Goal: Task Accomplishment & Management: Complete application form

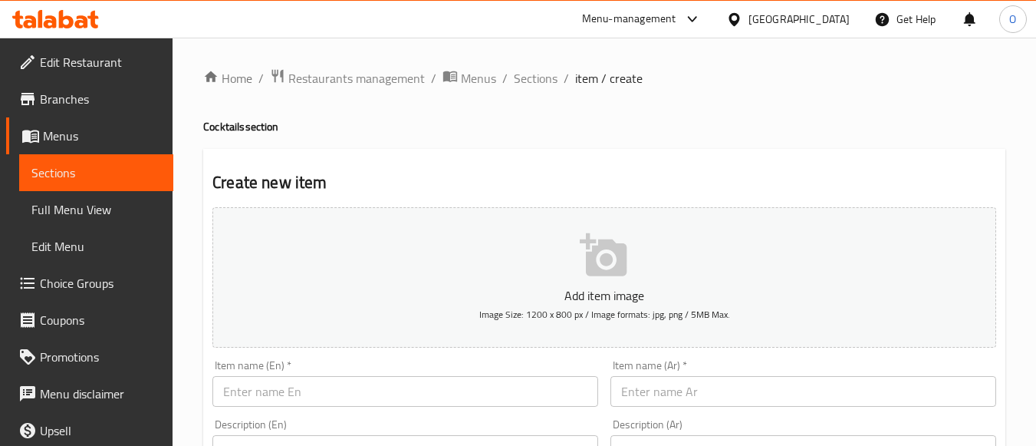
scroll to position [25, 0]
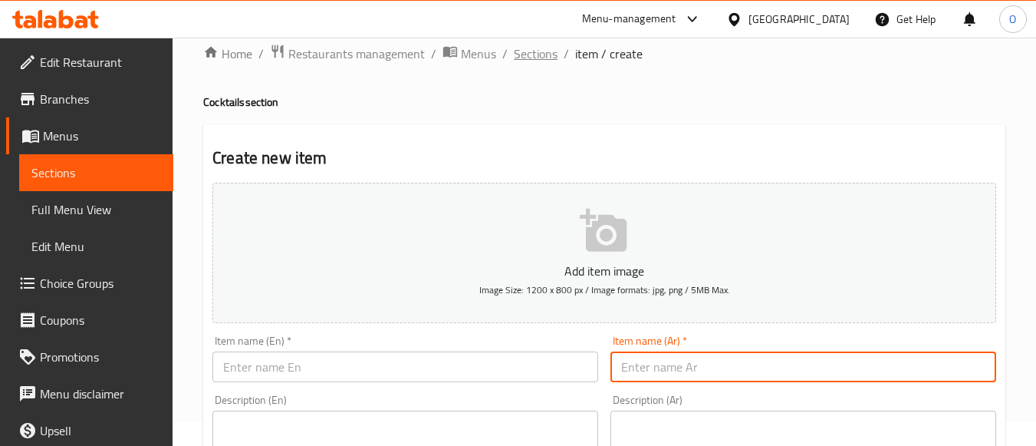
drag, startPoint x: 661, startPoint y: 355, endPoint x: 554, endPoint y: 48, distance: 325.8
click at [554, 48] on span "Sections" at bounding box center [536, 53] width 44 height 18
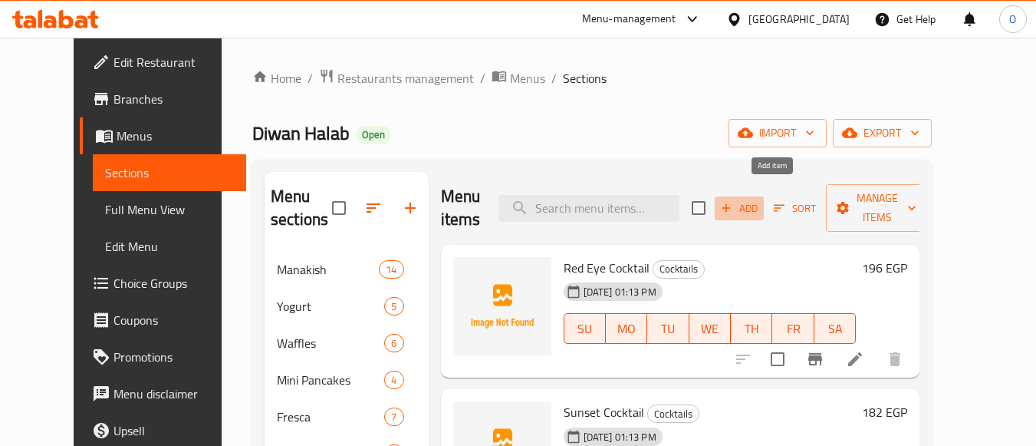
click at [760, 199] on span "Add" at bounding box center [739, 208] width 41 height 18
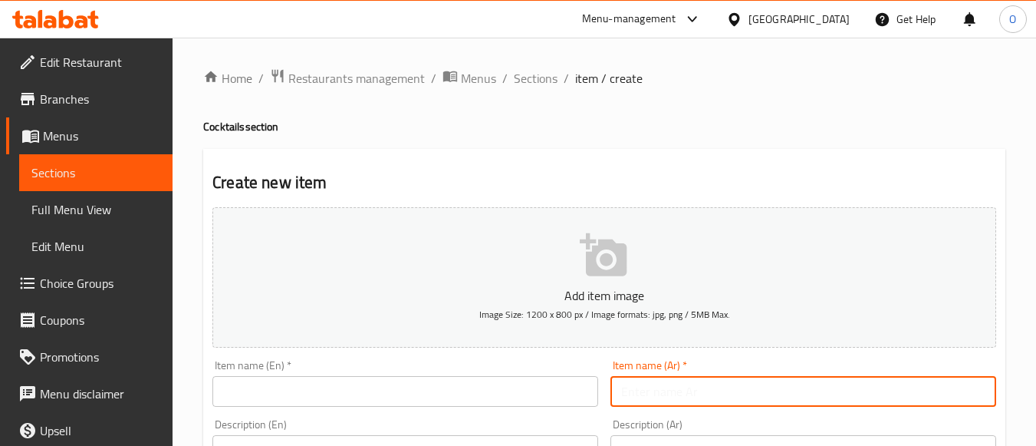
paste input "فلوريدا كوكتيل"
type input "فلوريدا كوكتيل"
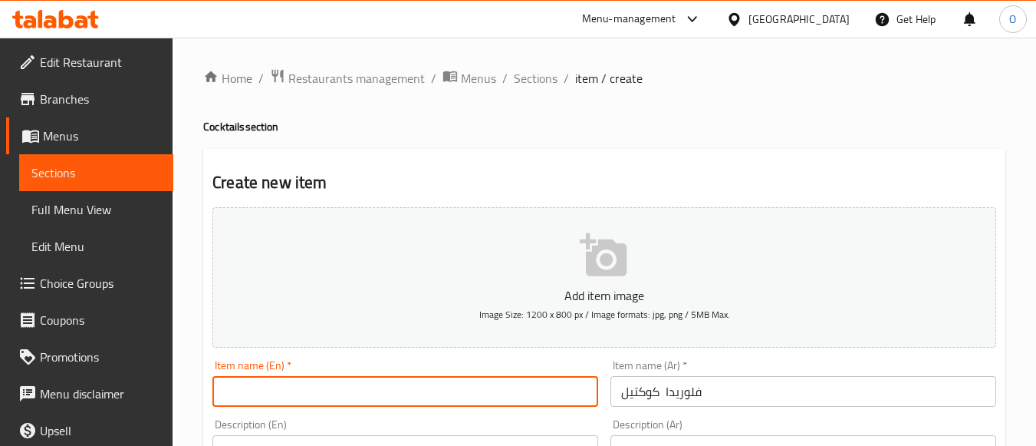
paste input "[US_STATE] Cocktail"
type input "[US_STATE] Cocktail"
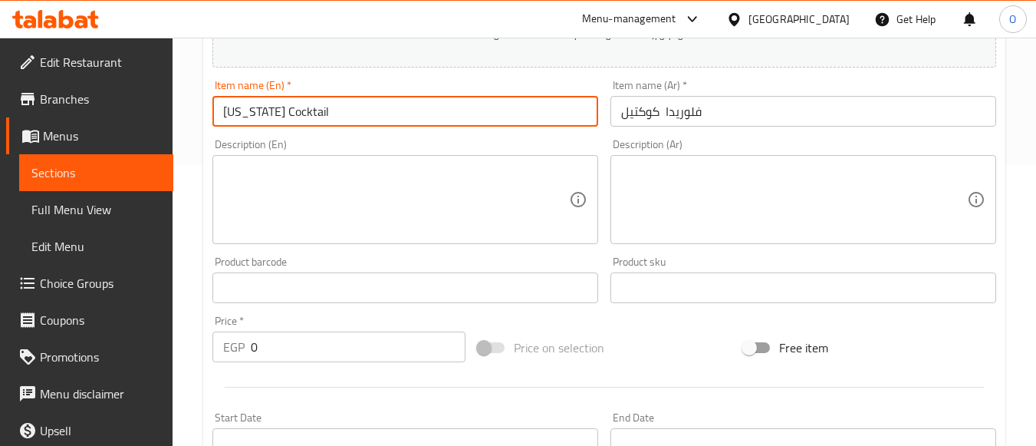
scroll to position [307, 0]
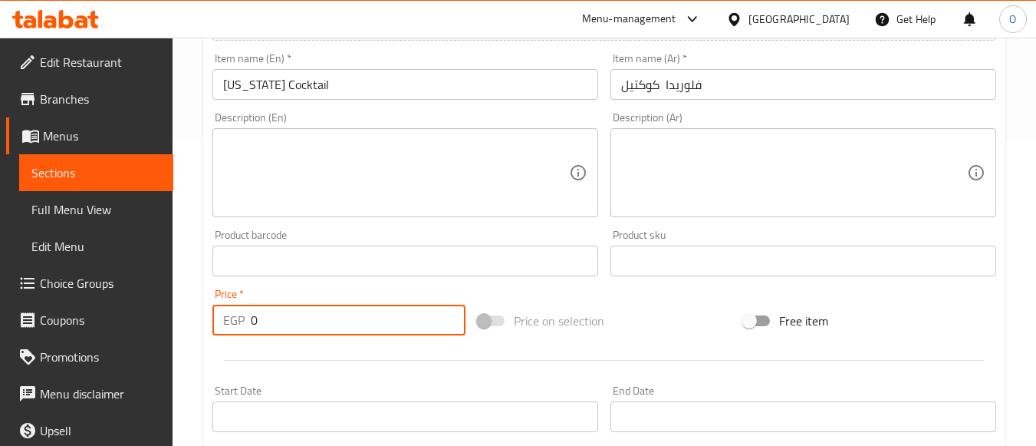
drag, startPoint x: 262, startPoint y: 309, endPoint x: 229, endPoint y: 318, distance: 33.5
click at [229, 318] on div "EGP 0 Price *" at bounding box center [338, 320] width 253 height 31
paste input "196"
type input "196"
click at [294, 163] on textarea at bounding box center [396, 173] width 346 height 73
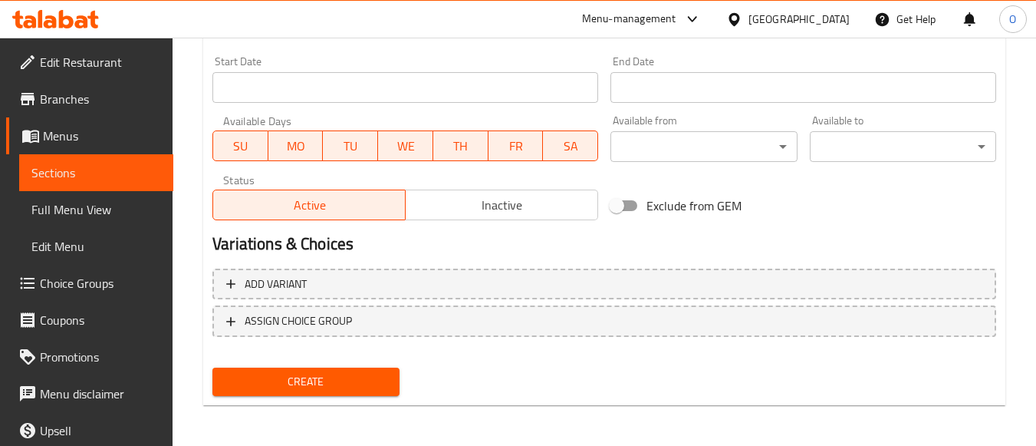
scroll to position [638, 0]
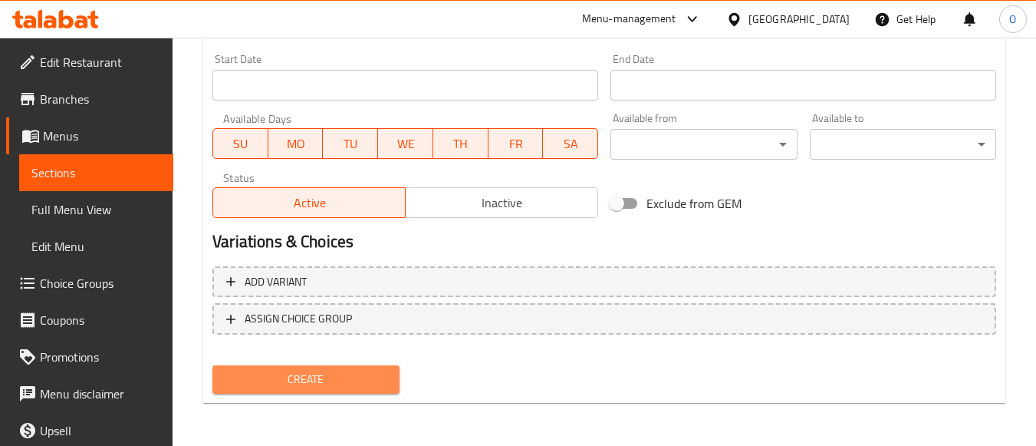
click at [327, 392] on button "Create" at bounding box center [305, 379] width 186 height 28
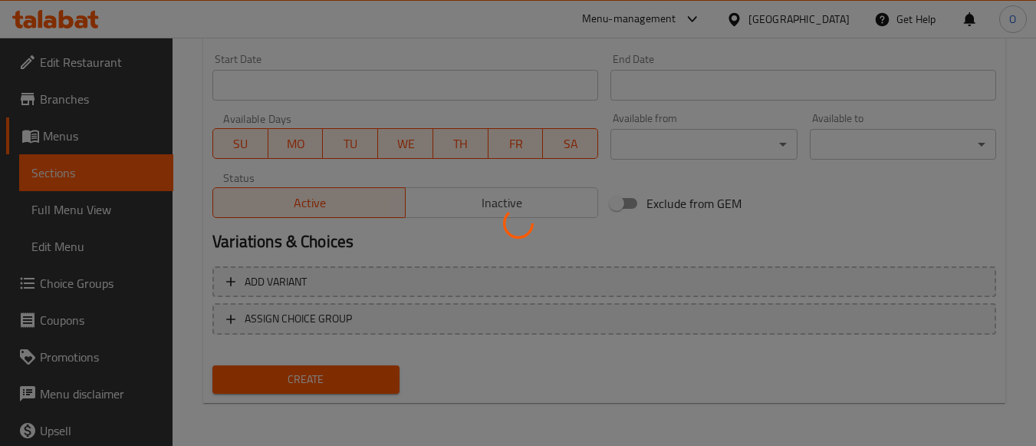
type input "0"
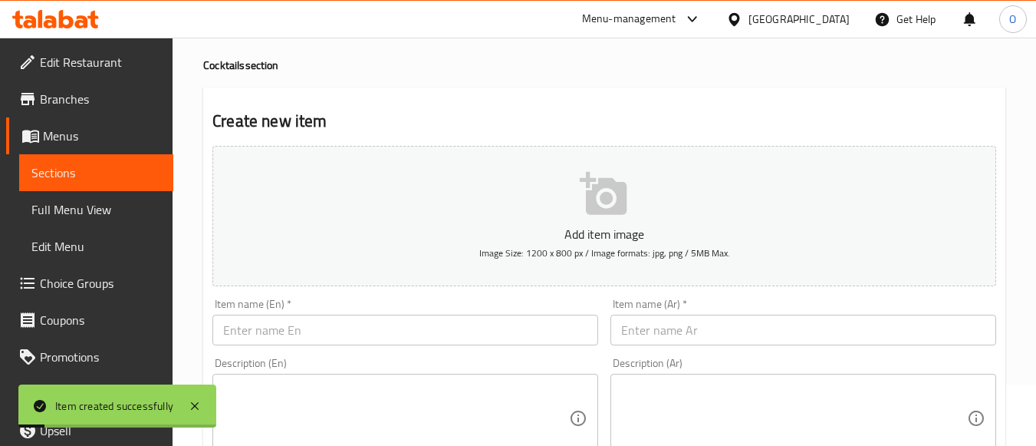
scroll to position [0, 0]
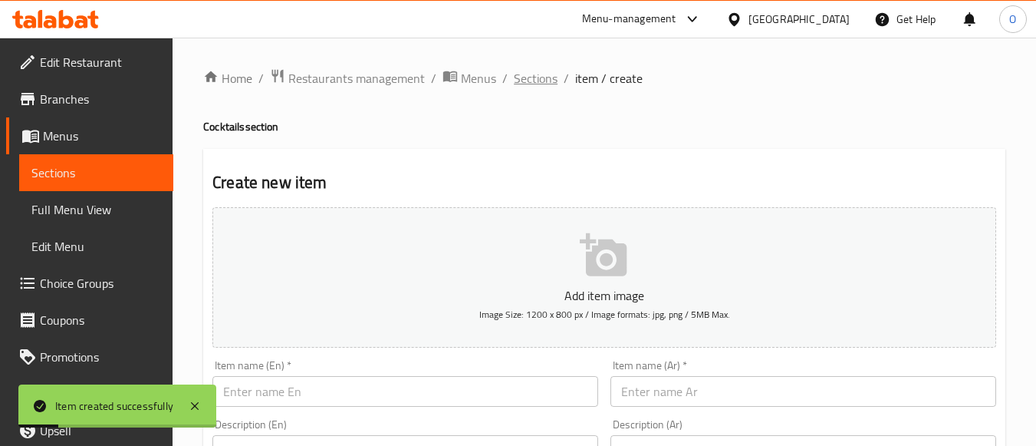
click at [539, 79] on span "Sections" at bounding box center [536, 78] width 44 height 18
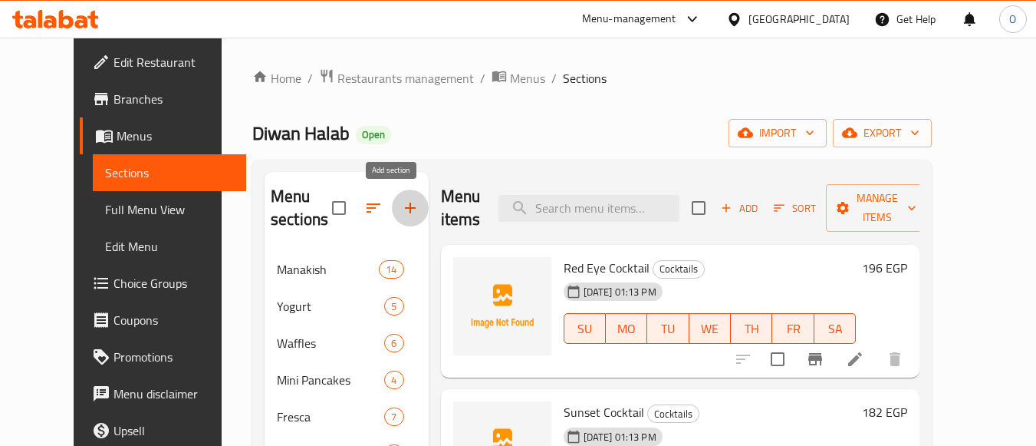
click at [394, 191] on button "button" at bounding box center [410, 207] width 37 height 37
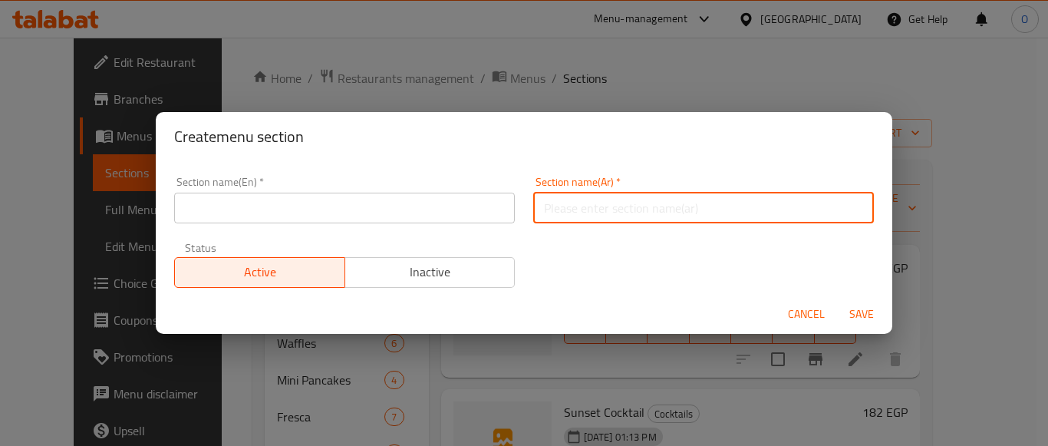
paste input "الهوت تشوكليت"
type input "الهوت تشوكليت"
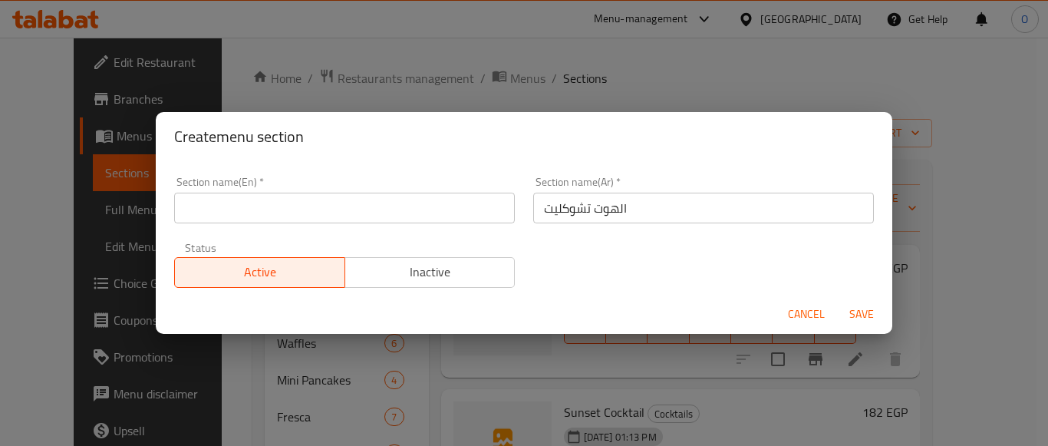
drag, startPoint x: 308, startPoint y: 191, endPoint x: 266, endPoint y: 201, distance: 43.4
click at [276, 194] on input "text" at bounding box center [344, 208] width 341 height 31
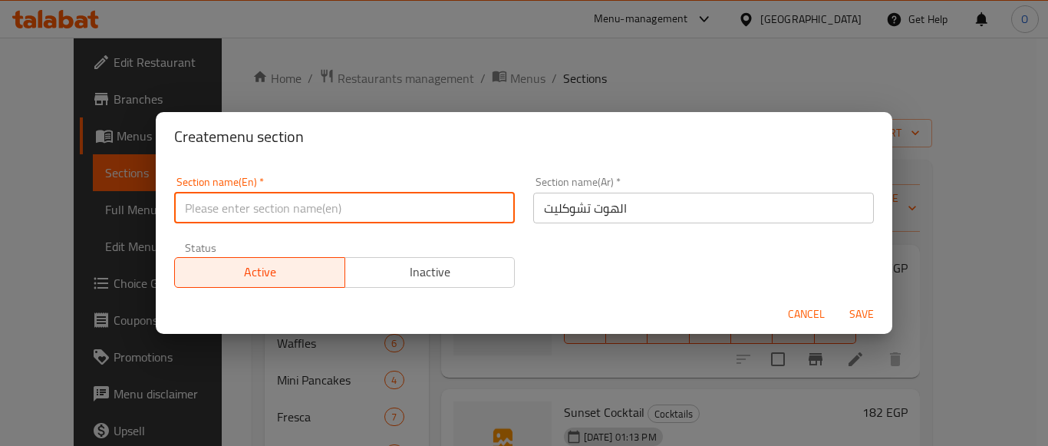
paste input "Hot Chocolate"
type input "Hot Chocolate"
click at [866, 309] on span "Save" at bounding box center [861, 314] width 37 height 19
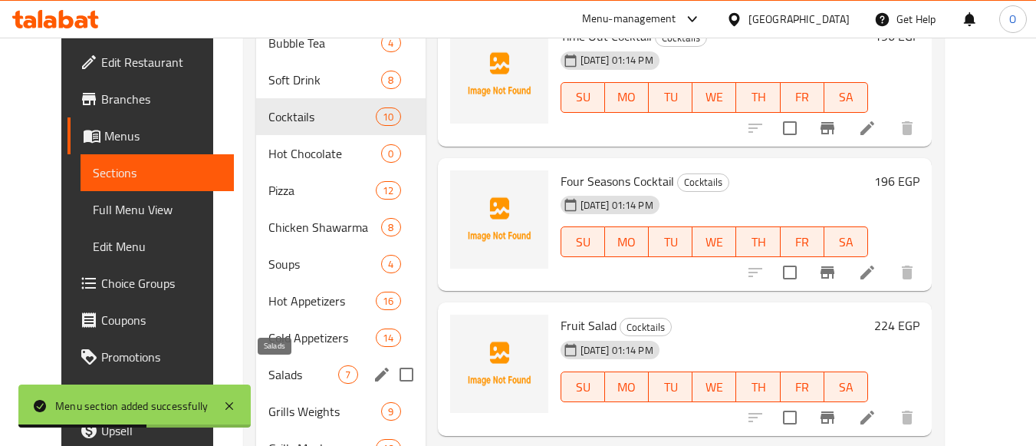
scroll to position [537, 0]
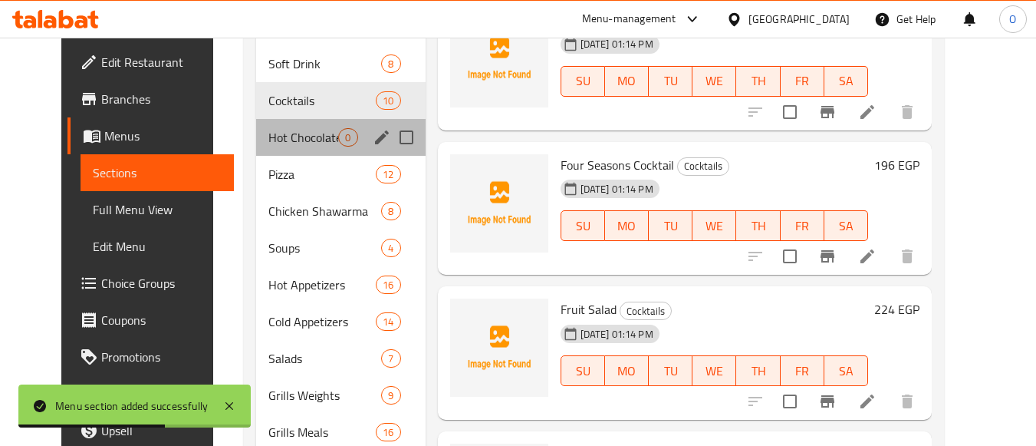
click at [279, 147] on div "Hot Chocolate 0" at bounding box center [340, 137] width 169 height 37
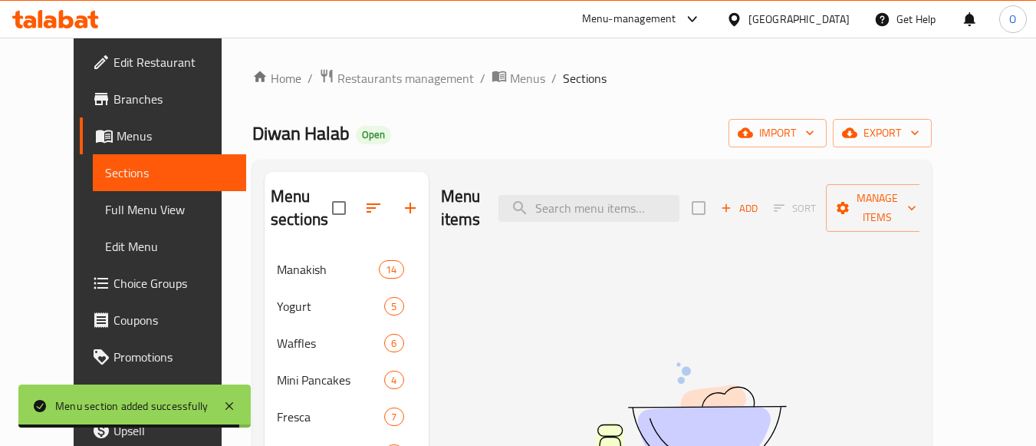
click at [760, 199] on span "Add" at bounding box center [739, 208] width 41 height 18
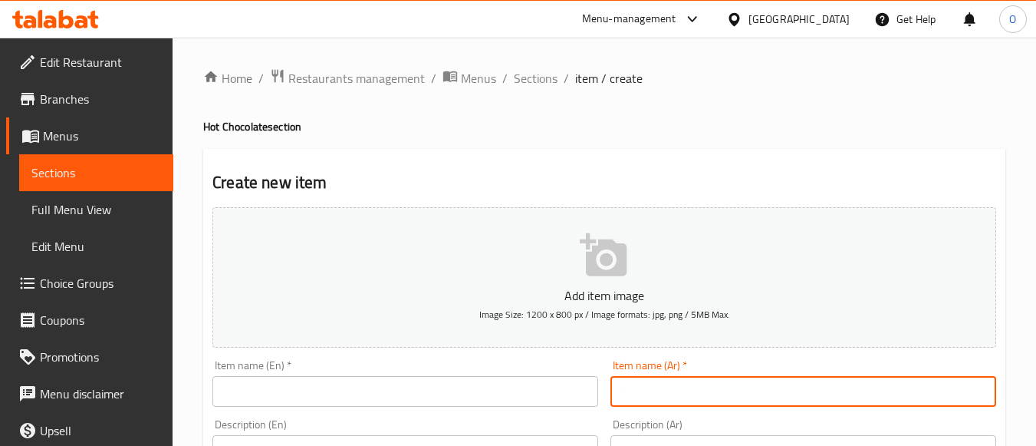
drag, startPoint x: 704, startPoint y: 393, endPoint x: 678, endPoint y: 461, distance: 73.1
drag, startPoint x: 678, startPoint y: 461, endPoint x: 656, endPoint y: 397, distance: 67.4
paste input "هوت تشوكليت"
type input "هوت تشوكليت"
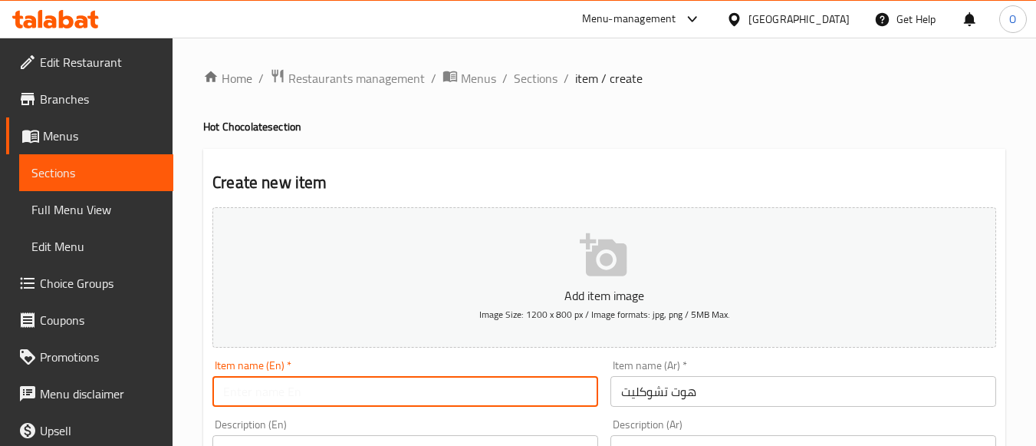
paste input "Hot Chocolate"
type input "Hot Chocolate"
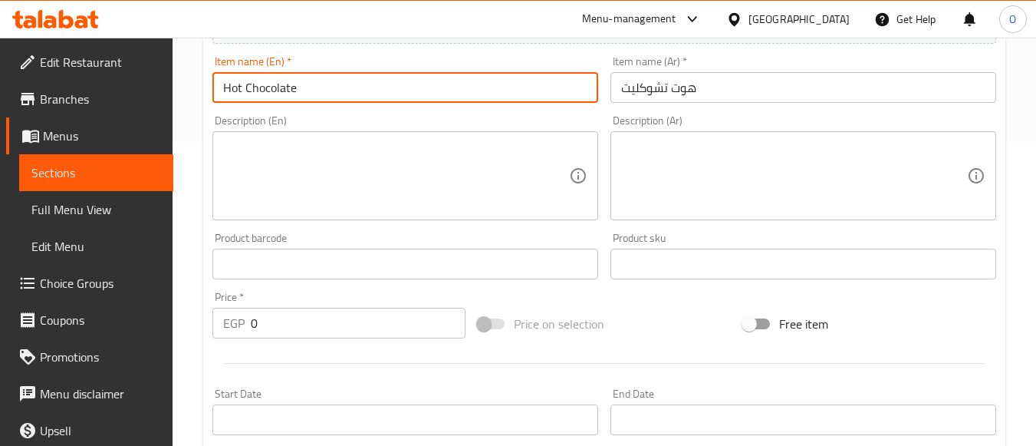
scroll to position [307, 0]
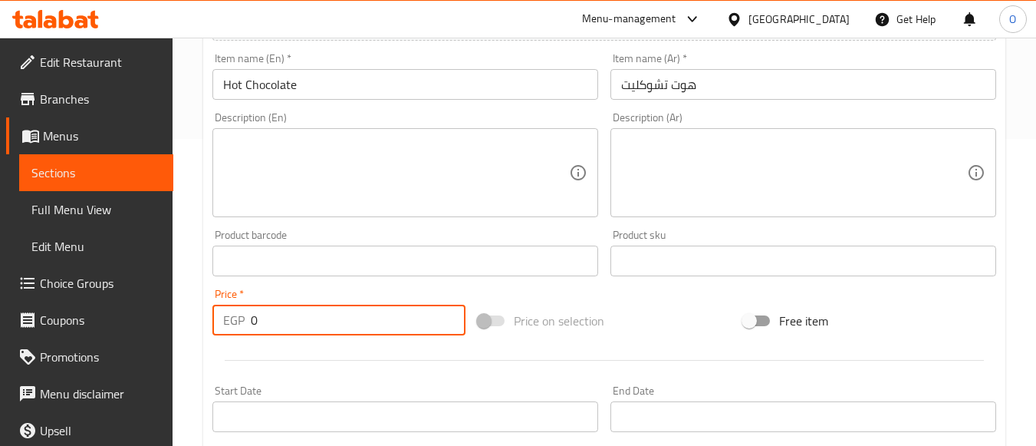
drag, startPoint x: 262, startPoint y: 309, endPoint x: 251, endPoint y: 315, distance: 12.7
click at [251, 315] on input "0" at bounding box center [358, 320] width 215 height 31
paste input "13"
type input "130"
click at [297, 175] on textarea at bounding box center [396, 173] width 346 height 73
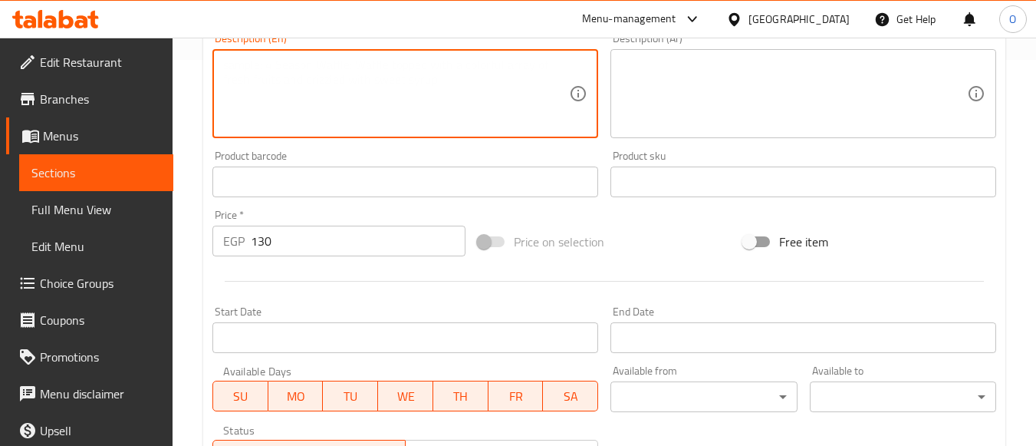
scroll to position [638, 0]
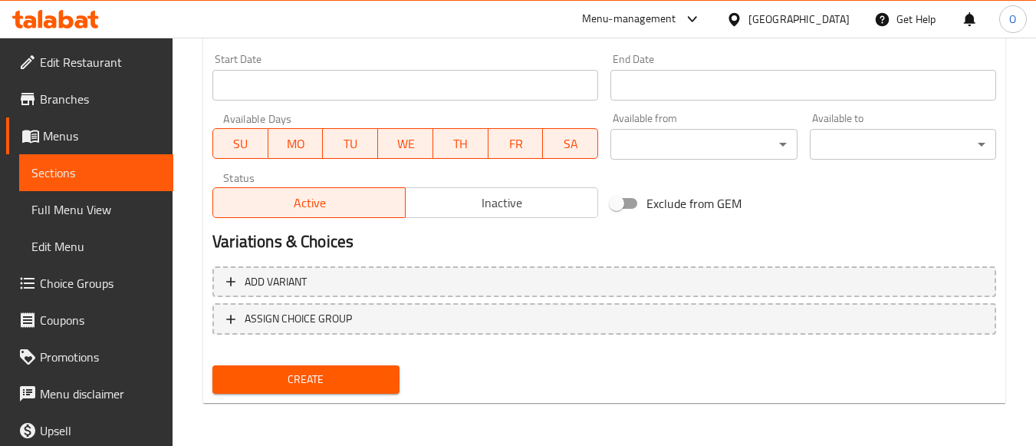
click at [288, 373] on span "Create" at bounding box center [306, 379] width 162 height 19
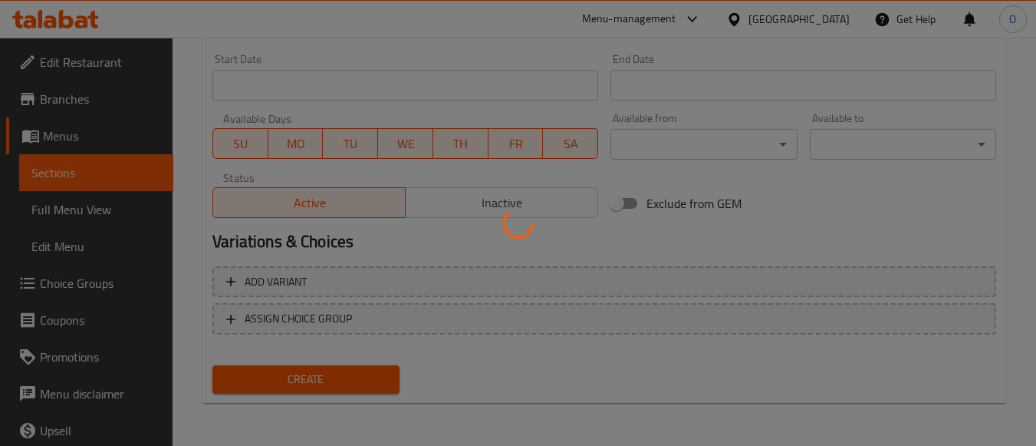
type input "0"
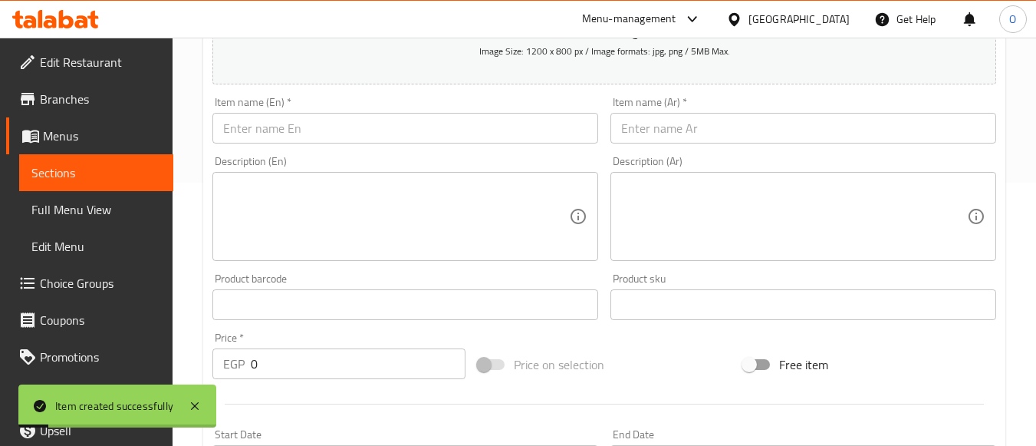
scroll to position [255, 0]
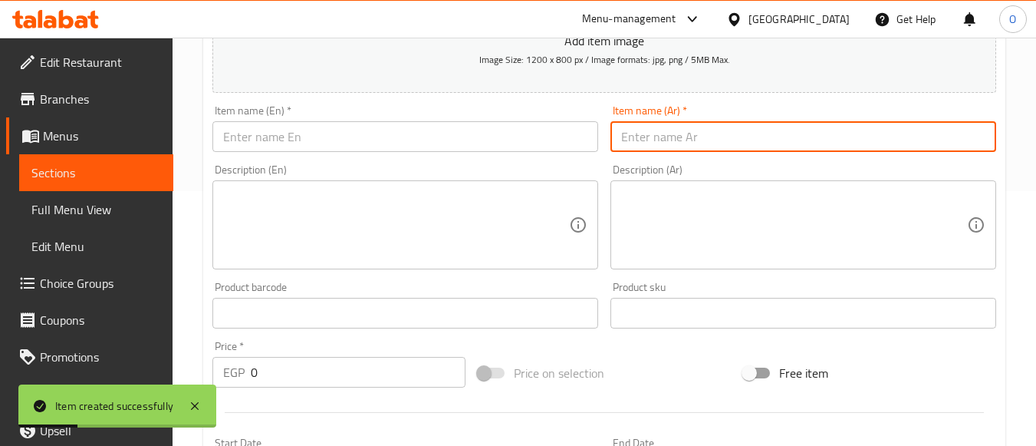
paste input "هوت تشوكليت فليفر"
type input "هوت تشوكليت فليفر"
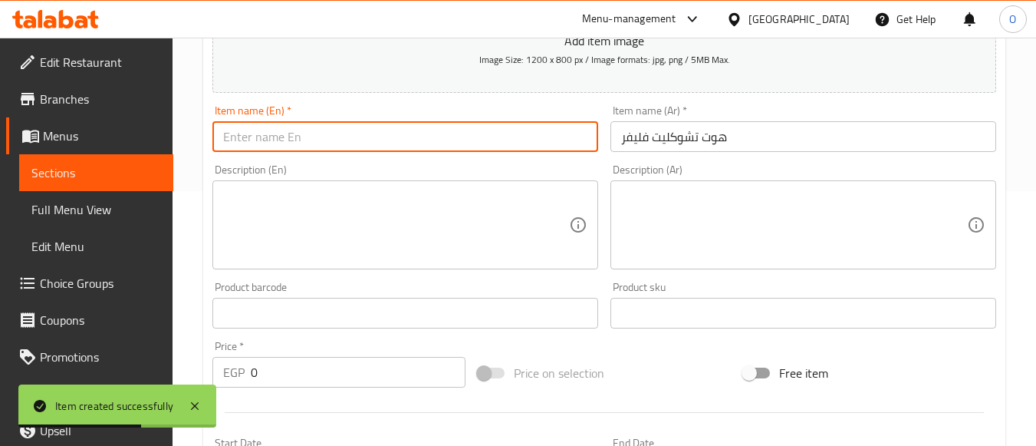
paste input "Hot Chocolate Flavor"
type input "Hot Chocolate Flavor"
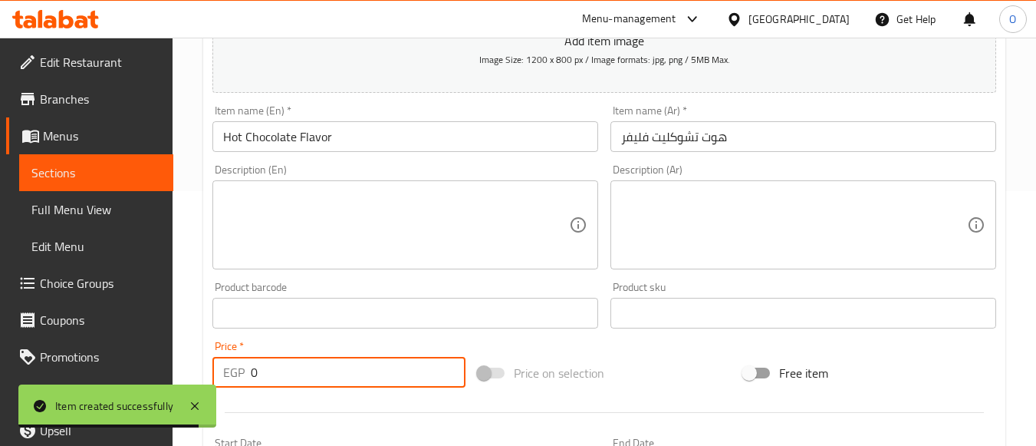
drag, startPoint x: 258, startPoint y: 374, endPoint x: 249, endPoint y: 374, distance: 8.4
click at [249, 374] on div "EGP 0 Price *" at bounding box center [338, 372] width 253 height 31
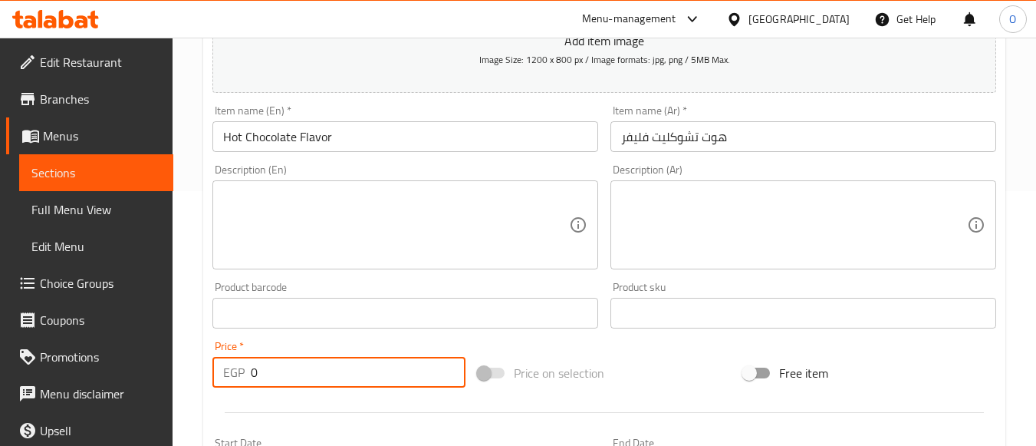
paste input "14"
type input "140"
click at [307, 227] on textarea at bounding box center [396, 225] width 346 height 73
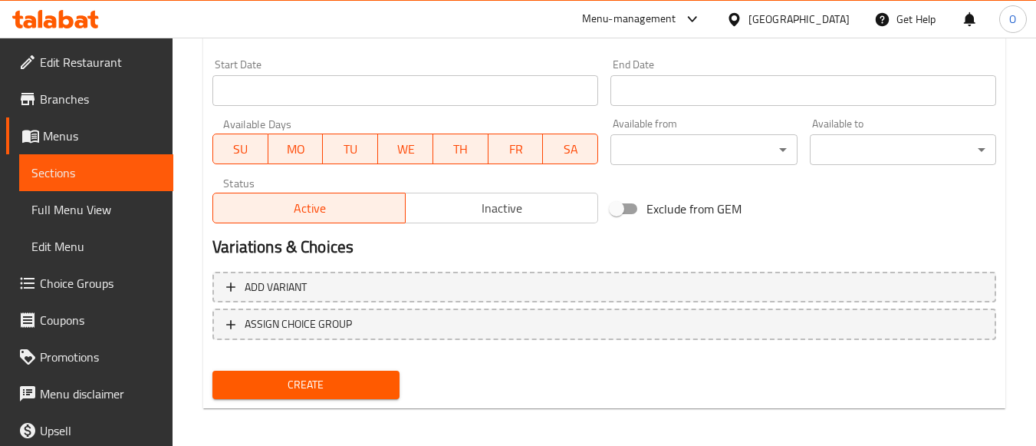
scroll to position [638, 0]
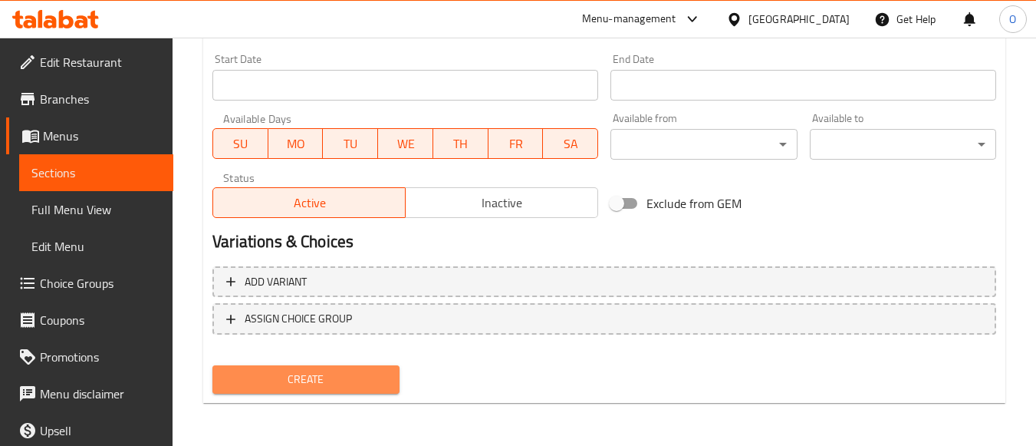
click at [312, 381] on span "Create" at bounding box center [306, 379] width 162 height 19
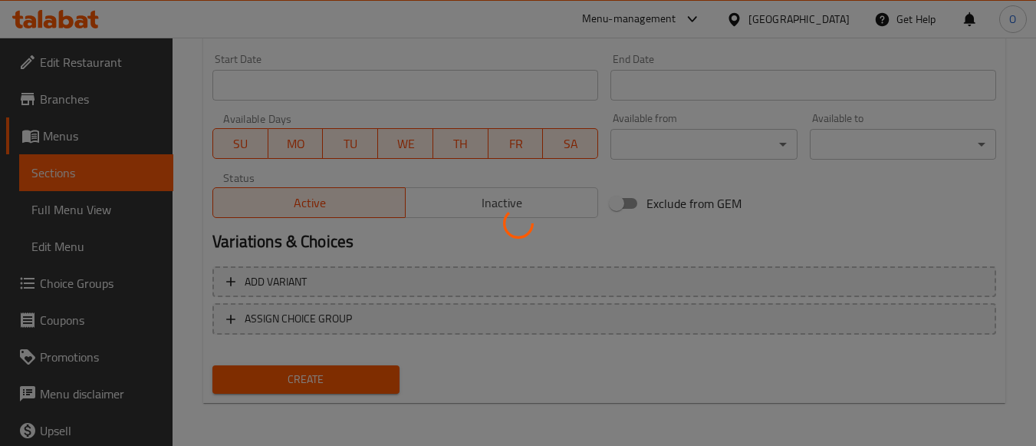
type input "0"
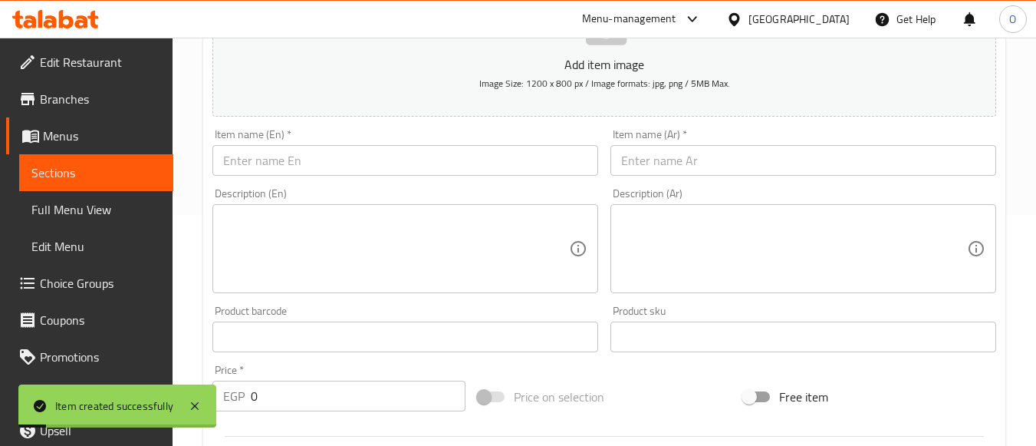
scroll to position [178, 0]
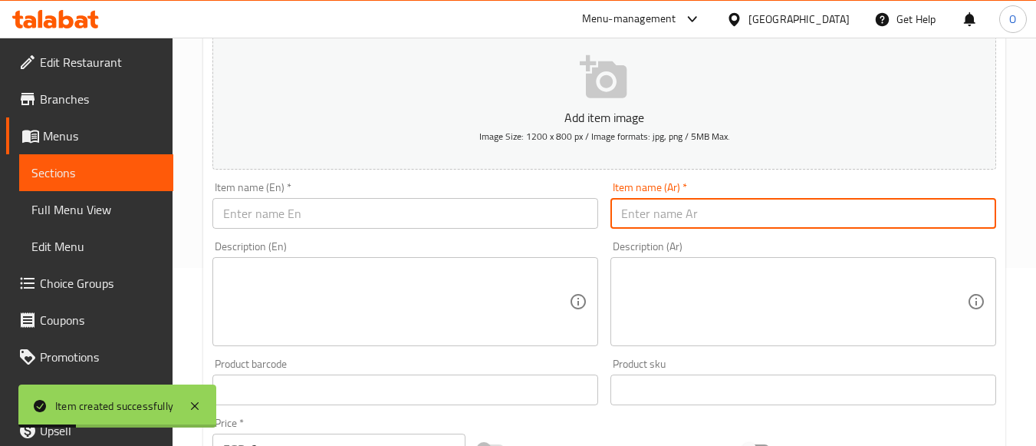
paste input "وايت تشوكليت كوفي"
type input "وايت تشوكليت كوفي"
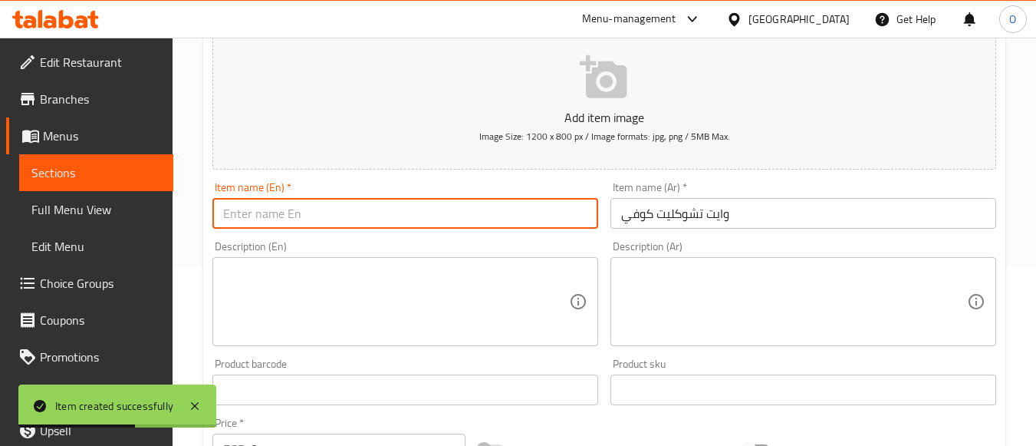
paste input "White Chocolate Coffee"
type input "White Chocolate Coffee"
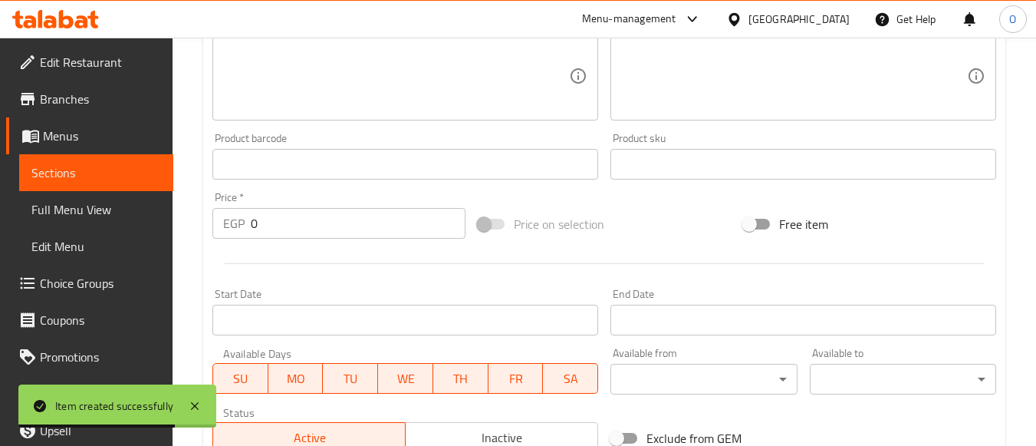
scroll to position [408, 0]
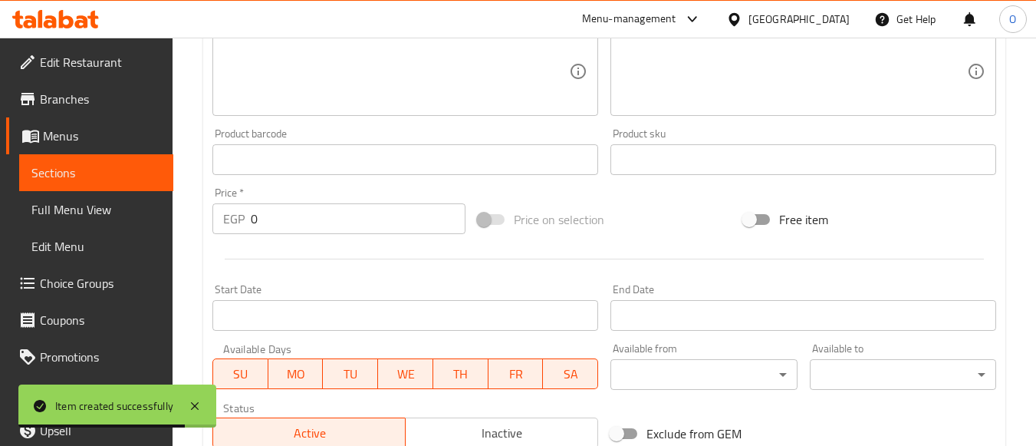
drag, startPoint x: 287, startPoint y: 226, endPoint x: 236, endPoint y: 226, distance: 51.4
click at [237, 227] on div "EGP 0 Price *" at bounding box center [338, 218] width 253 height 31
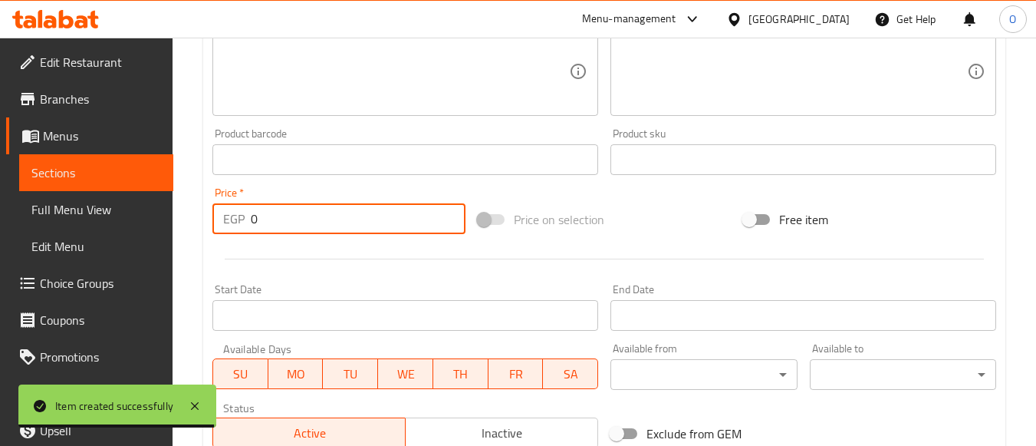
paste input "13"
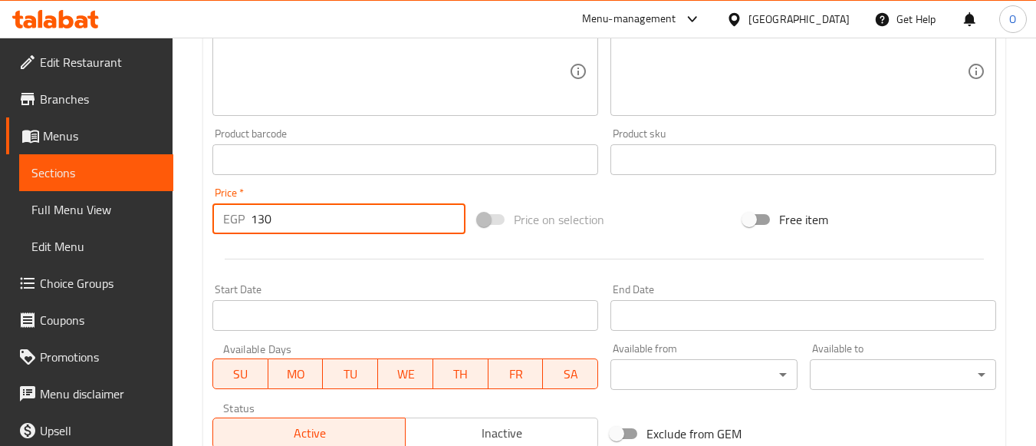
type input "130"
click at [282, 250] on div at bounding box center [604, 259] width 796 height 38
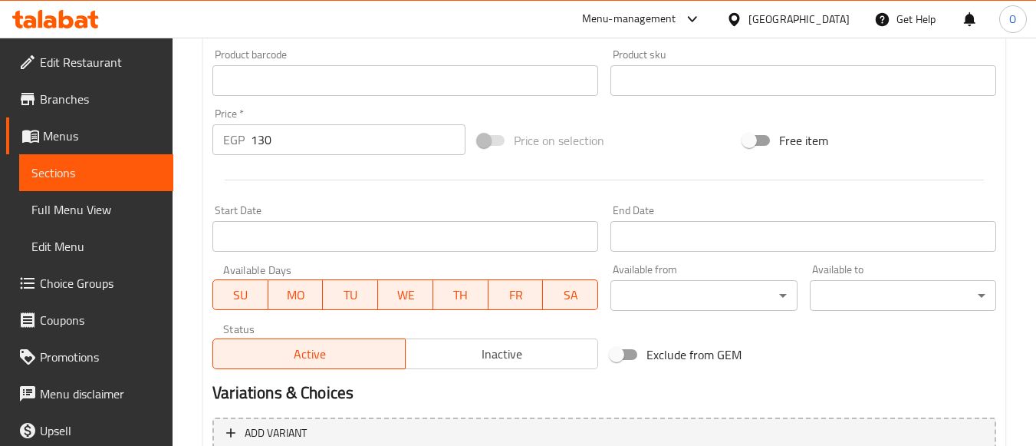
scroll to position [638, 0]
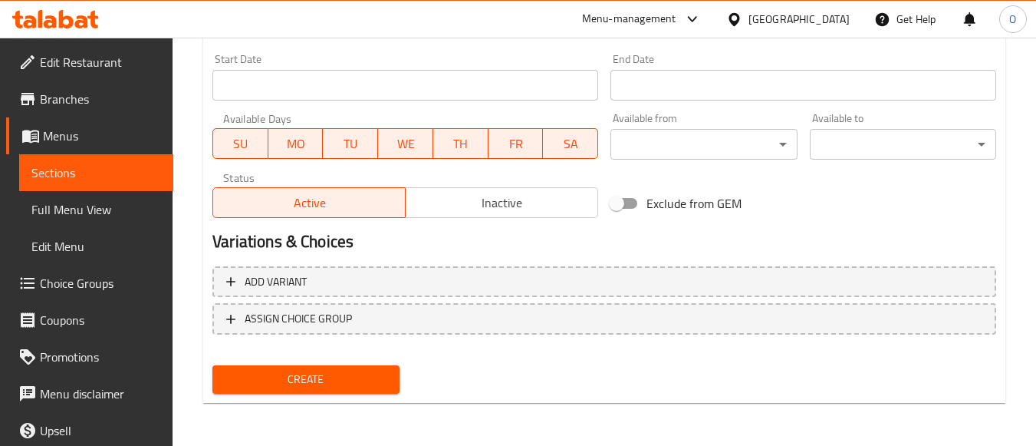
click at [331, 377] on span "Create" at bounding box center [306, 379] width 162 height 19
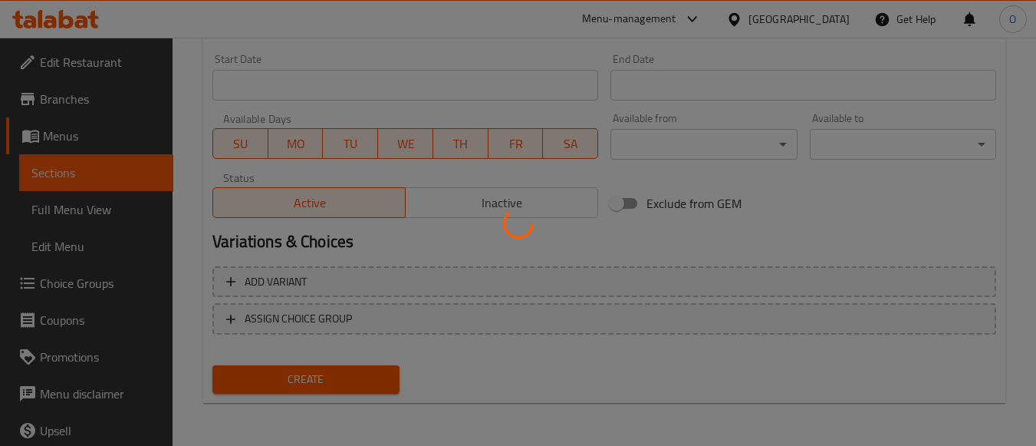
type input "0"
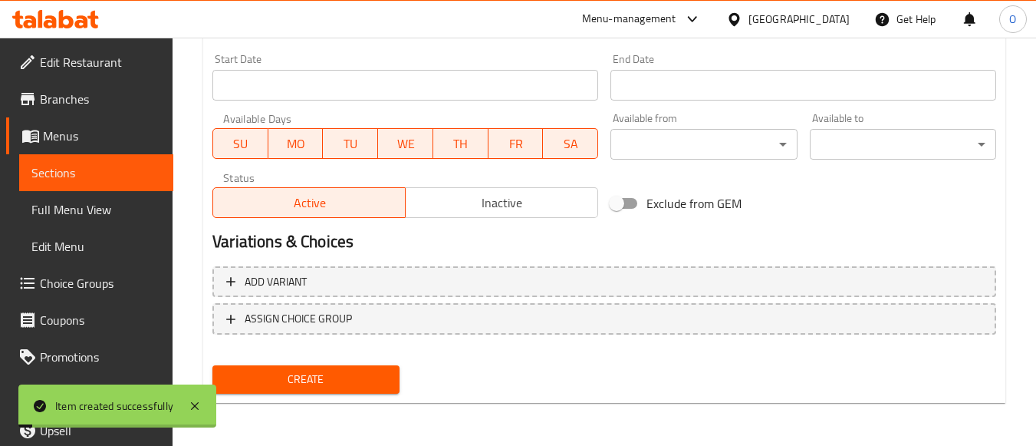
scroll to position [178, 0]
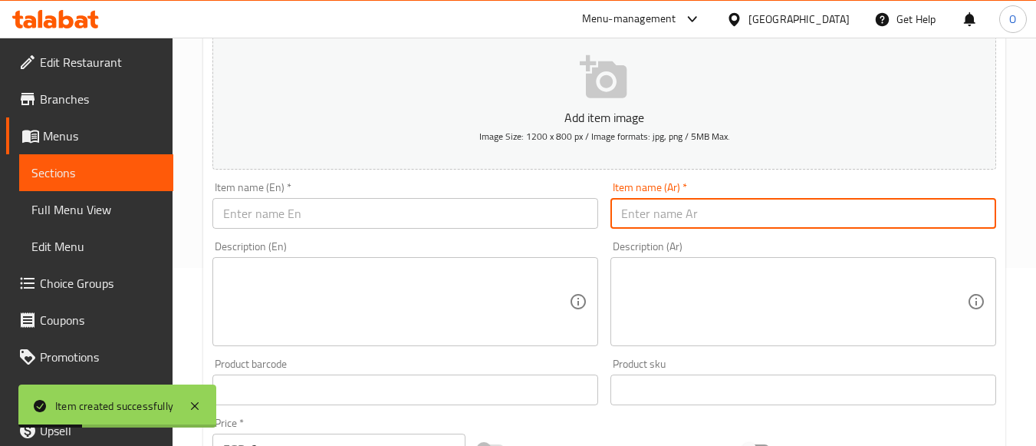
paste input "وايت تشوكليت كوفي مع لوتس"
type input "وايت تشوكليت كوفي مع لوتس"
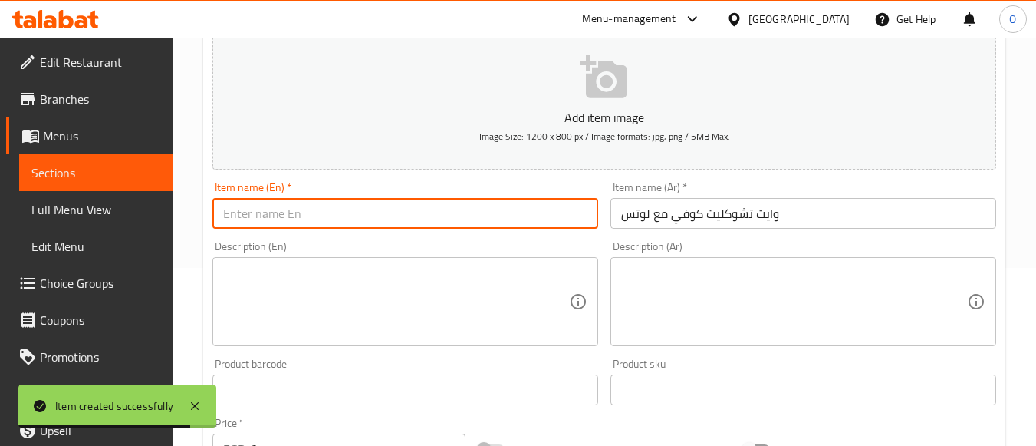
paste input "White Chocolate Coffee With Lotus"
type input "White Chocolate Coffee With Lotus"
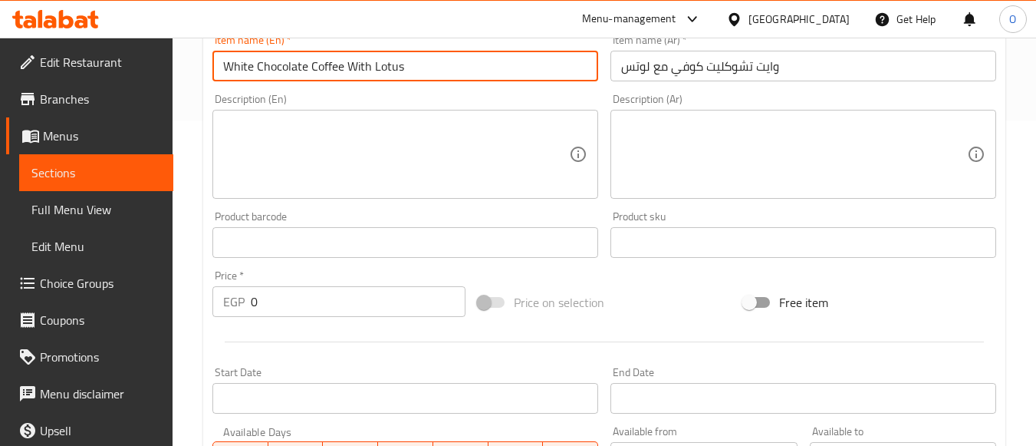
scroll to position [331, 0]
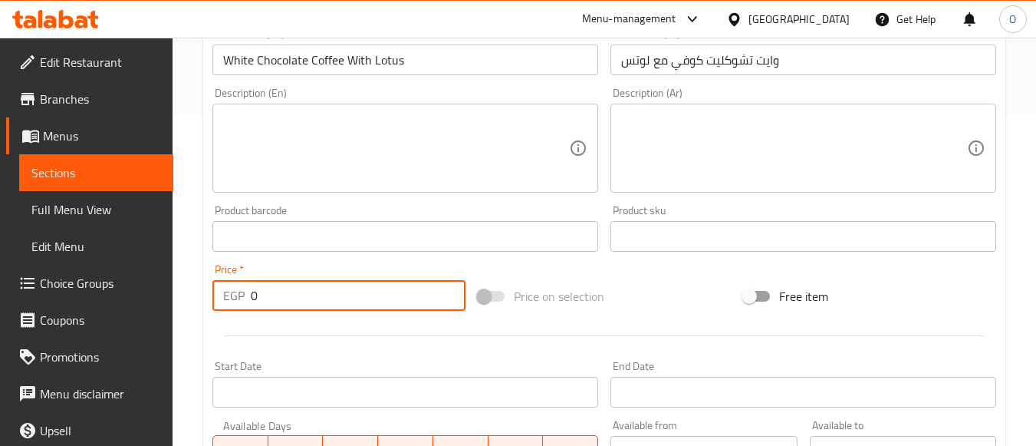
drag, startPoint x: 263, startPoint y: 298, endPoint x: 227, endPoint y: 290, distance: 36.9
click at [236, 295] on div "EGP 0 Price *" at bounding box center [338, 295] width 253 height 31
paste input "14"
type input "140"
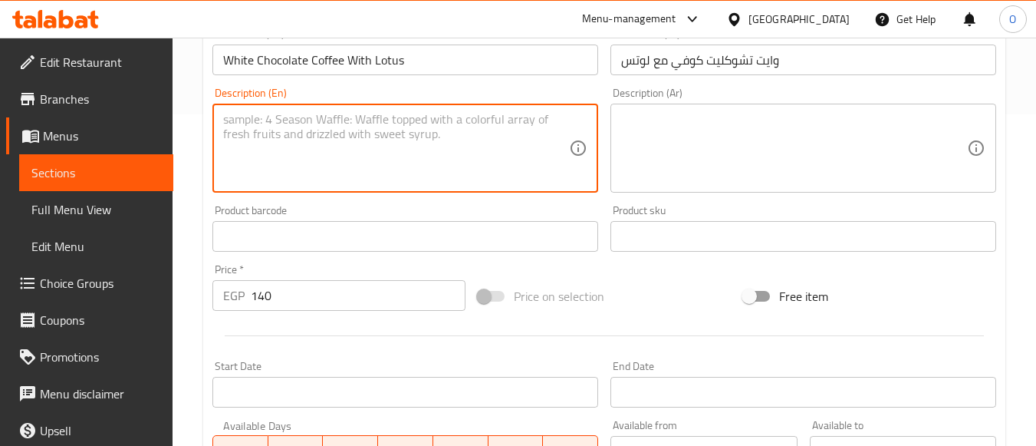
click at [328, 147] on textarea at bounding box center [396, 148] width 346 height 73
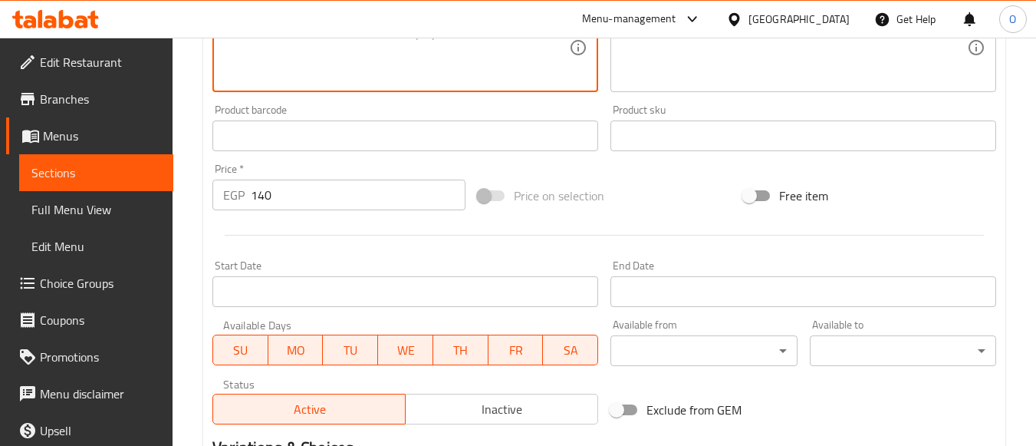
scroll to position [638, 0]
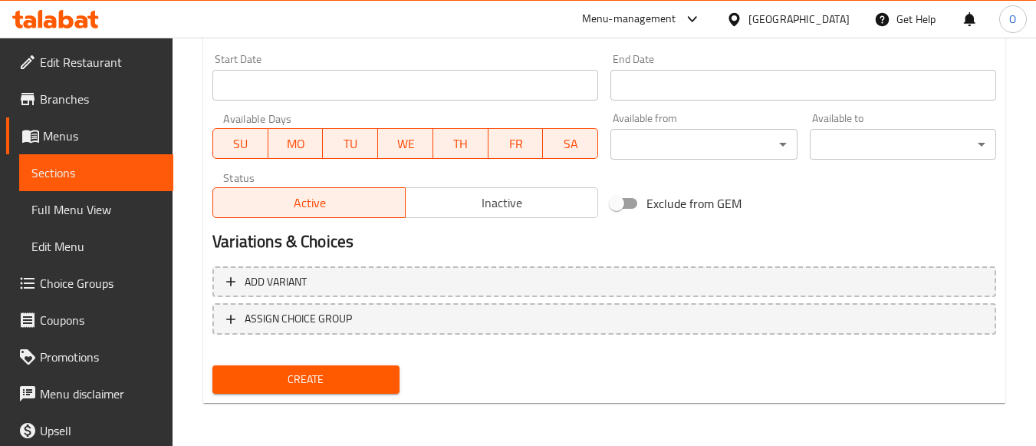
click at [326, 385] on span "Create" at bounding box center [306, 379] width 162 height 19
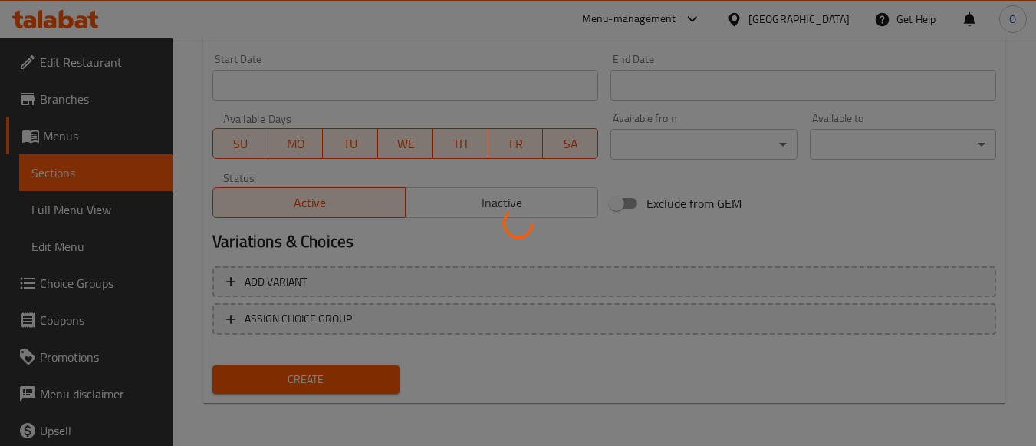
type input "0"
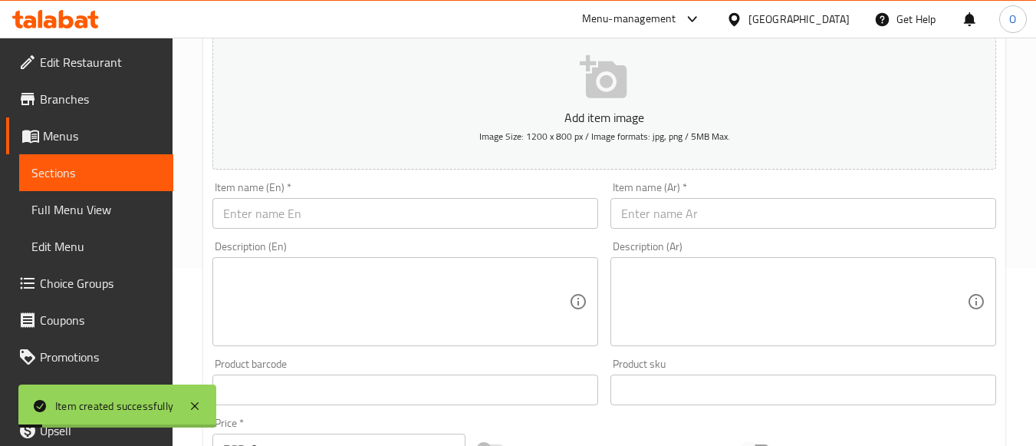
scroll to position [0, 0]
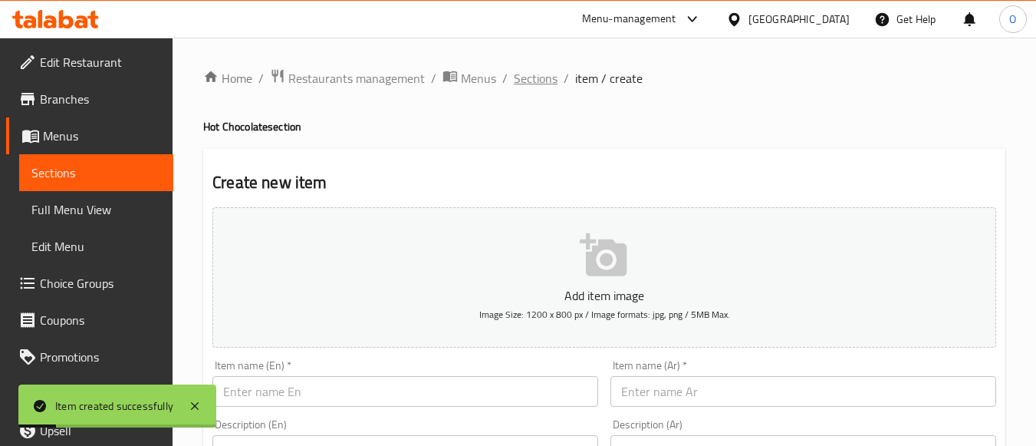
click at [551, 81] on span "Sections" at bounding box center [536, 78] width 44 height 18
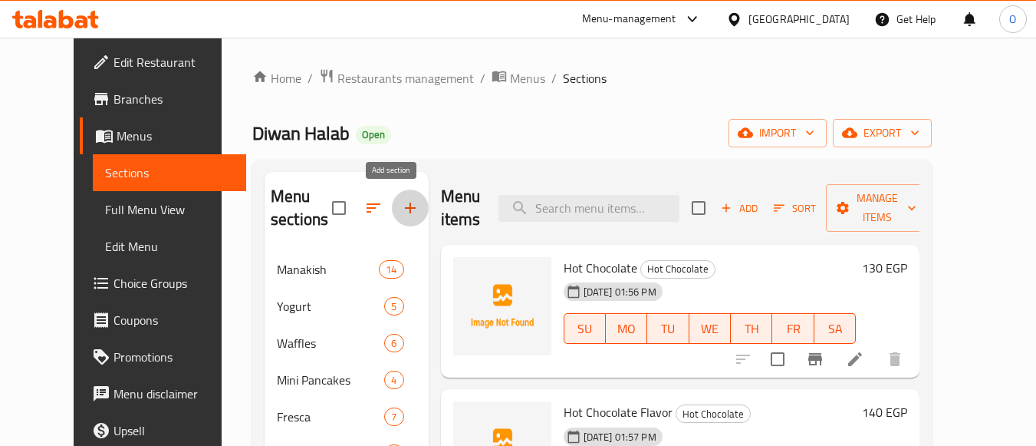
click at [408, 205] on button "button" at bounding box center [410, 207] width 37 height 37
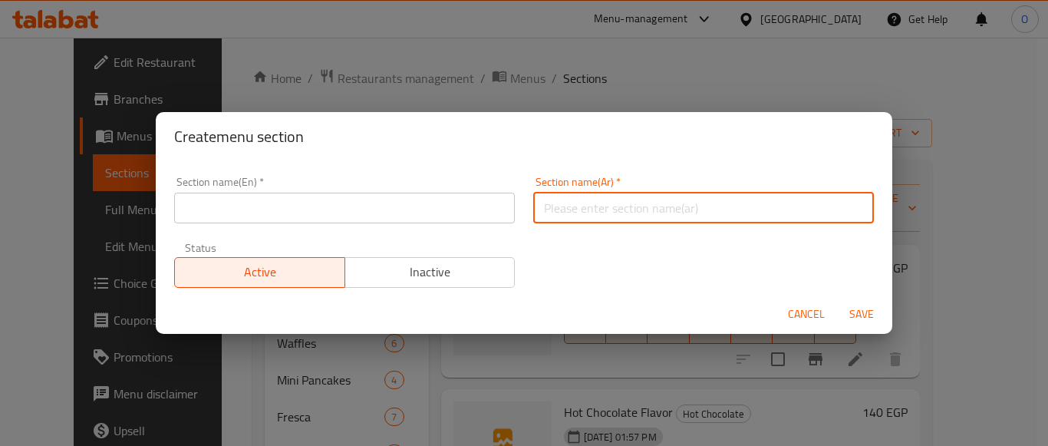
paste input "الاسبريسو"
type input "الاسبريسو"
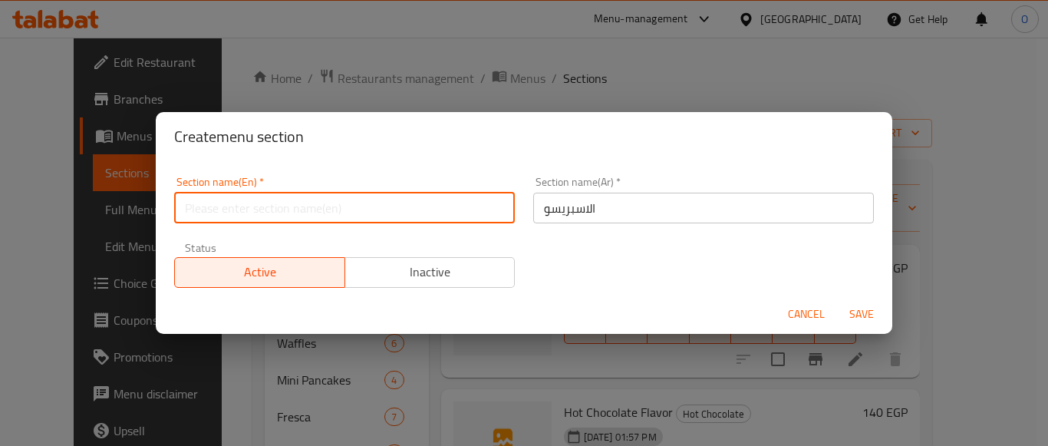
paste input "Espresso"
type input "Espresso"
click at [862, 309] on span "Save" at bounding box center [861, 314] width 37 height 19
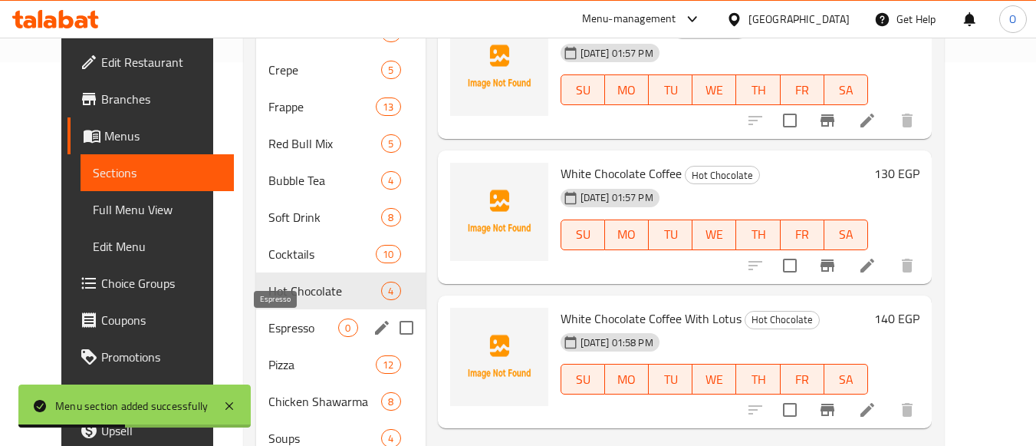
scroll to position [460, 0]
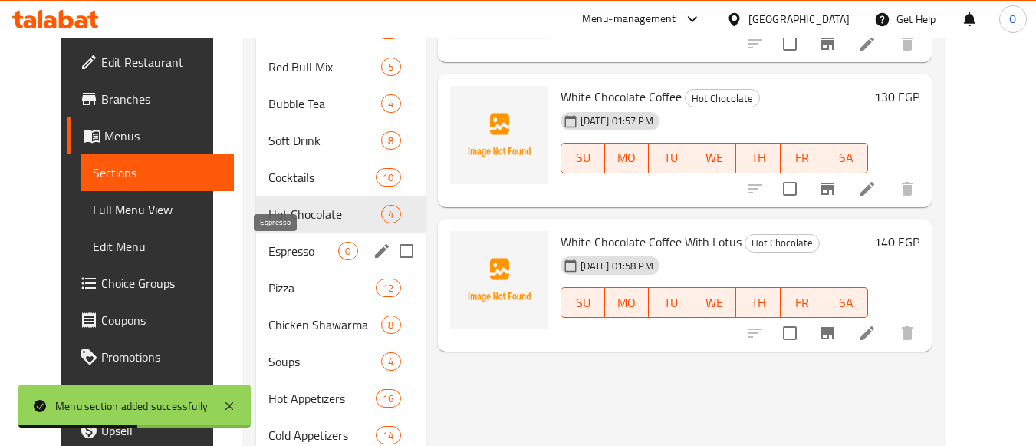
click at [272, 248] on span "Espresso" at bounding box center [303, 251] width 70 height 18
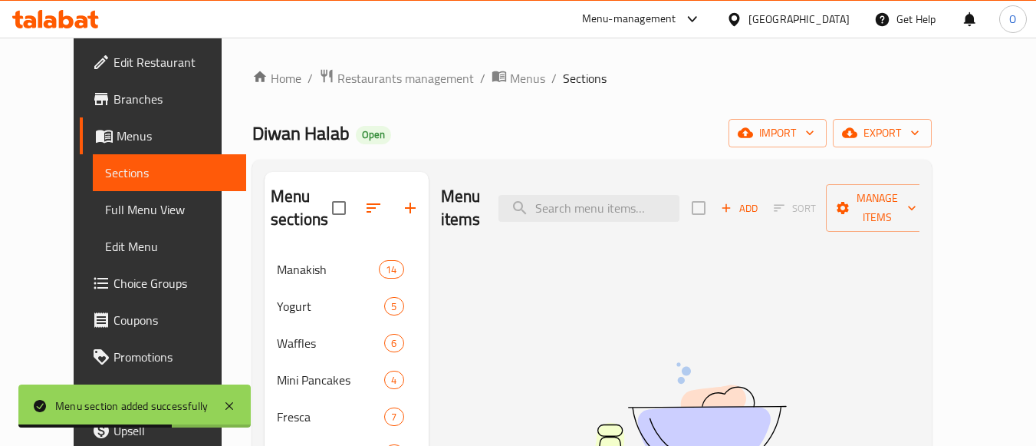
click at [760, 200] on span "Add" at bounding box center [739, 208] width 41 height 18
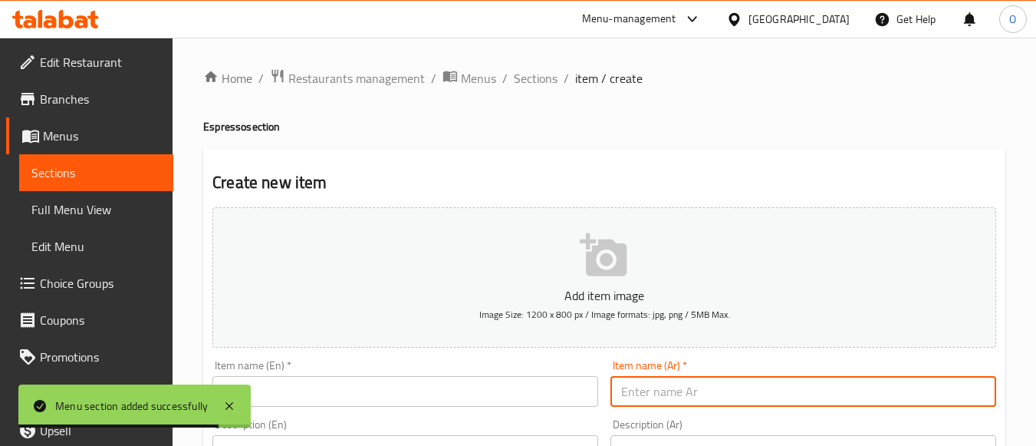
paste input "ريستريتو"
type input "ريستريتو"
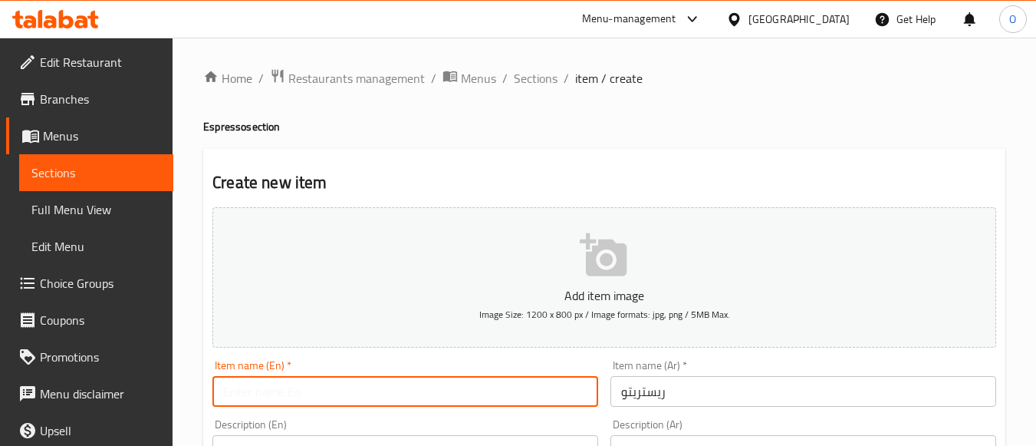
paste input "Ristretto"
type input "Ristretto"
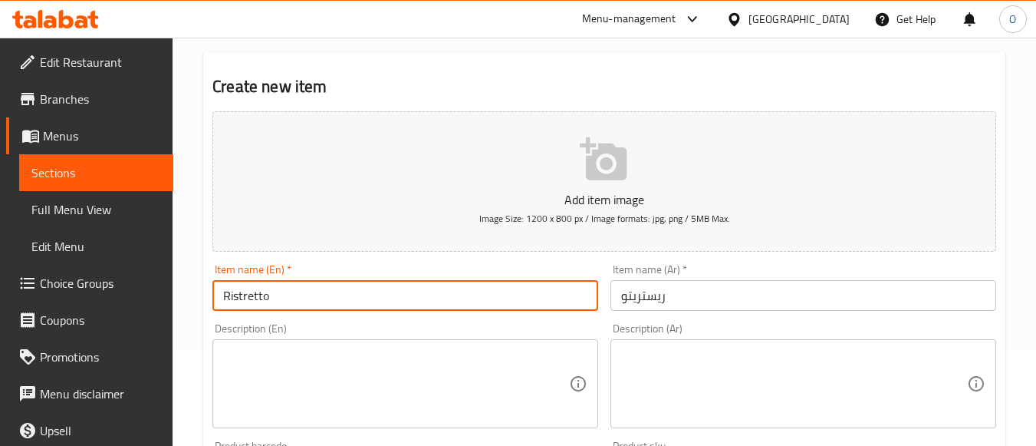
scroll to position [230, 0]
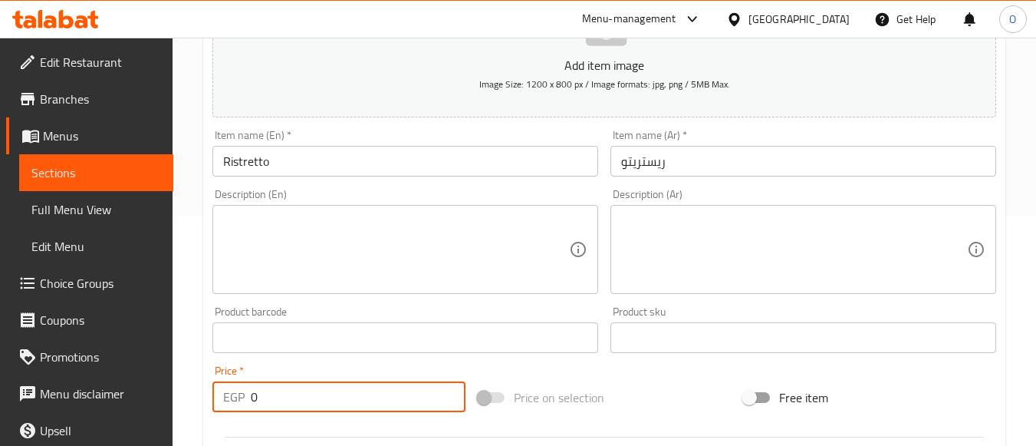
drag, startPoint x: 271, startPoint y: 395, endPoint x: 247, endPoint y: 392, distance: 24.0
click at [248, 392] on div "EGP 0 Price *" at bounding box center [338, 396] width 253 height 31
paste input "68"
type input "68"
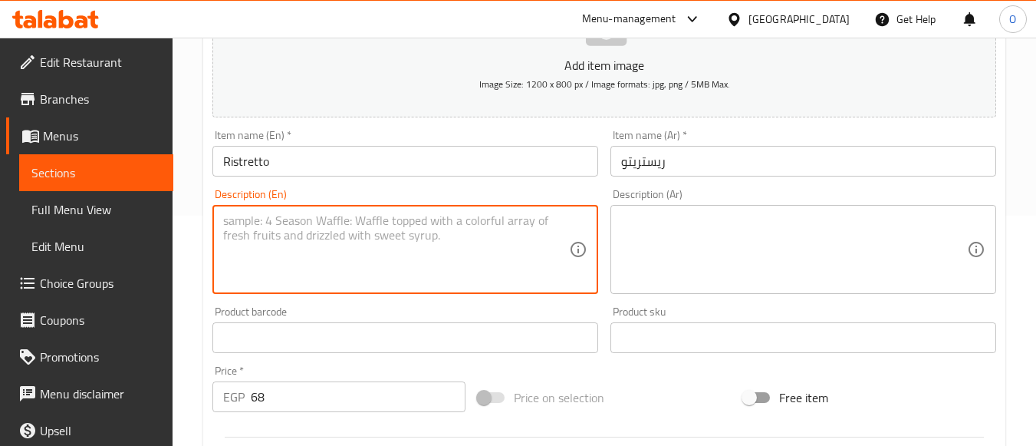
click at [266, 285] on textarea at bounding box center [396, 249] width 346 height 73
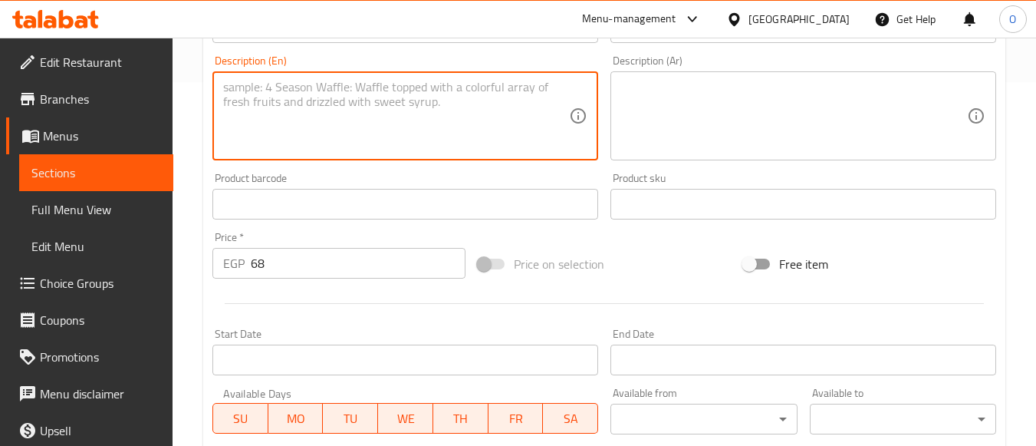
scroll to position [638, 0]
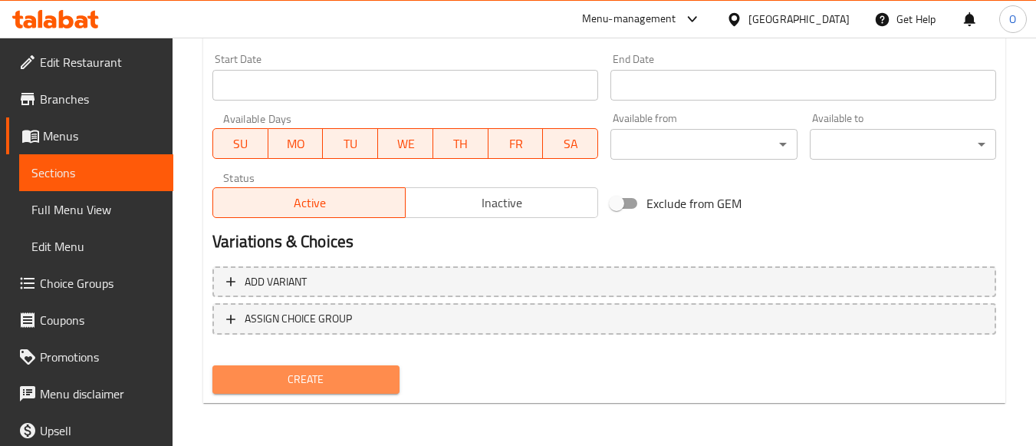
click at [322, 377] on span "Create" at bounding box center [306, 379] width 162 height 19
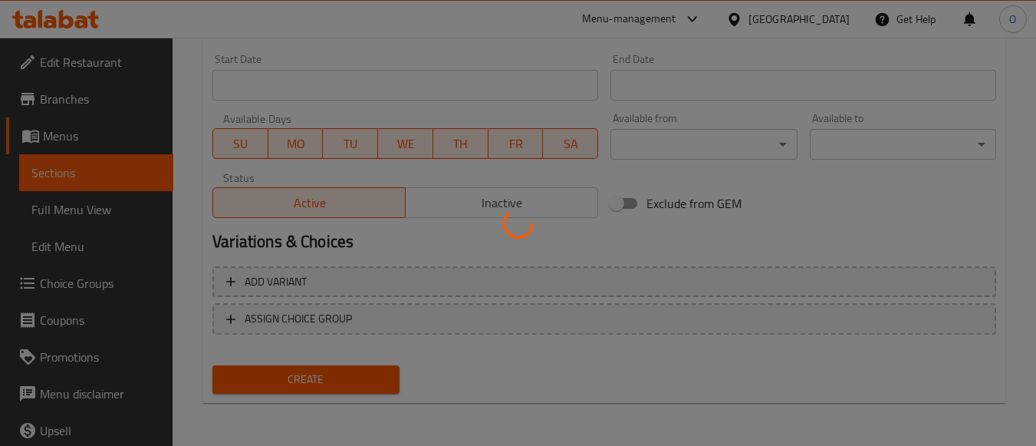
type input "0"
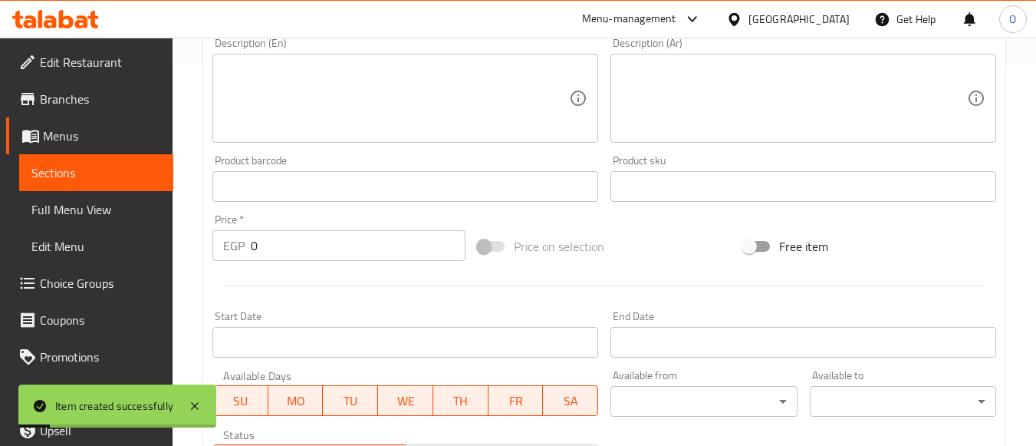
scroll to position [178, 0]
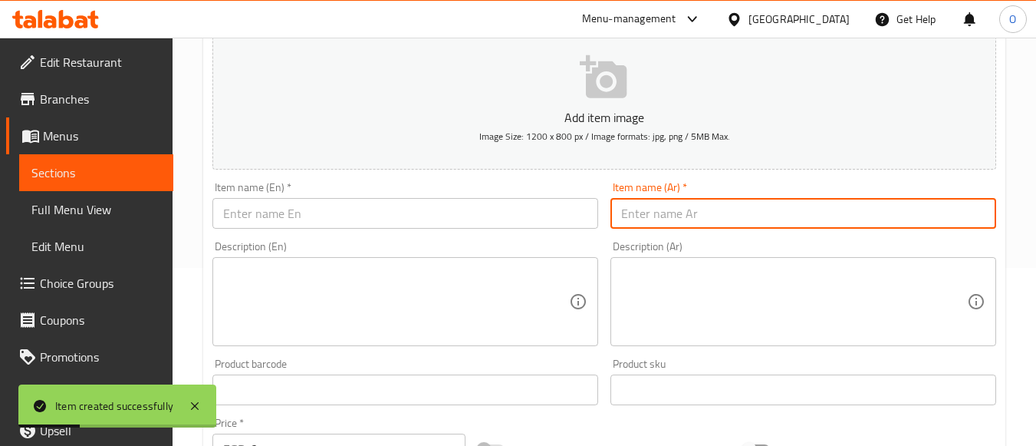
paste input "[PERSON_NAME]"
click at [645, 217] on input "[PERSON_NAME]" at bounding box center [804, 213] width 386 height 31
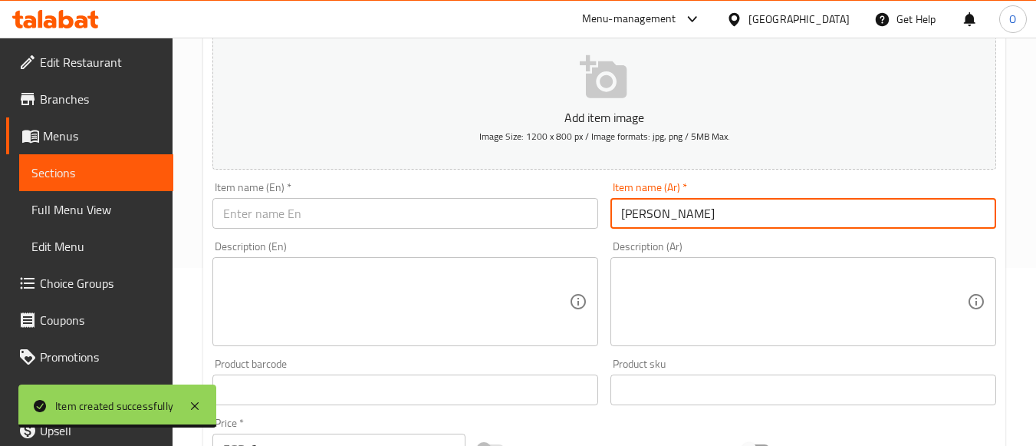
type input "[PERSON_NAME]"
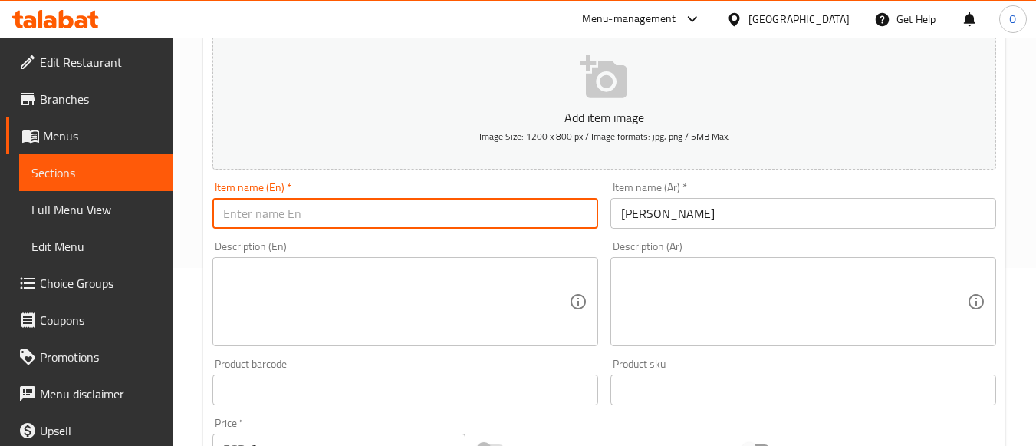
paste input "Single Espresso"
type input "Single Espresso"
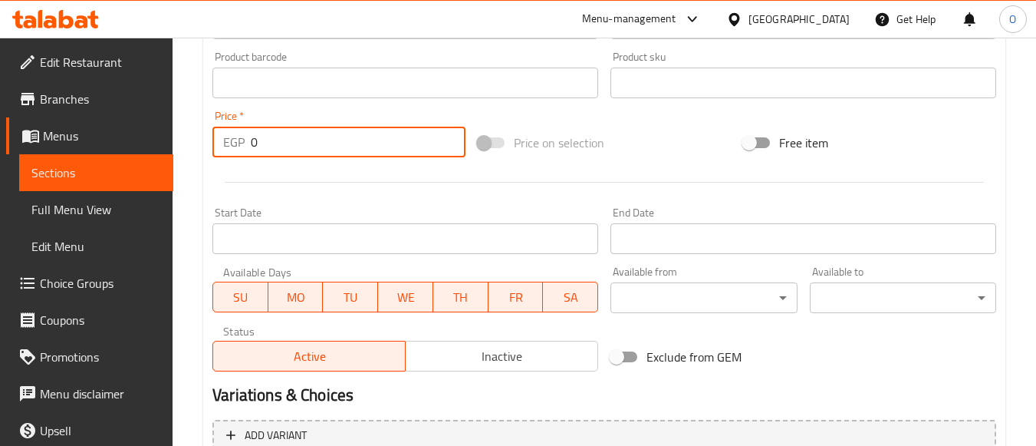
drag, startPoint x: 277, startPoint y: 142, endPoint x: 249, endPoint y: 143, distance: 27.7
click at [249, 143] on div "EGP 0 Price *" at bounding box center [338, 142] width 253 height 31
paste input "68"
type input "68"
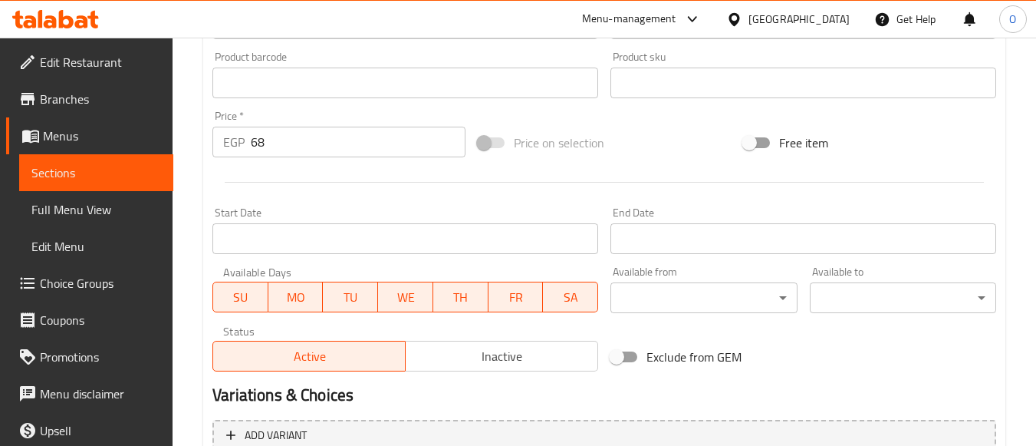
click at [298, 178] on div at bounding box center [604, 182] width 796 height 38
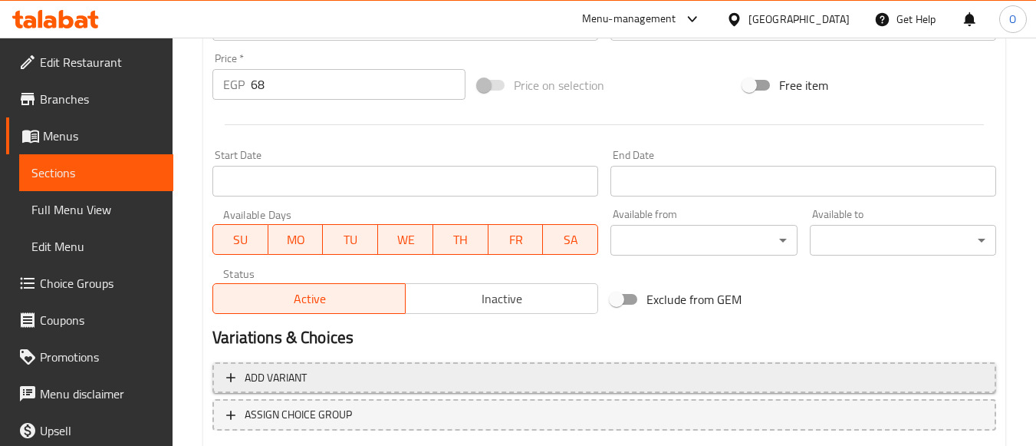
scroll to position [638, 0]
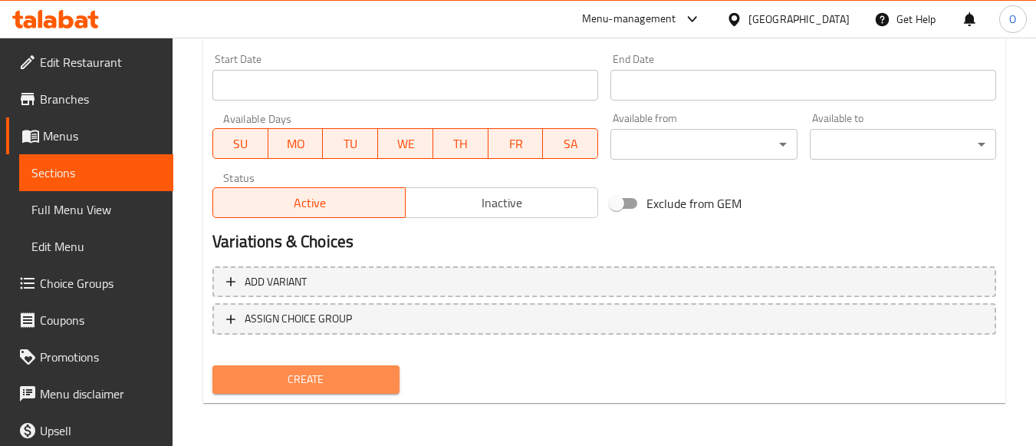
click at [296, 370] on span "Create" at bounding box center [306, 379] width 162 height 19
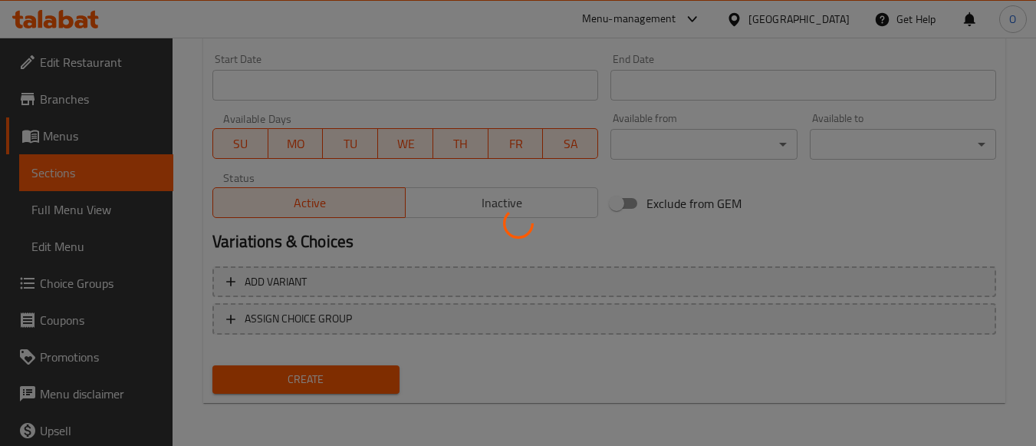
type input "0"
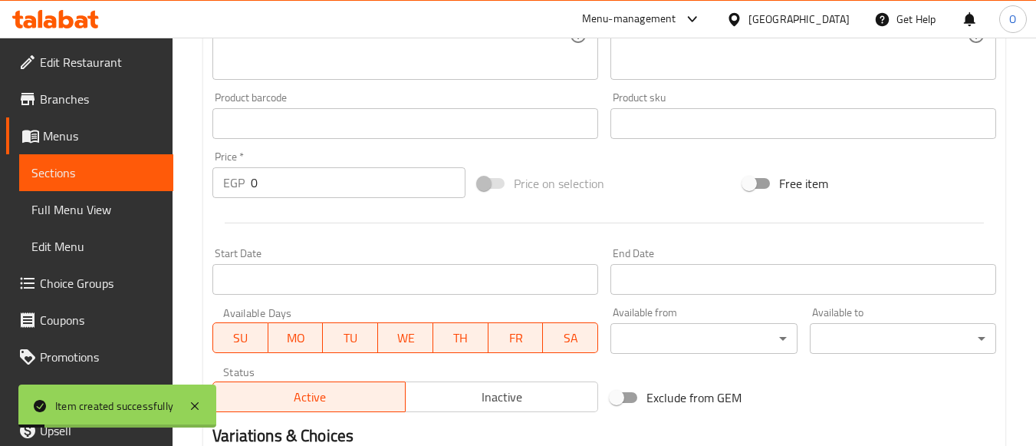
scroll to position [255, 0]
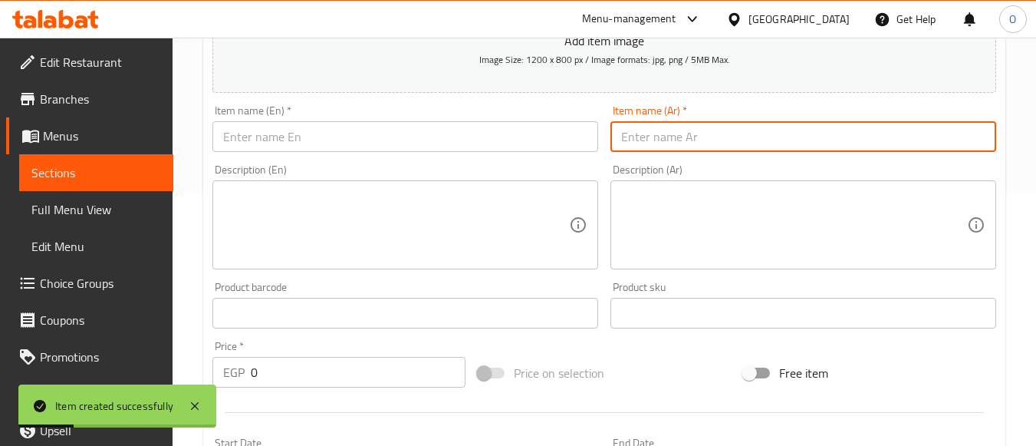
paste input "اسبريسو دبل"
type input "اسبريسو دبل"
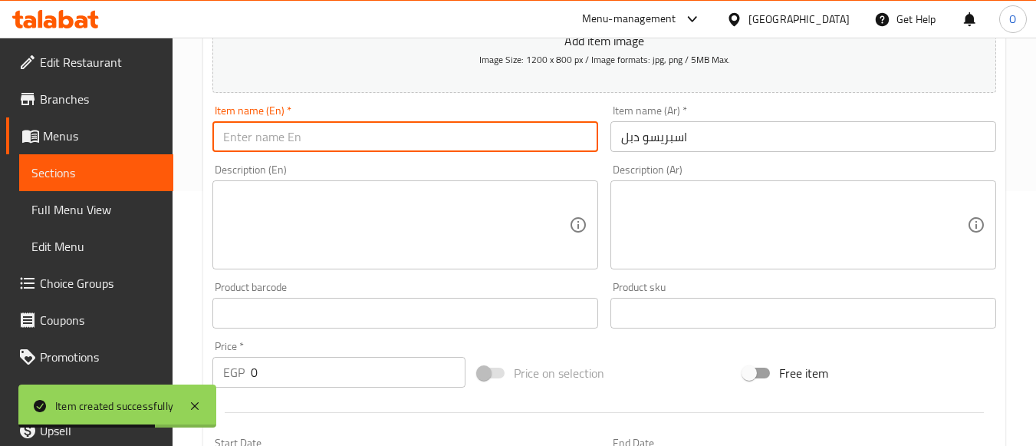
paste input "Double Espresso"
type input "Double Espresso"
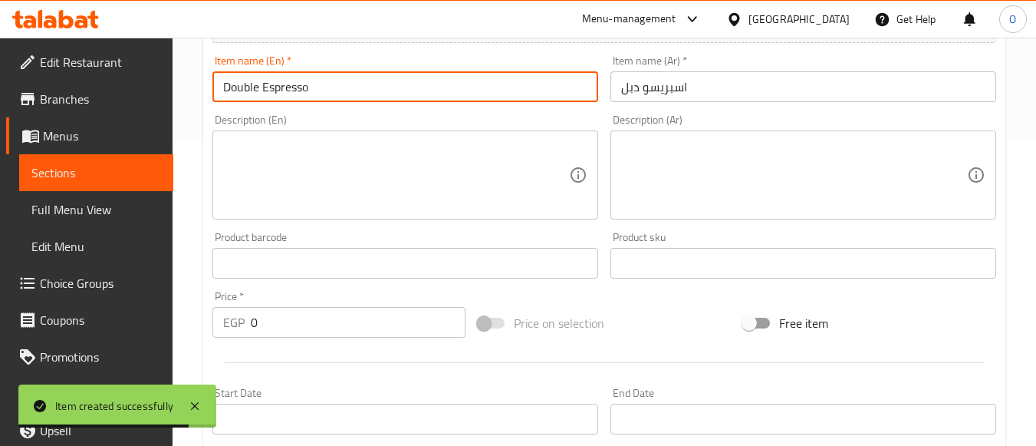
scroll to position [331, 0]
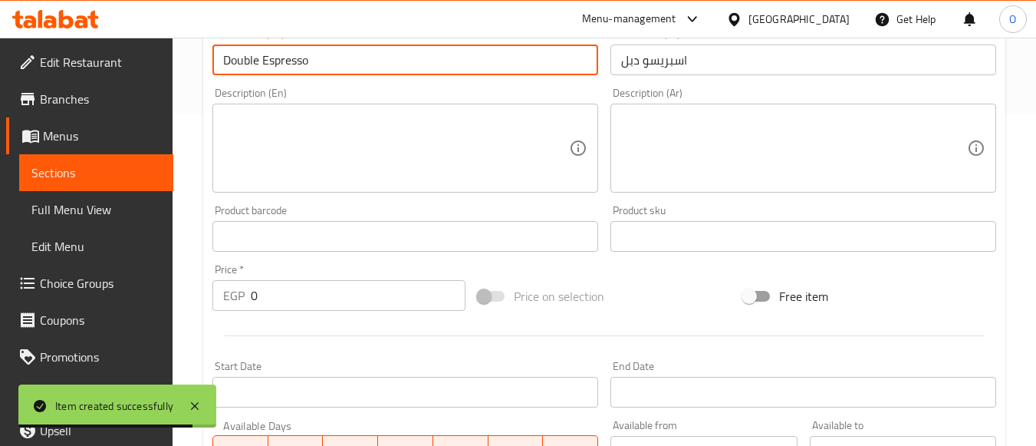
click at [229, 295] on div "EGP 0 Price *" at bounding box center [338, 295] width 253 height 31
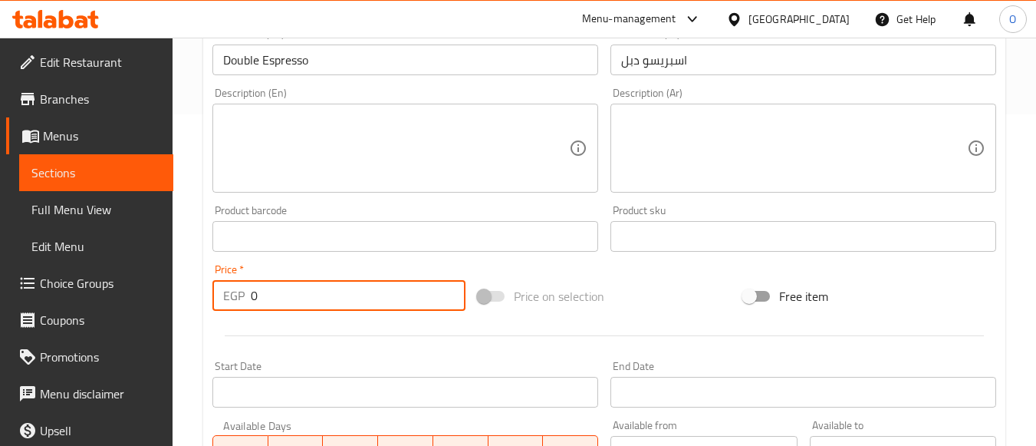
paste input "77"
type input "77"
click at [314, 140] on textarea at bounding box center [396, 148] width 346 height 73
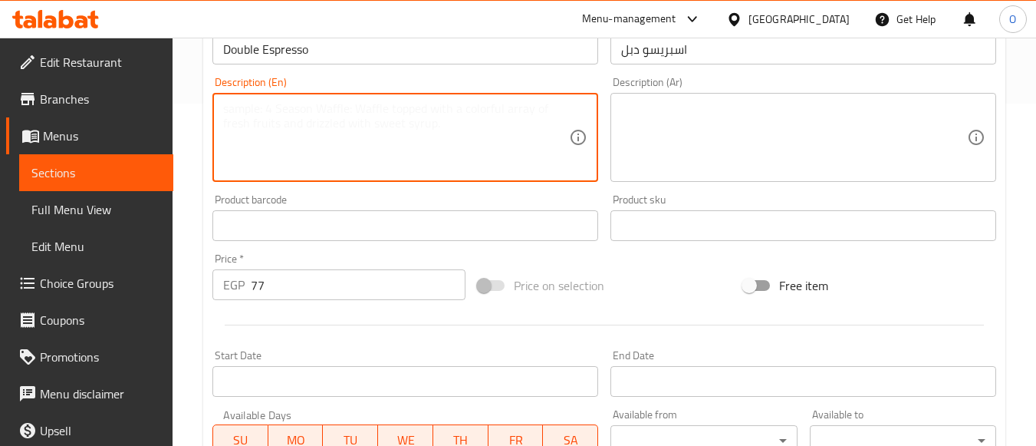
scroll to position [638, 0]
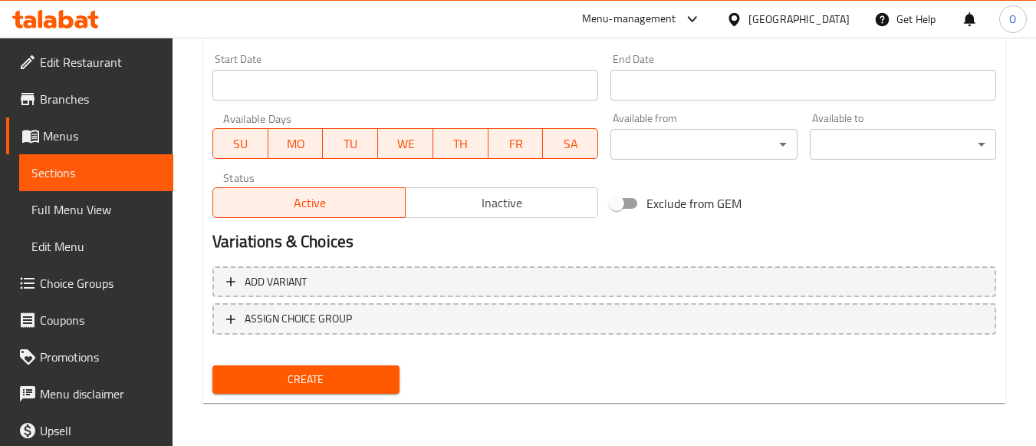
click at [317, 373] on span "Create" at bounding box center [306, 379] width 162 height 19
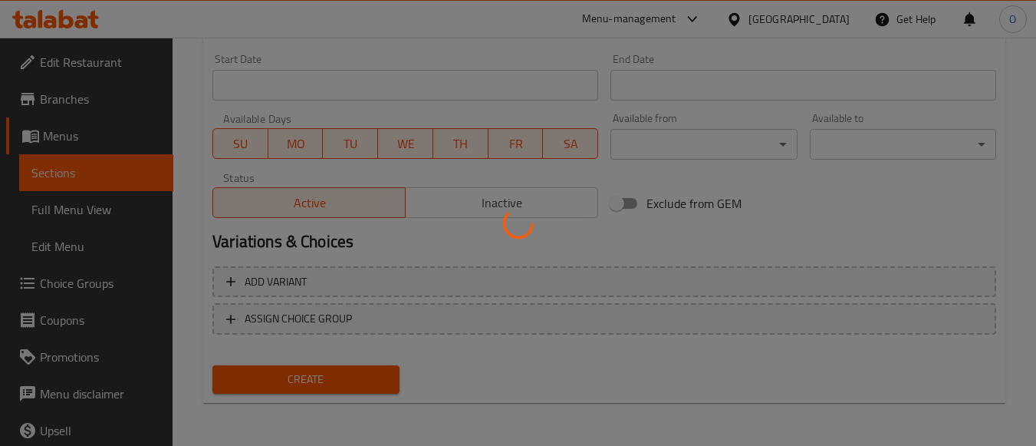
type input "0"
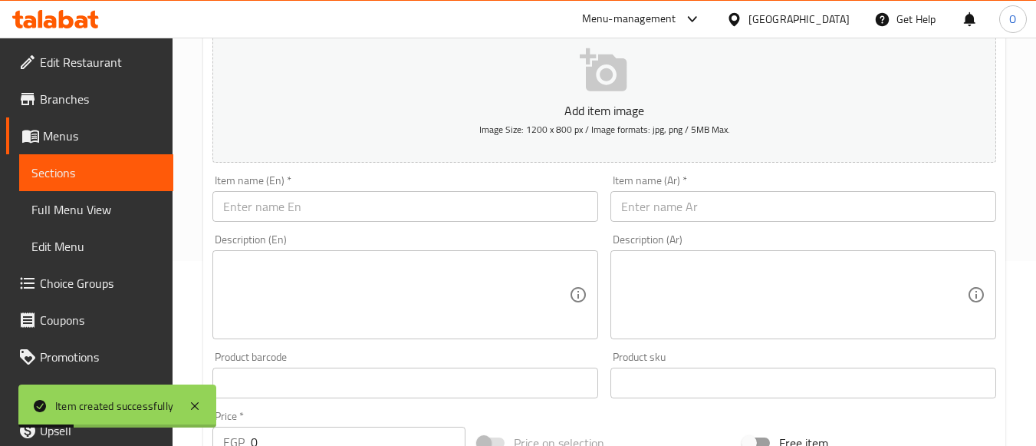
scroll to position [178, 0]
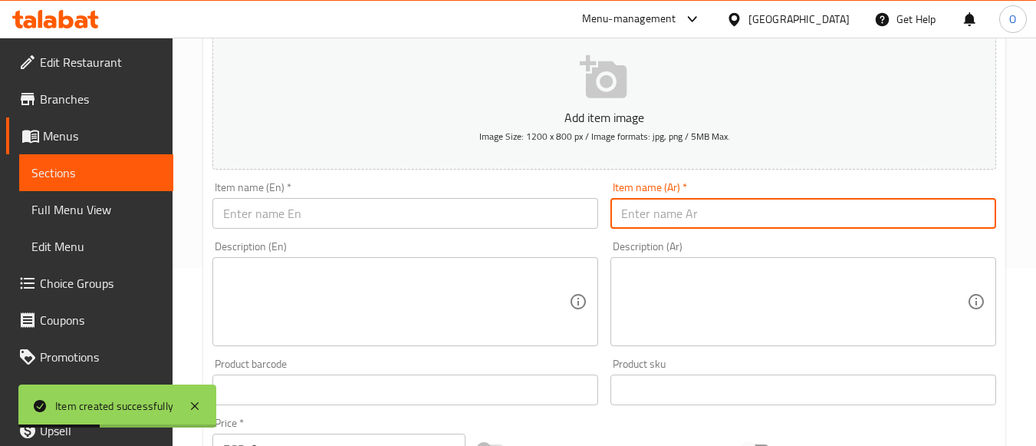
paste input "[PERSON_NAME]"
type input "[PERSON_NAME]"
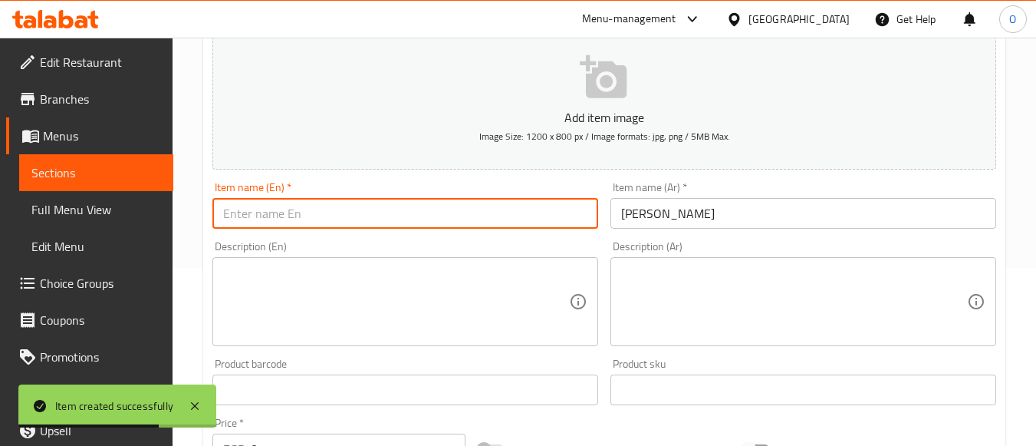
paste input "Espresso Cortad"
type input "Espresso Cortad"
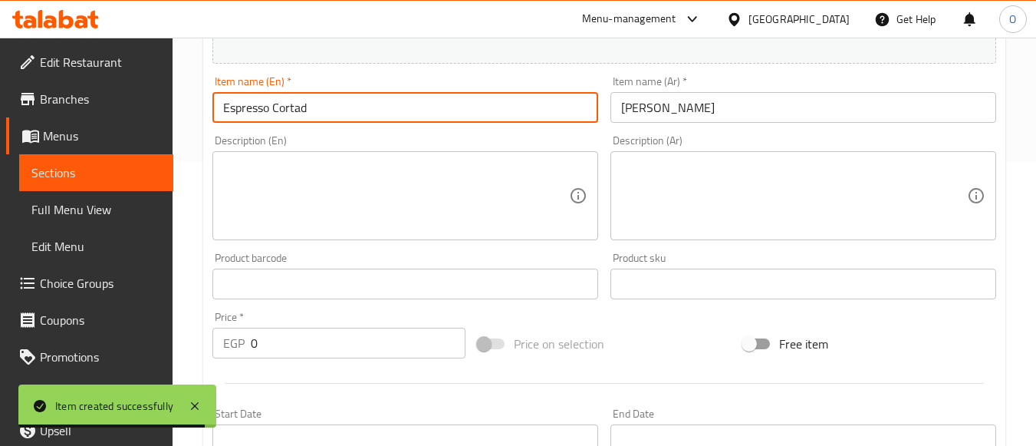
scroll to position [408, 0]
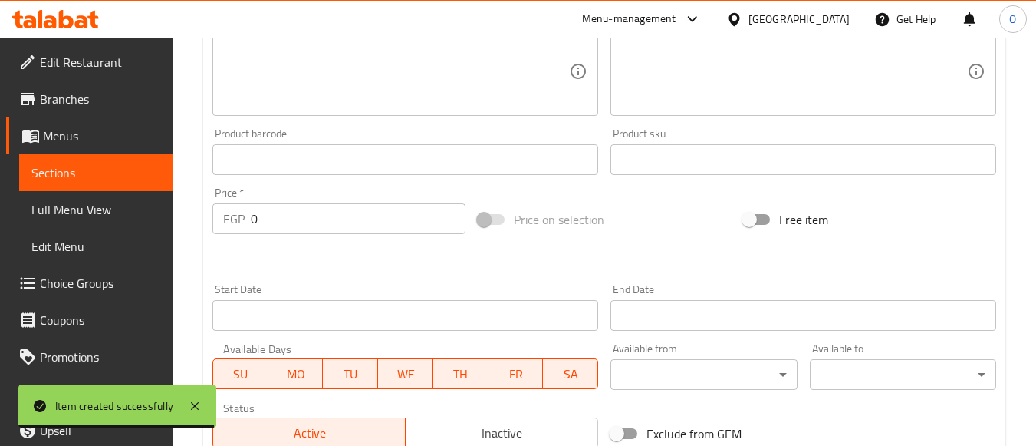
drag, startPoint x: 260, startPoint y: 234, endPoint x: 245, endPoint y: 229, distance: 16.3
click at [245, 229] on div "EGP 0 Price *" at bounding box center [338, 218] width 253 height 31
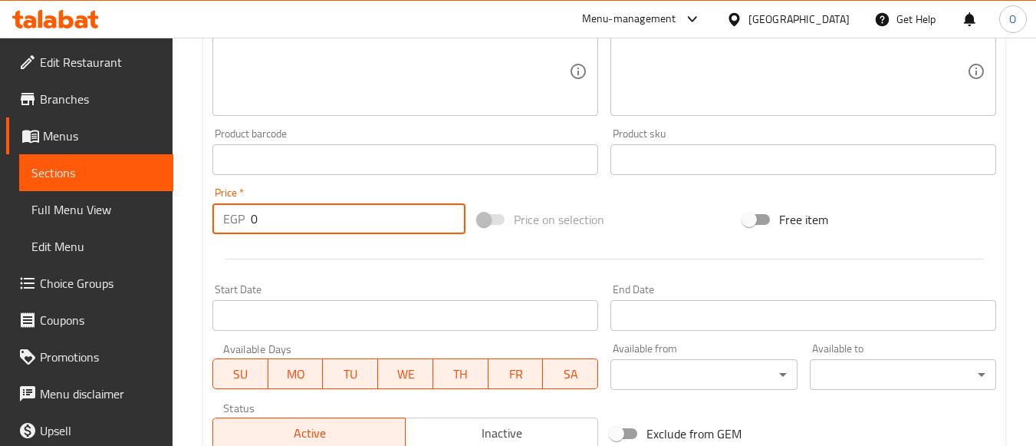
paste input "77"
type input "77"
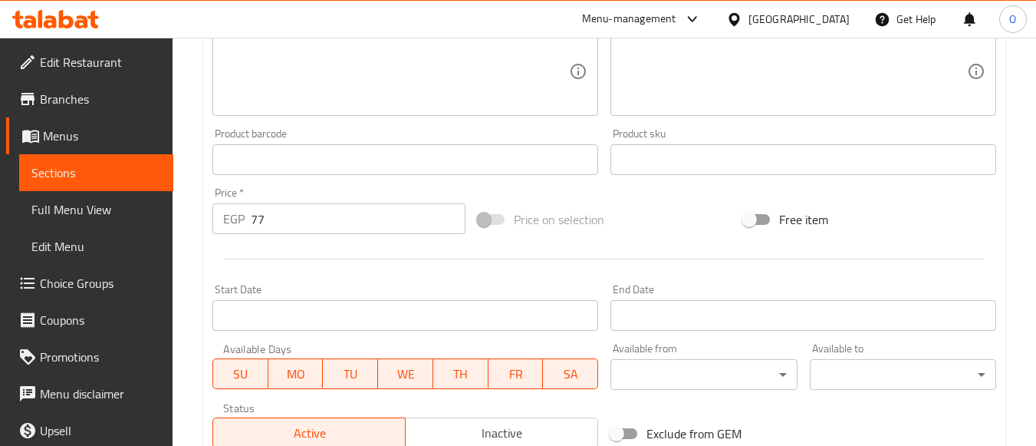
click at [303, 252] on div at bounding box center [604, 259] width 796 height 38
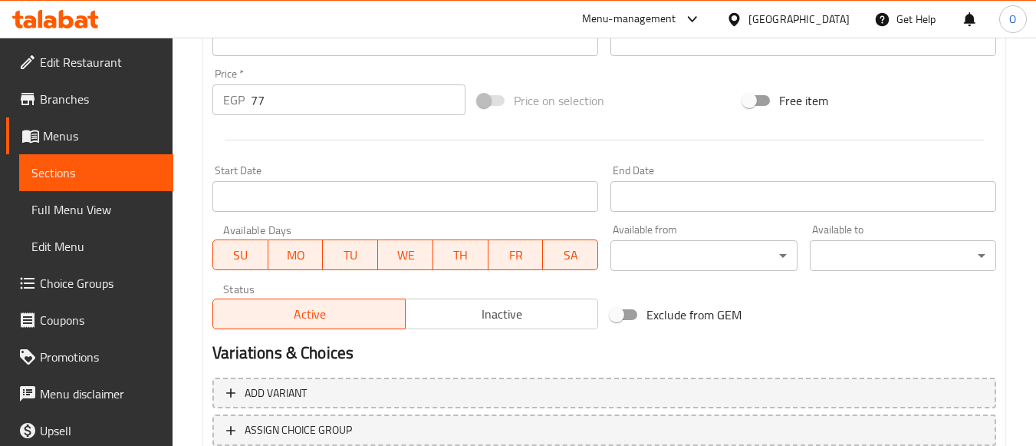
scroll to position [638, 0]
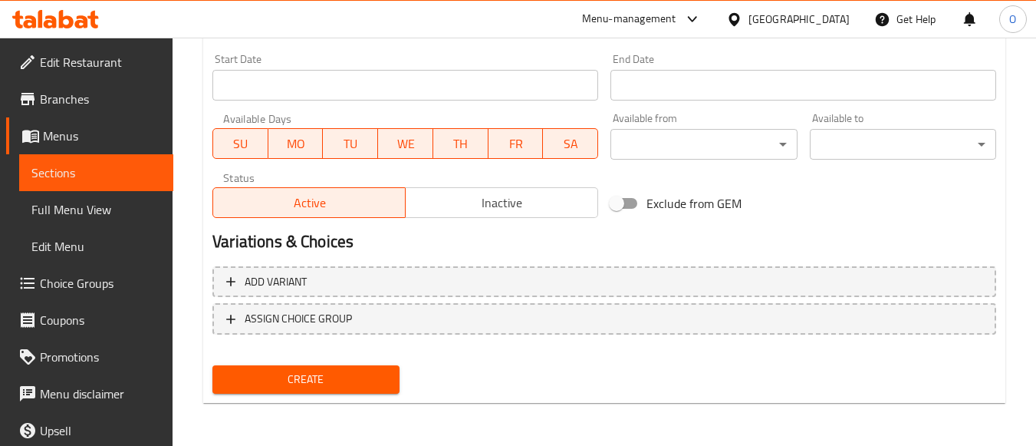
click at [340, 390] on button "Create" at bounding box center [305, 379] width 186 height 28
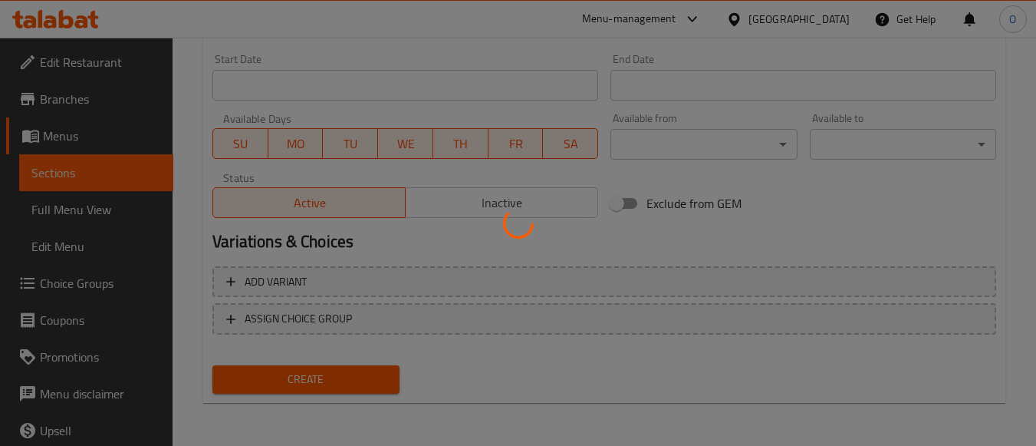
type input "0"
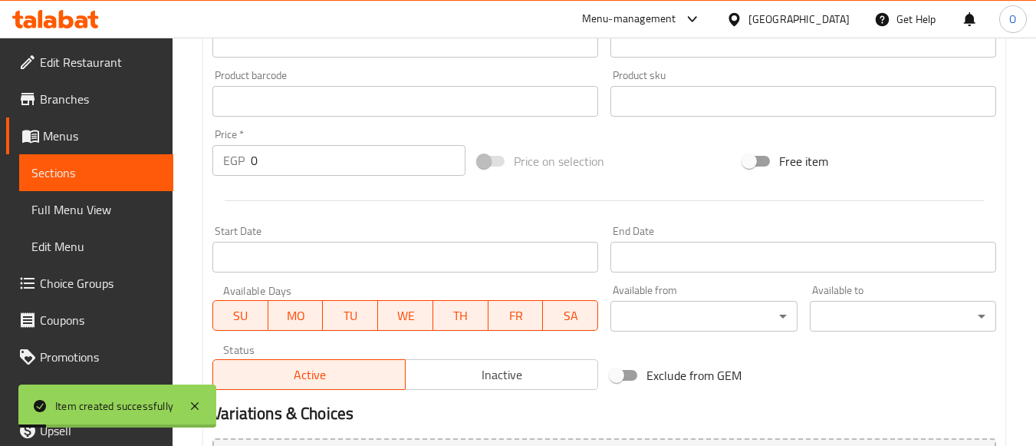
scroll to position [255, 0]
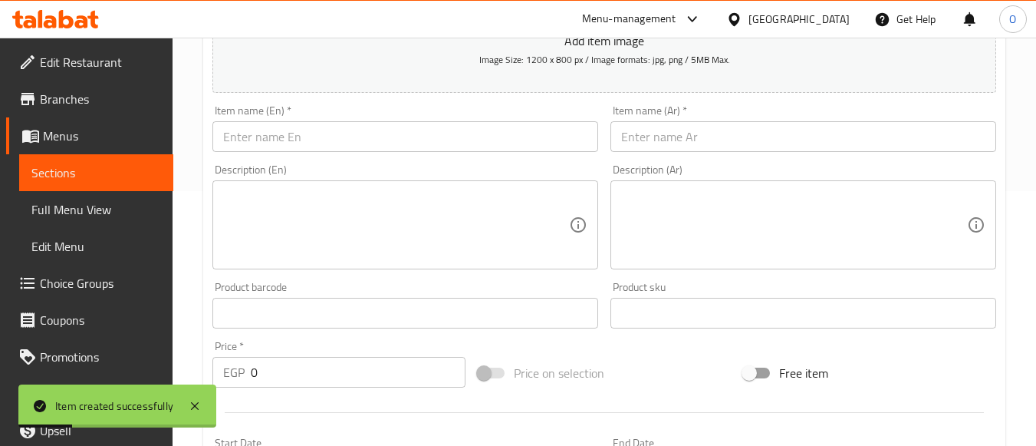
drag, startPoint x: 766, startPoint y: 156, endPoint x: 755, endPoint y: 127, distance: 31.1
click at [755, 127] on input "text" at bounding box center [804, 136] width 386 height 31
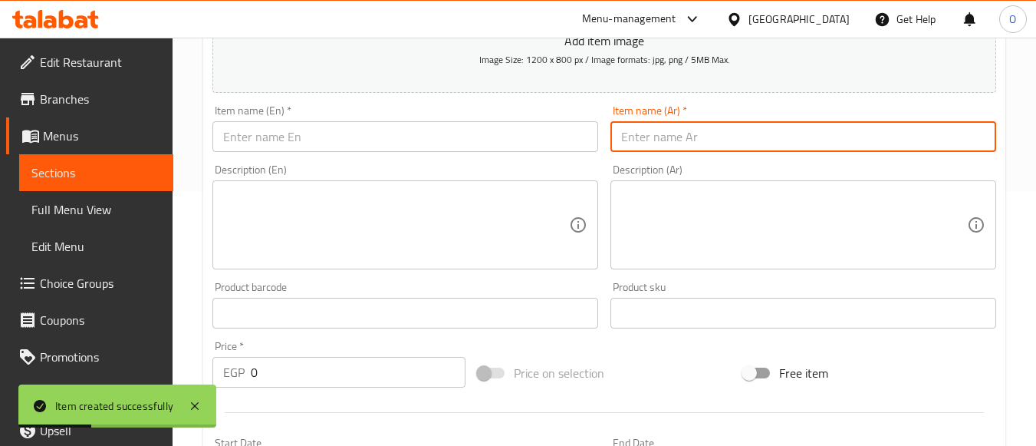
paste input "[PERSON_NAME]"
type input "[PERSON_NAME]"
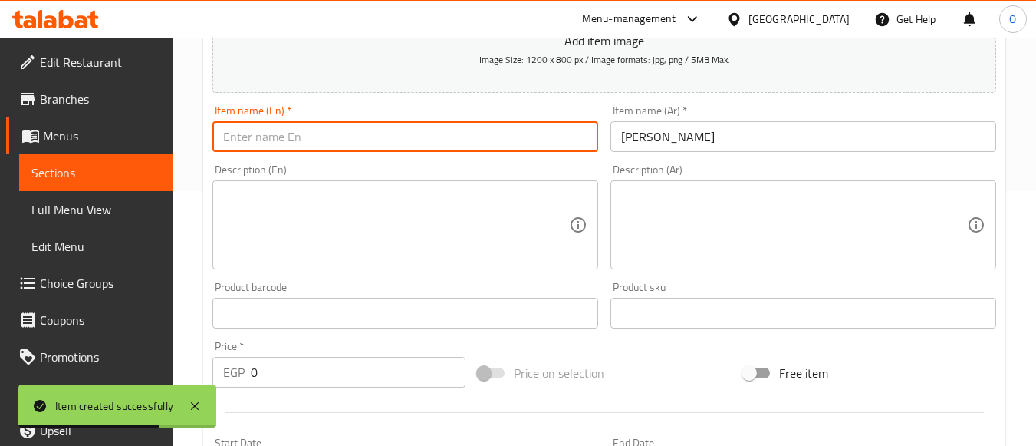
paste input "Neapolitan Espresso"
type input "Neapolitan Espresso"
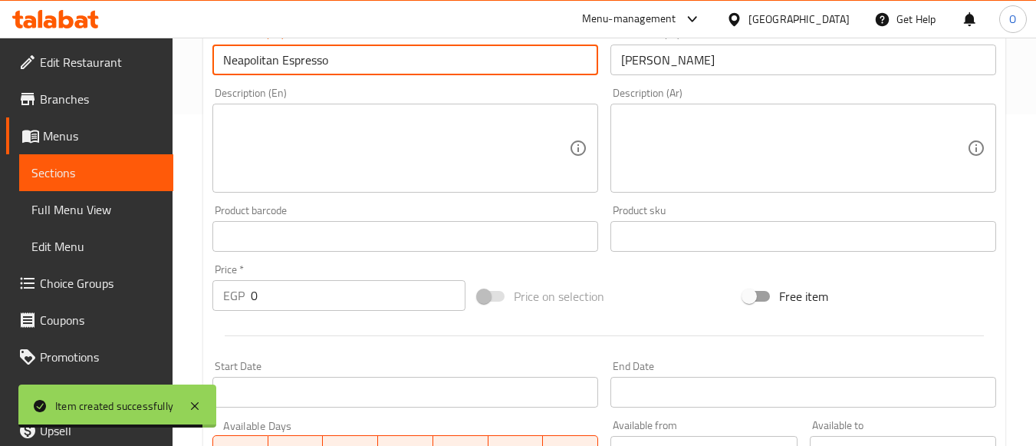
drag, startPoint x: 245, startPoint y: 286, endPoint x: 236, endPoint y: 288, distance: 9.5
click at [238, 288] on div "EGP 0 Price *" at bounding box center [338, 295] width 253 height 31
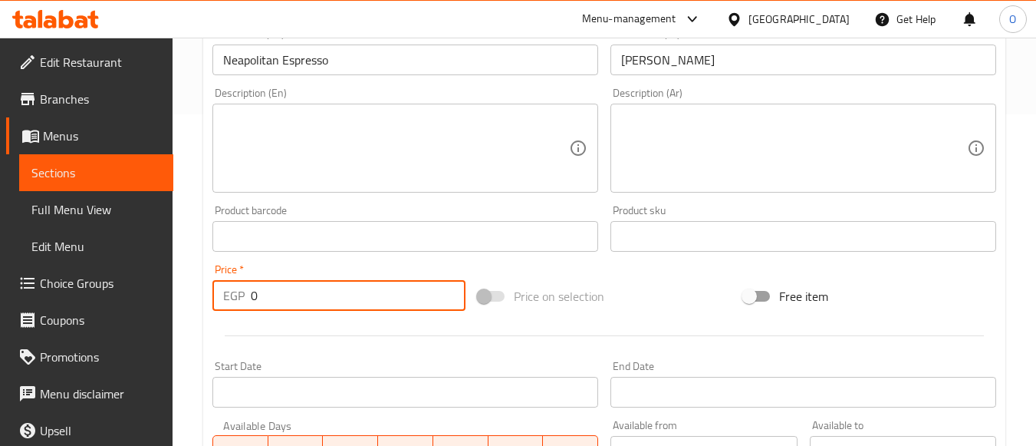
paste input "77"
type input "77"
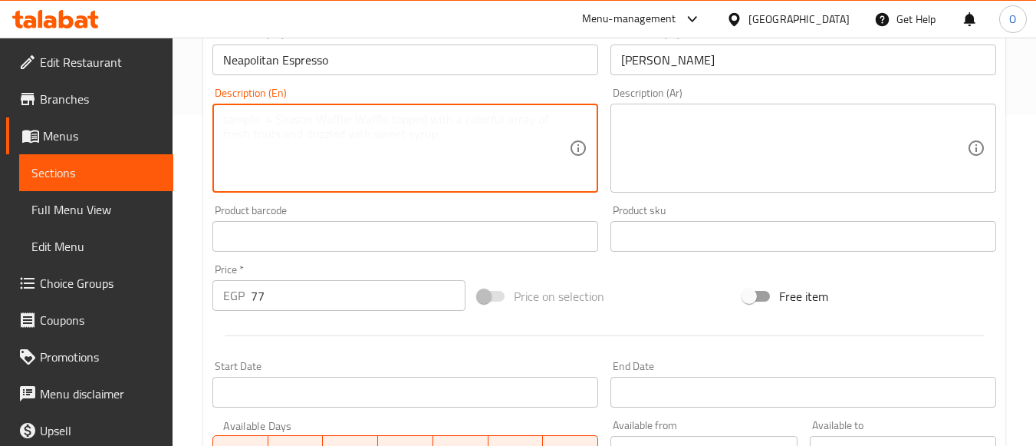
click at [352, 139] on textarea at bounding box center [396, 148] width 346 height 73
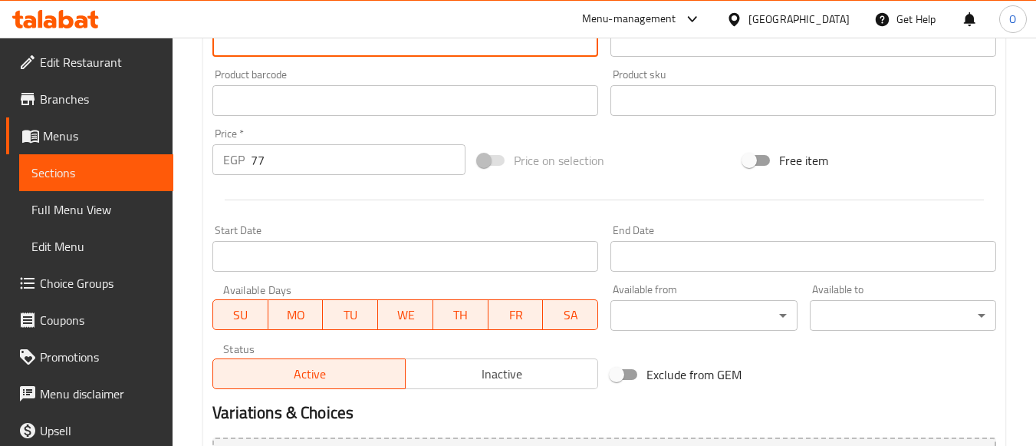
scroll to position [638, 0]
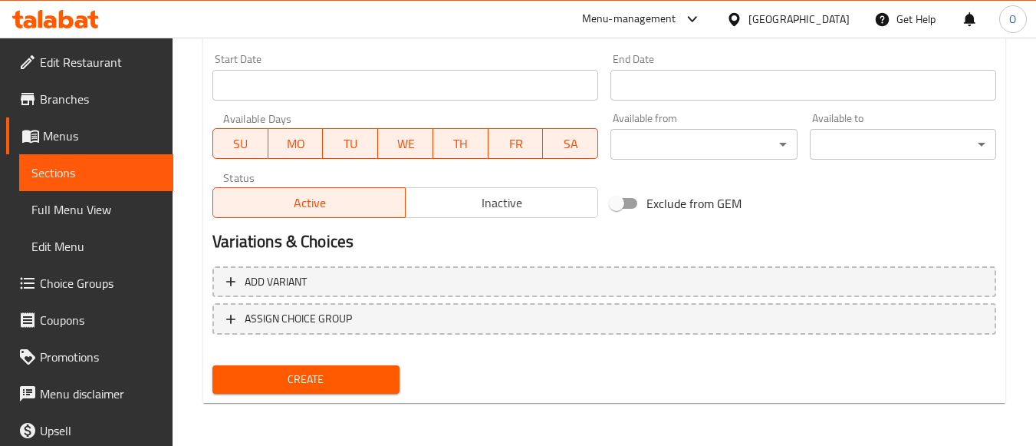
click at [337, 368] on button "Create" at bounding box center [305, 379] width 186 height 28
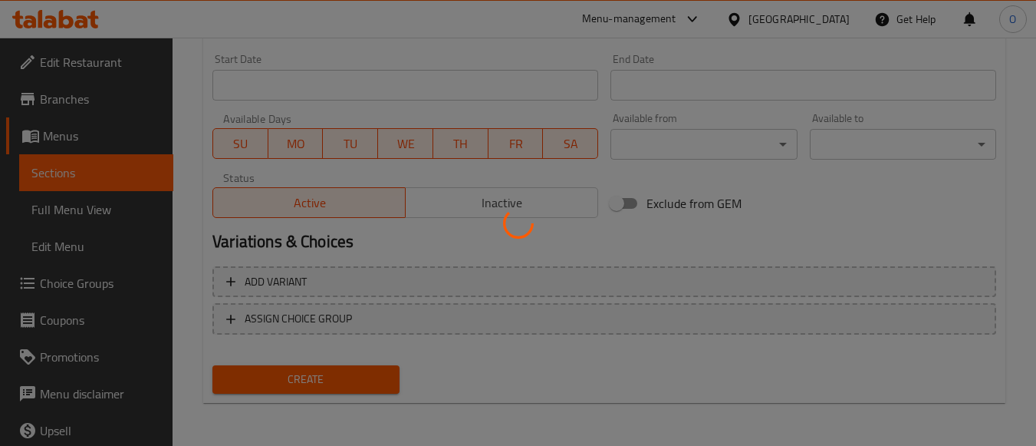
type input "0"
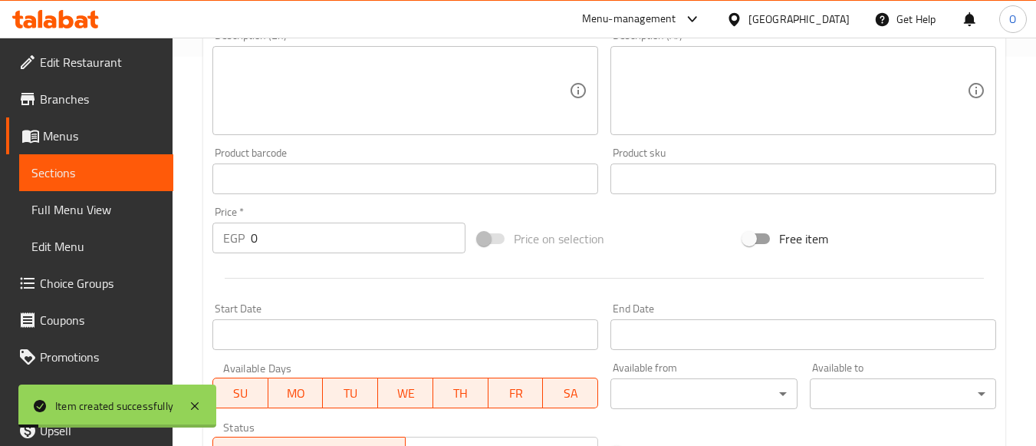
scroll to position [178, 0]
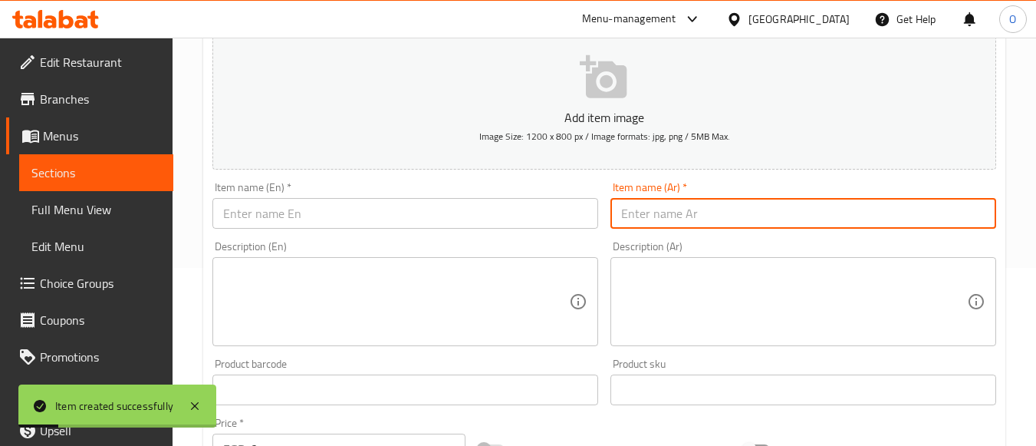
paste input "[PERSON_NAME]"
type input "[PERSON_NAME]"
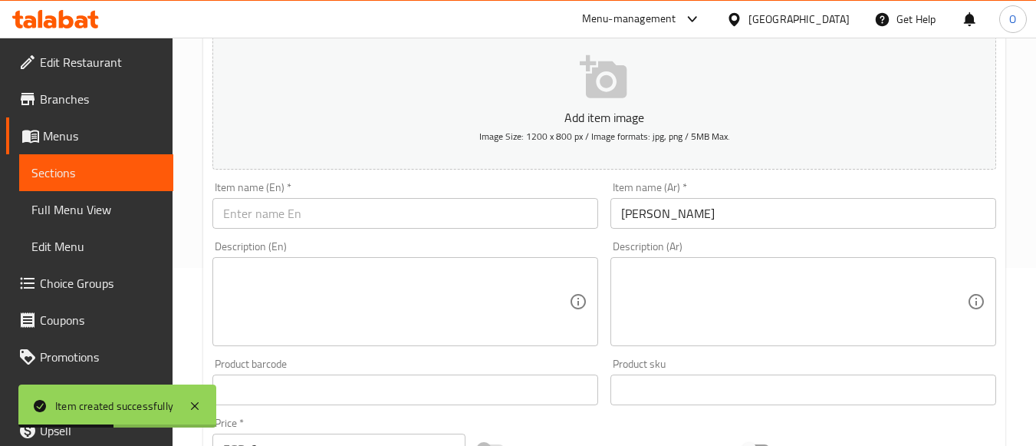
drag, startPoint x: 249, startPoint y: 246, endPoint x: 239, endPoint y: 208, distance: 39.4
click at [239, 208] on input "text" at bounding box center [405, 213] width 386 height 31
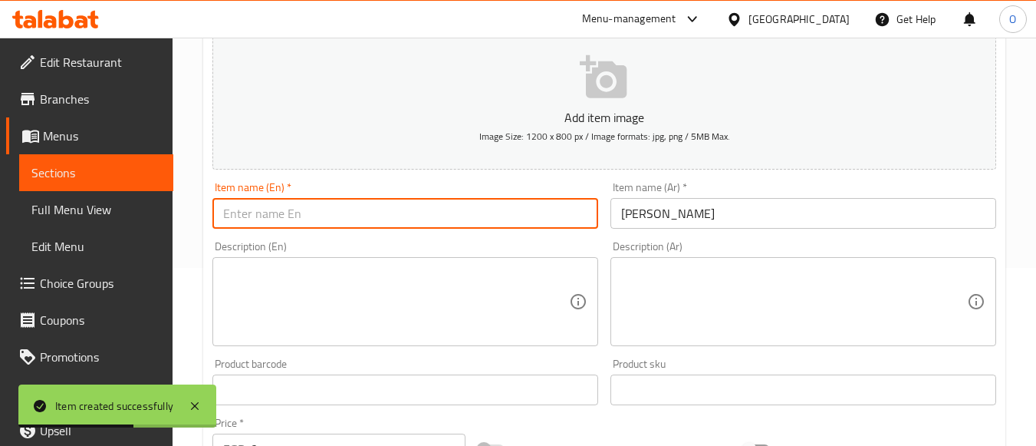
paste input "Espresso Macchiato"
type input "Espresso Macchiato"
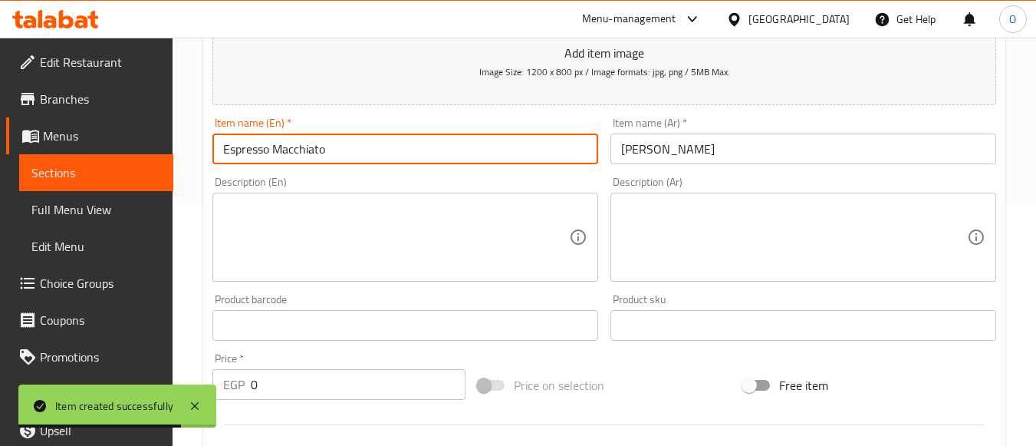
scroll to position [331, 0]
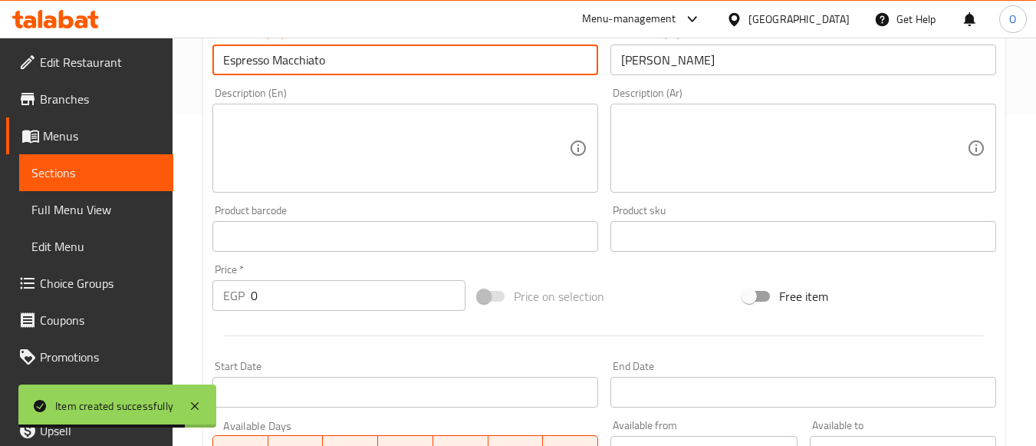
drag, startPoint x: 265, startPoint y: 296, endPoint x: 231, endPoint y: 299, distance: 34.7
click at [231, 299] on div "EGP 0 Price *" at bounding box center [338, 295] width 253 height 31
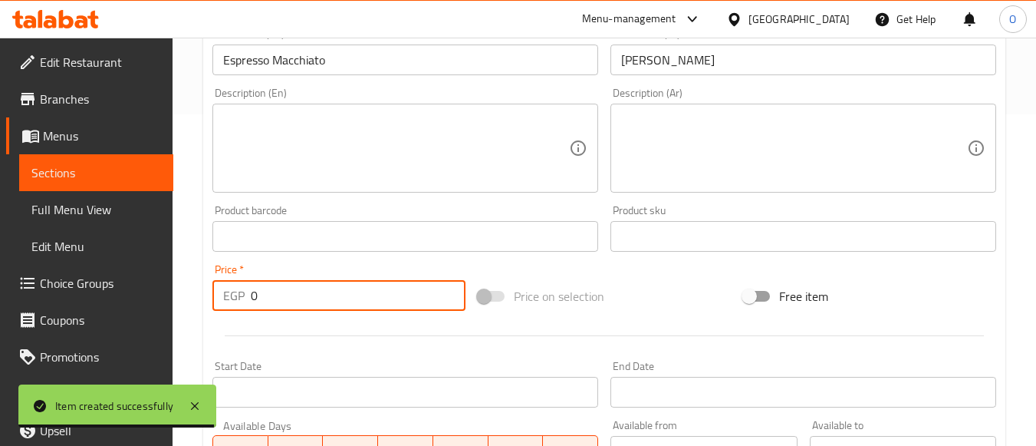
paste input "7"
type input "70"
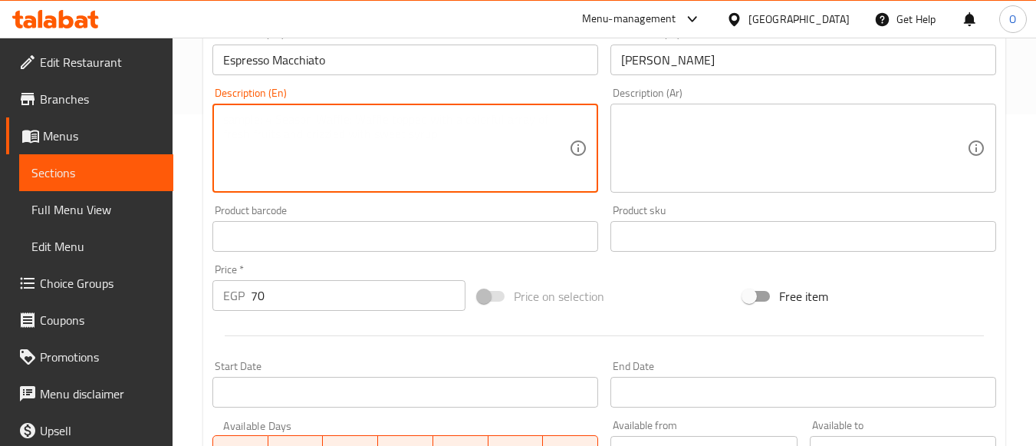
click at [310, 137] on textarea at bounding box center [396, 148] width 346 height 73
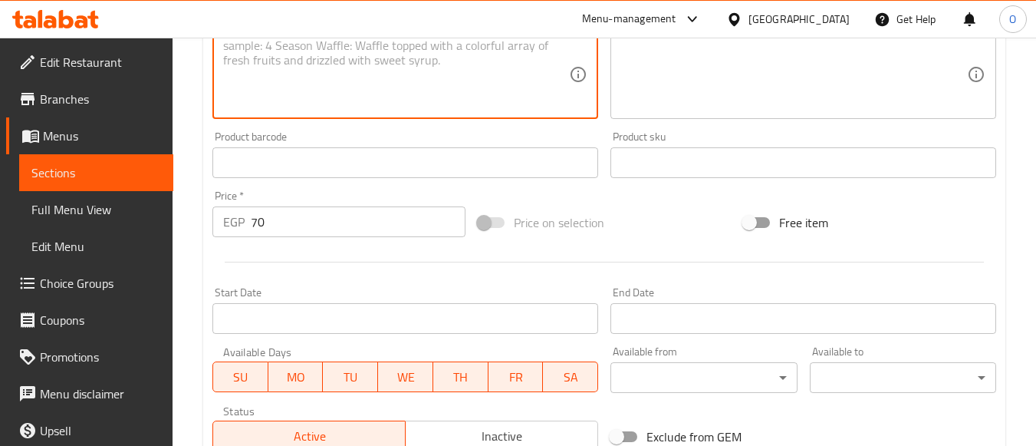
scroll to position [638, 0]
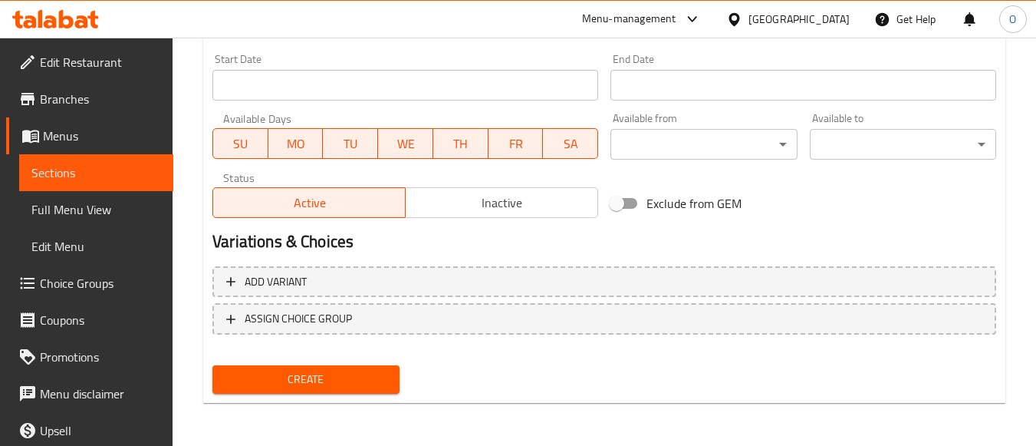
click at [311, 394] on div "Create" at bounding box center [305, 379] width 199 height 41
click at [307, 384] on span "Create" at bounding box center [306, 379] width 162 height 19
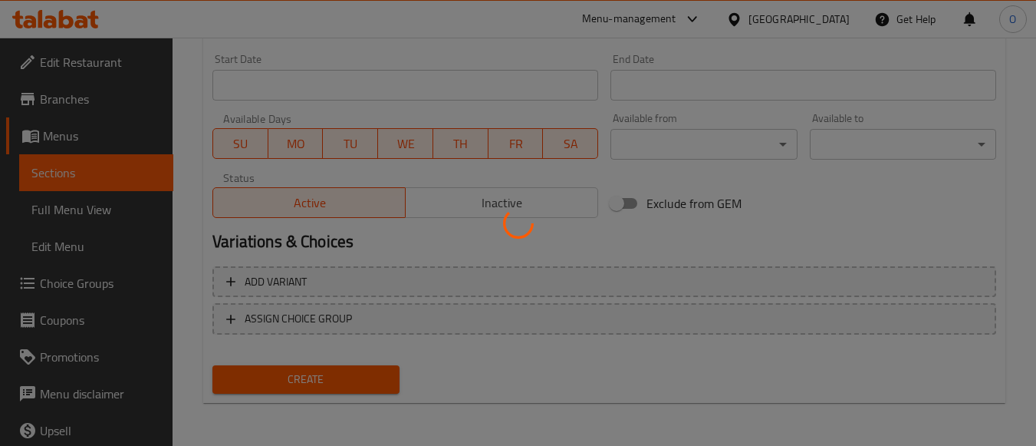
type input "0"
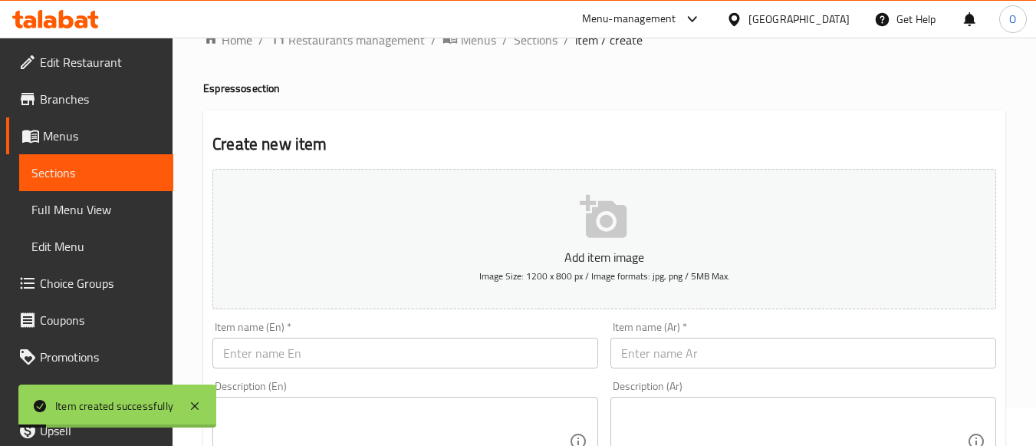
scroll to position [25, 0]
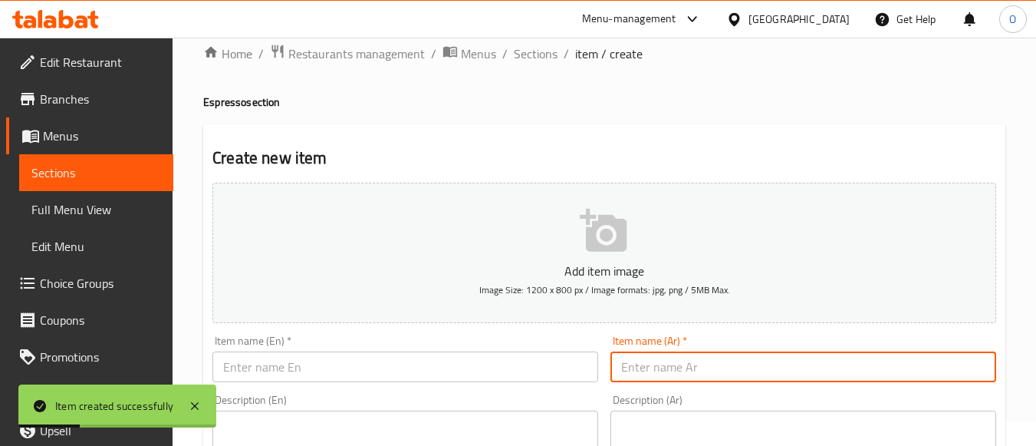
paste input "[PERSON_NAME]"
type input "[PERSON_NAME]"
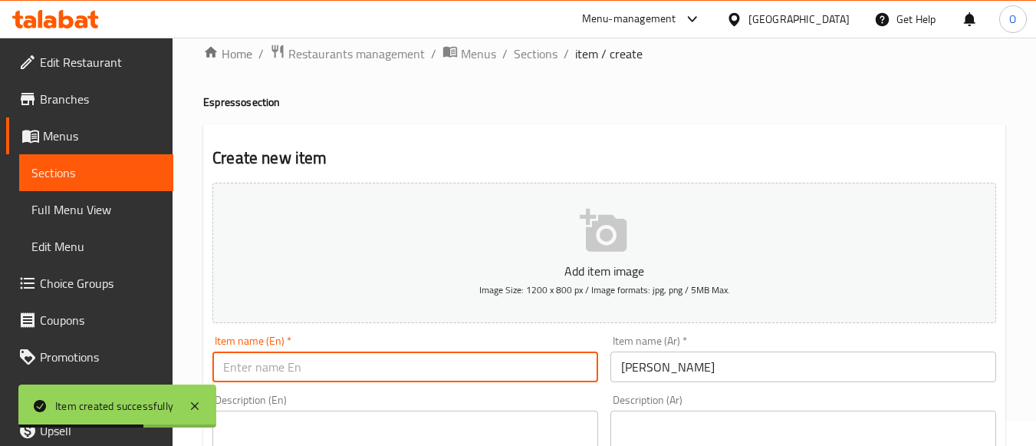
paste input "American Coffee"
type input "American Coffee"
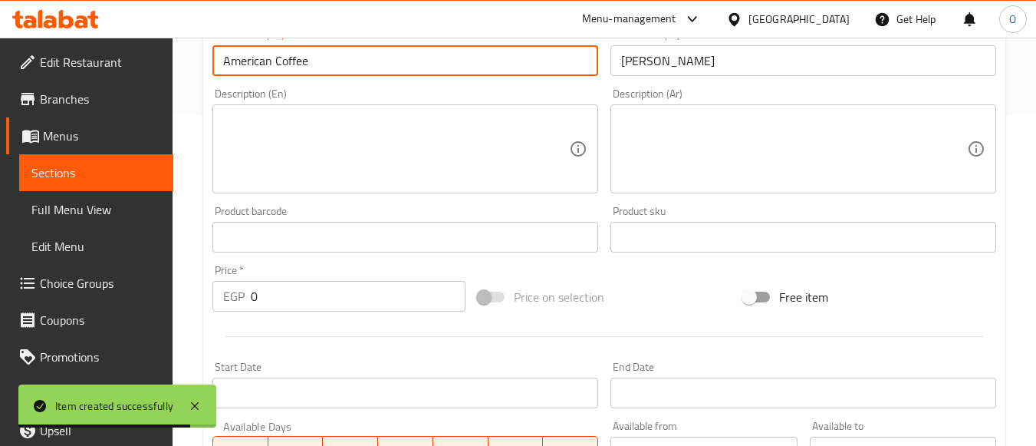
scroll to position [331, 0]
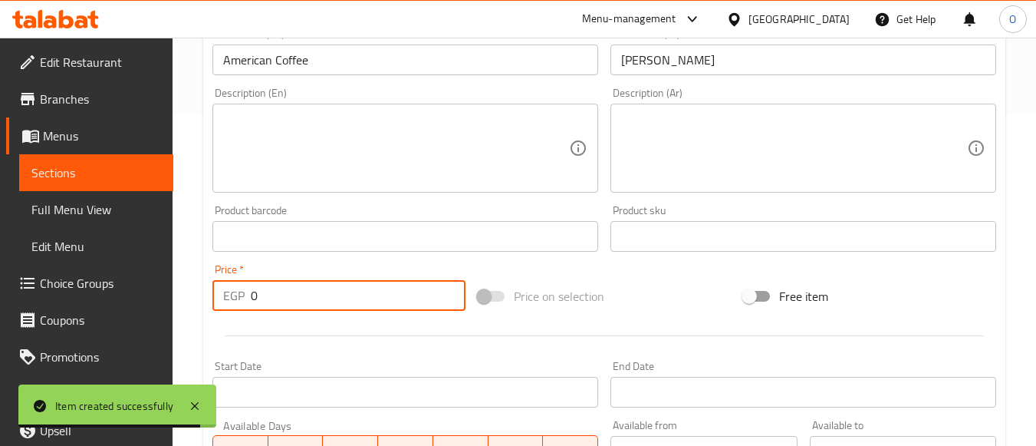
drag, startPoint x: 270, startPoint y: 291, endPoint x: 237, endPoint y: 292, distance: 33.0
click at [241, 292] on div "EGP 0 Price *" at bounding box center [338, 295] width 253 height 31
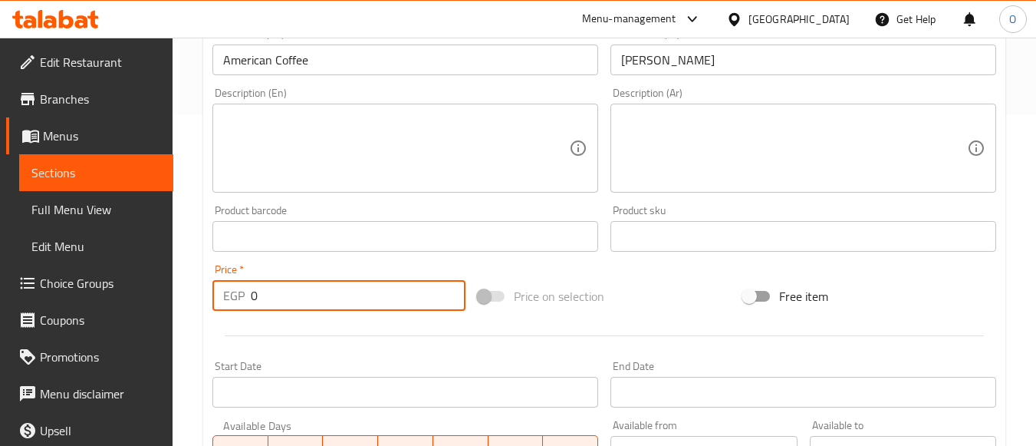
paste input "105"
type input "105"
click at [301, 173] on textarea at bounding box center [396, 148] width 346 height 73
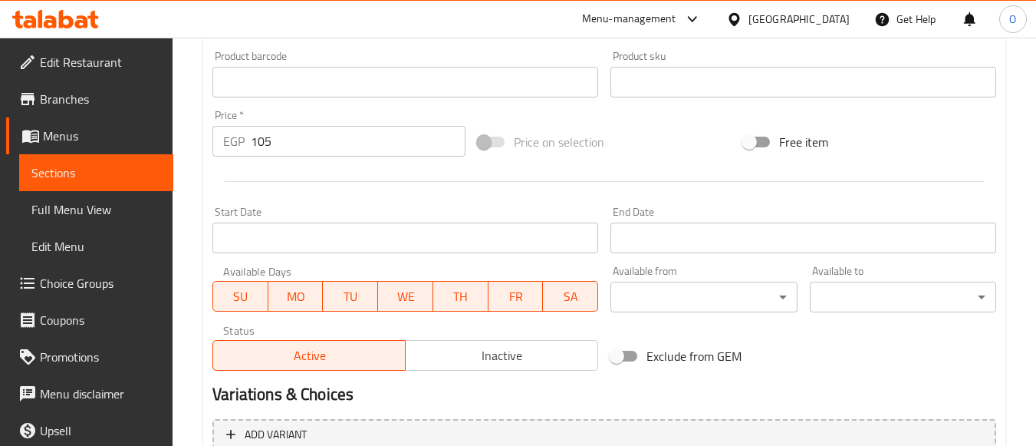
scroll to position [638, 0]
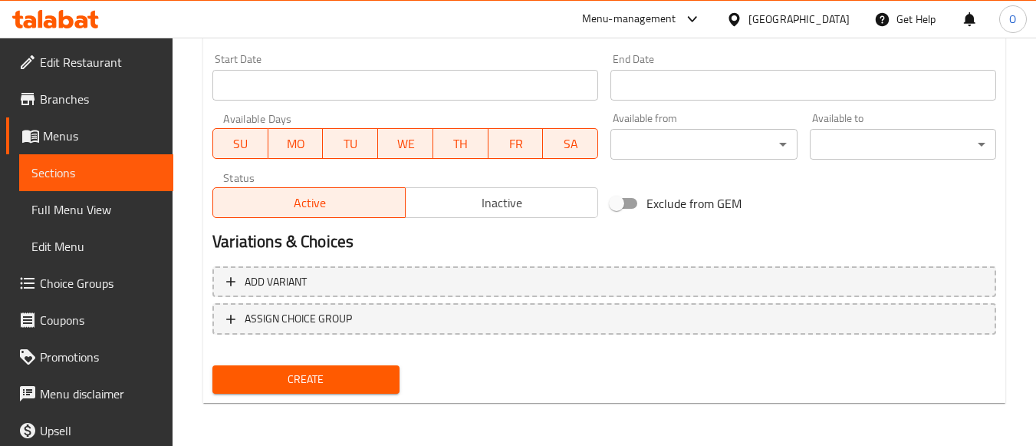
click at [321, 386] on span "Create" at bounding box center [306, 379] width 162 height 19
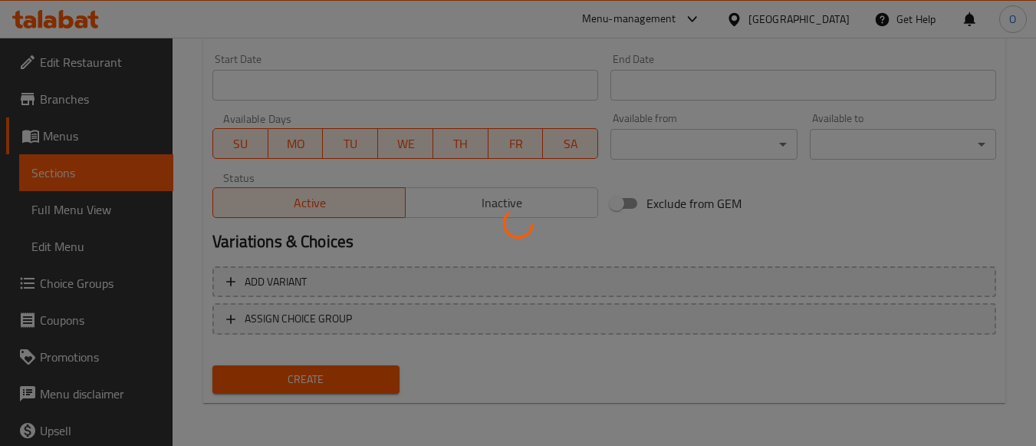
type input "0"
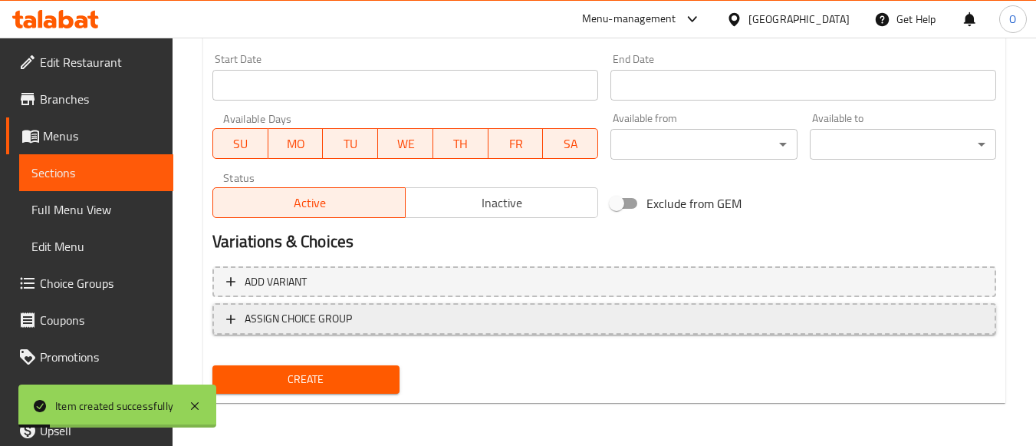
scroll to position [255, 0]
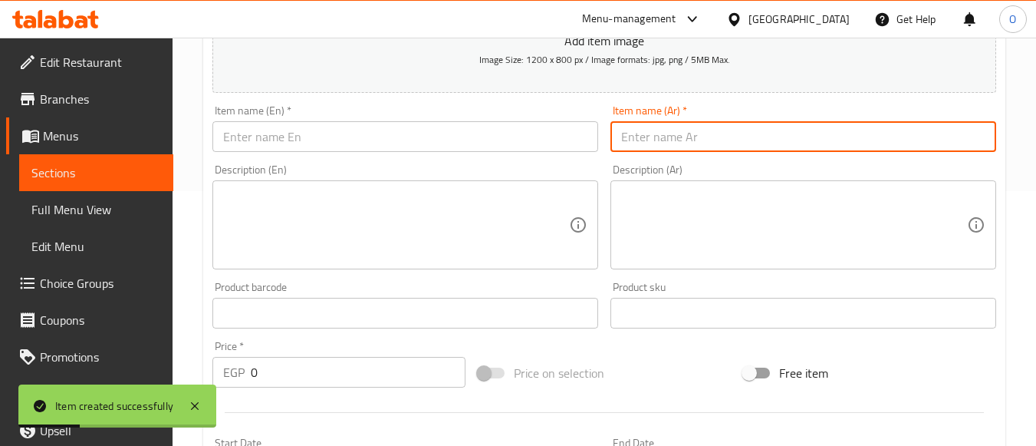
paste input "فلات وايت"
type input "فلات وايت"
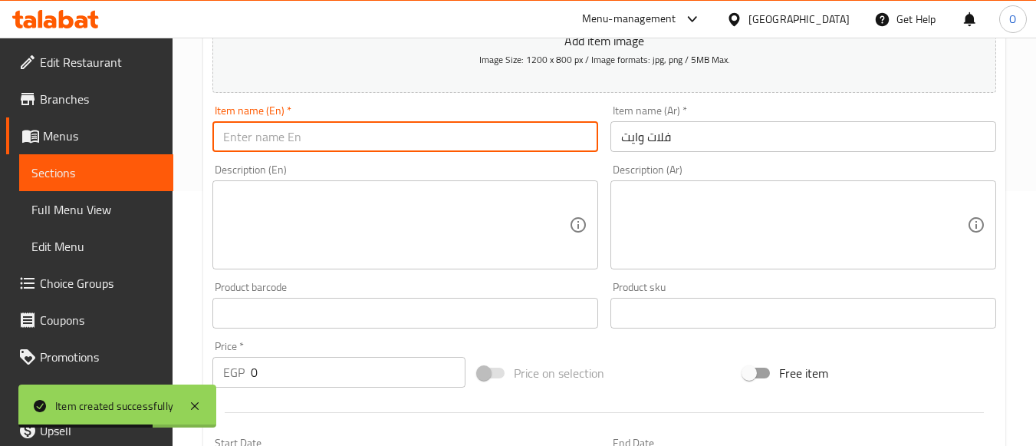
paste input "Flat White"
type input "Flat White"
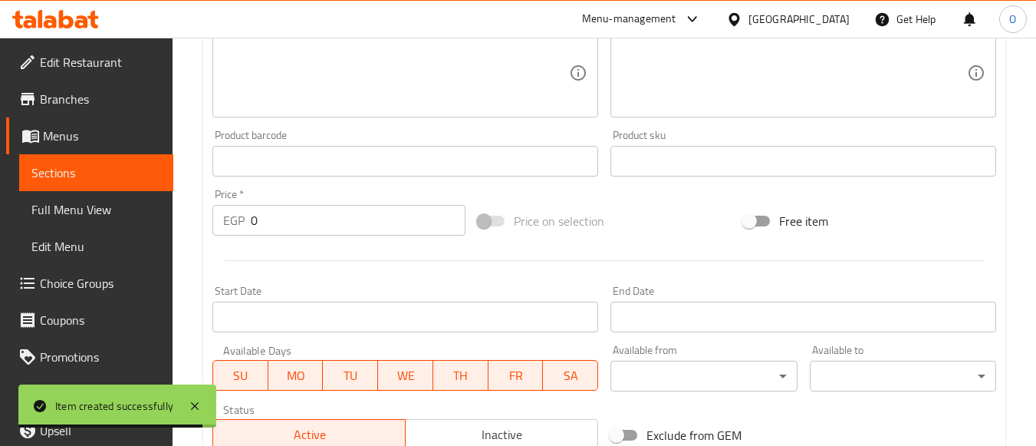
scroll to position [408, 0]
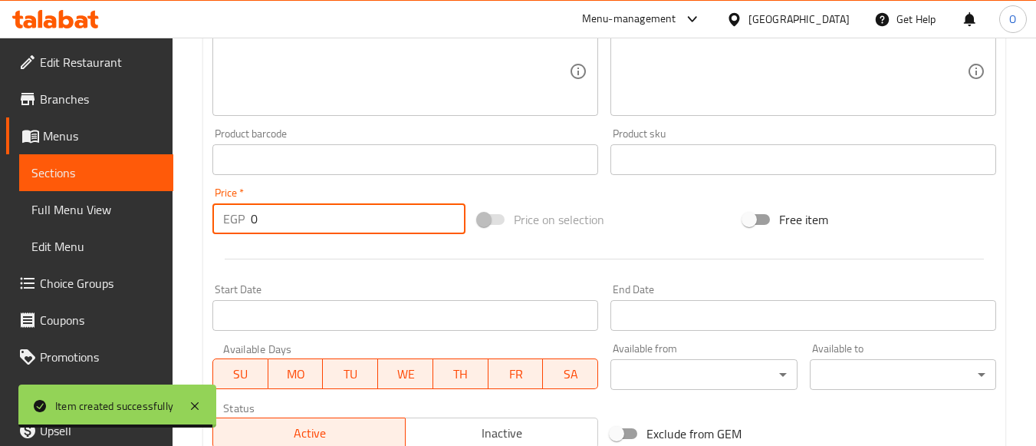
drag, startPoint x: 285, startPoint y: 213, endPoint x: 238, endPoint y: 213, distance: 46.8
click at [220, 219] on div "EGP 0 Price *" at bounding box center [338, 218] width 253 height 31
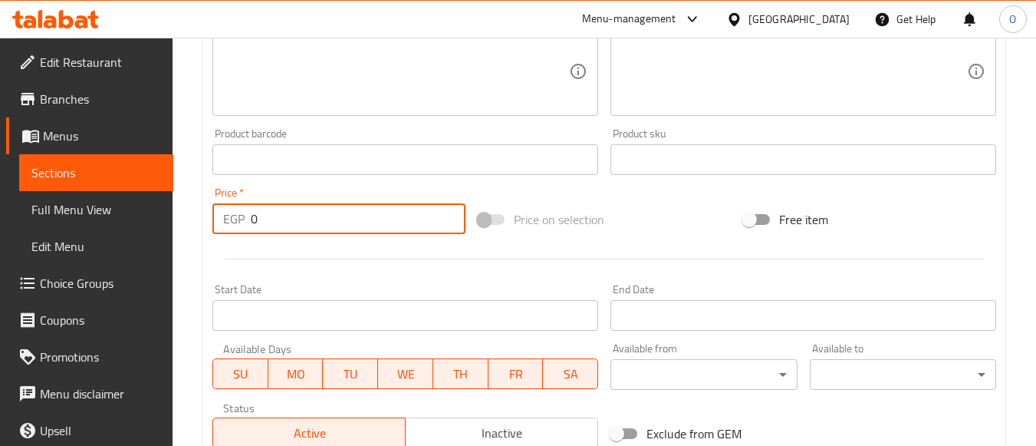
paste input "119"
type input "119"
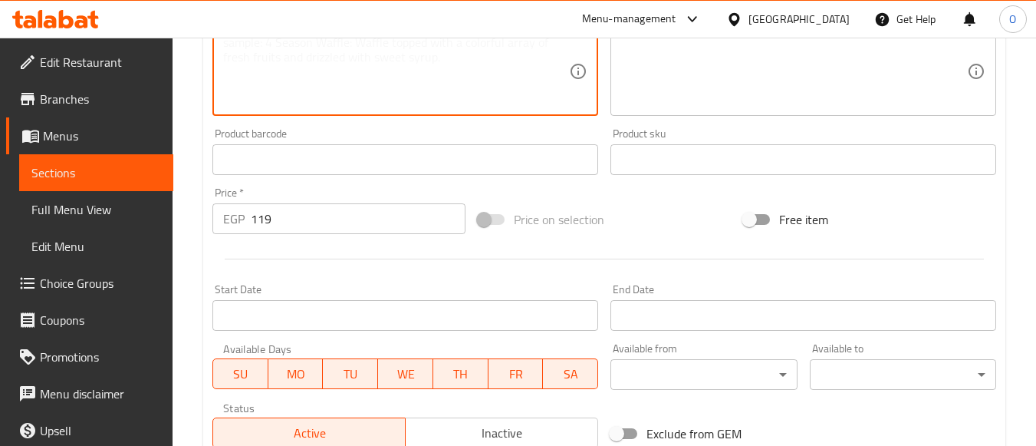
click at [320, 72] on textarea at bounding box center [396, 71] width 346 height 73
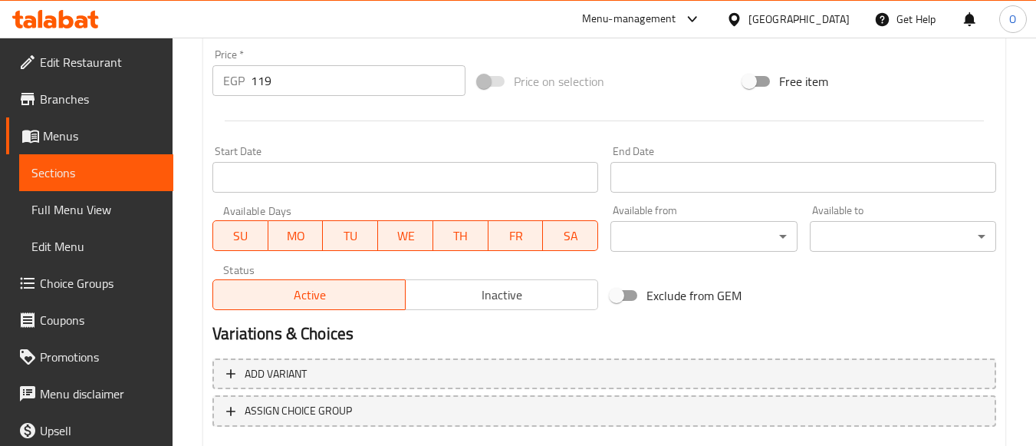
scroll to position [638, 0]
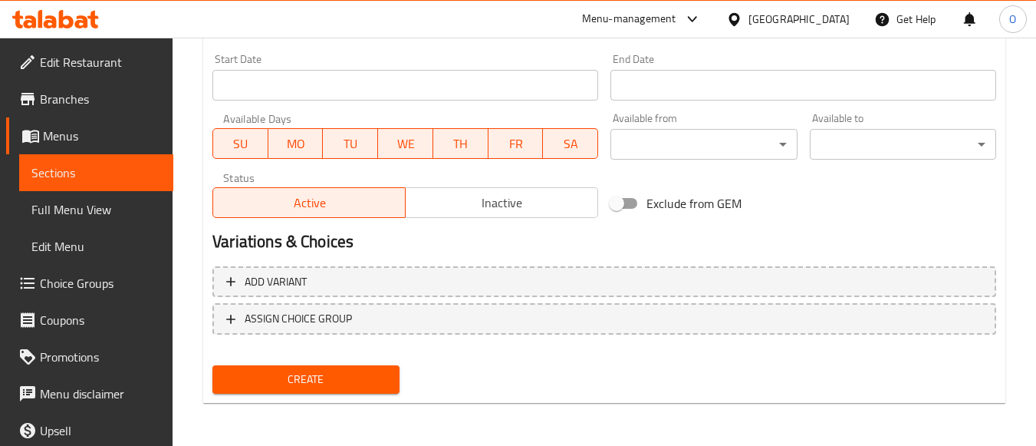
click at [309, 383] on span "Create" at bounding box center [306, 379] width 162 height 19
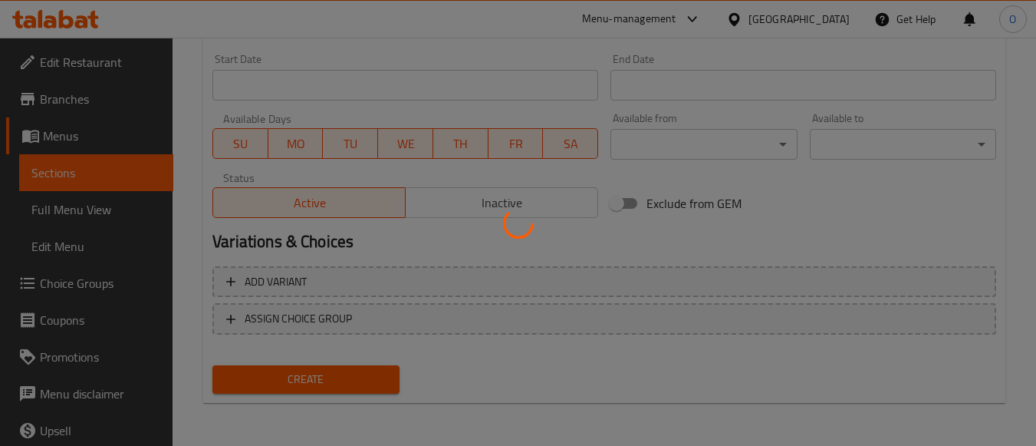
type input "0"
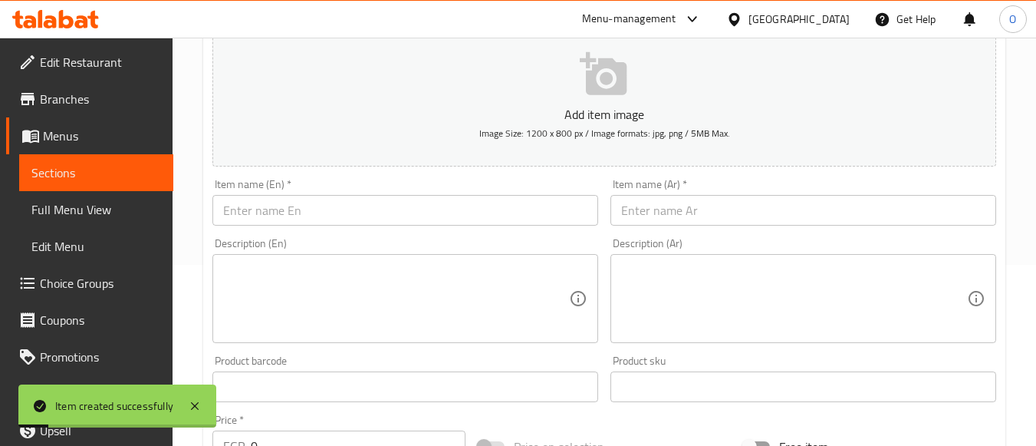
scroll to position [178, 0]
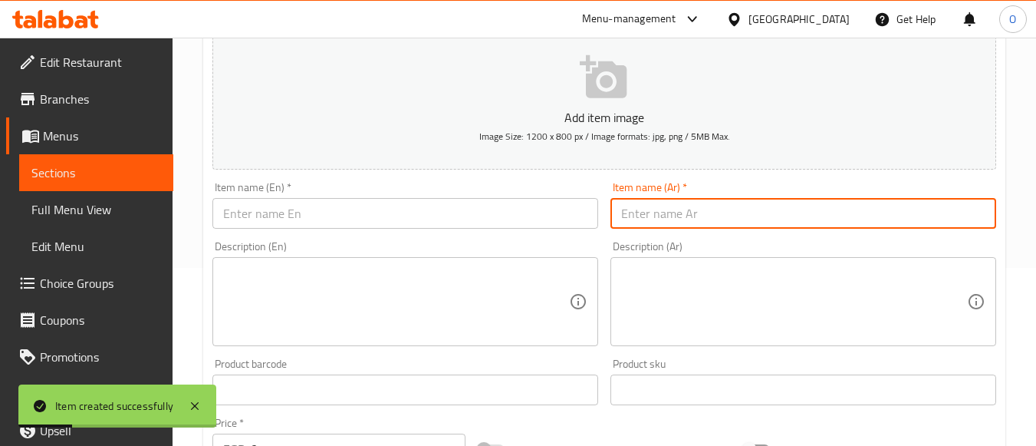
paste input "كابتشينو"
type input "كابتشينو"
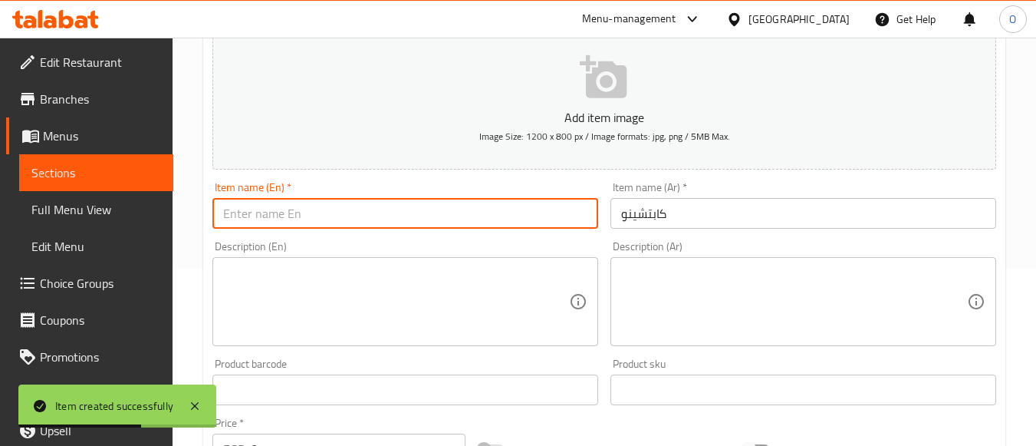
paste input "Cappuccino"
type input "Cappuccino"
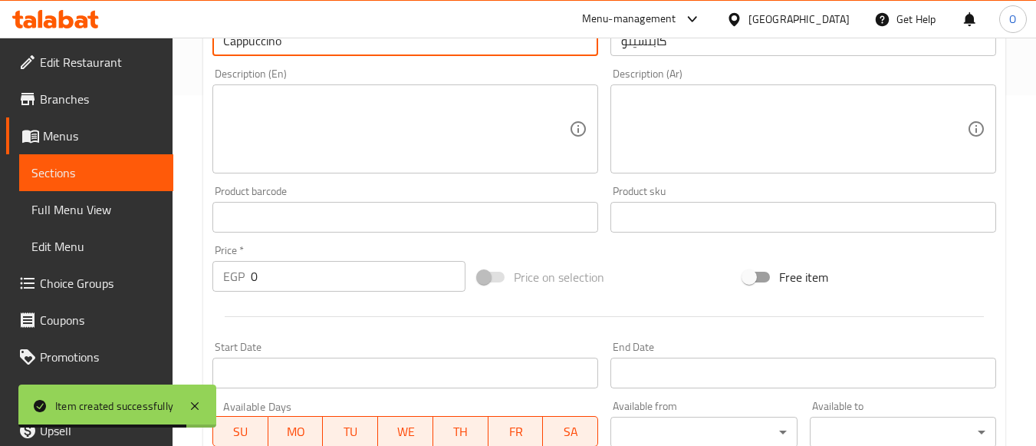
scroll to position [408, 0]
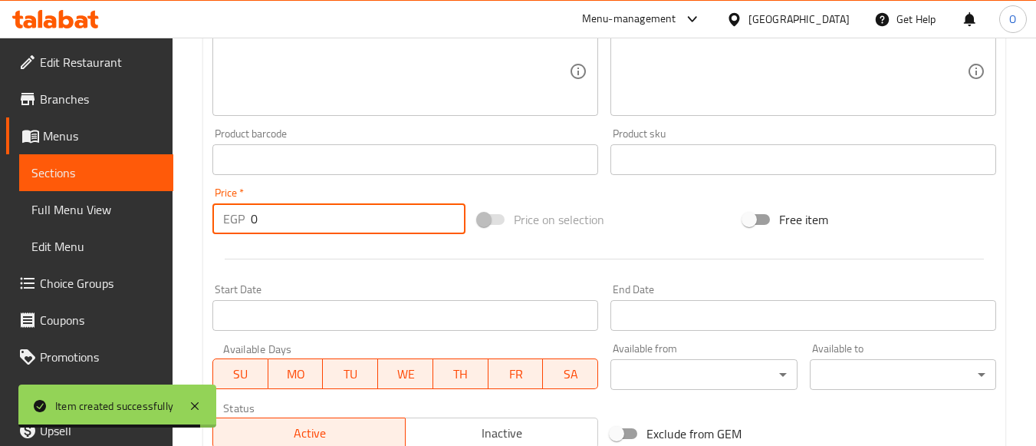
drag, startPoint x: 275, startPoint y: 222, endPoint x: 241, endPoint y: 225, distance: 33.9
click at [242, 225] on div "EGP 0 Price *" at bounding box center [338, 218] width 253 height 31
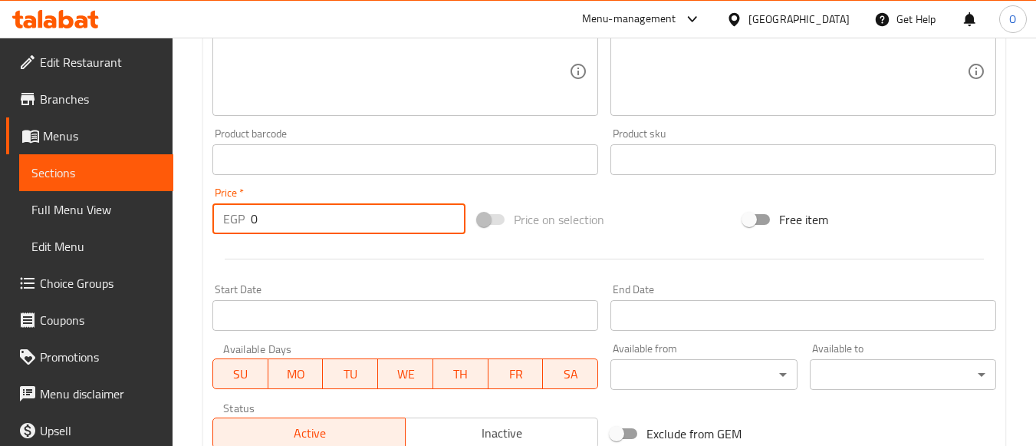
paste input "112"
type input "112"
click at [338, 89] on textarea at bounding box center [396, 71] width 346 height 73
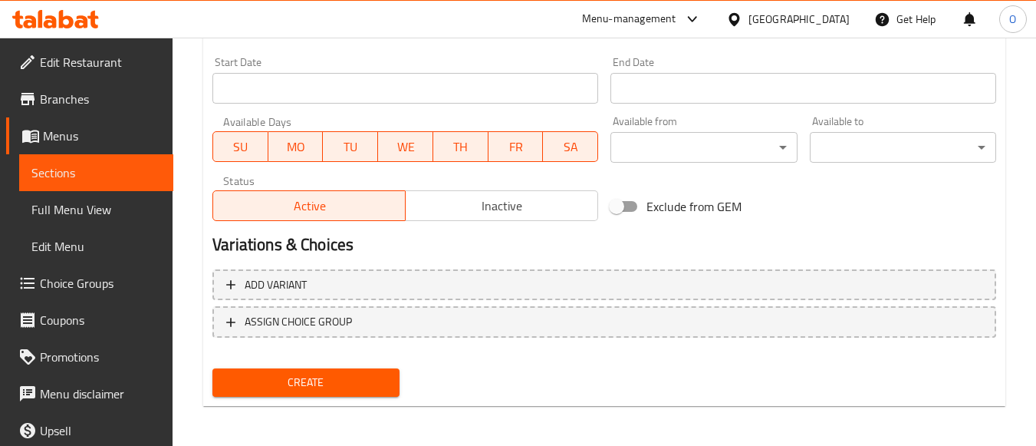
scroll to position [638, 0]
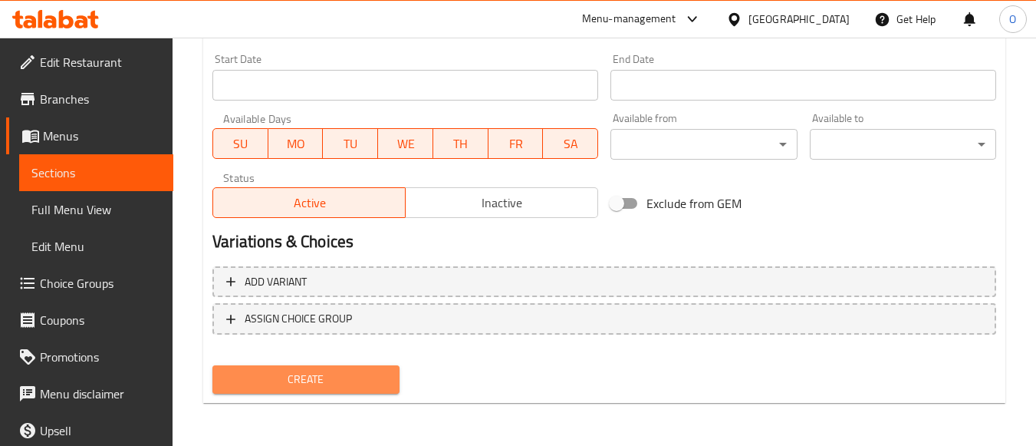
click at [301, 365] on button "Create" at bounding box center [305, 379] width 186 height 28
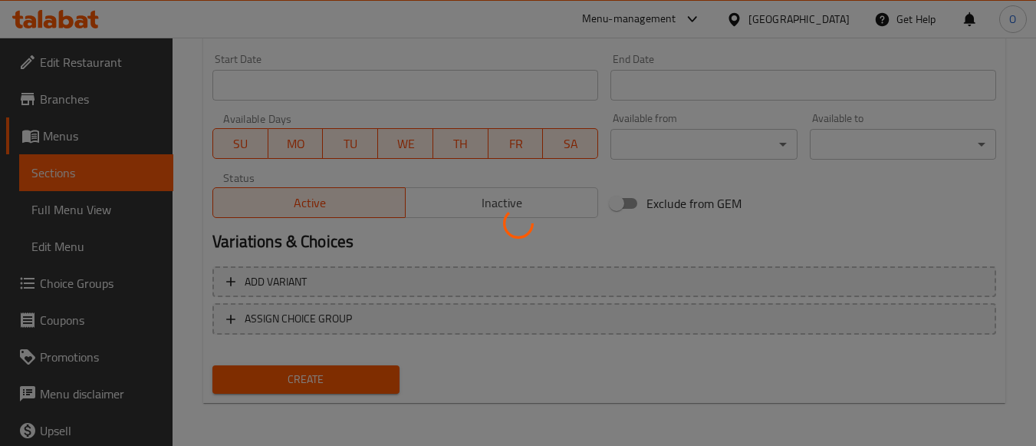
type input "0"
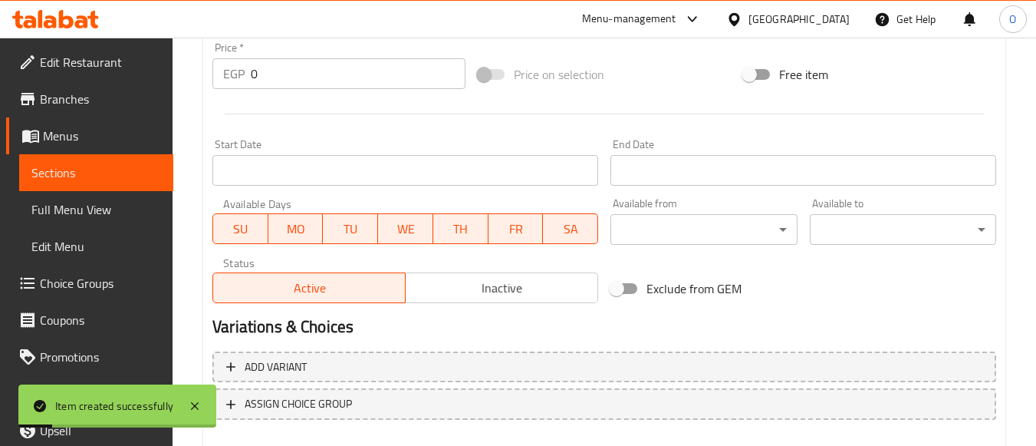
scroll to position [255, 0]
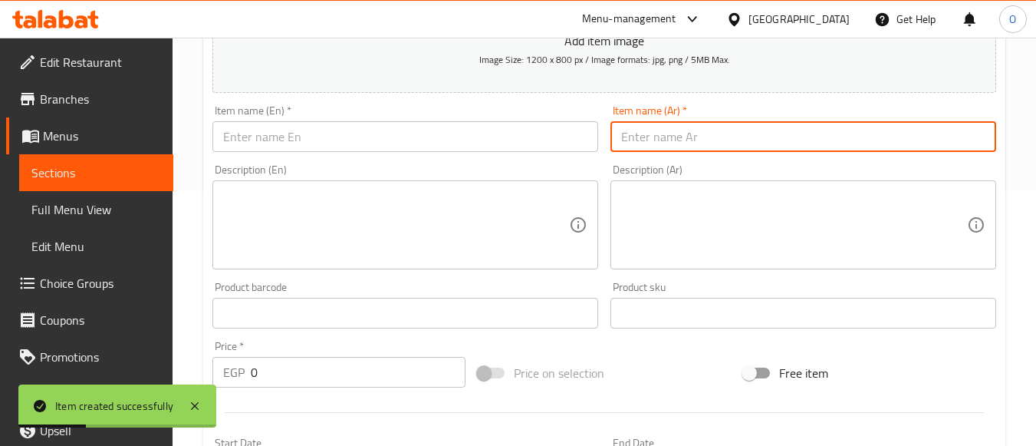
paste input "[PERSON_NAME]"
type input "[PERSON_NAME]"
click at [311, 133] on input "text" at bounding box center [405, 136] width 386 height 31
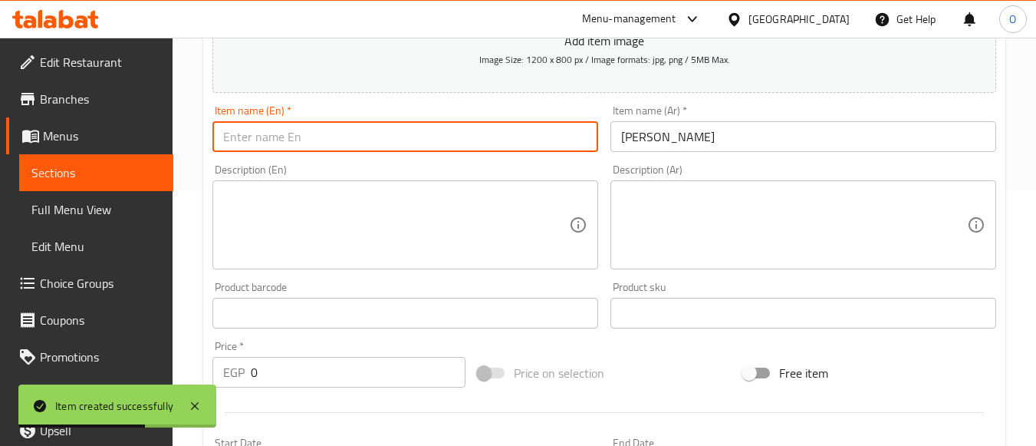
paste input "Cappuccino Flavor"
type input "Cappuccino Flavor"
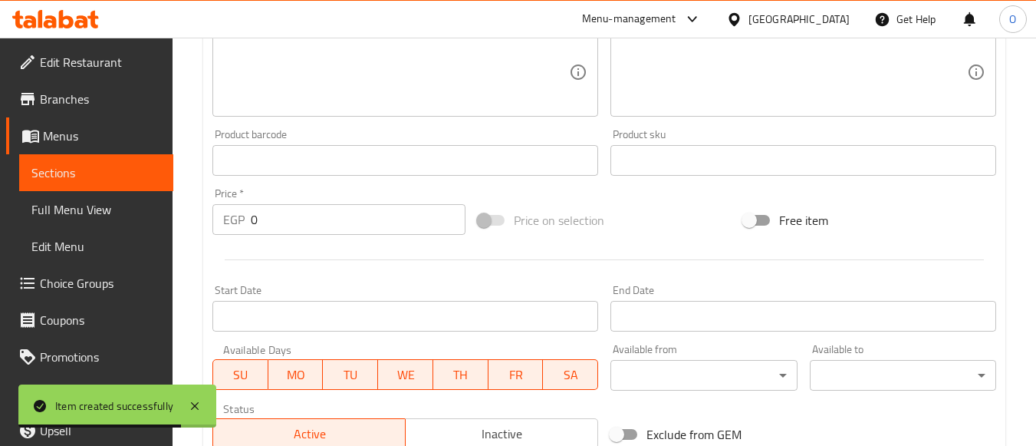
scroll to position [408, 0]
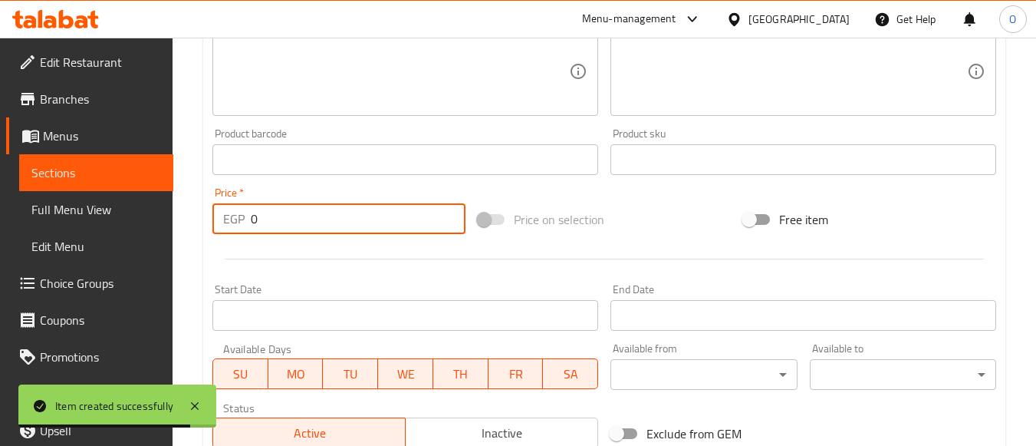
drag, startPoint x: 270, startPoint y: 206, endPoint x: 228, endPoint y: 223, distance: 45.4
click at [228, 223] on div "EGP 0 Price *" at bounding box center [338, 218] width 253 height 31
paste input "126"
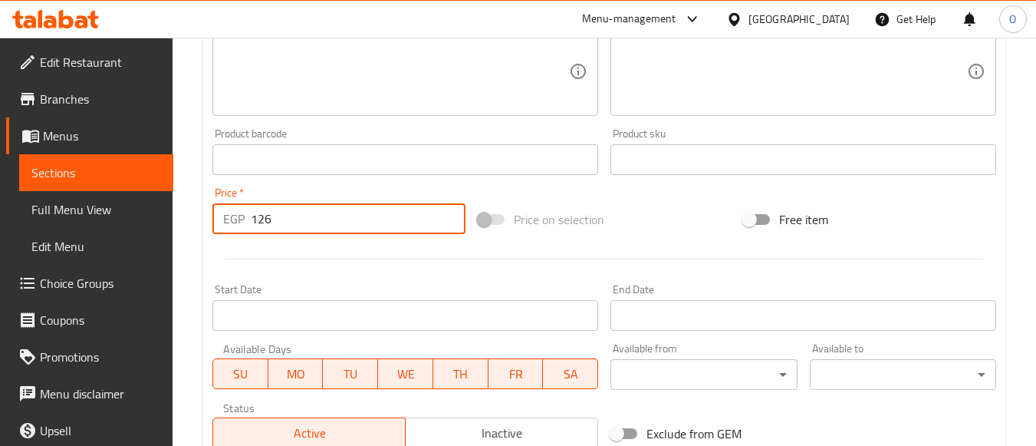
type input "126"
click at [328, 97] on textarea at bounding box center [396, 71] width 346 height 73
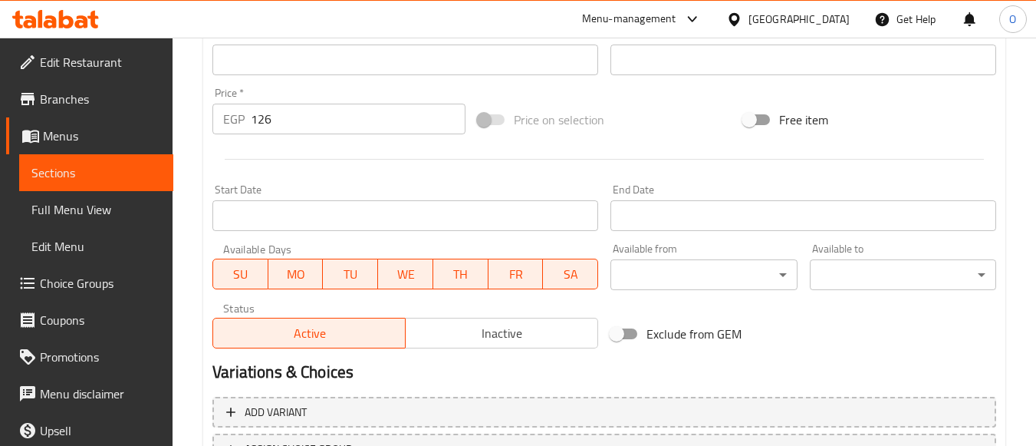
scroll to position [638, 0]
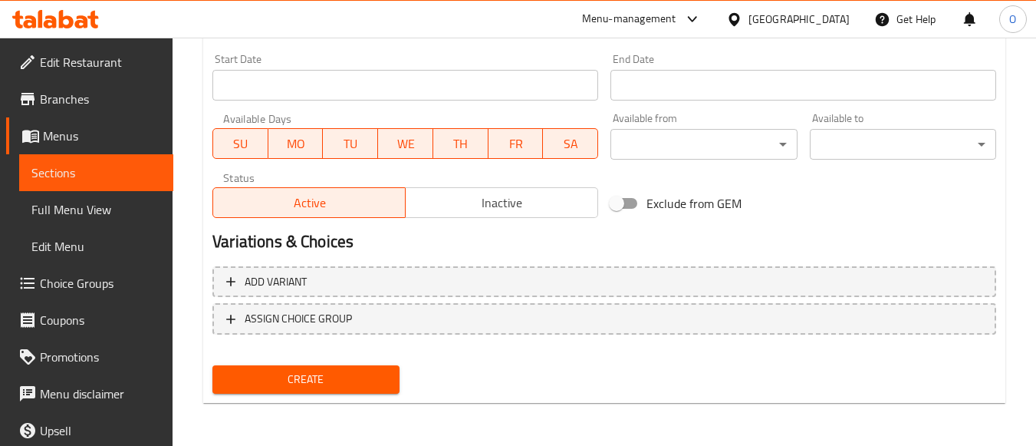
click at [323, 389] on span "Create" at bounding box center [306, 379] width 162 height 19
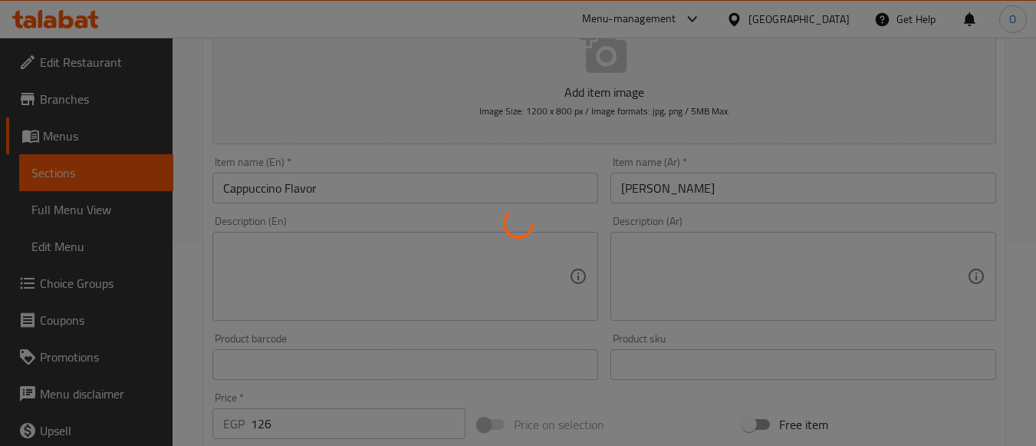
scroll to position [178, 0]
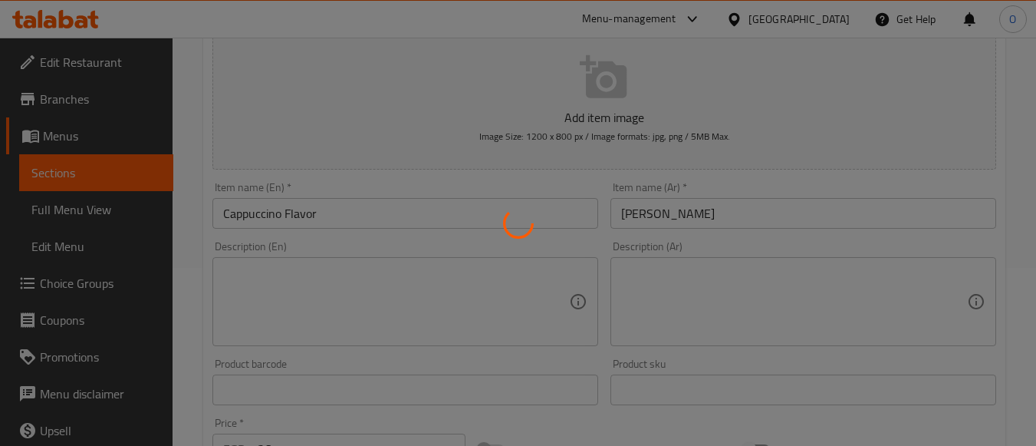
type input "0"
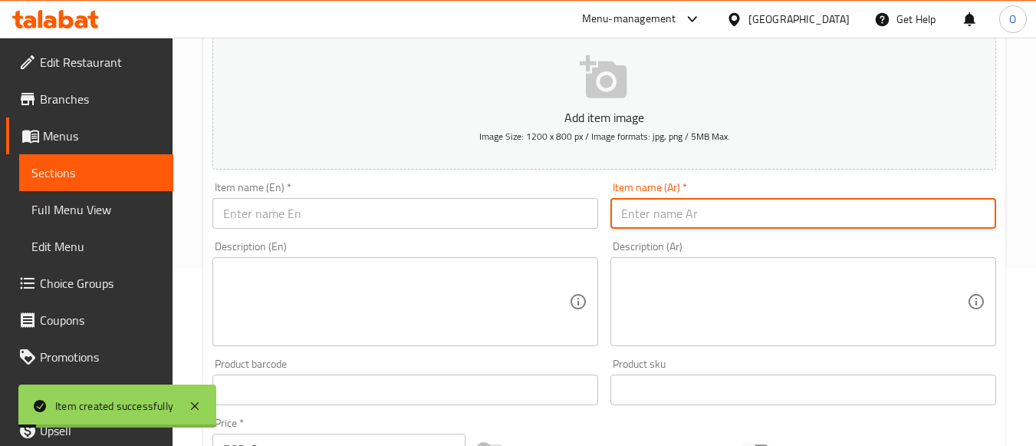
click at [677, 198] on input "text" at bounding box center [804, 213] width 386 height 31
paste input "نسكافيه"
type input "نسكافيه"
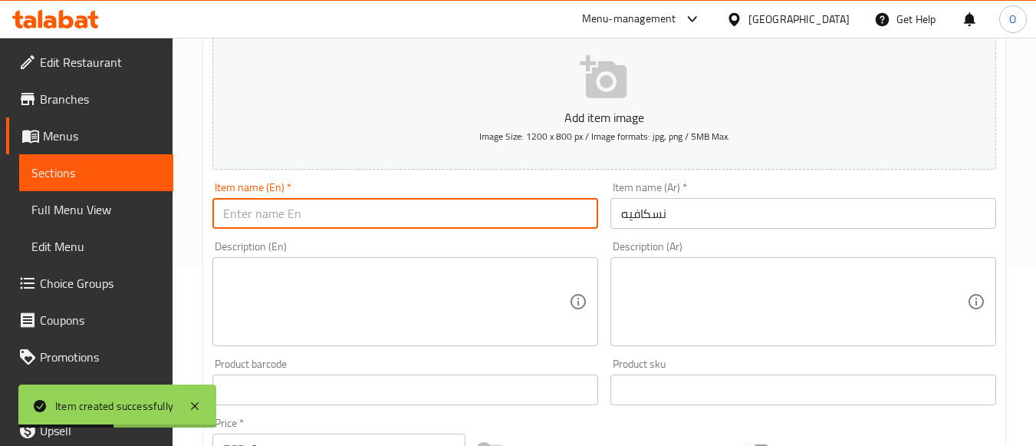
click at [316, 213] on input "text" at bounding box center [405, 213] width 386 height 31
paste input "Nescafe"
type input "Nescafe"
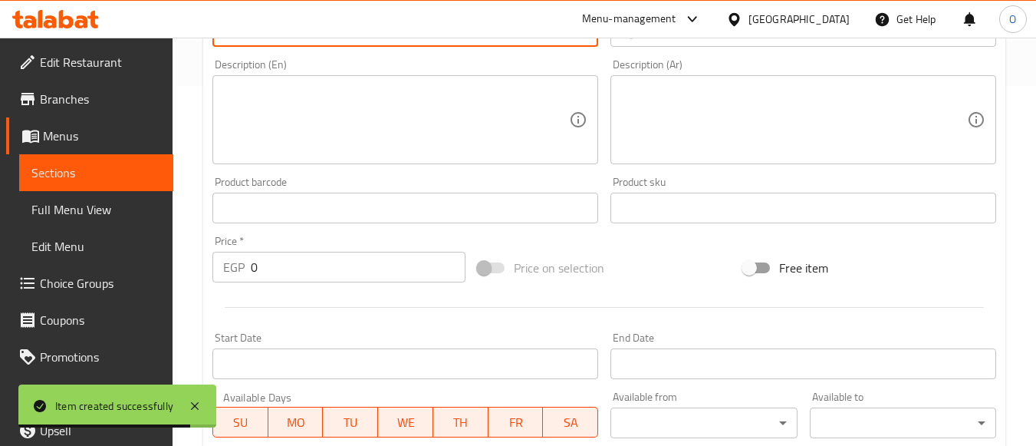
scroll to position [408, 0]
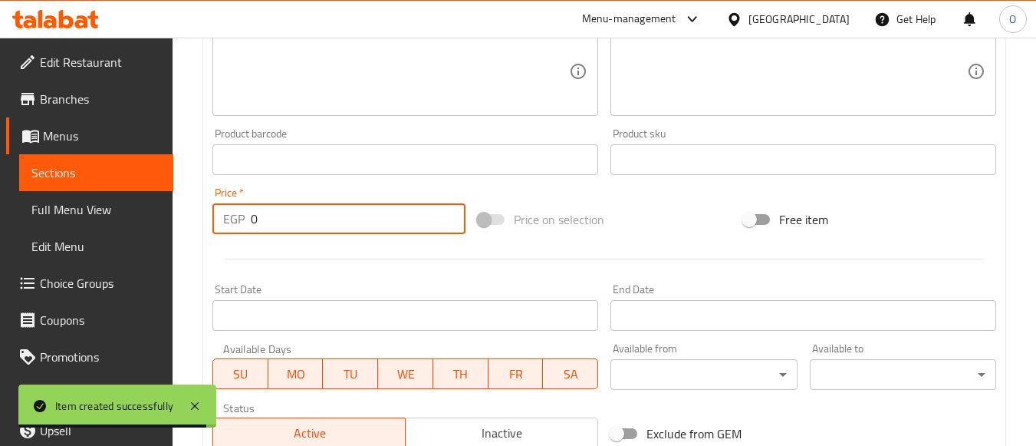
drag, startPoint x: 252, startPoint y: 221, endPoint x: 243, endPoint y: 222, distance: 9.3
click at [243, 222] on div "EGP 0 Price *" at bounding box center [338, 218] width 253 height 31
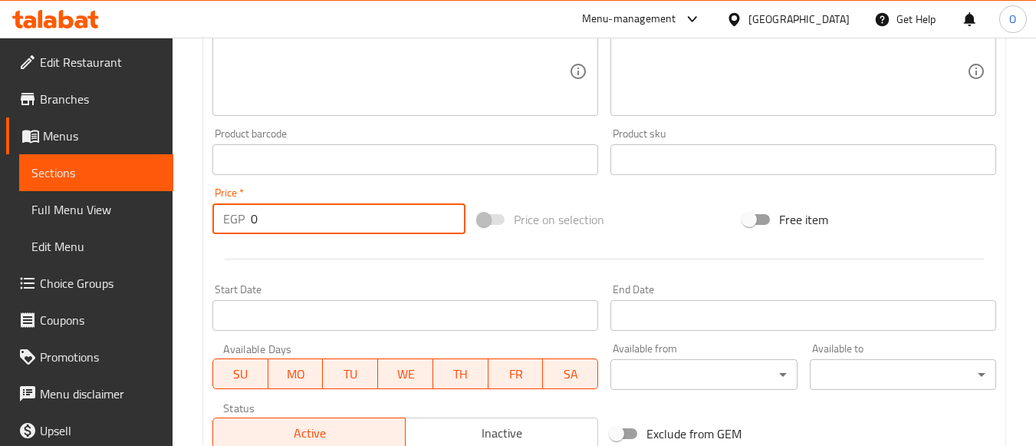
paste input "98"
type input "98"
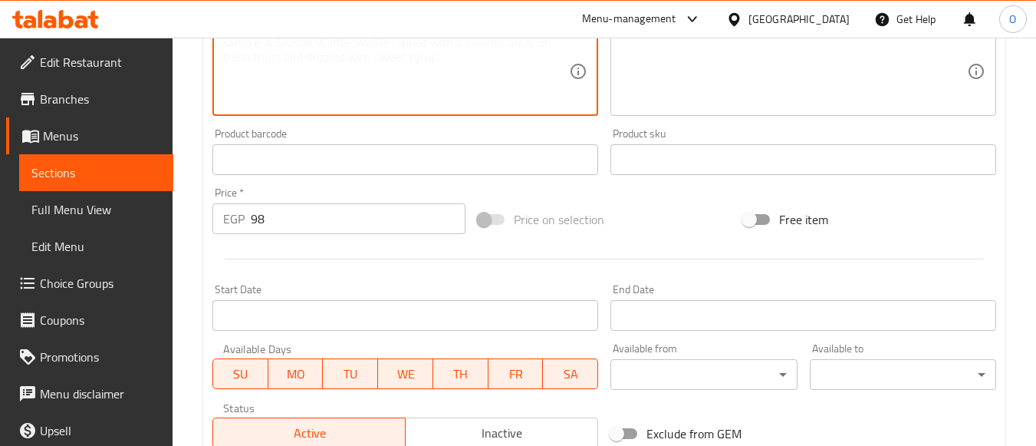
click at [358, 71] on textarea at bounding box center [396, 71] width 346 height 73
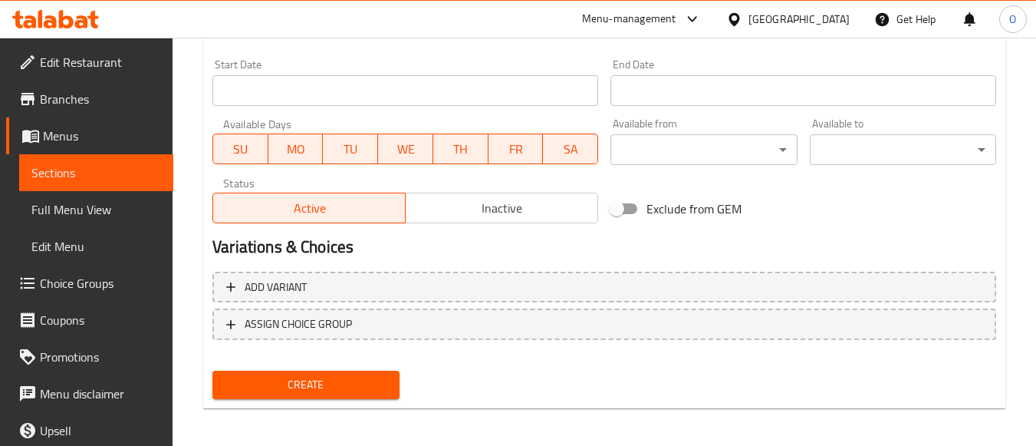
scroll to position [638, 0]
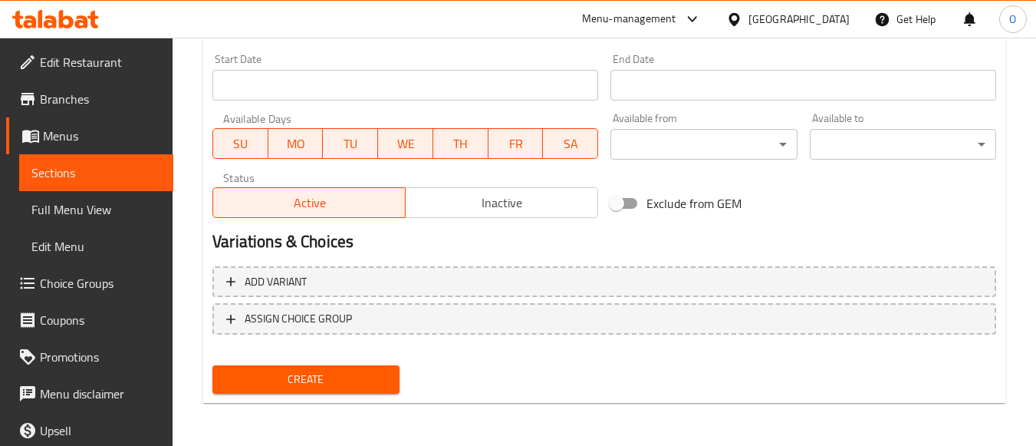
click at [303, 387] on span "Create" at bounding box center [306, 379] width 162 height 19
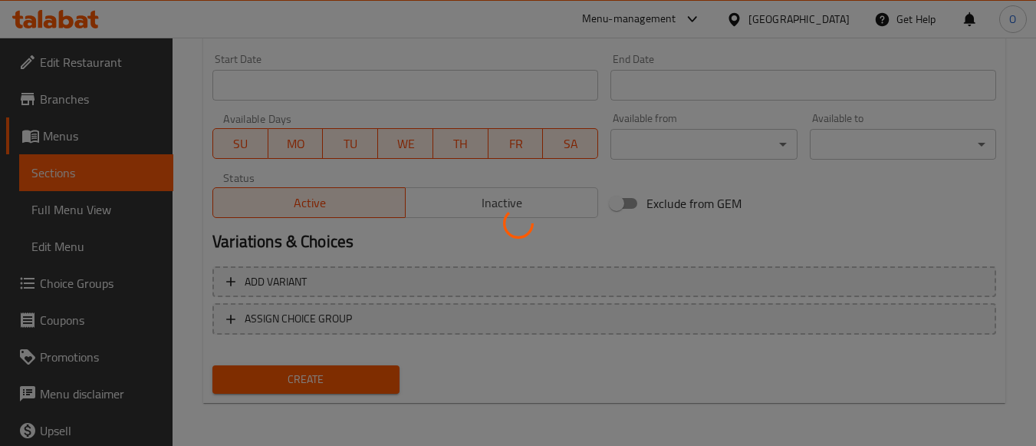
type input "0"
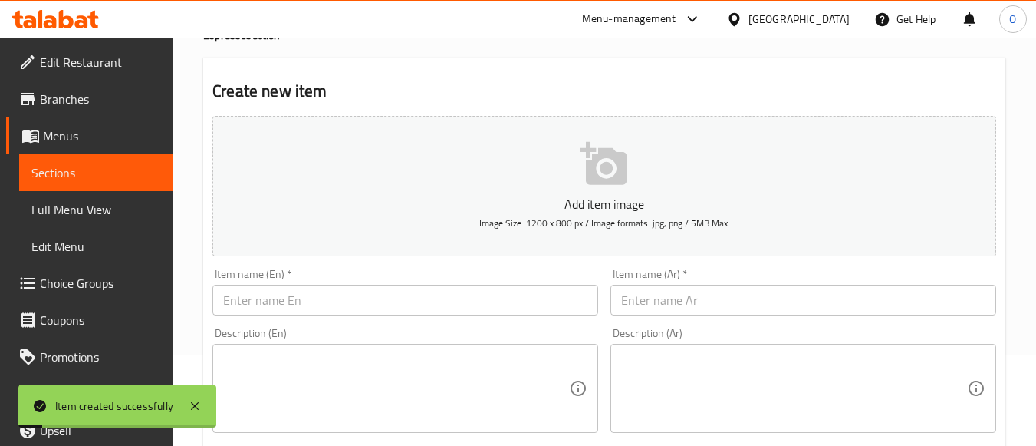
scroll to position [0, 0]
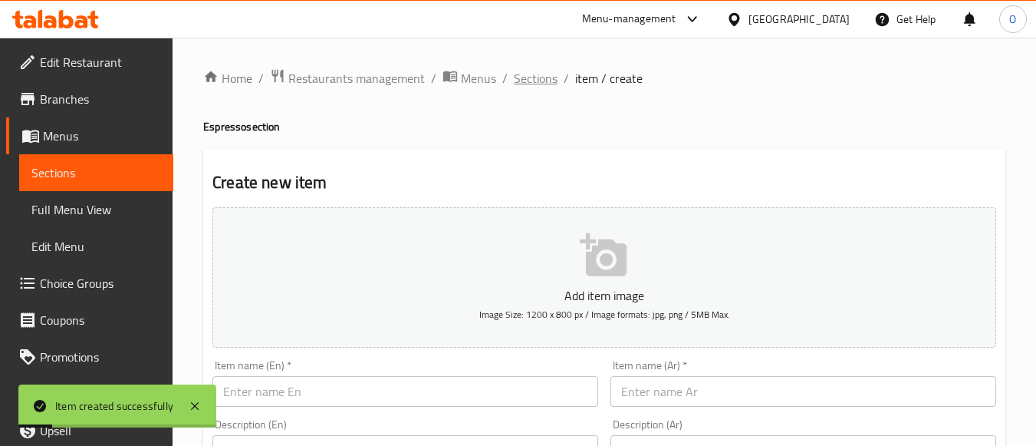
click at [522, 84] on span "Sections" at bounding box center [536, 78] width 44 height 18
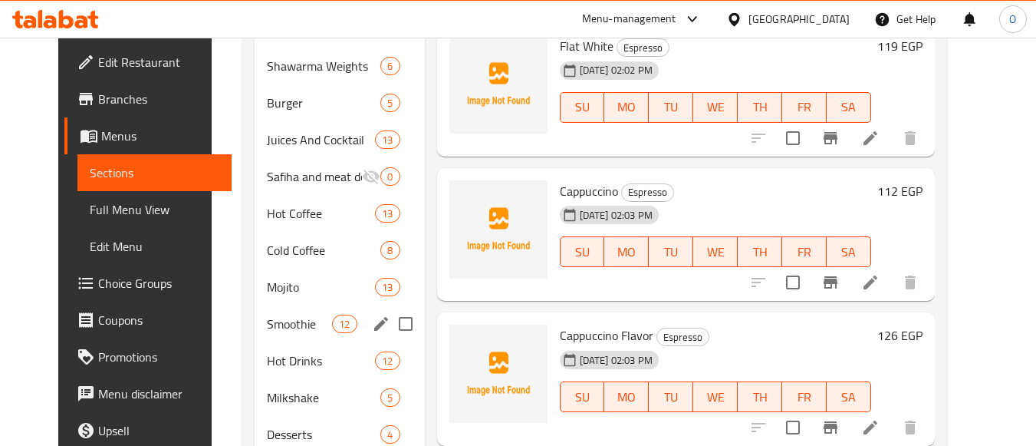
scroll to position [1207, 0]
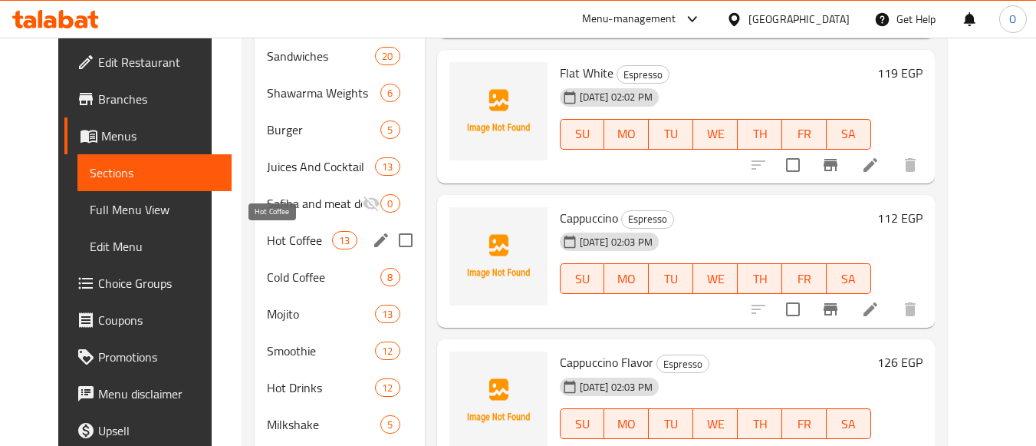
click at [270, 232] on span "Hot Coffee" at bounding box center [299, 240] width 65 height 18
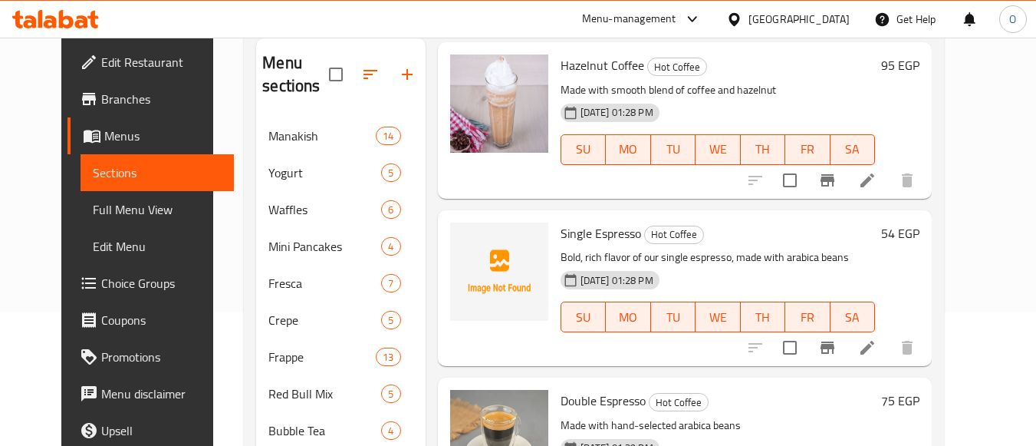
scroll to position [57, 0]
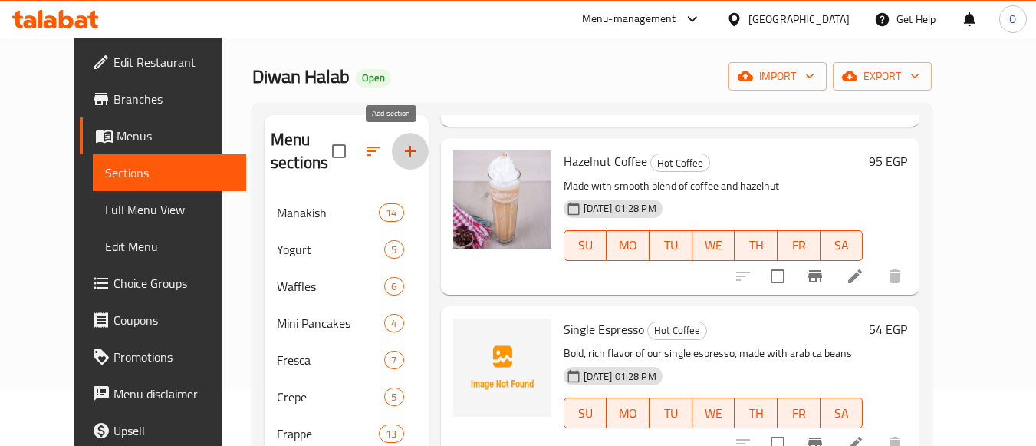
click at [405, 151] on icon "button" at bounding box center [410, 151] width 11 height 11
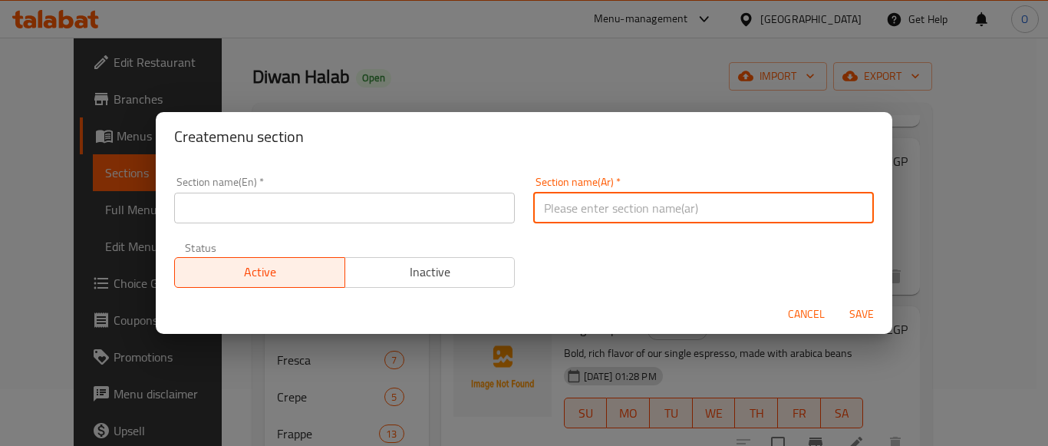
paste input "لاتيه"
type input "لاتيه"
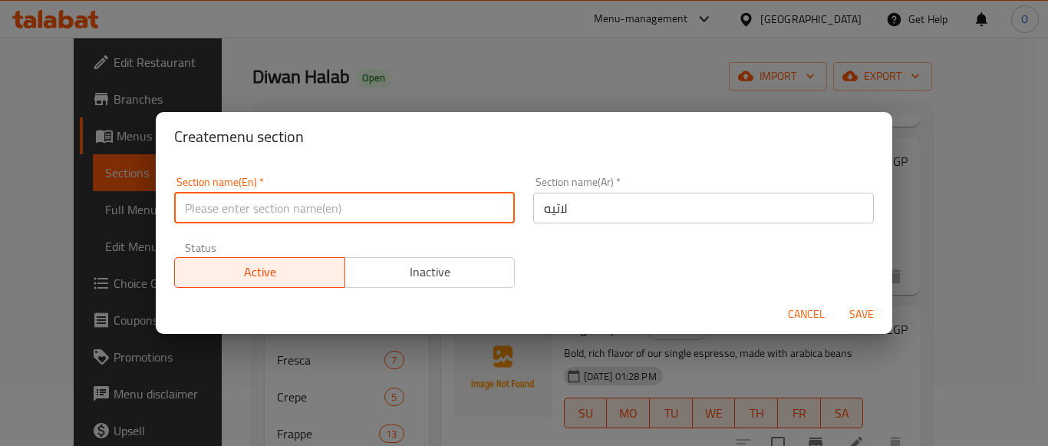
paste input "Latte"
type input "Latte"
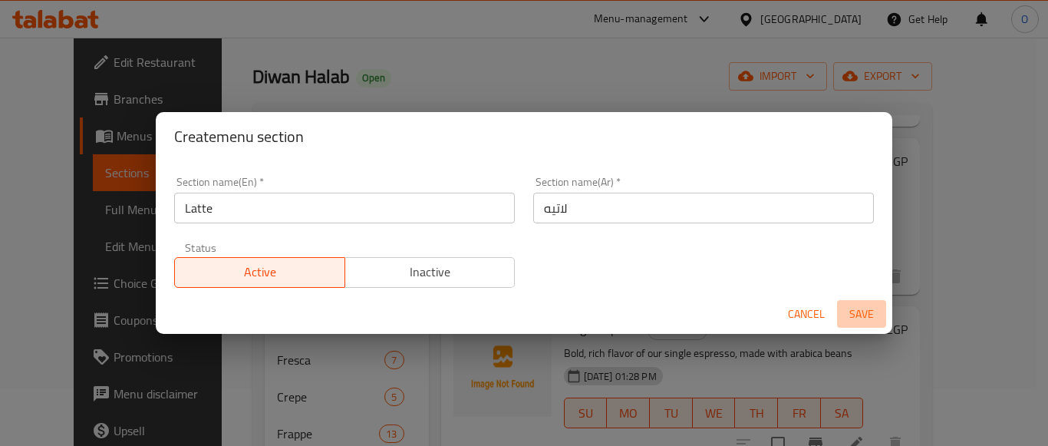
click at [858, 311] on span "Save" at bounding box center [861, 314] width 37 height 19
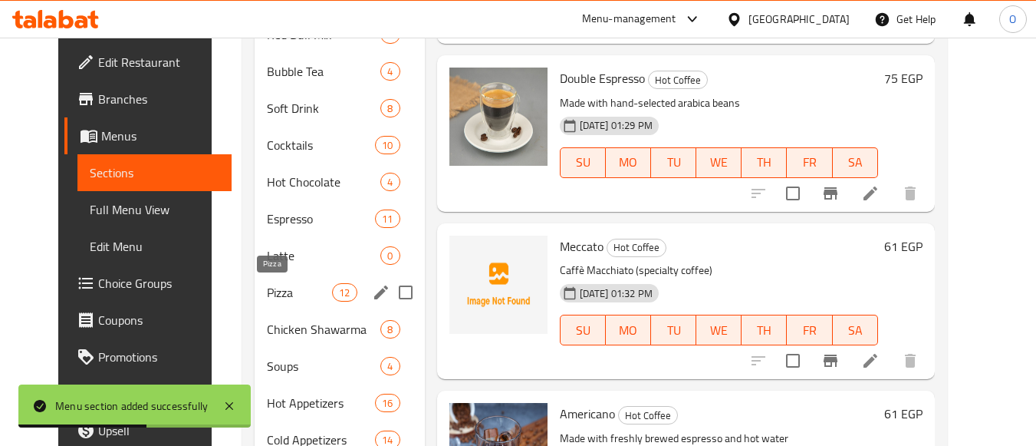
scroll to position [517, 0]
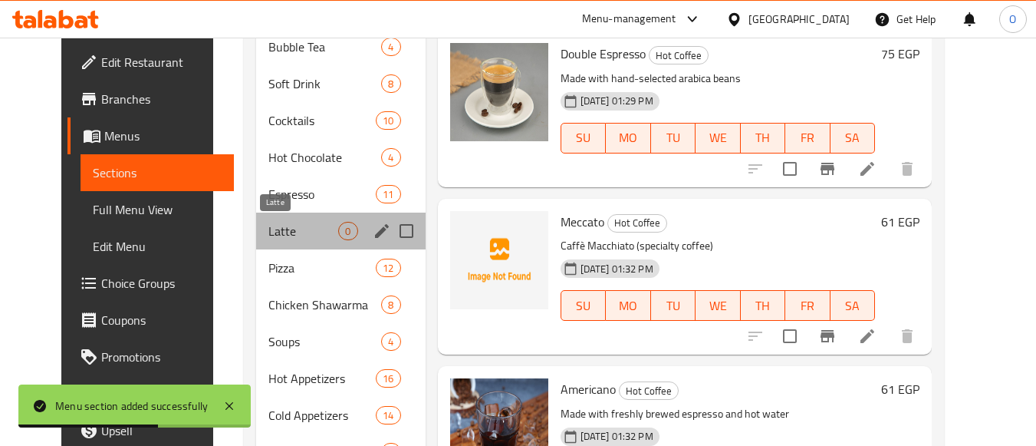
click at [285, 228] on span "Latte" at bounding box center [303, 231] width 70 height 18
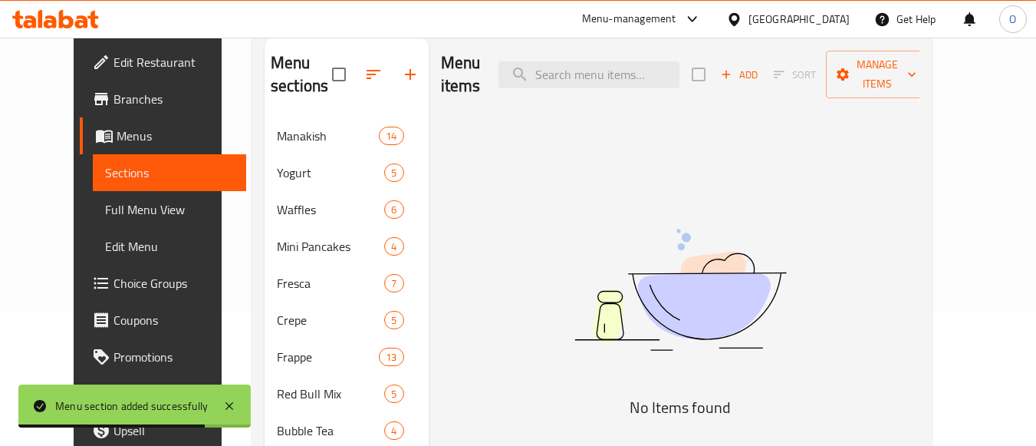
scroll to position [57, 0]
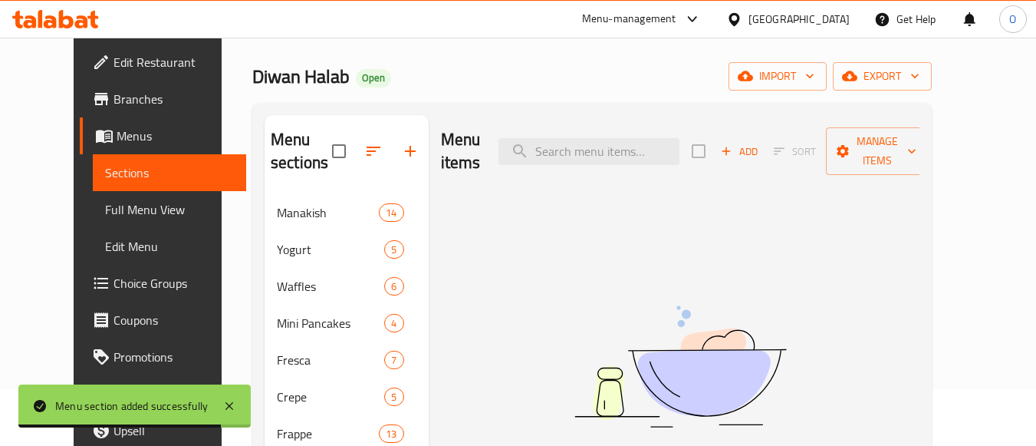
click at [733, 144] on icon "button" at bounding box center [727, 151] width 14 height 14
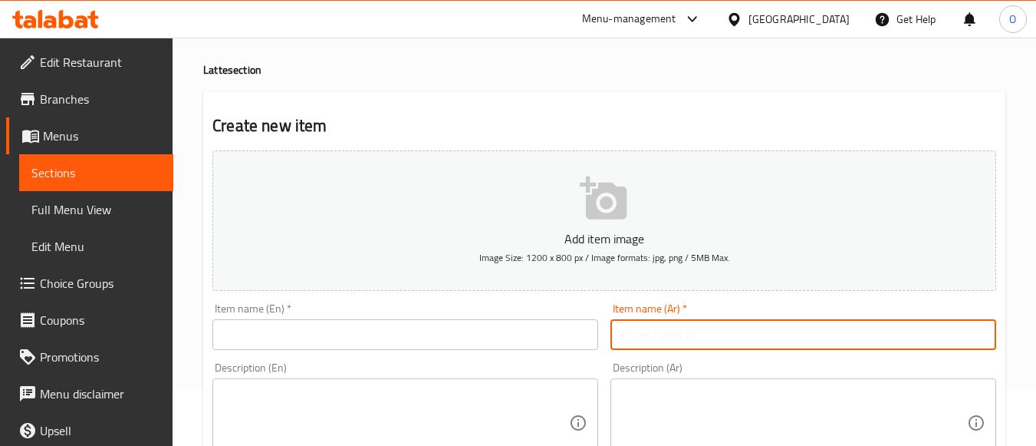
paste input "لاتيه"
type input "لاتيه"
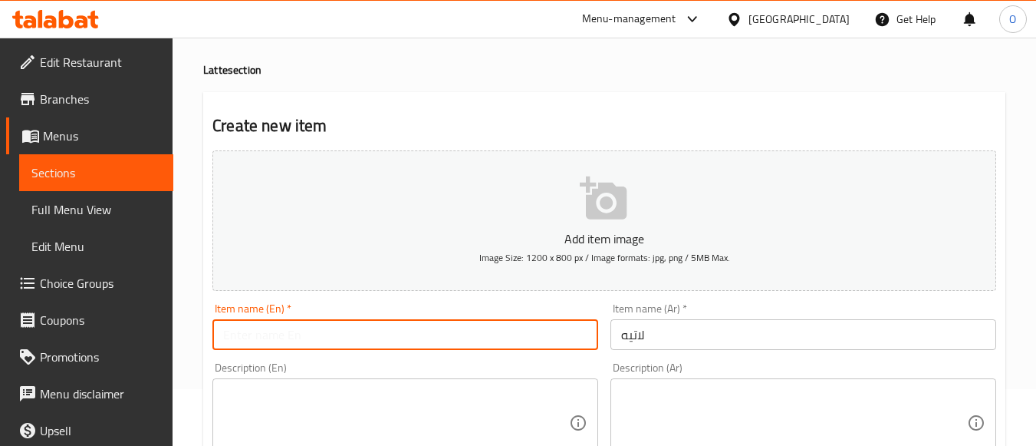
paste input "Latte"
type input "Latte"
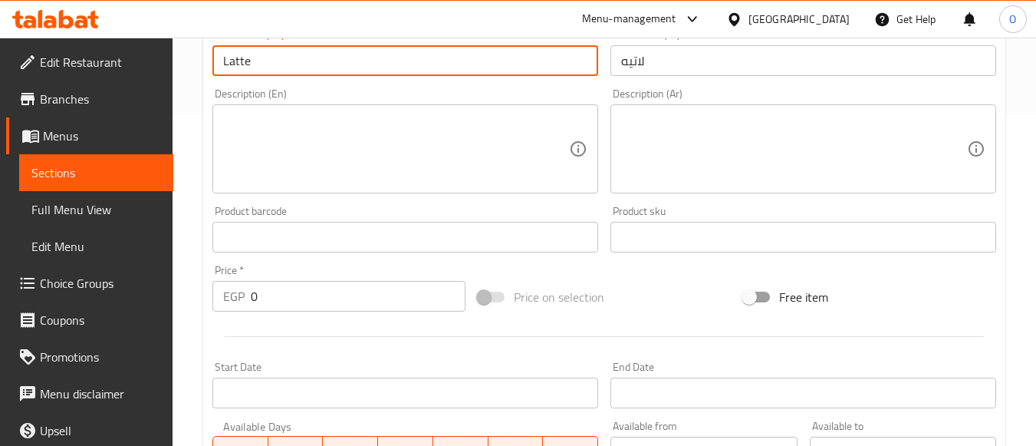
scroll to position [364, 0]
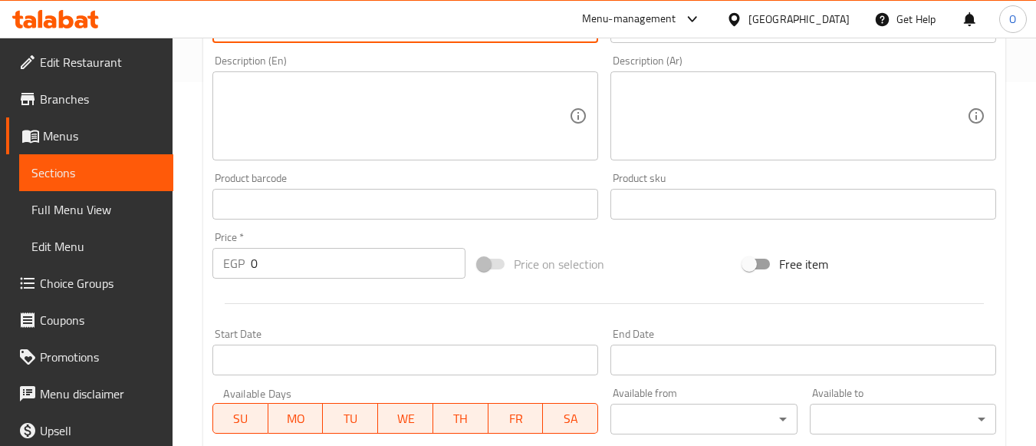
drag, startPoint x: 275, startPoint y: 271, endPoint x: 222, endPoint y: 255, distance: 54.6
click at [222, 255] on div "EGP 0 Price *" at bounding box center [338, 263] width 253 height 31
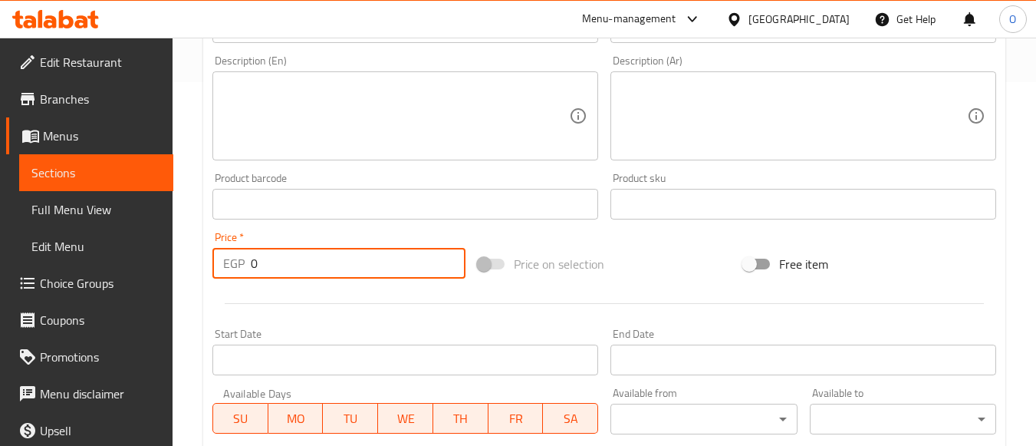
paste input "105"
type input "105"
click at [310, 130] on textarea at bounding box center [396, 116] width 346 height 73
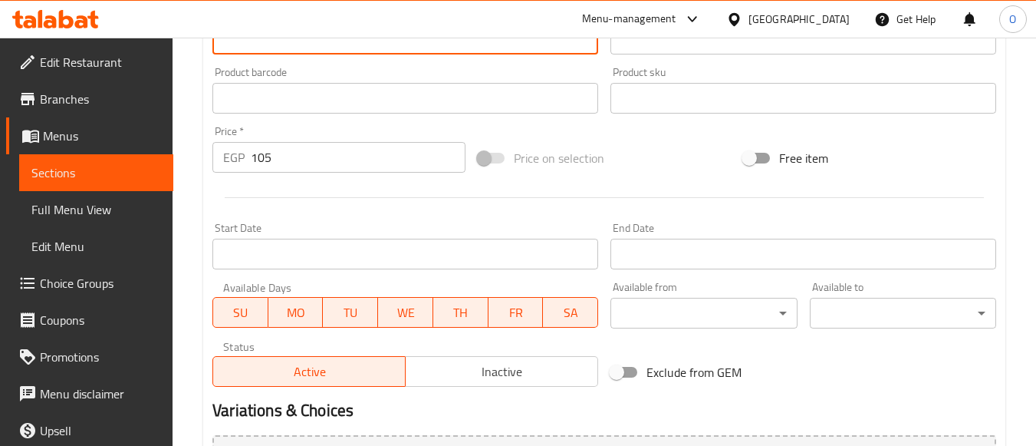
scroll to position [638, 0]
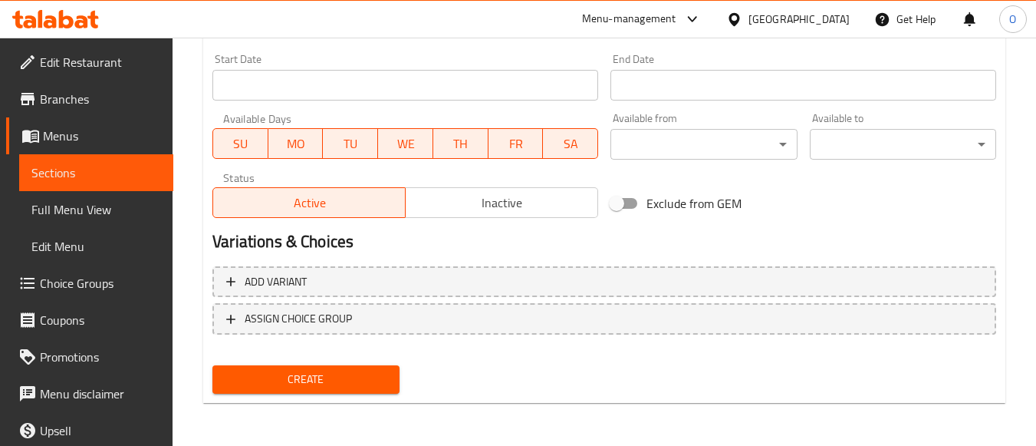
click at [298, 382] on span "Create" at bounding box center [306, 379] width 162 height 19
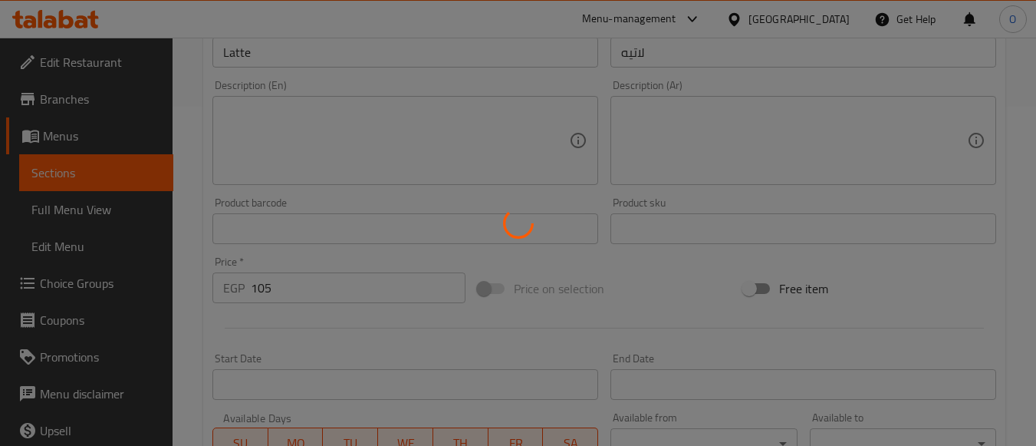
scroll to position [331, 0]
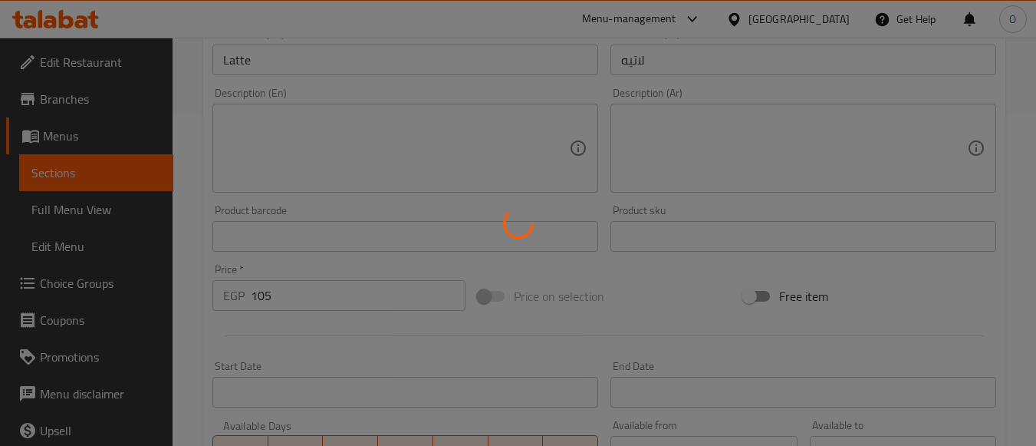
type input "0"
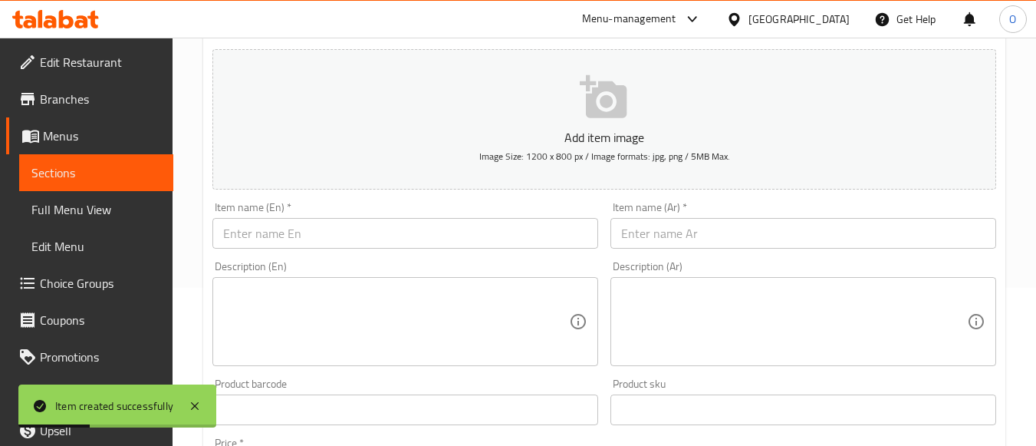
scroll to position [25, 0]
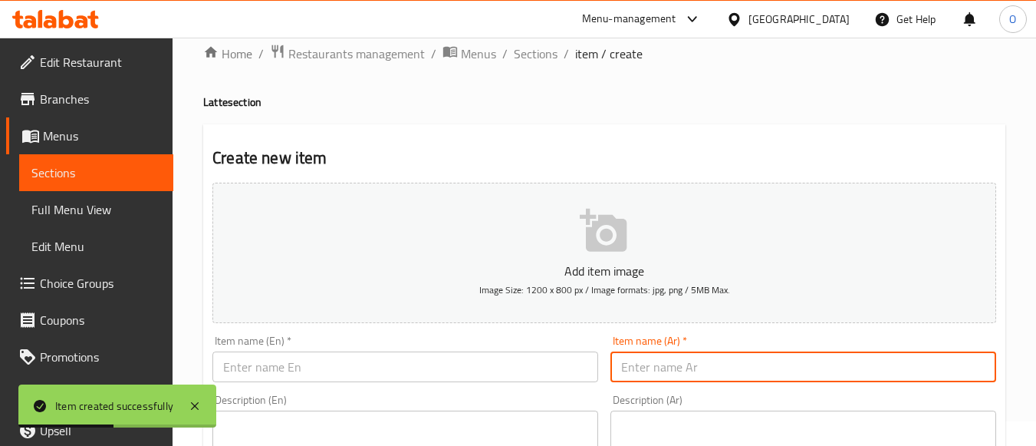
paste input "لاتيه فليفر"
type input "لاتيه فليفر"
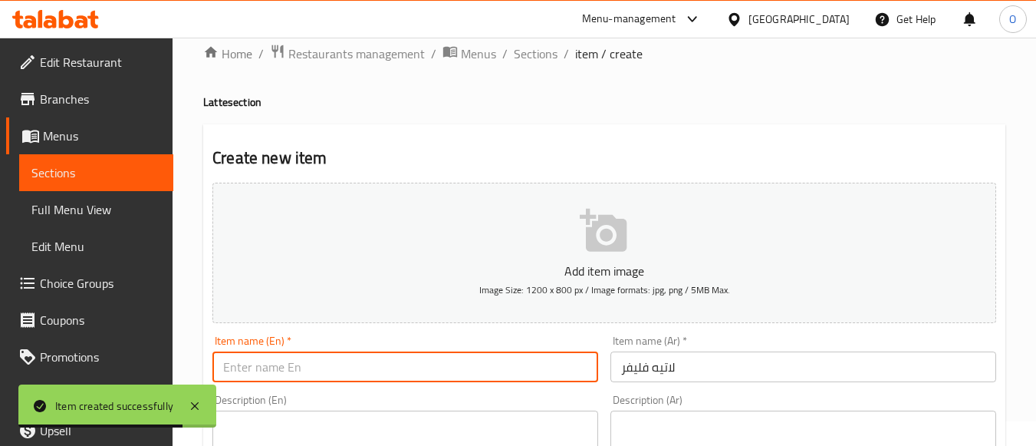
paste input "Latte Flavor"
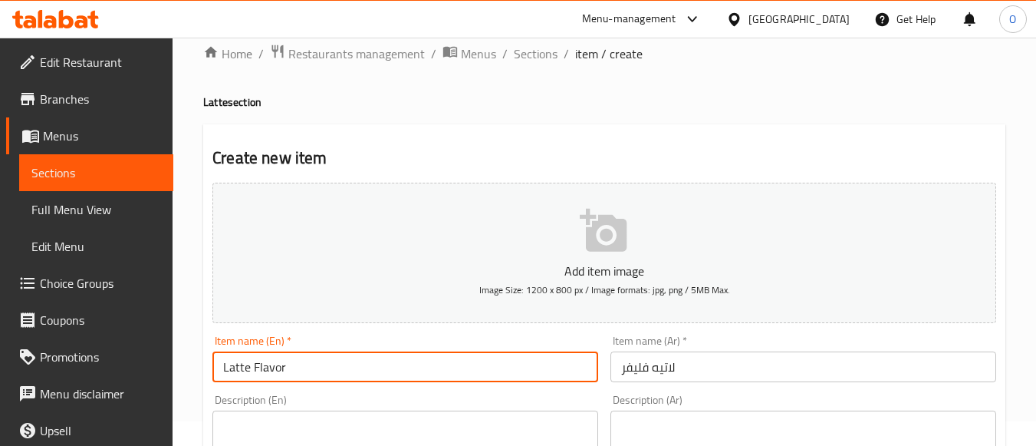
type input "Latte Flavor"
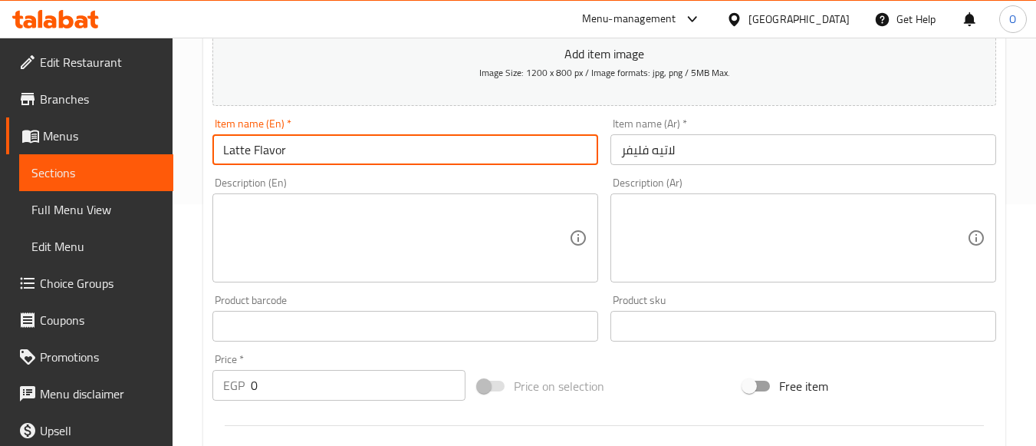
scroll to position [255, 0]
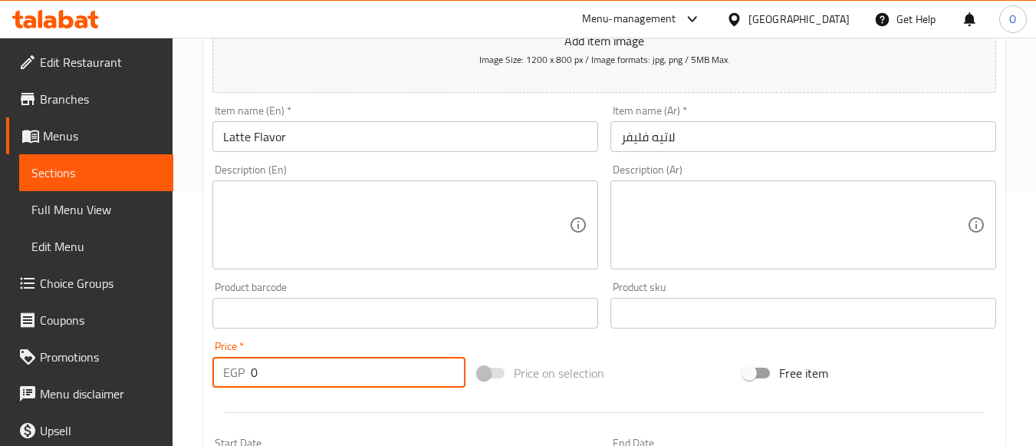
click at [209, 388] on div "Price   * EGP 0 Price *" at bounding box center [338, 363] width 265 height 59
paste input "119"
type input "119"
click at [331, 222] on textarea at bounding box center [396, 225] width 346 height 73
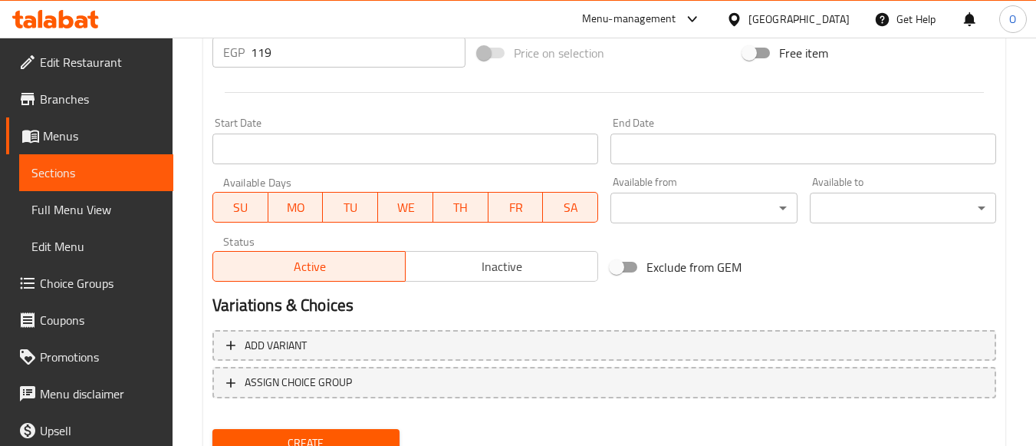
scroll to position [638, 0]
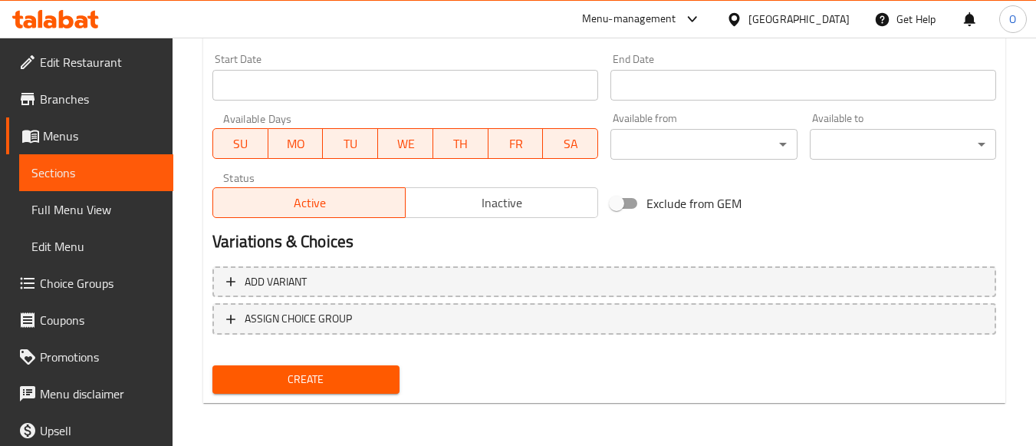
click at [341, 390] on button "Create" at bounding box center [305, 379] width 186 height 28
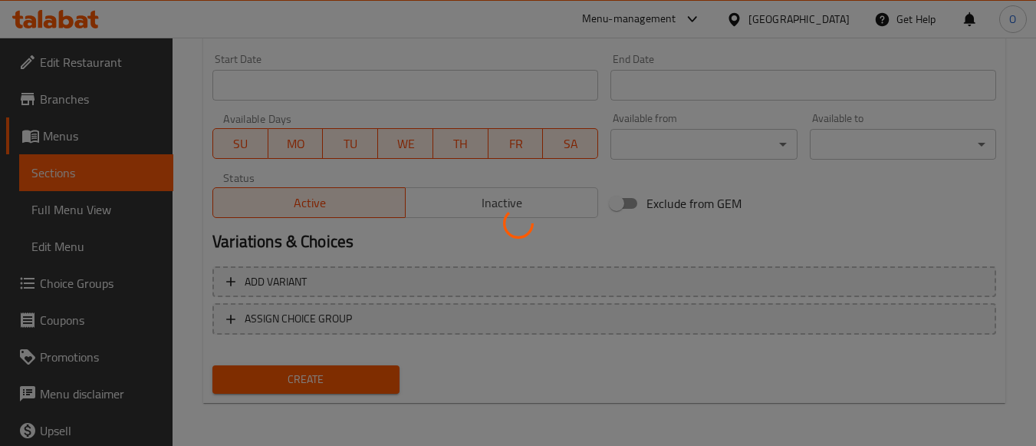
type input "0"
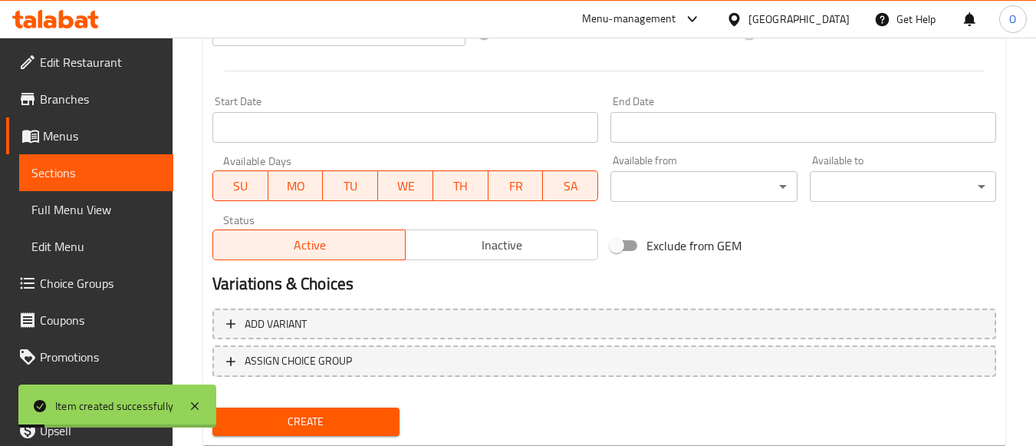
scroll to position [255, 0]
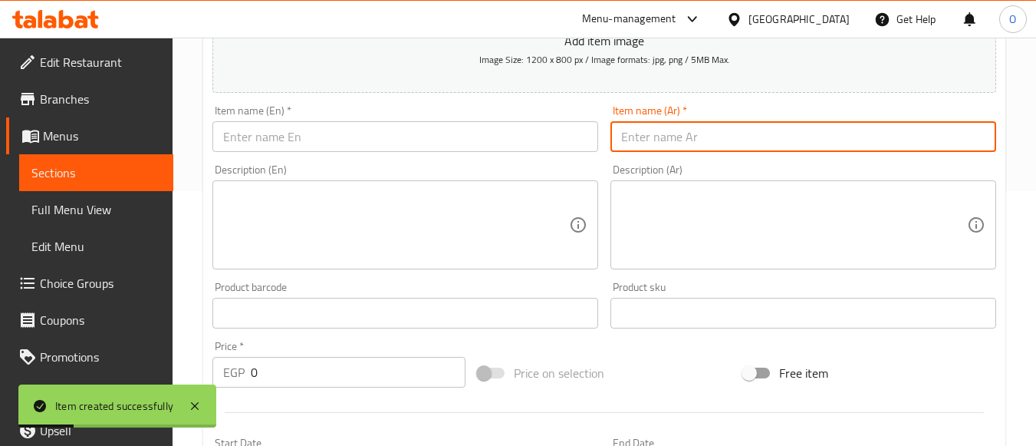
paste input "موكا"
type input "موكا"
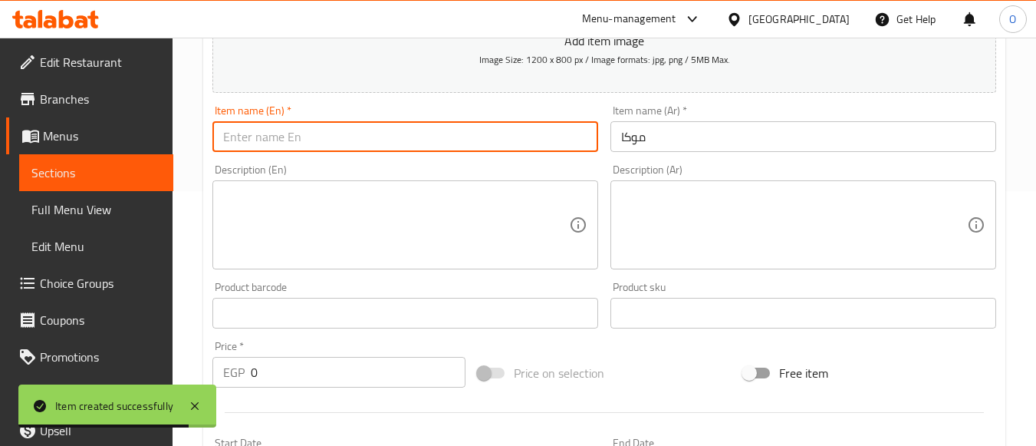
paste input "Mocha"
type input "Mocha"
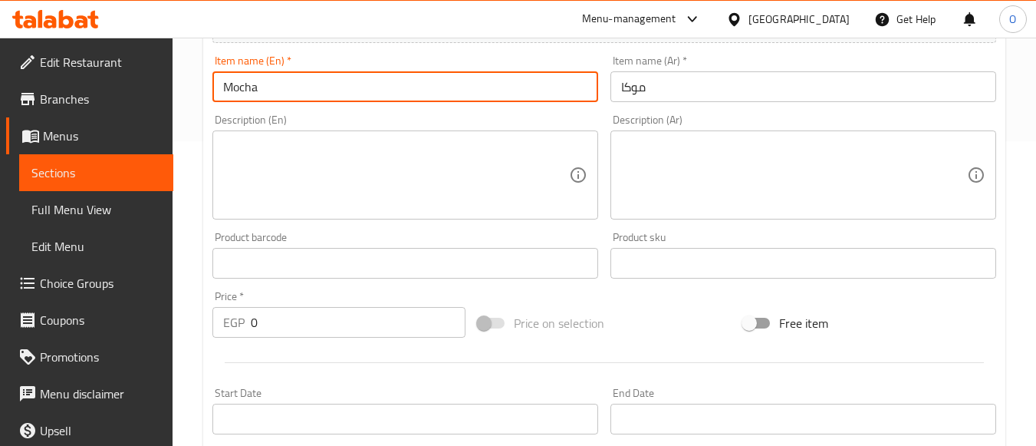
scroll to position [331, 0]
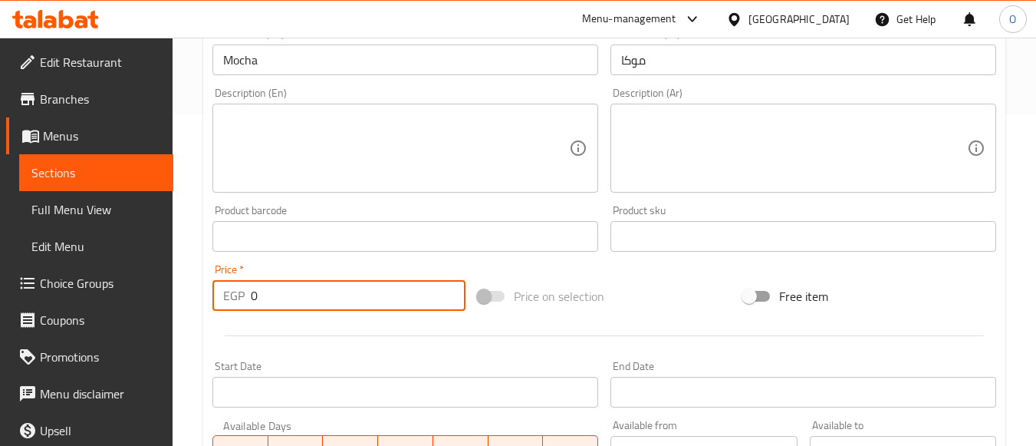
drag, startPoint x: 291, startPoint y: 308, endPoint x: 236, endPoint y: 294, distance: 57.1
click at [236, 294] on div "EGP 0 Price *" at bounding box center [338, 295] width 253 height 31
paste input "105"
type input "105"
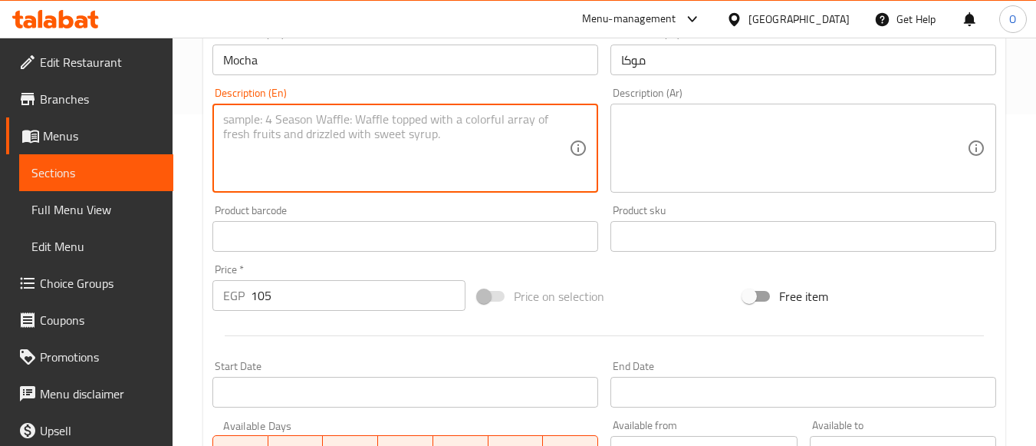
click at [330, 130] on textarea at bounding box center [396, 148] width 346 height 73
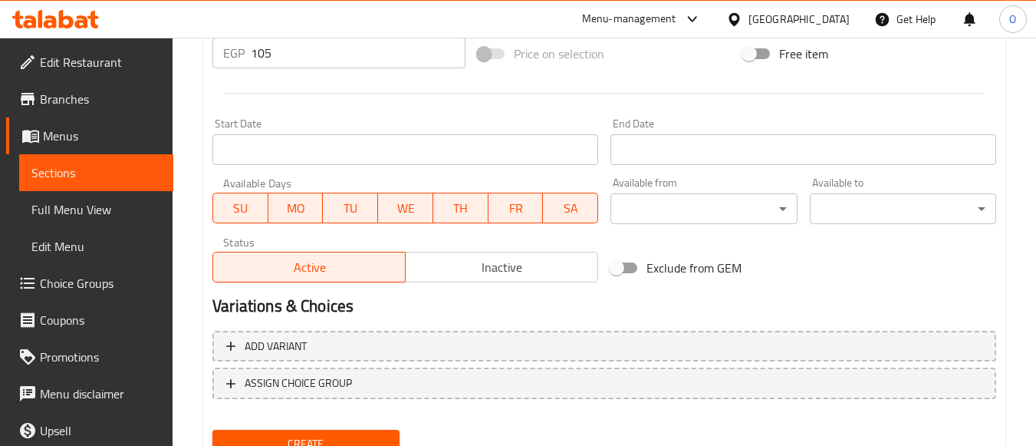
scroll to position [638, 0]
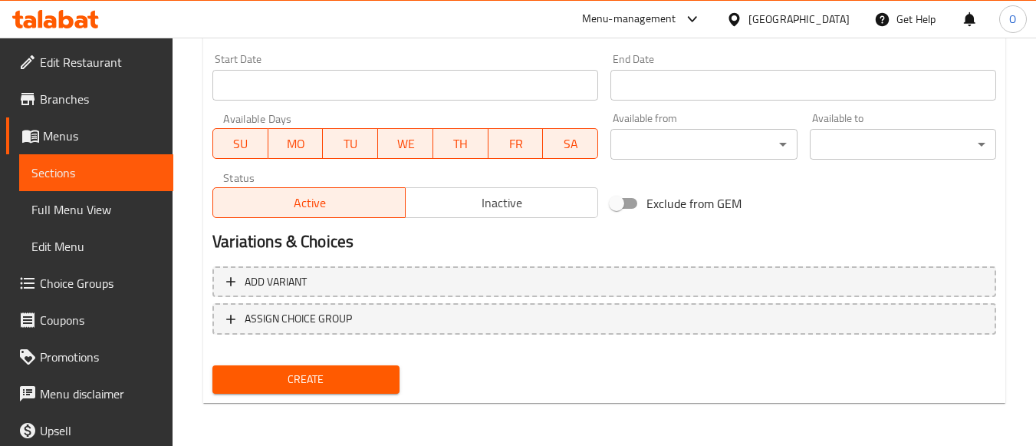
click at [298, 394] on button "Create" at bounding box center [305, 379] width 186 height 28
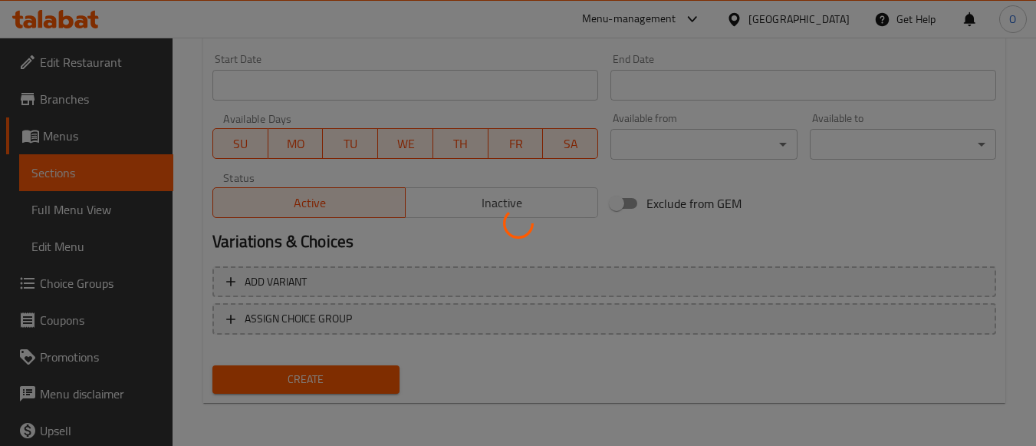
type input "0"
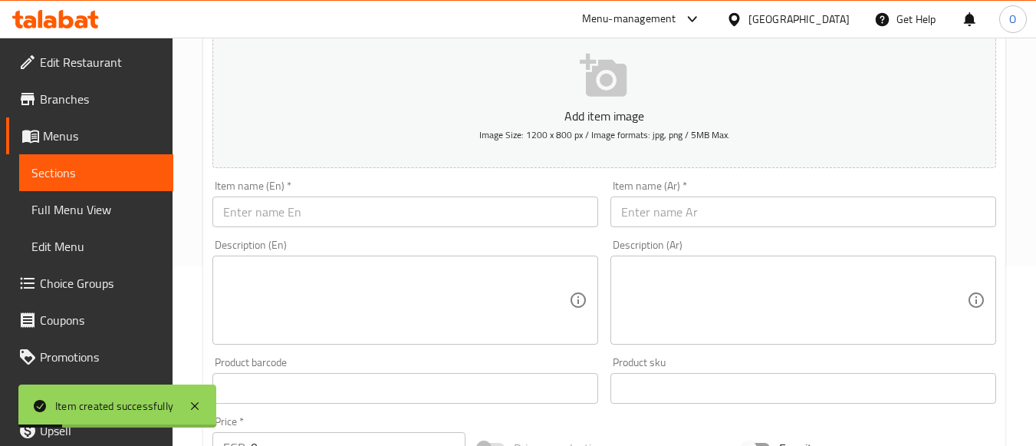
scroll to position [178, 0]
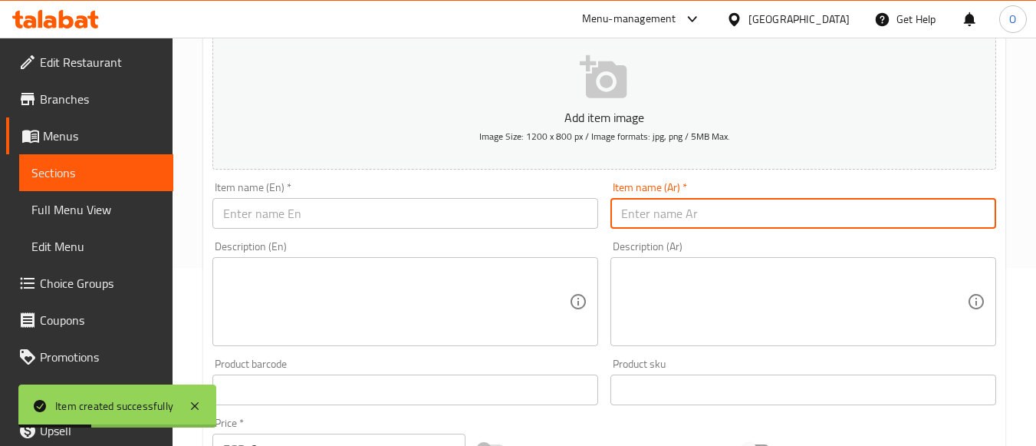
paste input "وايت موكا"
type input "وايت موكا"
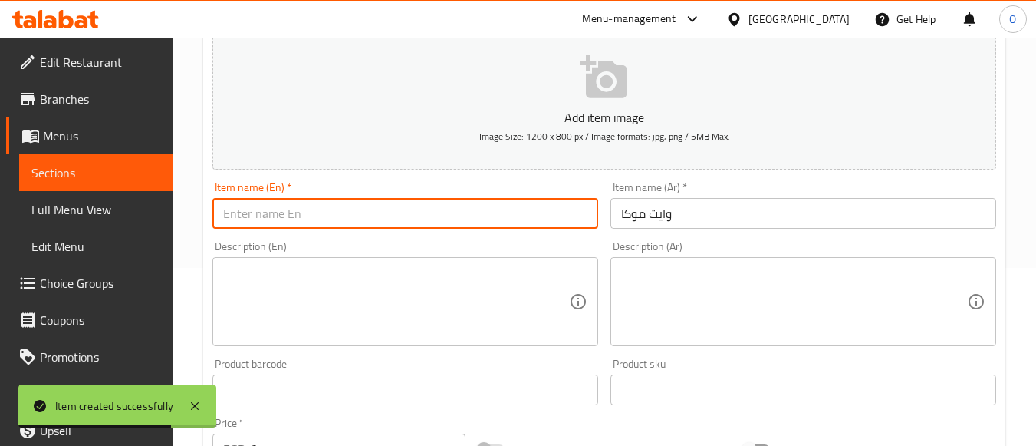
paste input "White Mocha"
type input "White Mocha"
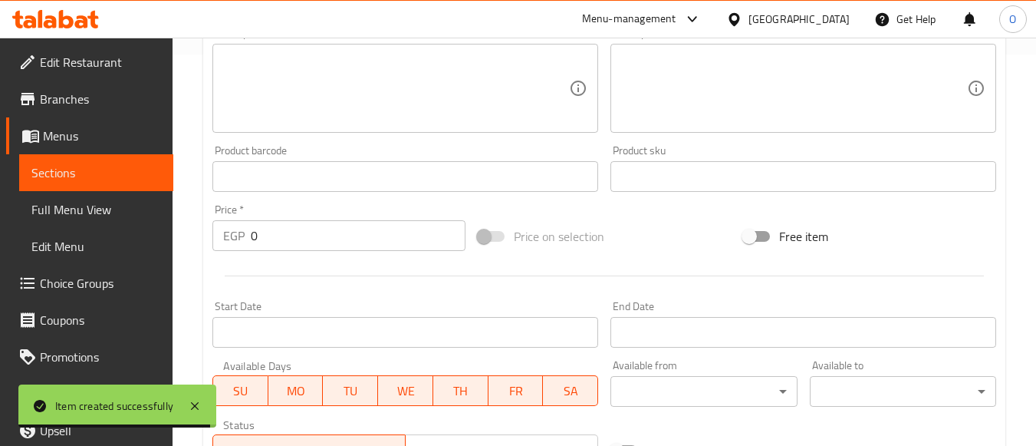
scroll to position [408, 0]
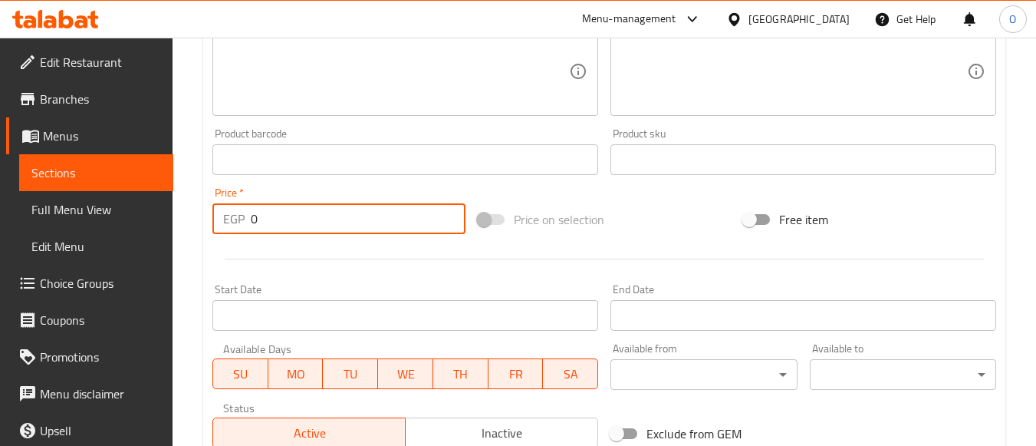
drag, startPoint x: 262, startPoint y: 224, endPoint x: 255, endPoint y: 229, distance: 9.4
click at [236, 226] on div "EGP 0 Price *" at bounding box center [338, 218] width 253 height 31
paste input "98"
type input "98"
click at [386, 93] on textarea at bounding box center [396, 71] width 346 height 73
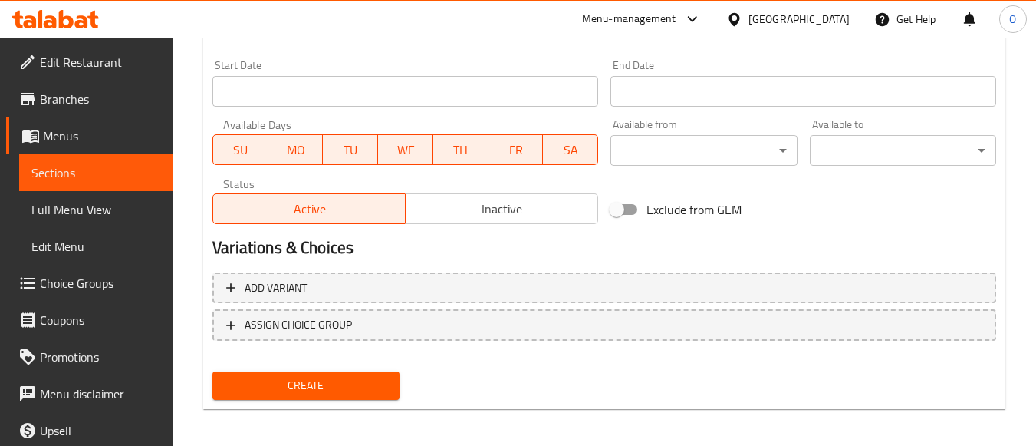
scroll to position [638, 0]
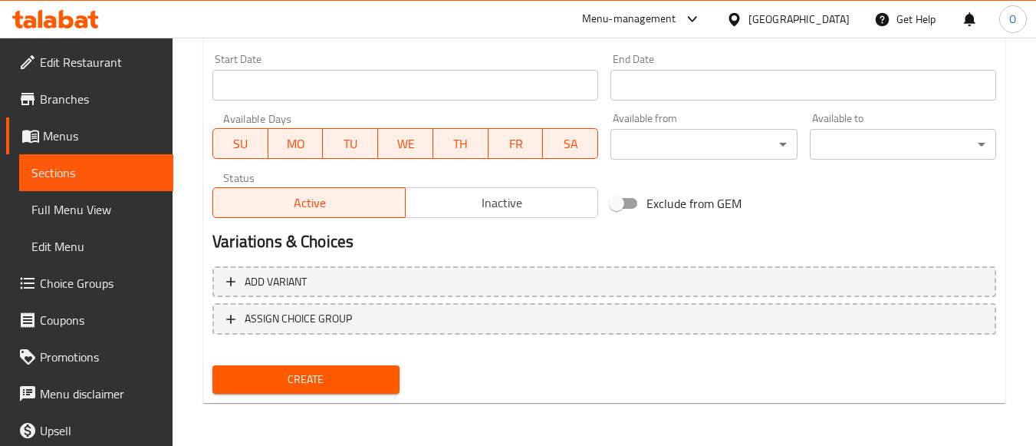
click at [363, 380] on span "Create" at bounding box center [306, 379] width 162 height 19
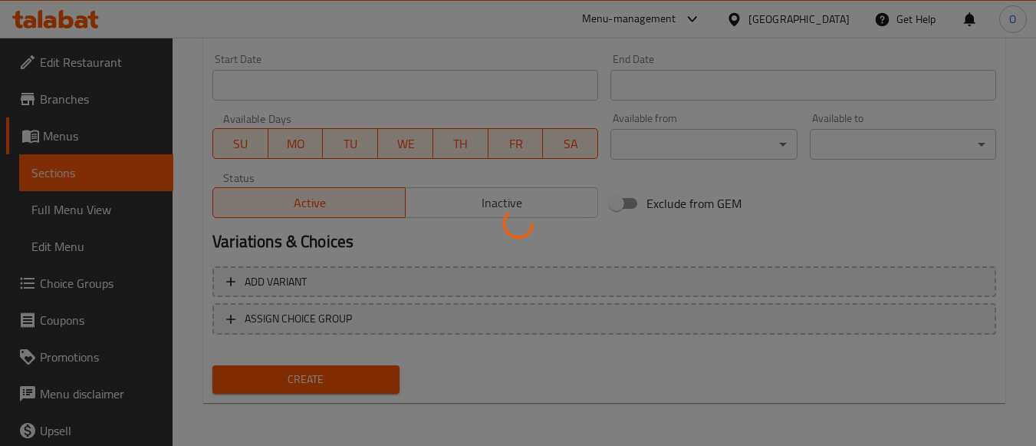
type input "0"
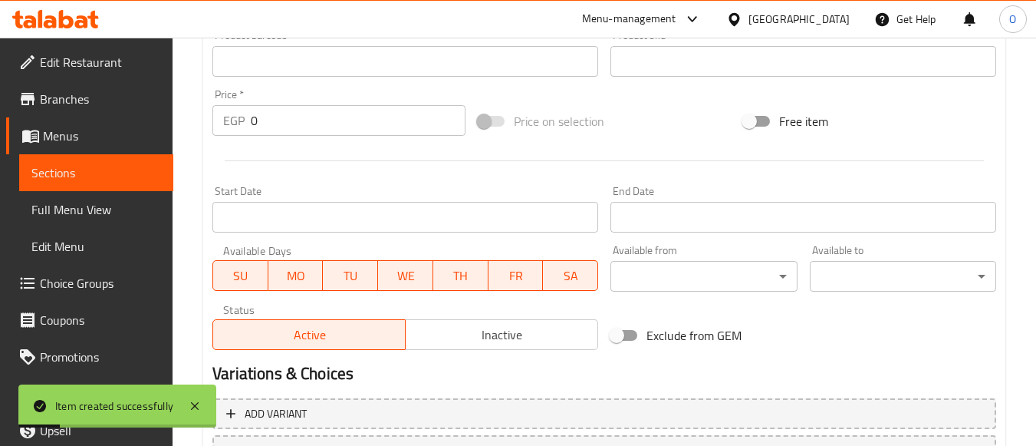
scroll to position [255, 0]
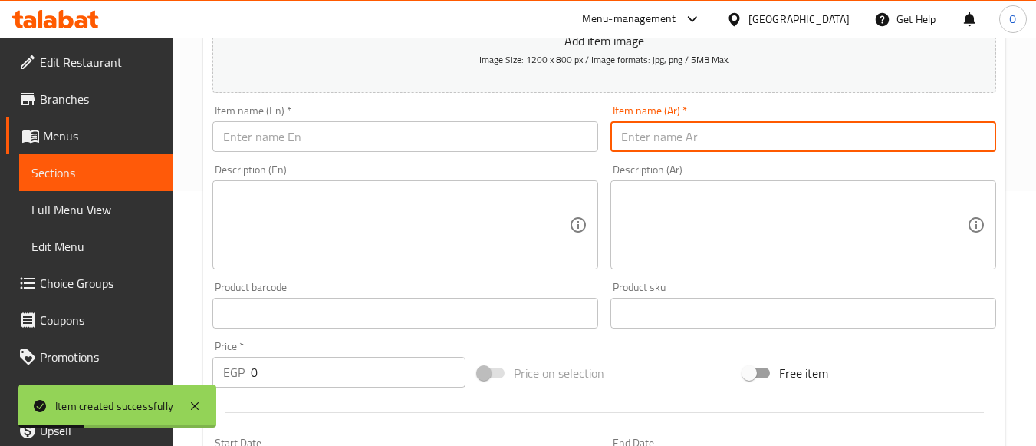
paste input "سبانش لاتيه"
type input "سبانش لاتيه"
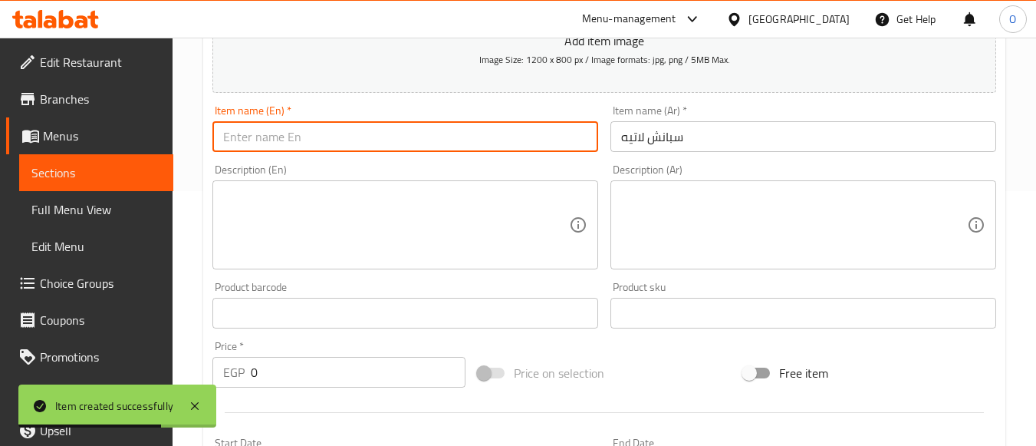
paste input "Spanish Latte"
type input "Spanish Latte"
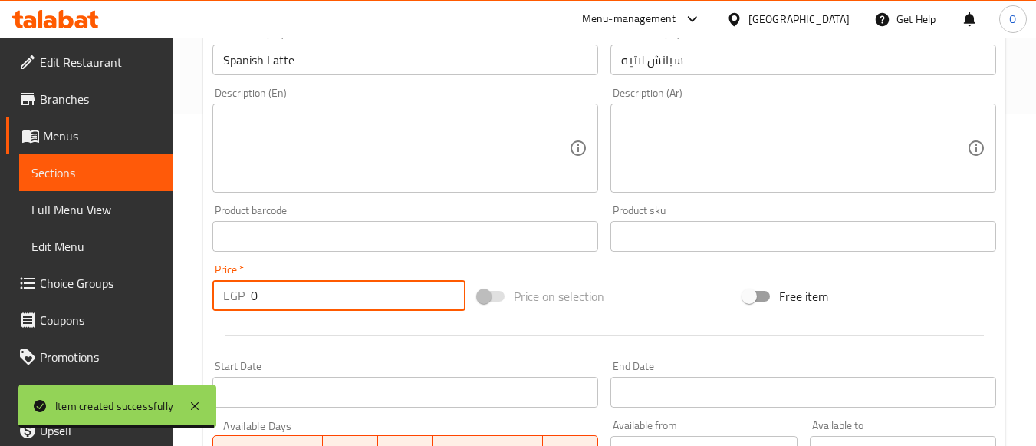
click at [249, 295] on div "EGP 0 Price *" at bounding box center [338, 295] width 253 height 31
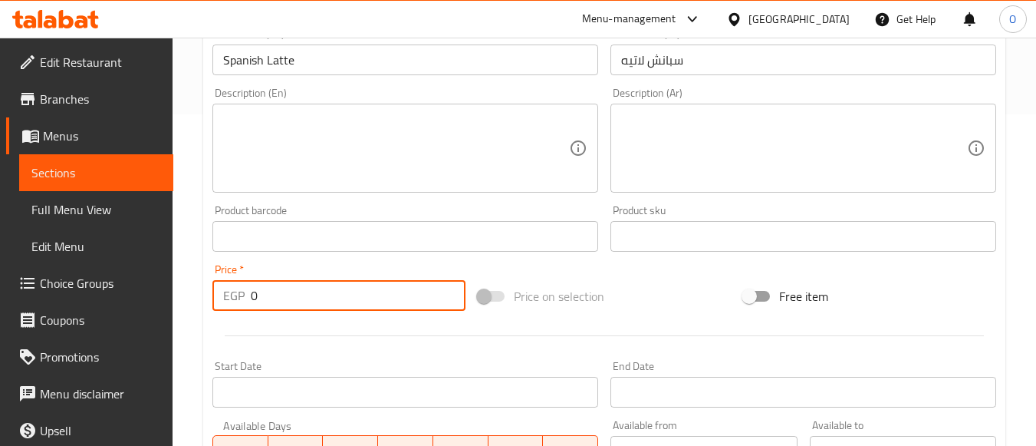
paste input "126"
type input "126"
click at [308, 175] on textarea at bounding box center [396, 148] width 346 height 73
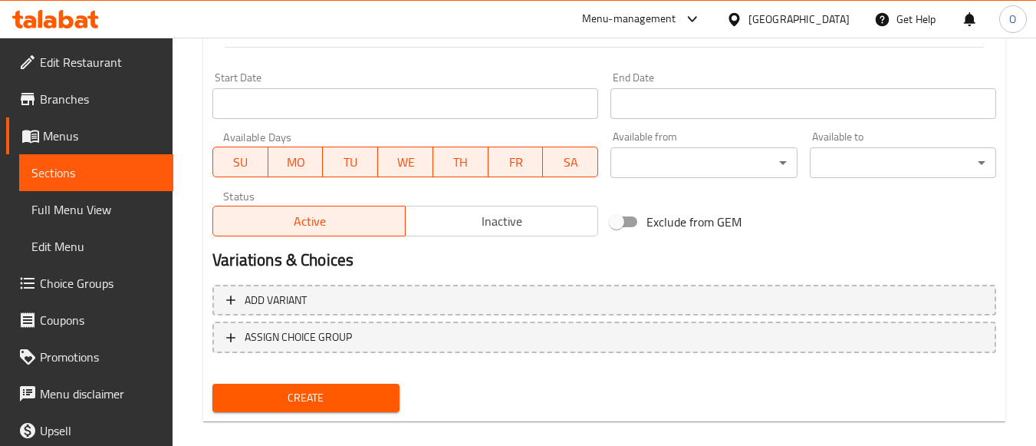
scroll to position [638, 0]
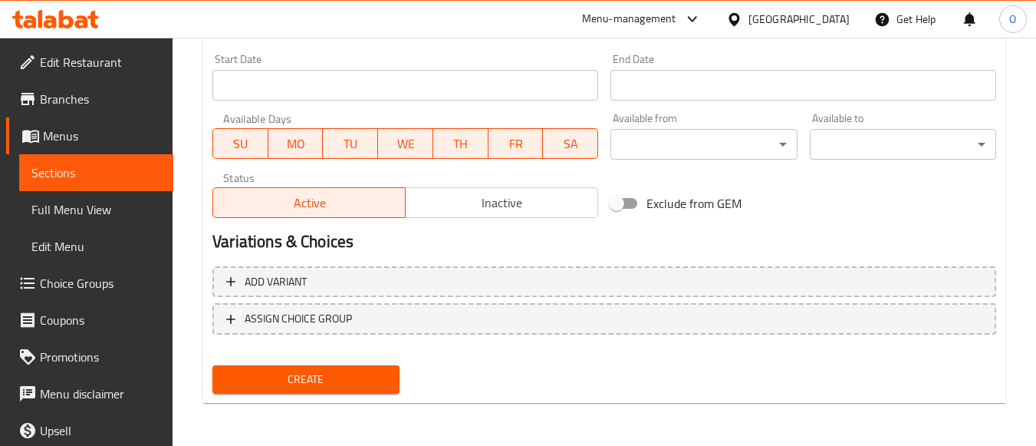
click at [356, 384] on span "Create" at bounding box center [306, 379] width 162 height 19
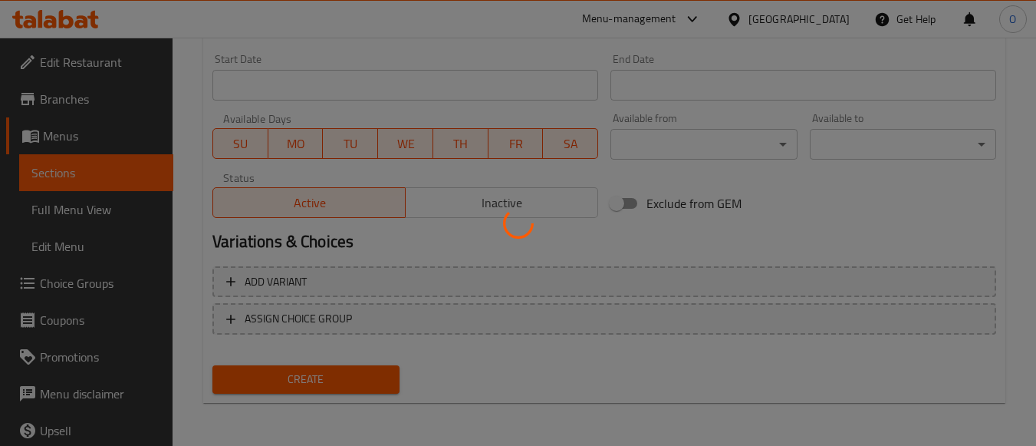
type input "0"
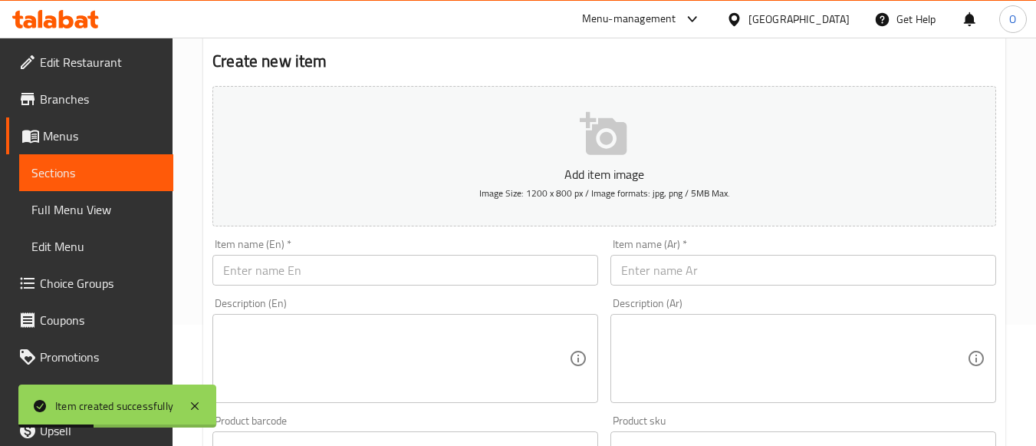
scroll to position [0, 0]
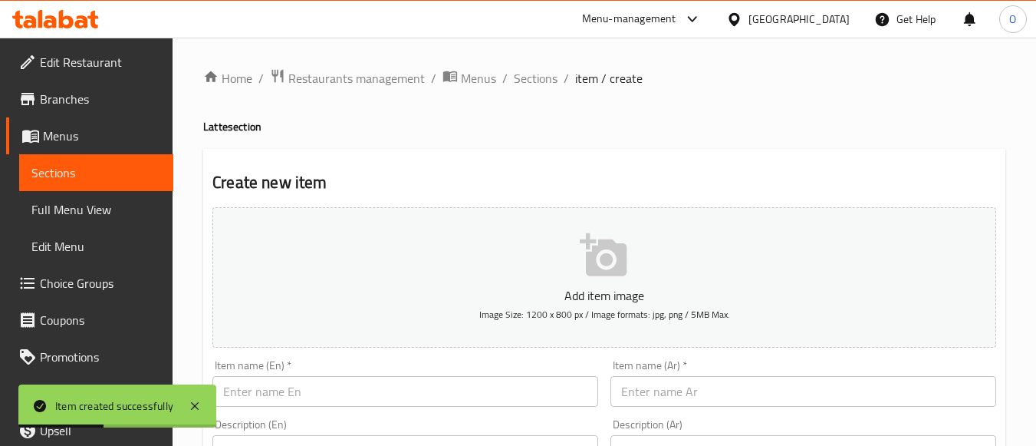
click at [534, 76] on span "Sections" at bounding box center [536, 78] width 44 height 18
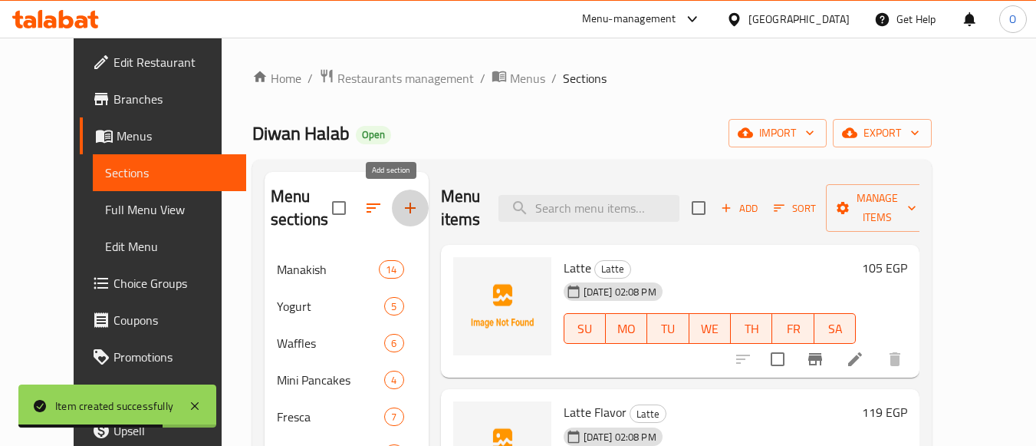
click at [401, 204] on icon "button" at bounding box center [410, 208] width 18 height 18
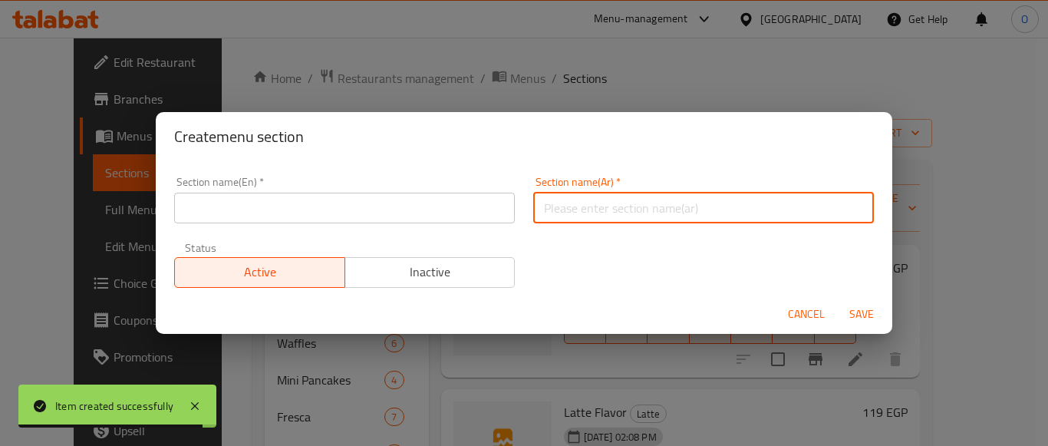
paste input "قهوة"
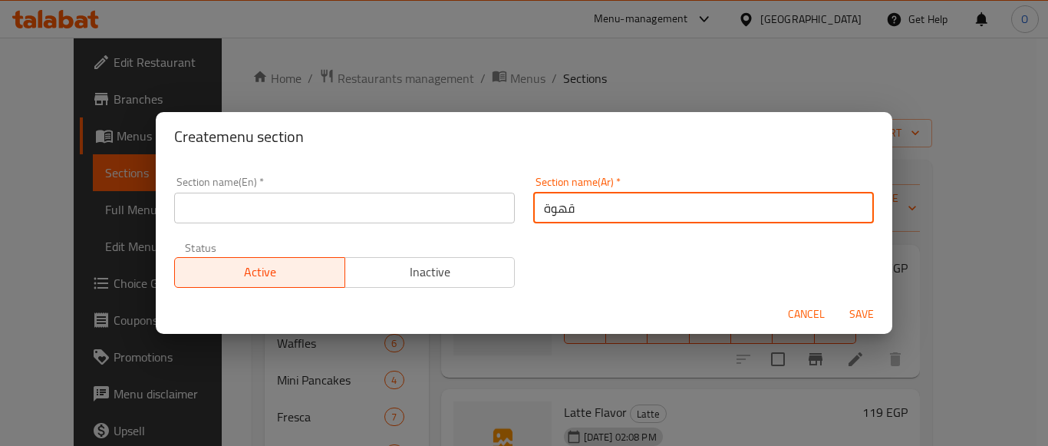
type input "قهوة"
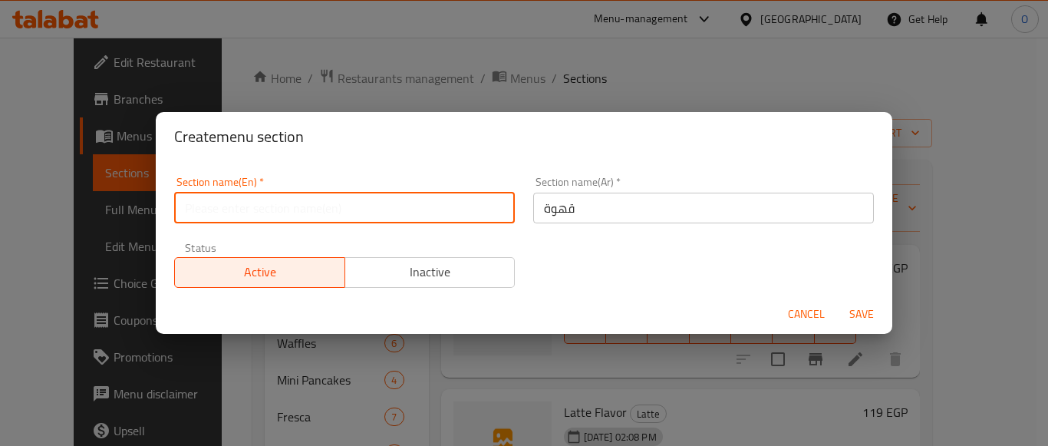
drag, startPoint x: 273, startPoint y: 228, endPoint x: 268, endPoint y: 206, distance: 22.1
click at [268, 206] on input "text" at bounding box center [344, 208] width 341 height 31
paste input "Coffee"
type input "Coffee"
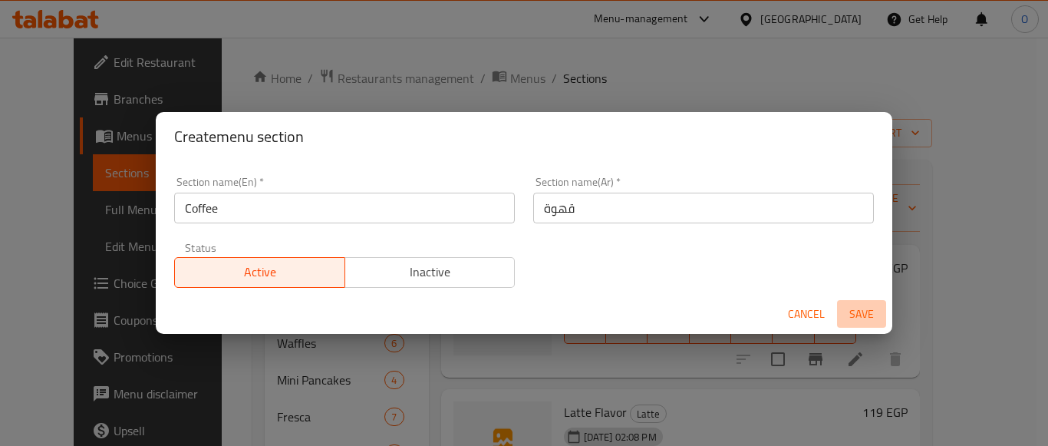
click at [870, 318] on span "Save" at bounding box center [861, 314] width 37 height 19
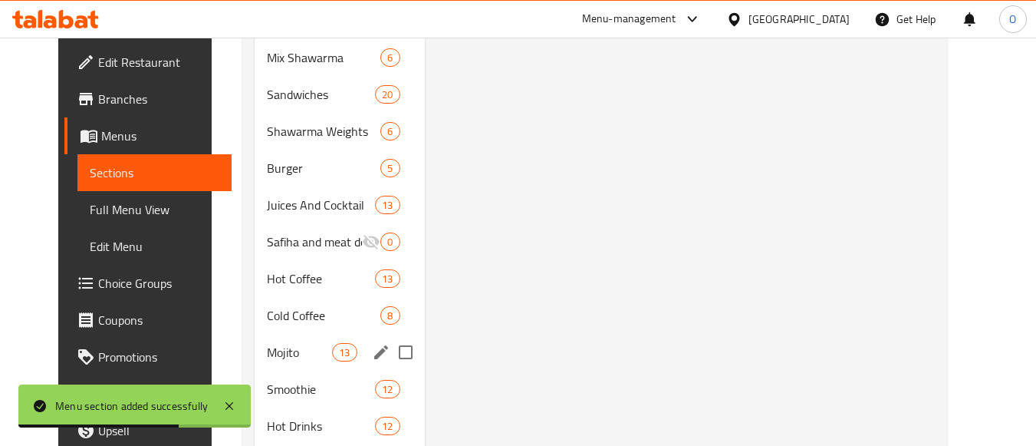
scroll to position [1304, 0]
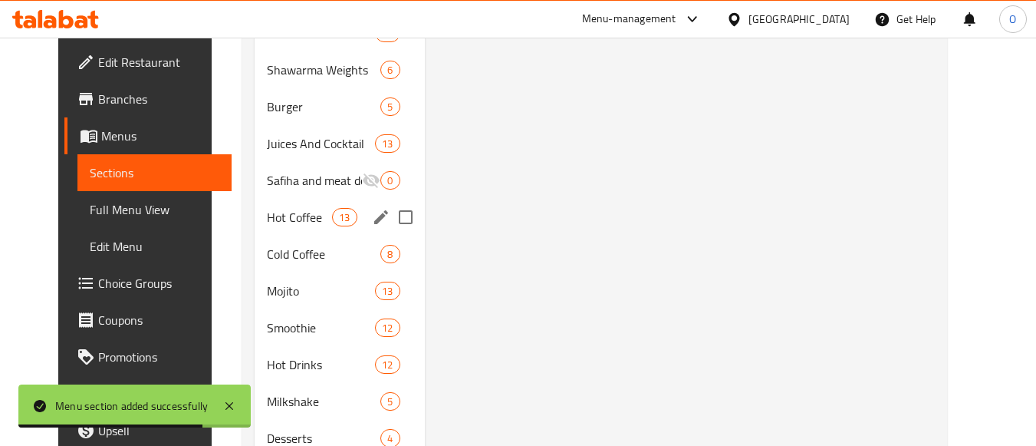
click at [284, 220] on span "Hot Coffee" at bounding box center [299, 217] width 65 height 18
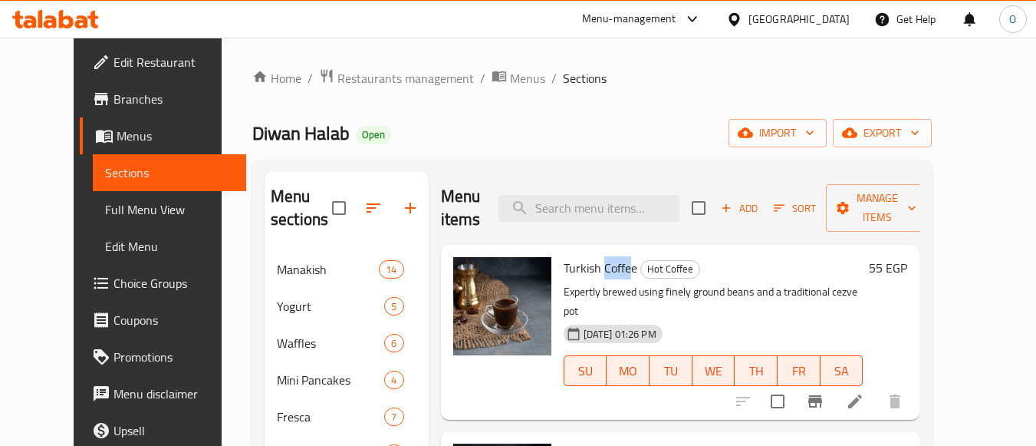
drag, startPoint x: 587, startPoint y: 275, endPoint x: 612, endPoint y: 269, distance: 25.9
click at [612, 269] on span "Turkish Coffee" at bounding box center [601, 267] width 74 height 23
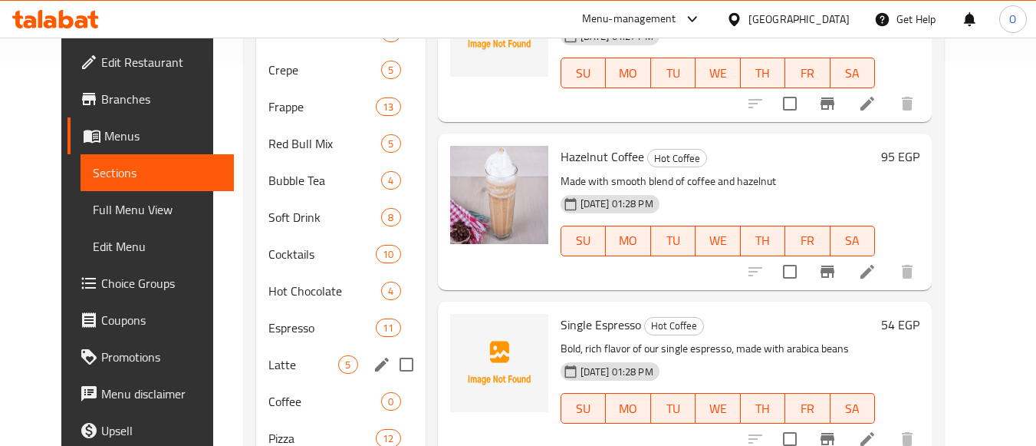
scroll to position [460, 0]
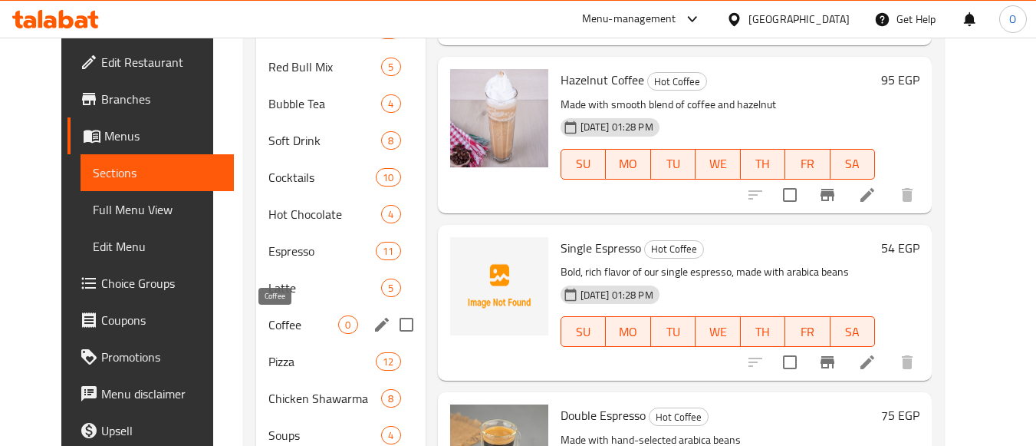
click at [268, 331] on span "Coffee" at bounding box center [303, 324] width 70 height 18
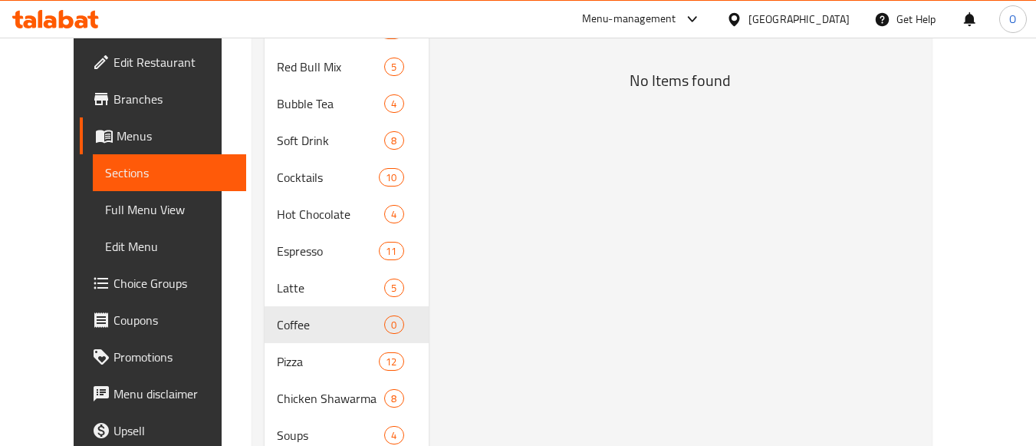
scroll to position [77, 0]
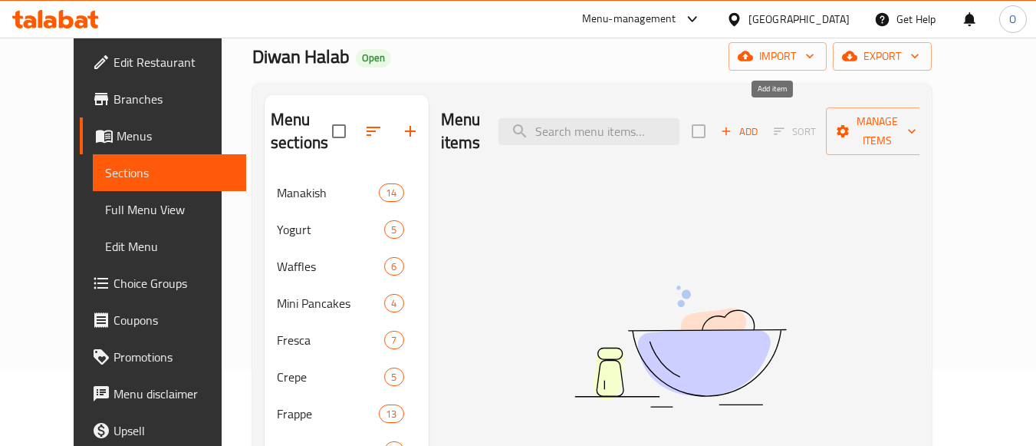
click at [760, 123] on span "Add" at bounding box center [739, 132] width 41 height 18
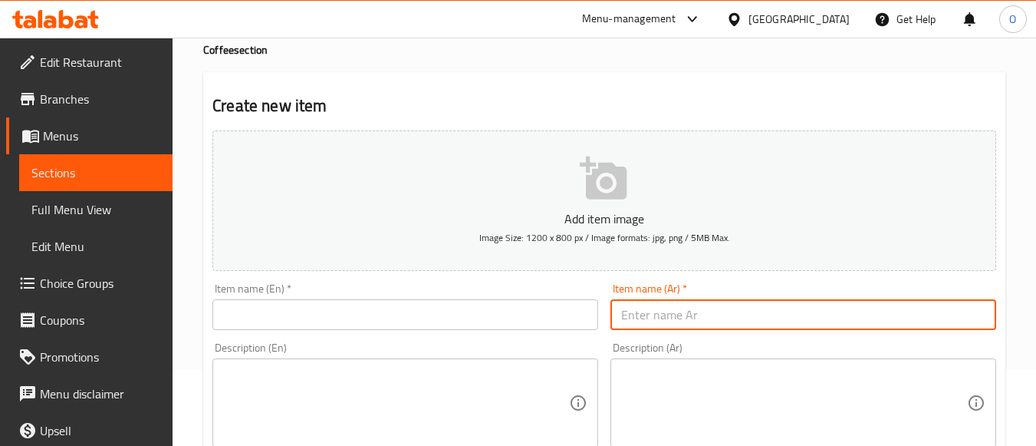
paste input "قهوة تركي سنجل"
type input "قهوة تركي سنجل"
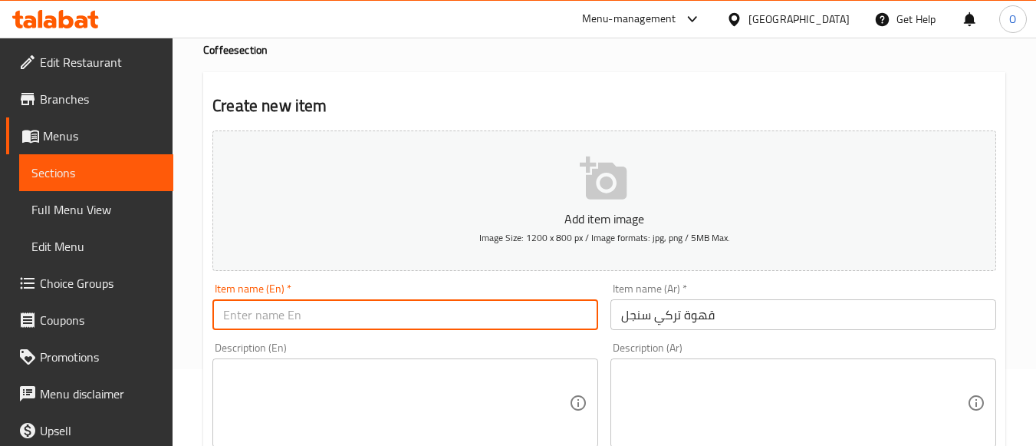
paste input "Single Turkish Coffee"
type input "Single Turkish Coffee"
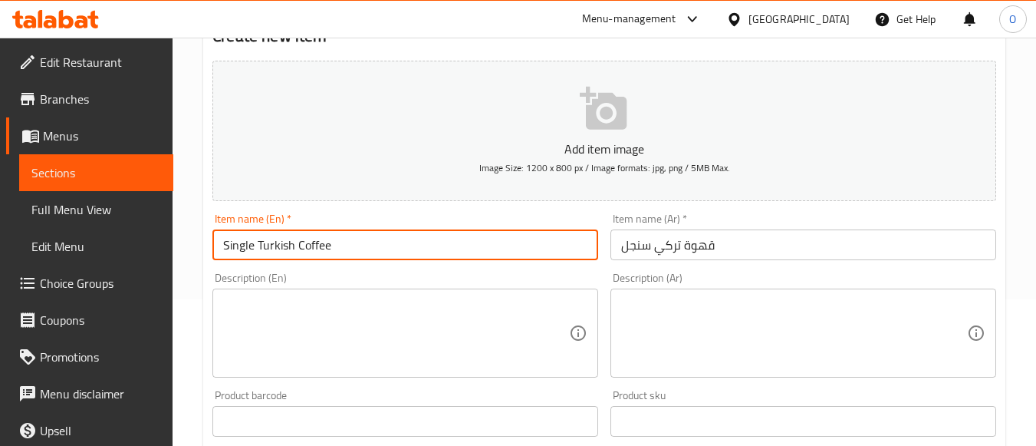
scroll to position [230, 0]
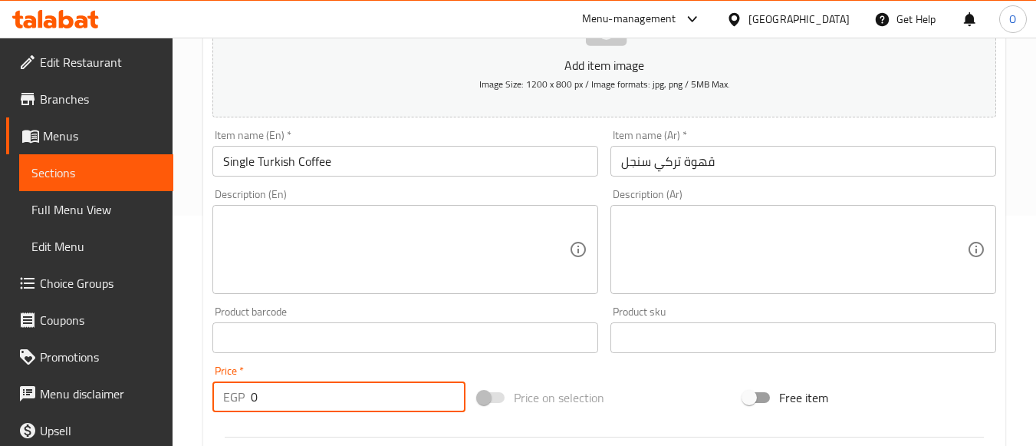
drag, startPoint x: 278, startPoint y: 404, endPoint x: 247, endPoint y: 394, distance: 32.5
click at [248, 394] on div "EGP 0 Price *" at bounding box center [338, 396] width 253 height 31
paste input "7"
type input "70"
click at [265, 256] on textarea at bounding box center [396, 249] width 346 height 73
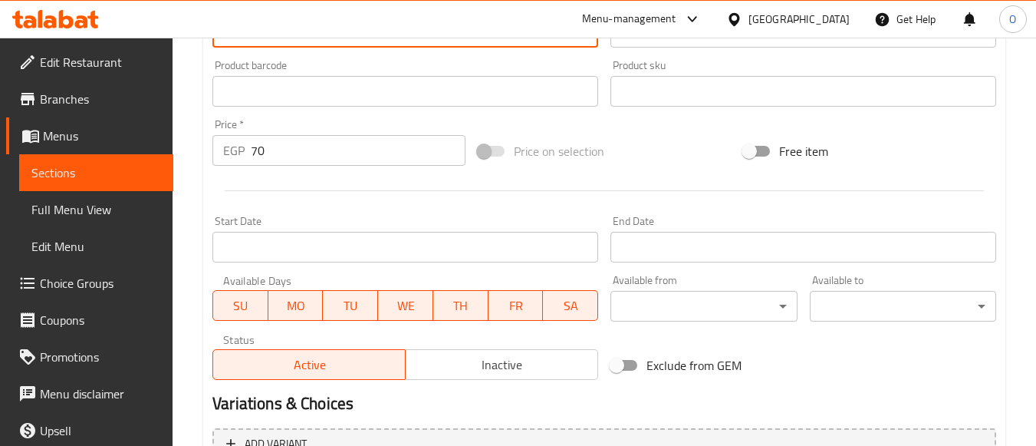
scroll to position [614, 0]
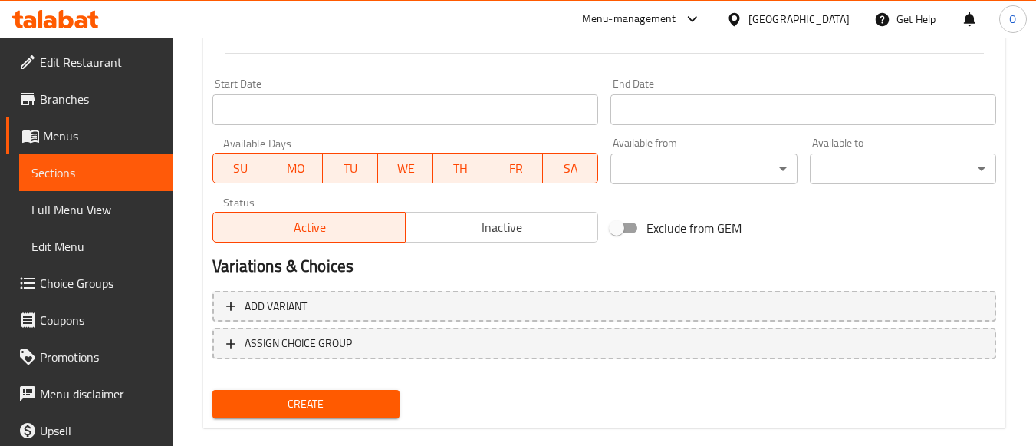
click at [313, 413] on span "Create" at bounding box center [306, 403] width 162 height 19
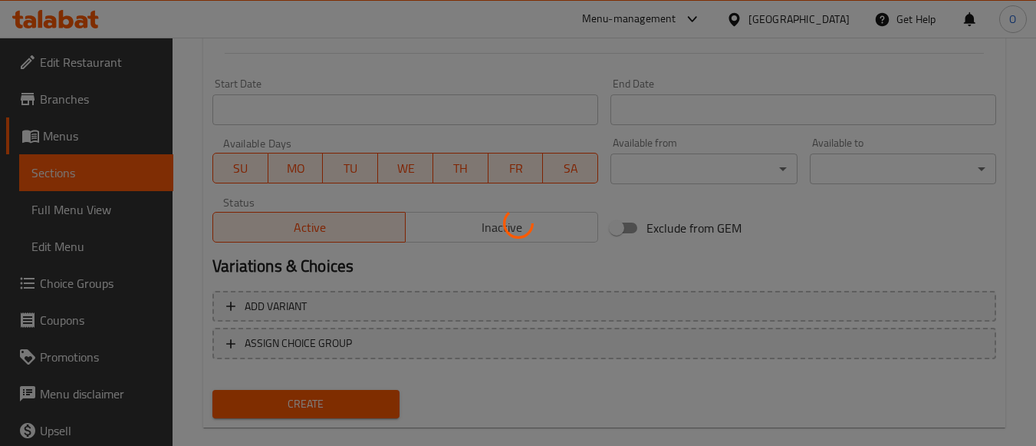
type input "0"
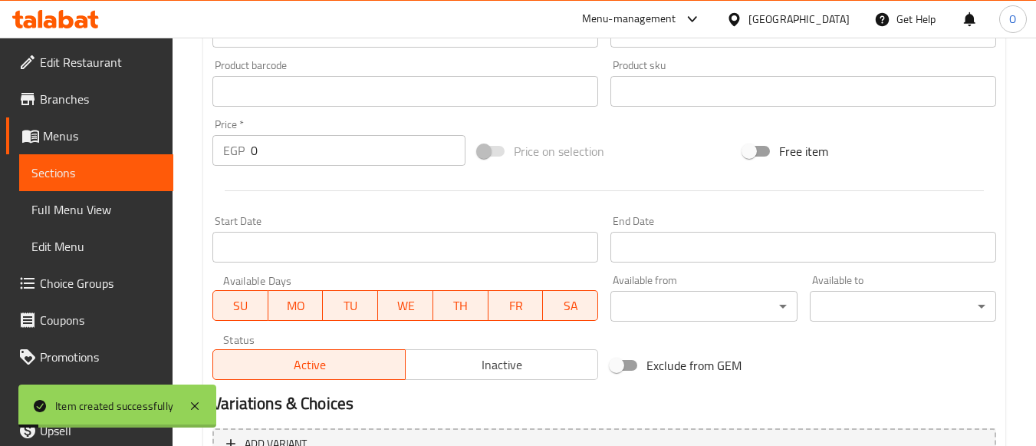
scroll to position [230, 0]
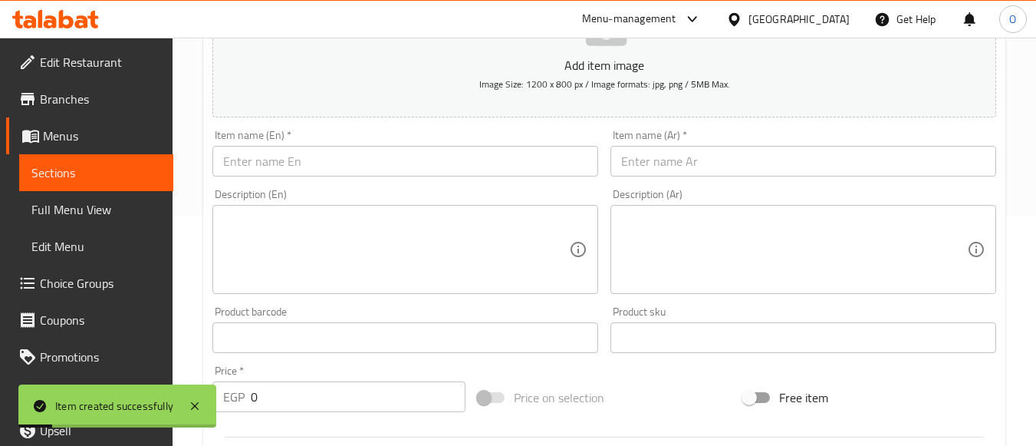
click at [660, 156] on input "text" at bounding box center [804, 161] width 386 height 31
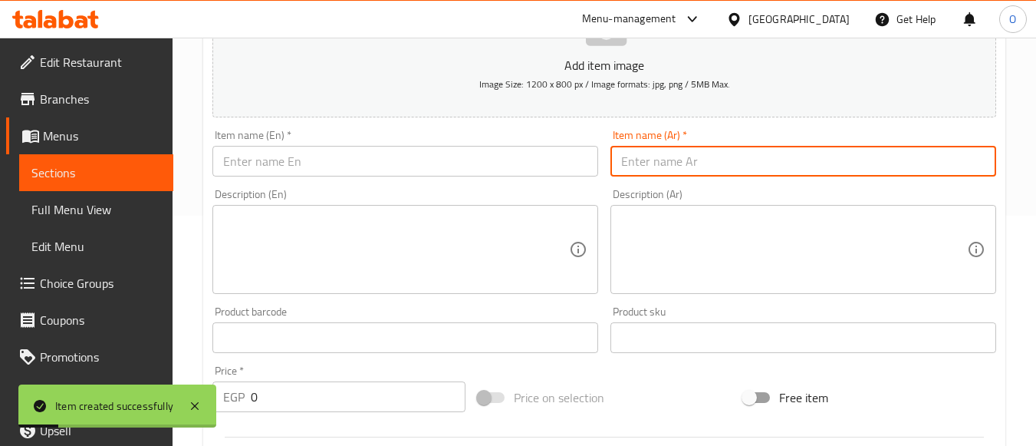
paste input "قهوة تركي دبل"
type input "قهوة تركي دبل"
click at [276, 169] on input "text" at bounding box center [405, 161] width 386 height 31
paste input "Double Turkish Coffee"
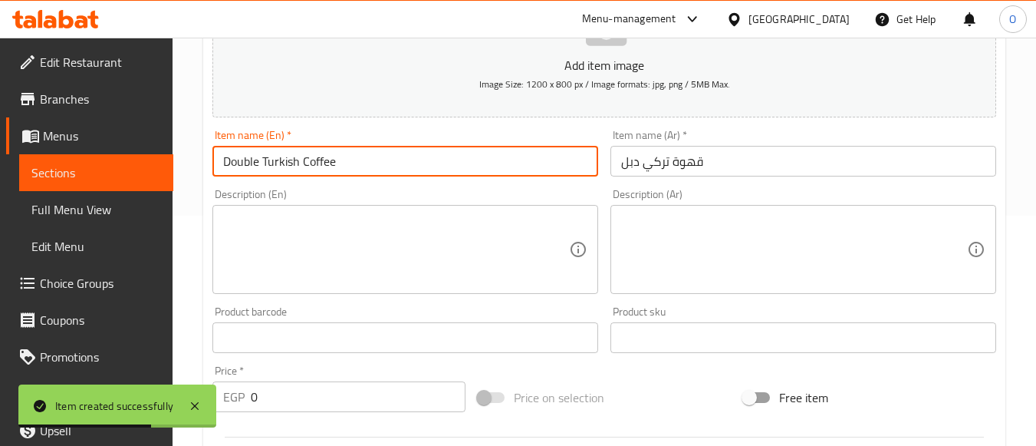
type input "Double Turkish Coffee"
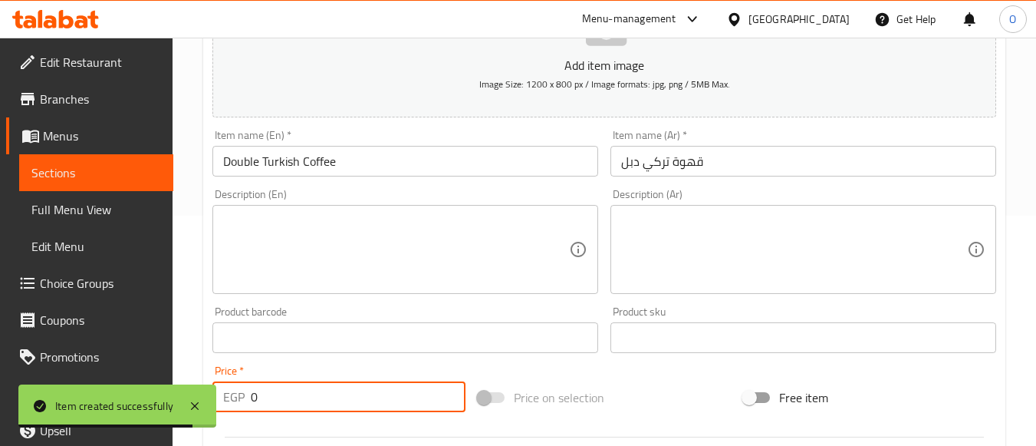
drag, startPoint x: 259, startPoint y: 398, endPoint x: 249, endPoint y: 402, distance: 10.7
click at [249, 401] on div "EGP 0 Price *" at bounding box center [338, 396] width 253 height 31
paste input "84"
type input "84"
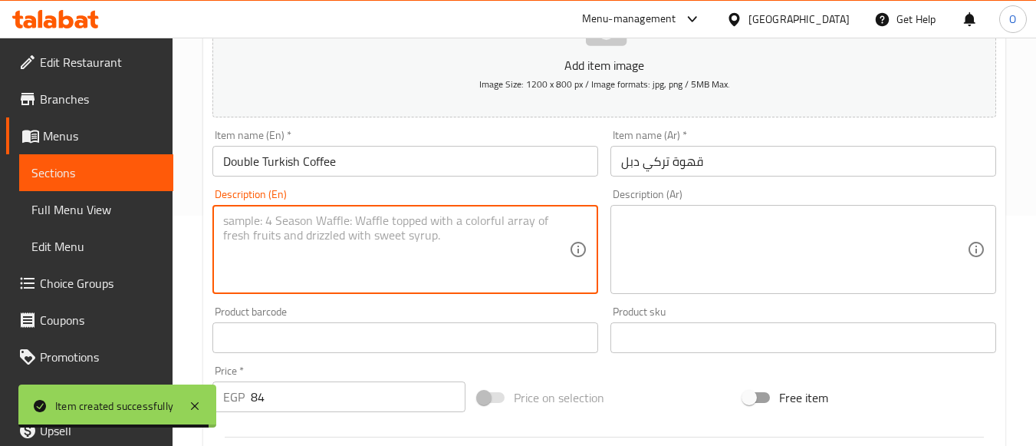
click at [268, 266] on textarea at bounding box center [396, 249] width 346 height 73
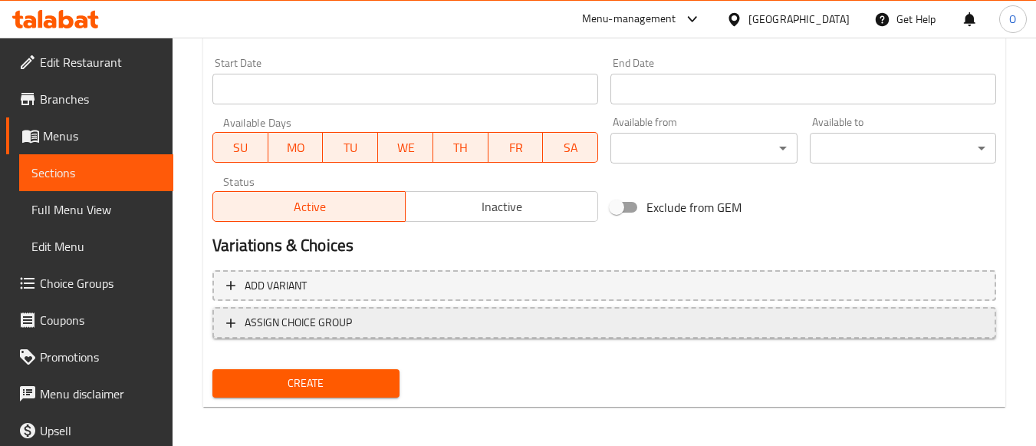
scroll to position [638, 0]
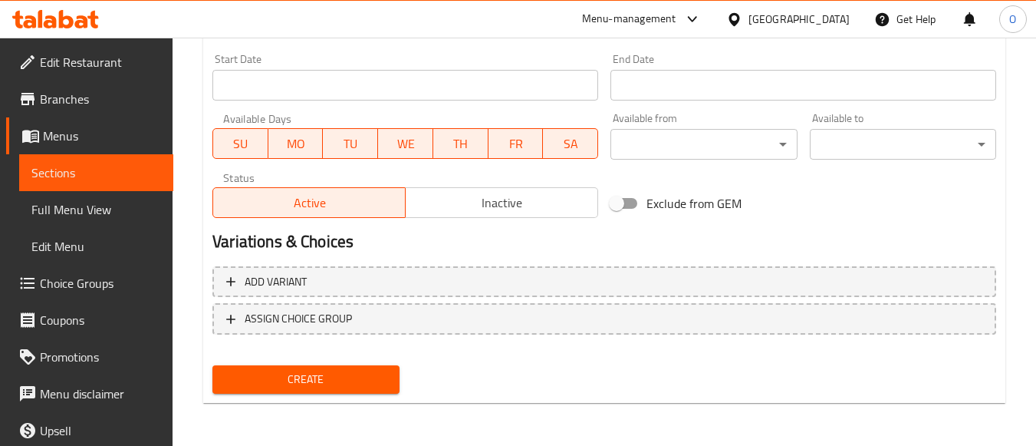
click at [293, 373] on span "Create" at bounding box center [306, 379] width 162 height 19
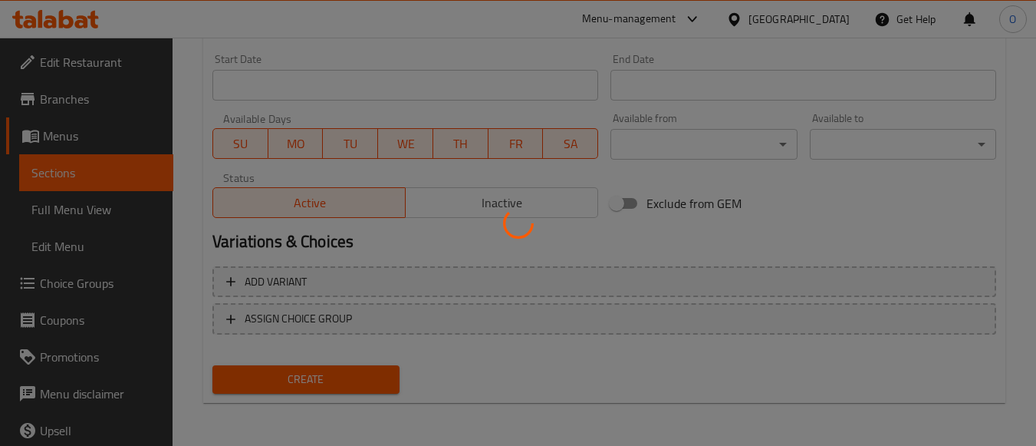
type input "0"
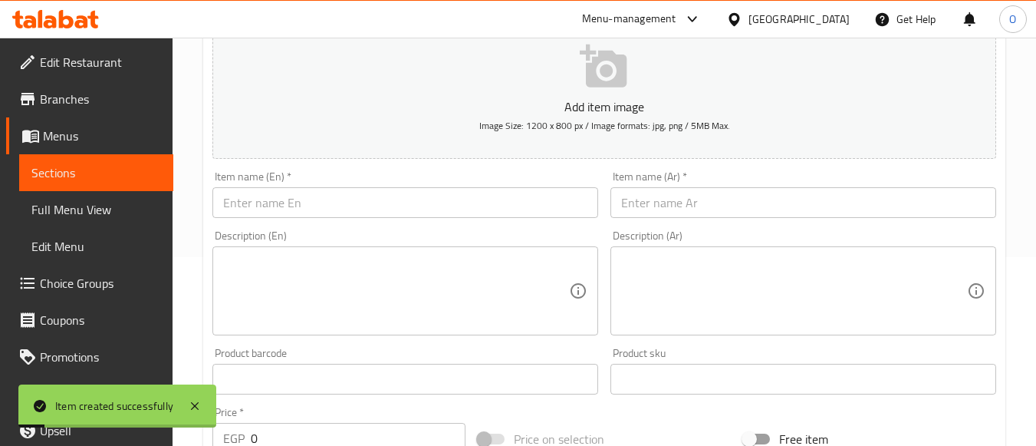
scroll to position [178, 0]
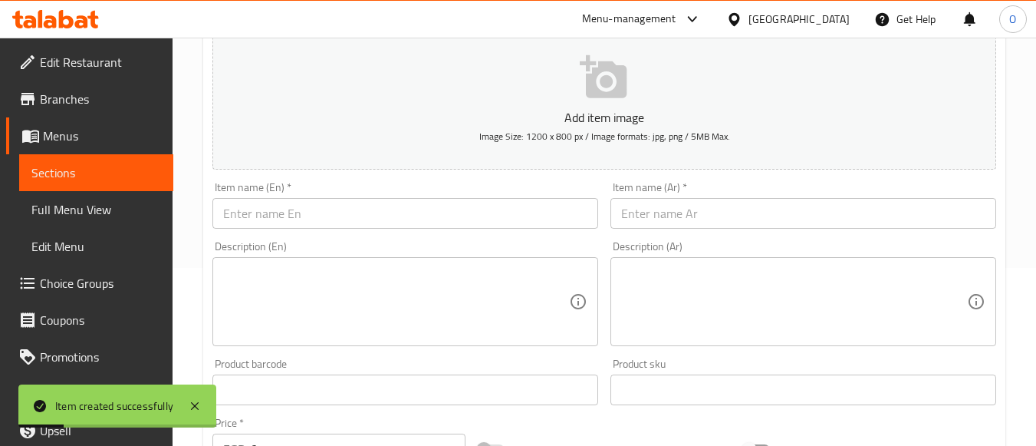
click at [662, 218] on input "text" at bounding box center [804, 213] width 386 height 31
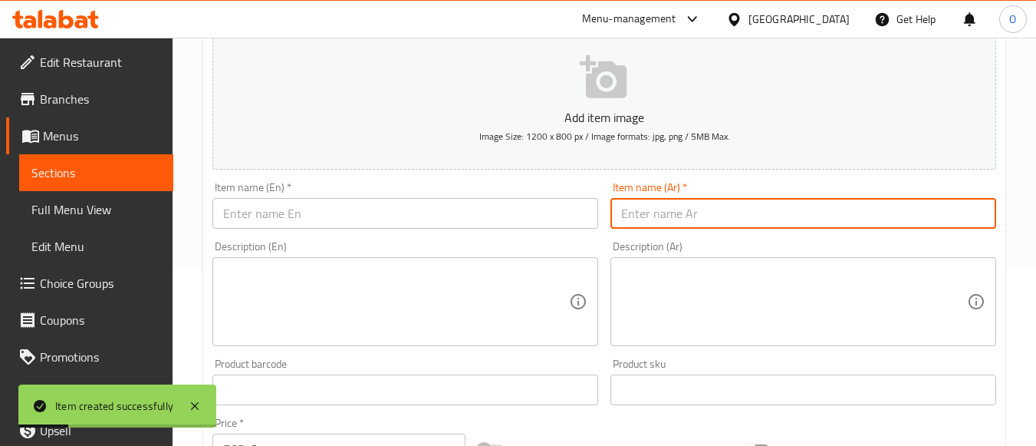
paste input "قهوة فرنساوي"
type input "قهوة فرنساوي"
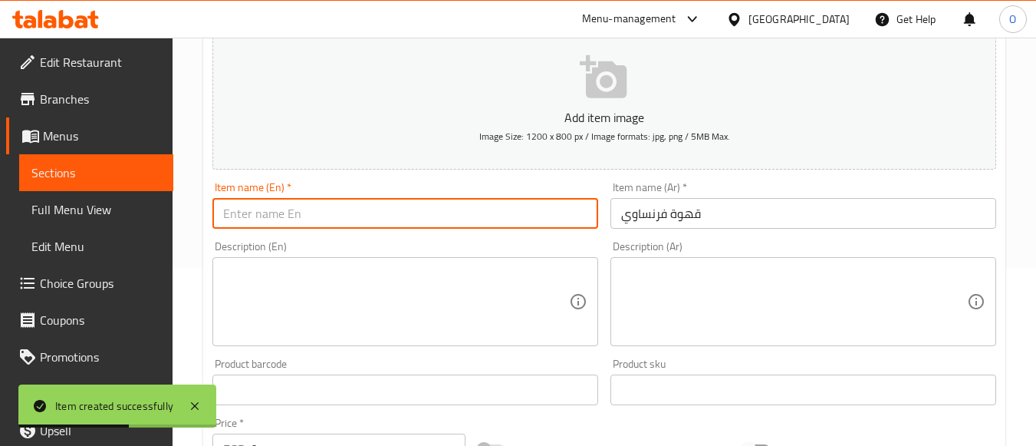
click at [288, 219] on input "text" at bounding box center [405, 213] width 386 height 31
paste input "French Coffee"
type input "French Coffee"
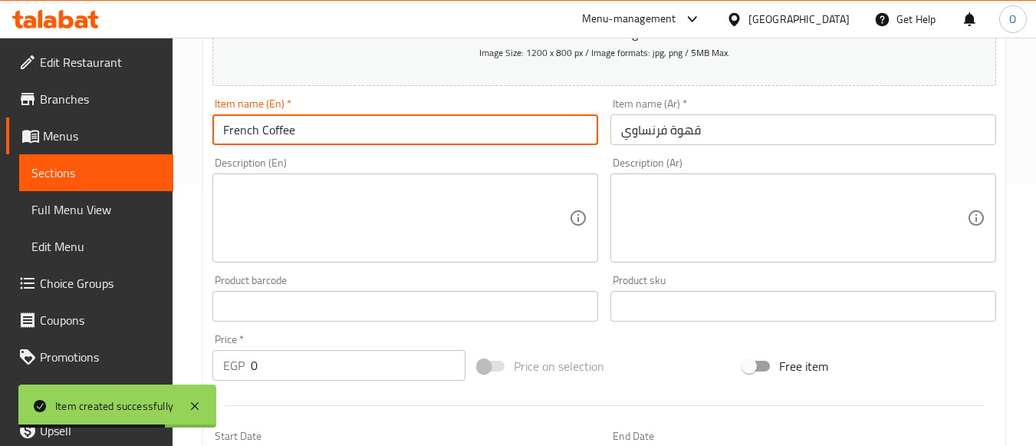
scroll to position [408, 0]
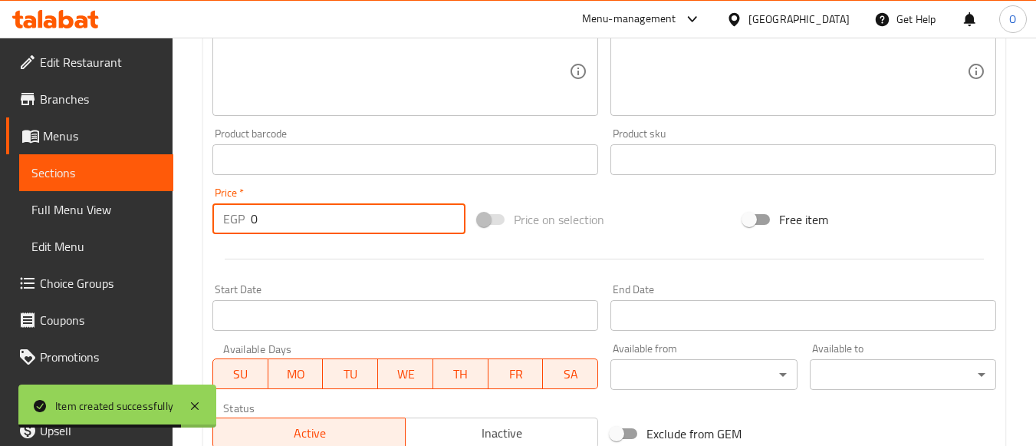
drag, startPoint x: 234, startPoint y: 224, endPoint x: 206, endPoint y: 226, distance: 27.7
click at [206, 226] on div "Price   * EGP 0 Price *" at bounding box center [338, 210] width 265 height 59
paste input "98"
type input "98"
click at [279, 266] on div at bounding box center [604, 259] width 796 height 38
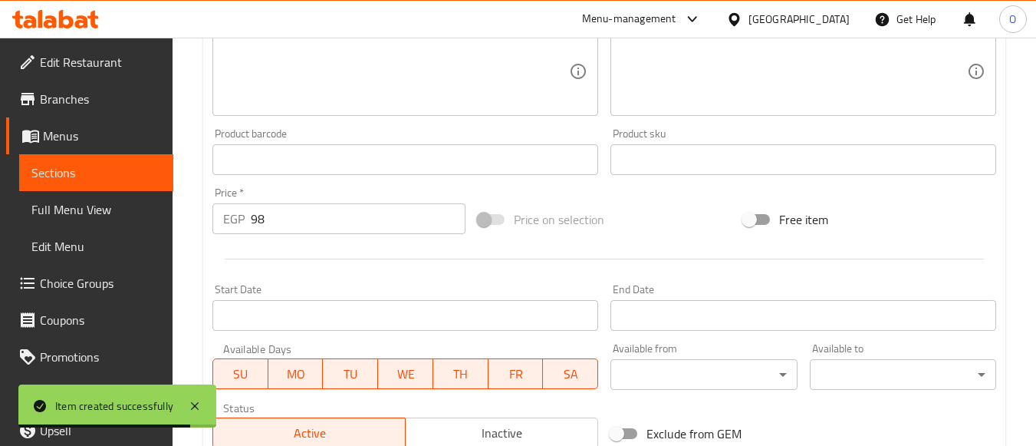
scroll to position [638, 0]
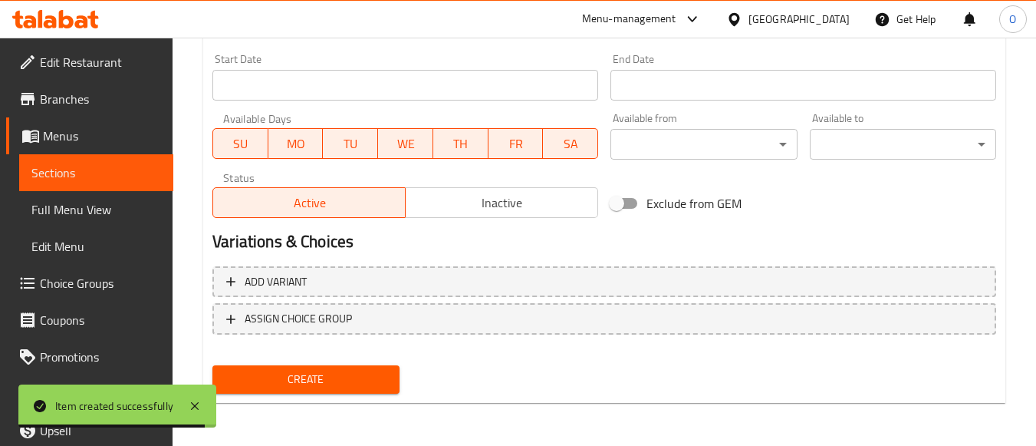
click at [299, 366] on button "Create" at bounding box center [305, 379] width 186 height 28
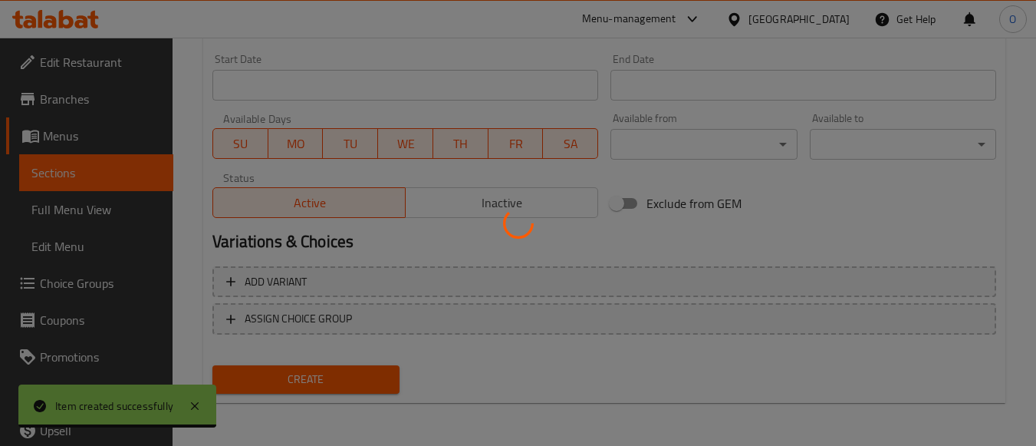
type input "0"
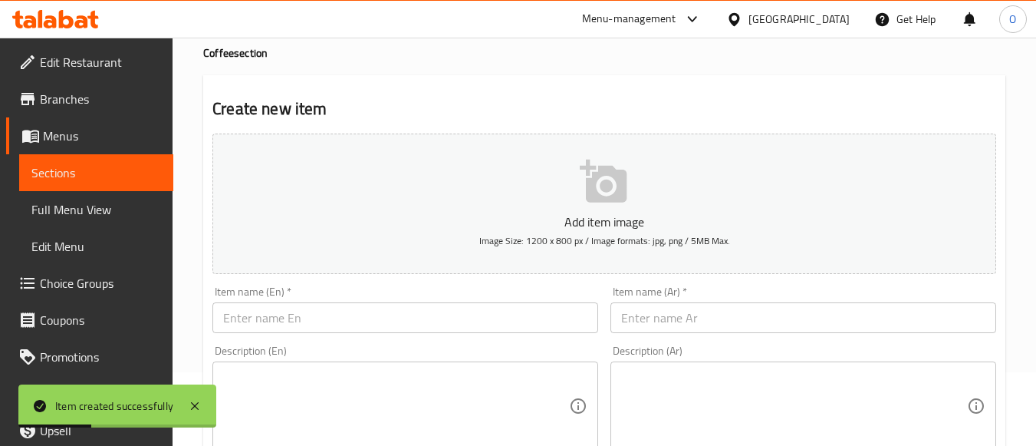
scroll to position [0, 0]
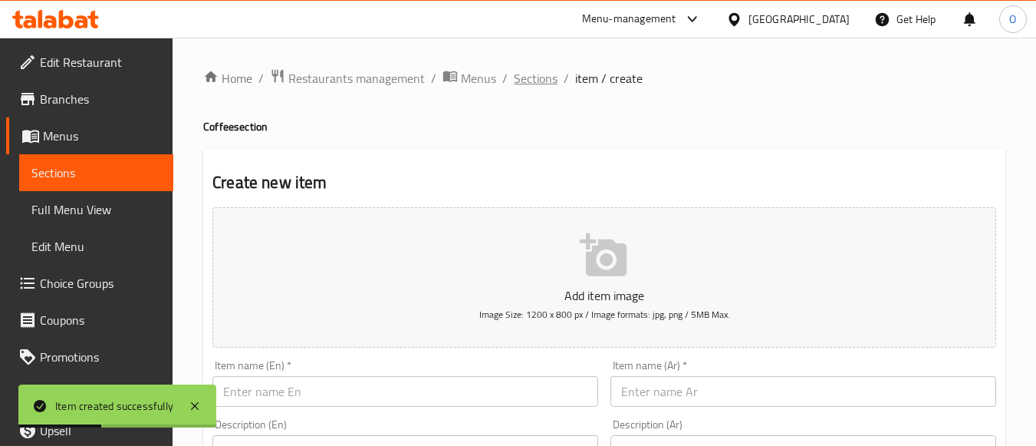
click at [529, 79] on span "Sections" at bounding box center [536, 78] width 44 height 18
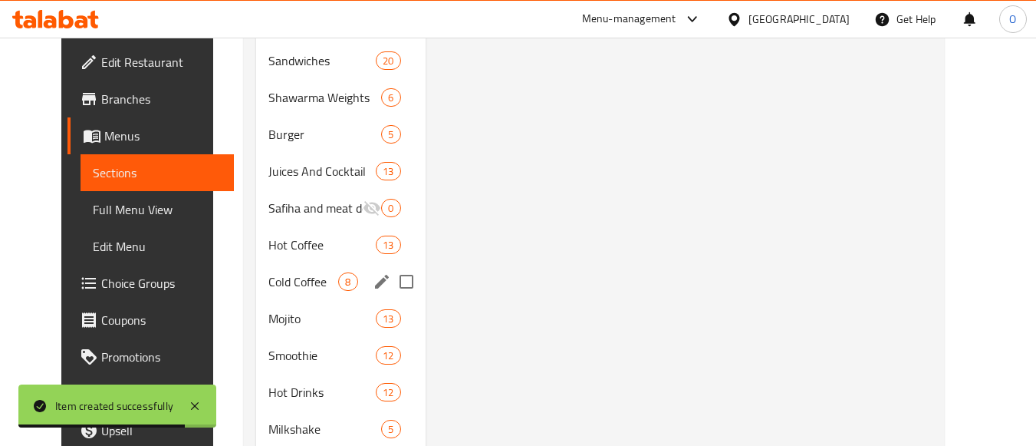
scroll to position [1304, 0]
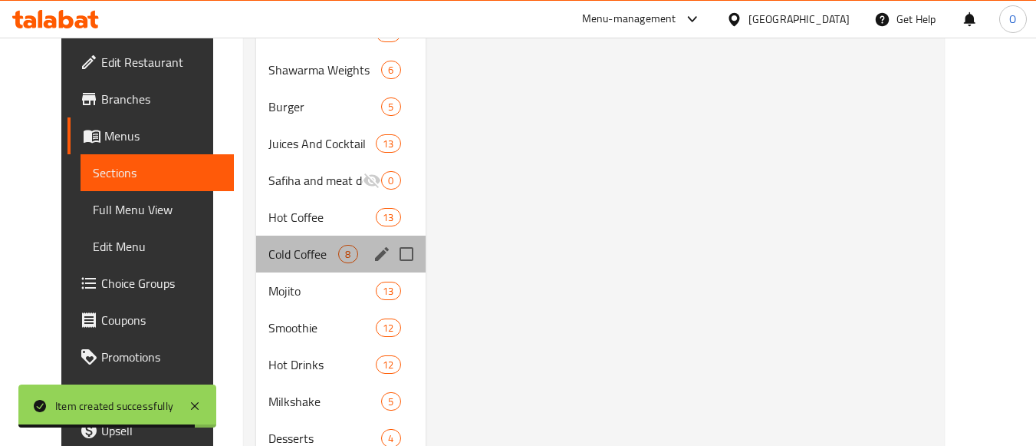
click at [295, 265] on div "Cold Coffee 8" at bounding box center [340, 254] width 169 height 37
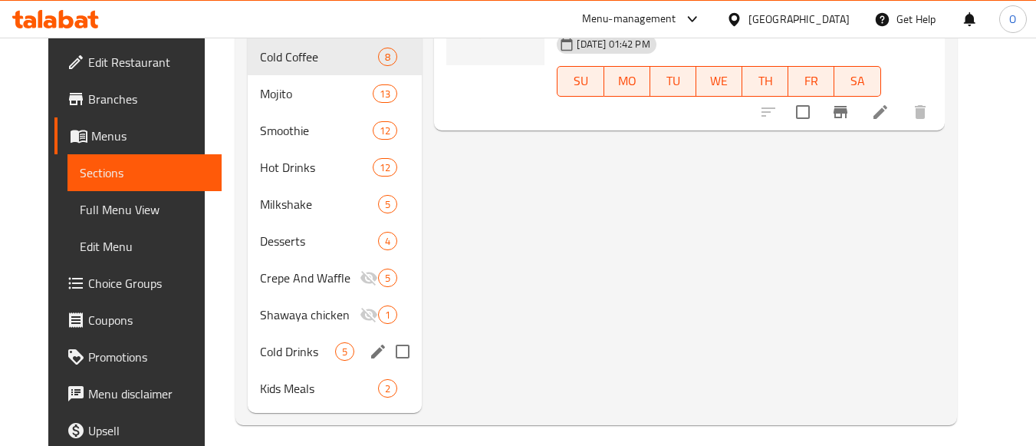
scroll to position [1511, 0]
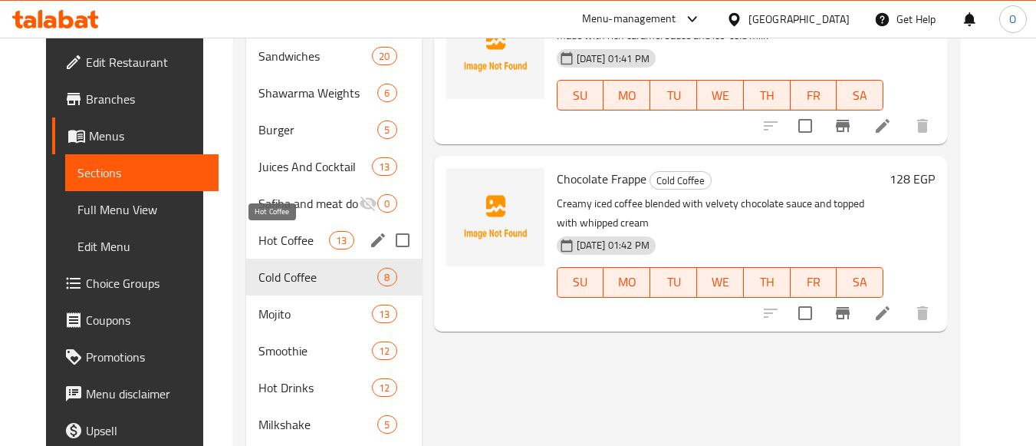
click at [288, 236] on span "Hot Coffee" at bounding box center [294, 240] width 71 height 18
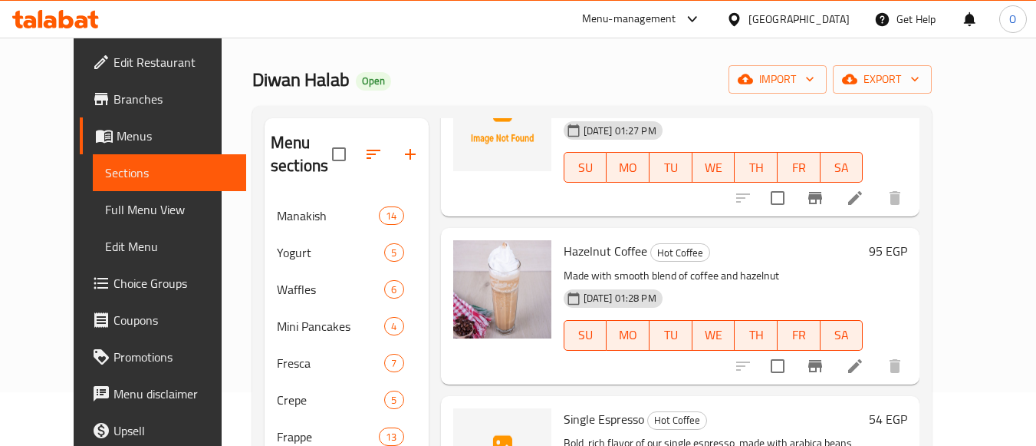
scroll to position [498, 0]
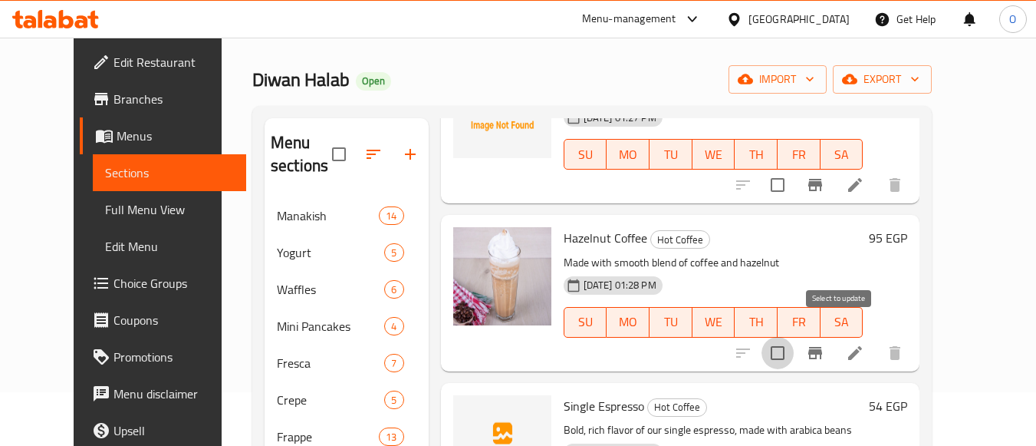
click at [794, 337] on input "checkbox" at bounding box center [778, 353] width 32 height 32
checkbox input "true"
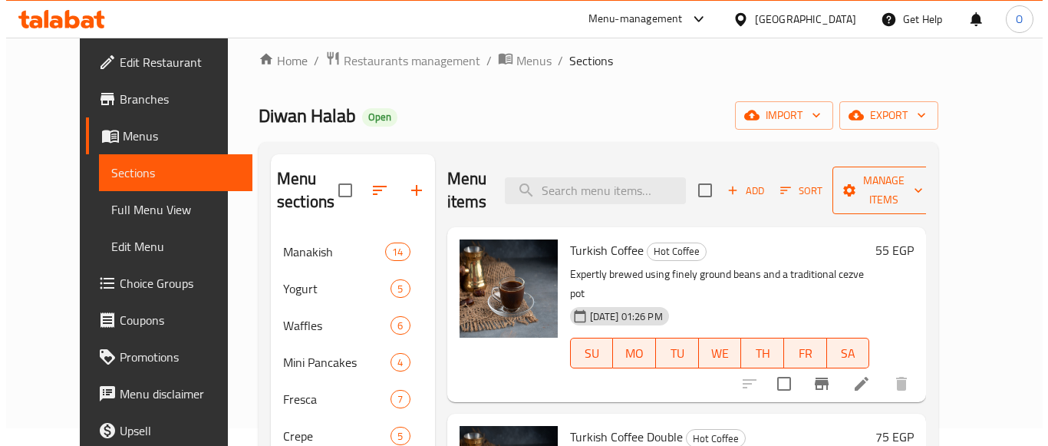
scroll to position [0, 0]
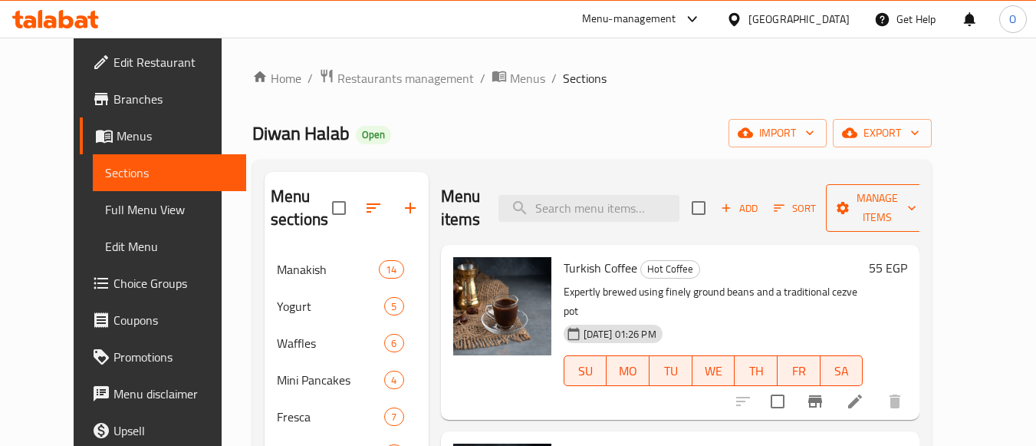
click at [917, 204] on span "Manage items" at bounding box center [877, 208] width 78 height 38
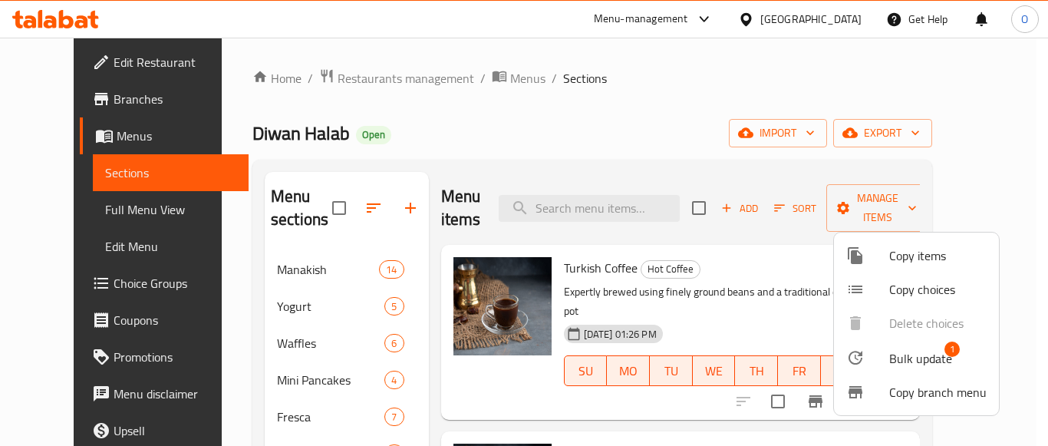
click at [932, 351] on span "Bulk update" at bounding box center [920, 358] width 63 height 18
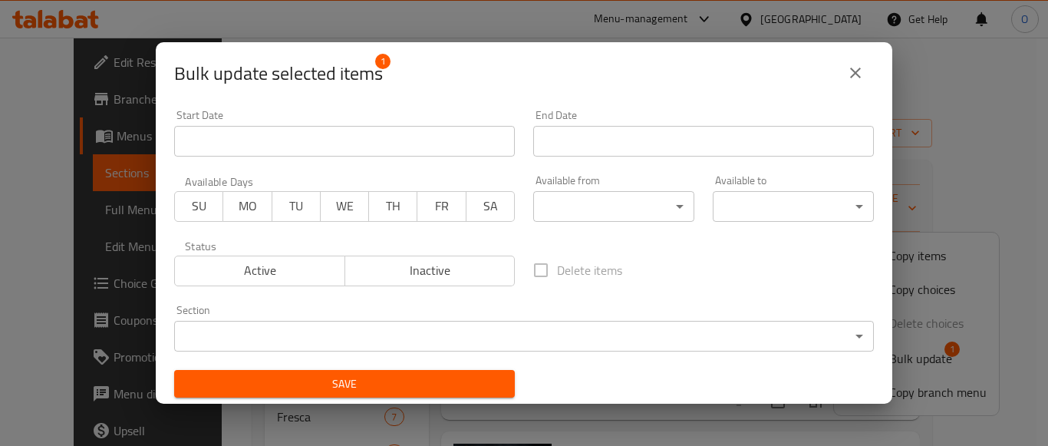
click at [454, 324] on body "​ Menu-management [GEOGRAPHIC_DATA] Get Help O Edit Restaurant Branches Menus S…" at bounding box center [524, 242] width 1048 height 408
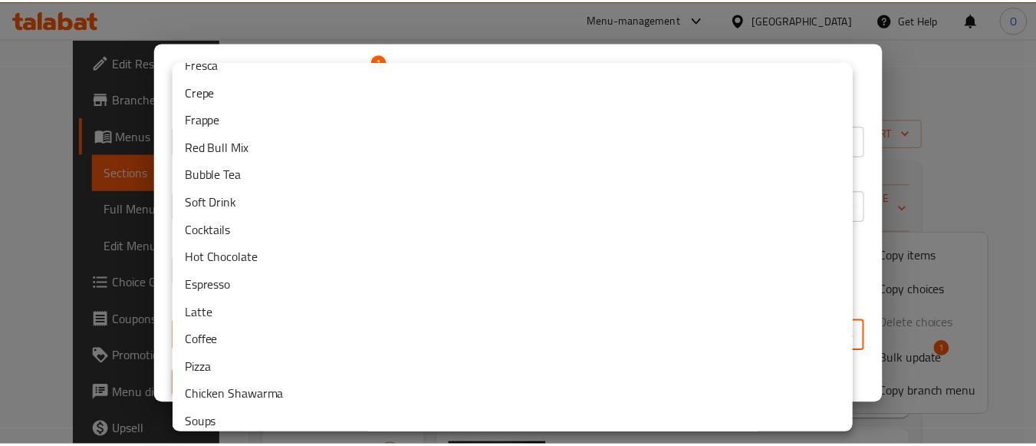
scroll to position [153, 0]
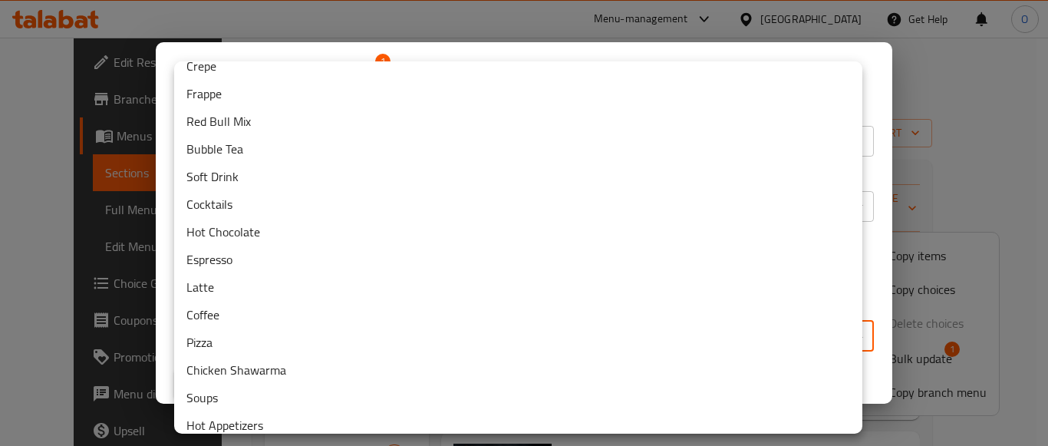
click at [234, 316] on li "Coffee" at bounding box center [518, 315] width 688 height 28
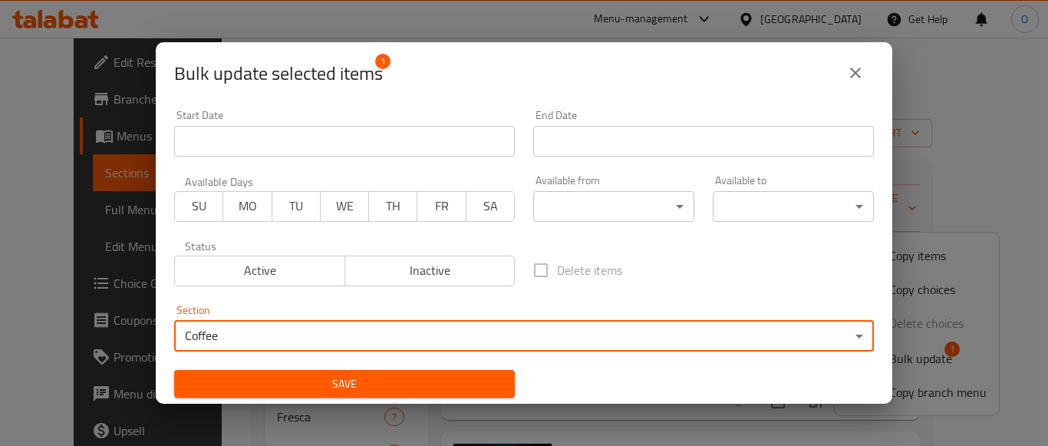
click at [316, 384] on span "Save" at bounding box center [344, 383] width 316 height 19
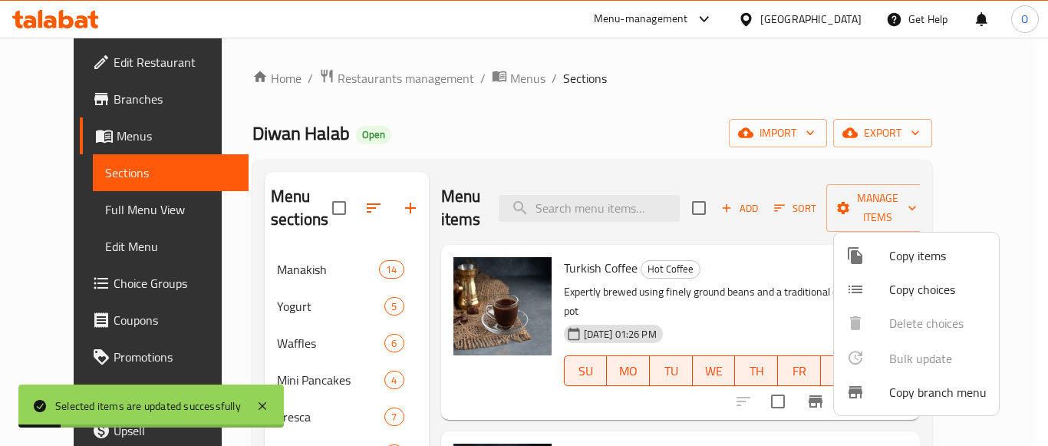
click at [518, 183] on div at bounding box center [524, 223] width 1048 height 446
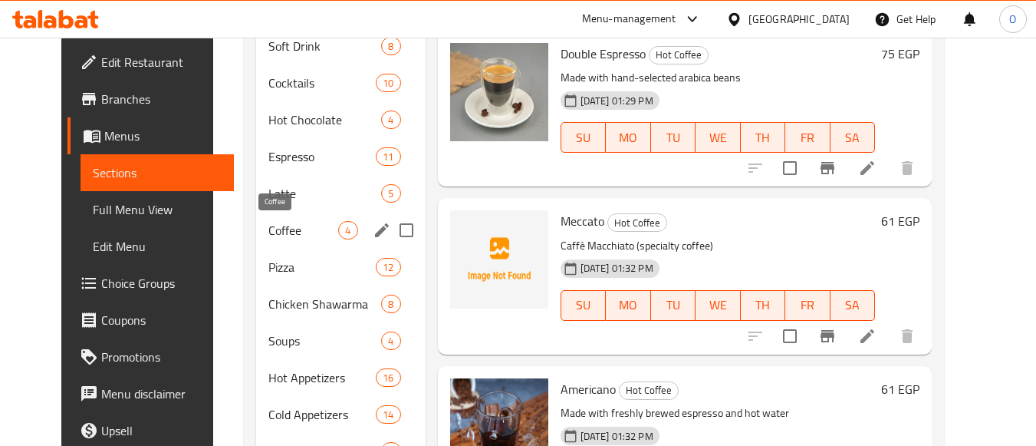
scroll to position [514, 0]
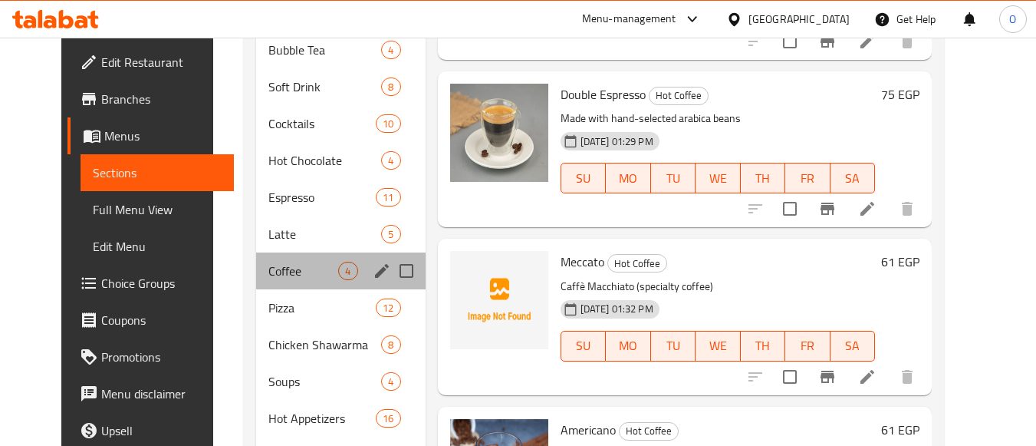
click at [275, 258] on div "Coffee 4" at bounding box center [340, 270] width 169 height 37
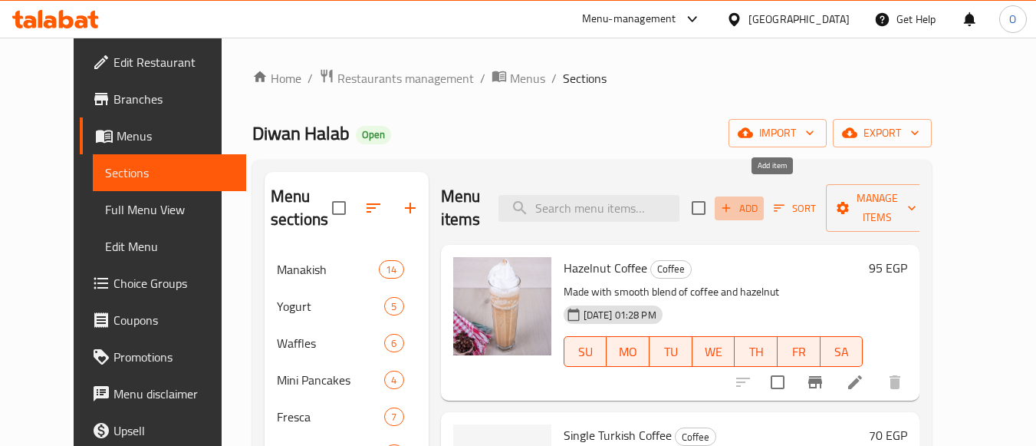
click at [760, 199] on span "Add" at bounding box center [739, 208] width 41 height 18
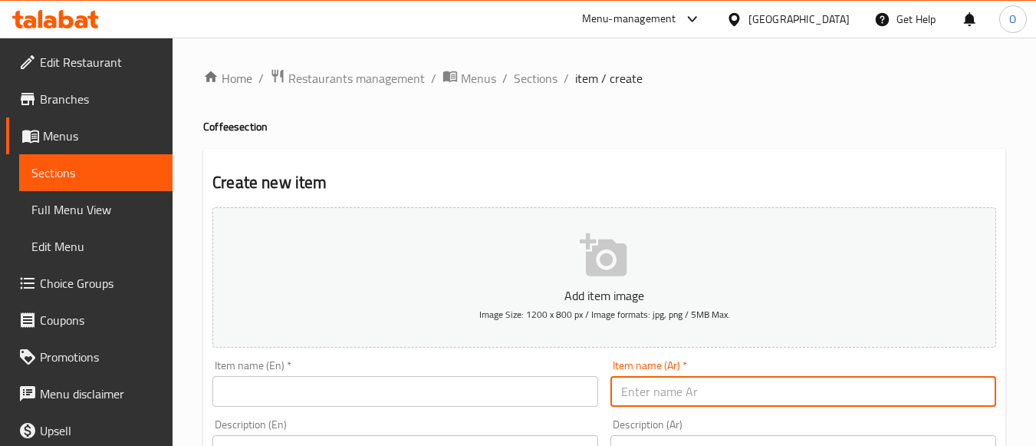
click at [703, 382] on input "text" at bounding box center [804, 391] width 386 height 31
paste input "105"
click at [688, 381] on input "105" at bounding box center [804, 391] width 386 height 31
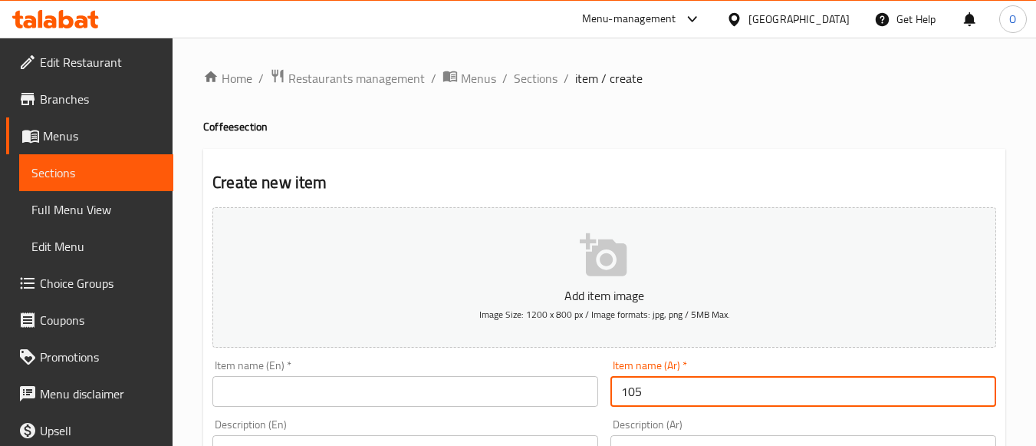
paste input "نوتيلا كوفي"
type input "نوتيلا كوفي"
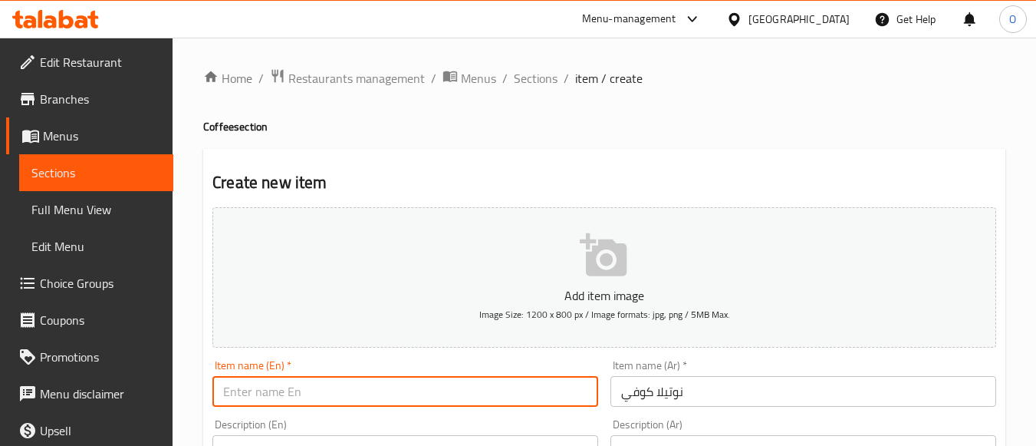
click at [268, 400] on input "text" at bounding box center [405, 391] width 386 height 31
paste input "Nutella Coffee"
type input "Nutella Coffee"
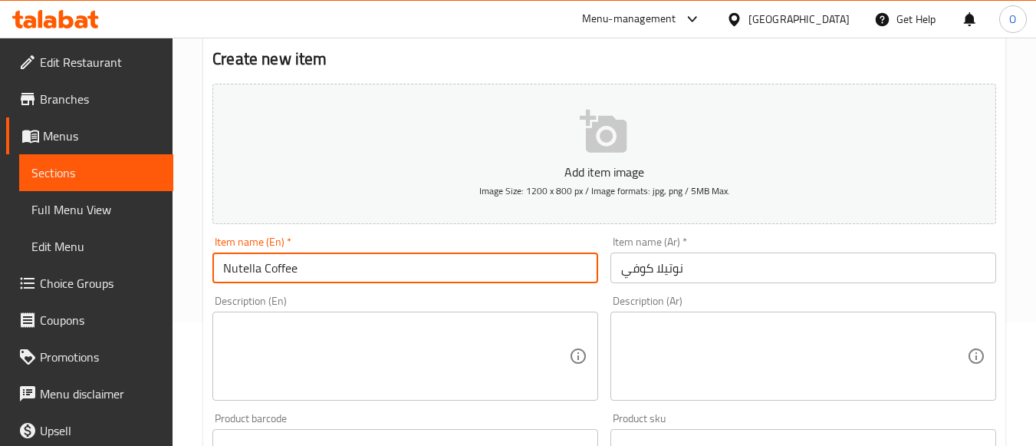
scroll to position [307, 0]
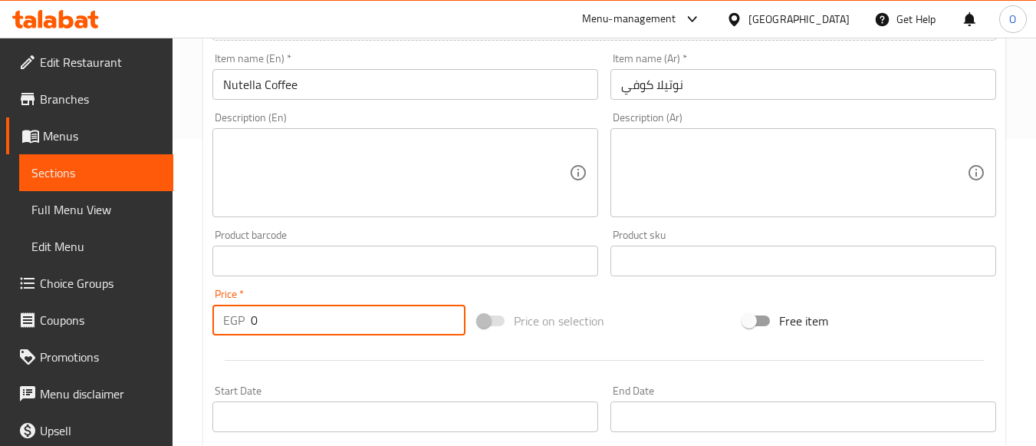
drag, startPoint x: 259, startPoint y: 322, endPoint x: 245, endPoint y: 328, distance: 15.8
click at [244, 324] on div "EGP 0 Price *" at bounding box center [338, 320] width 253 height 31
paste input "105"
type input "105"
click at [272, 373] on div at bounding box center [604, 360] width 796 height 38
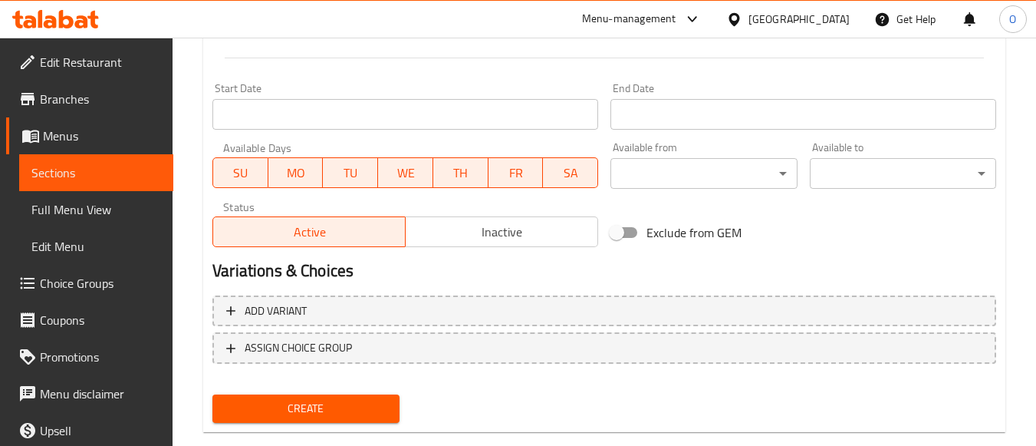
scroll to position [638, 0]
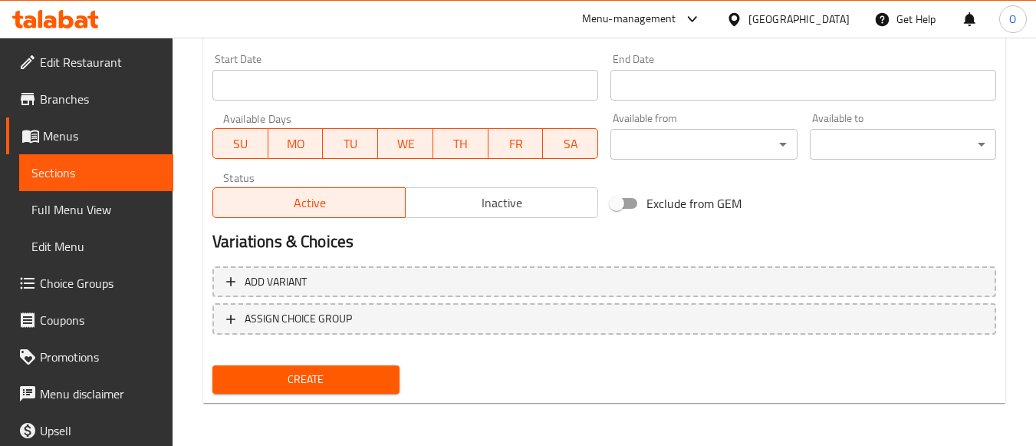
click at [294, 376] on span "Create" at bounding box center [306, 379] width 162 height 19
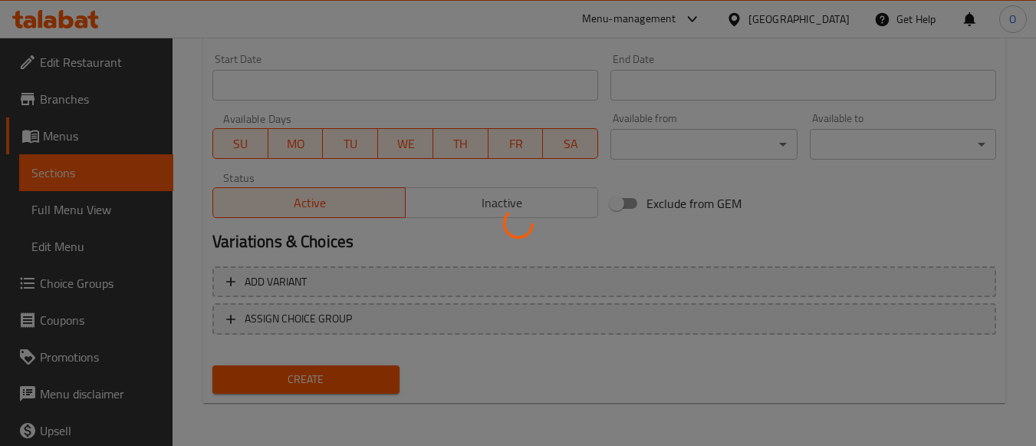
type input "0"
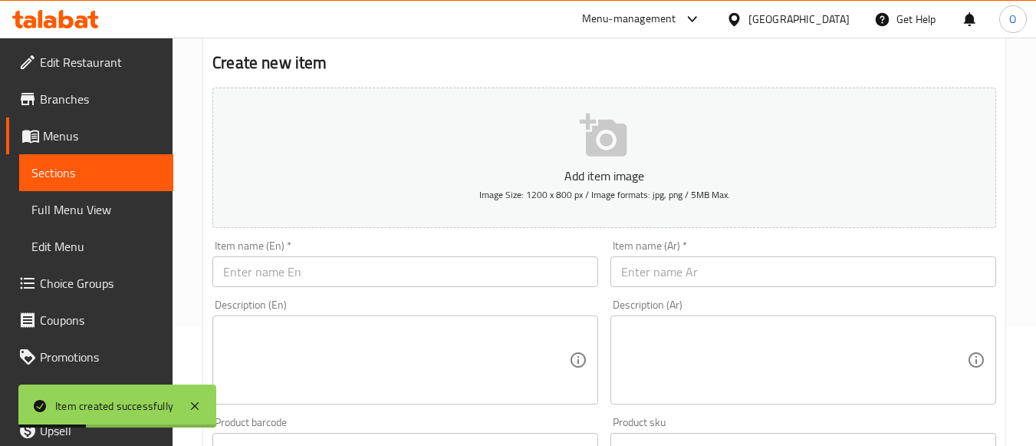
scroll to position [0, 0]
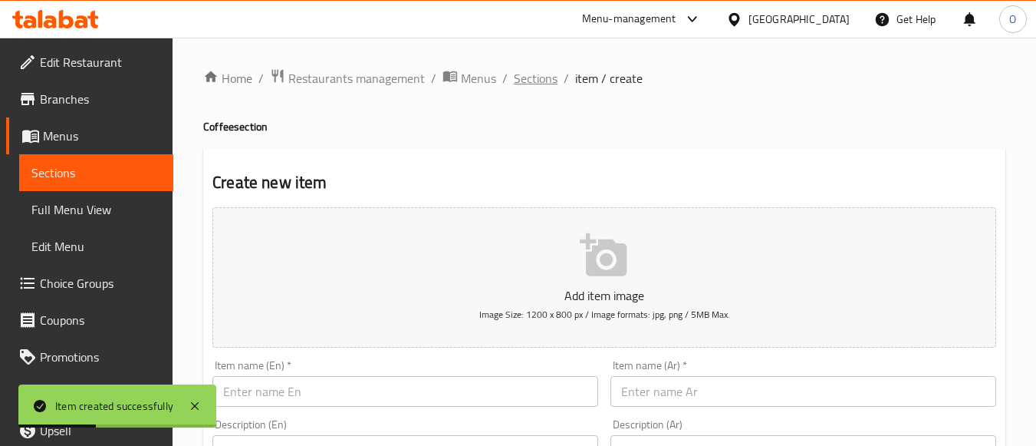
click at [517, 78] on span "Sections" at bounding box center [536, 78] width 44 height 18
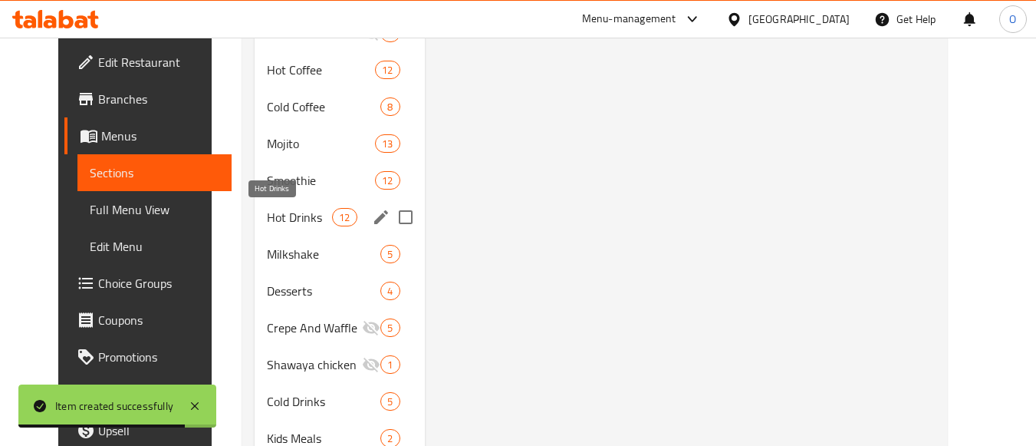
scroll to position [1458, 0]
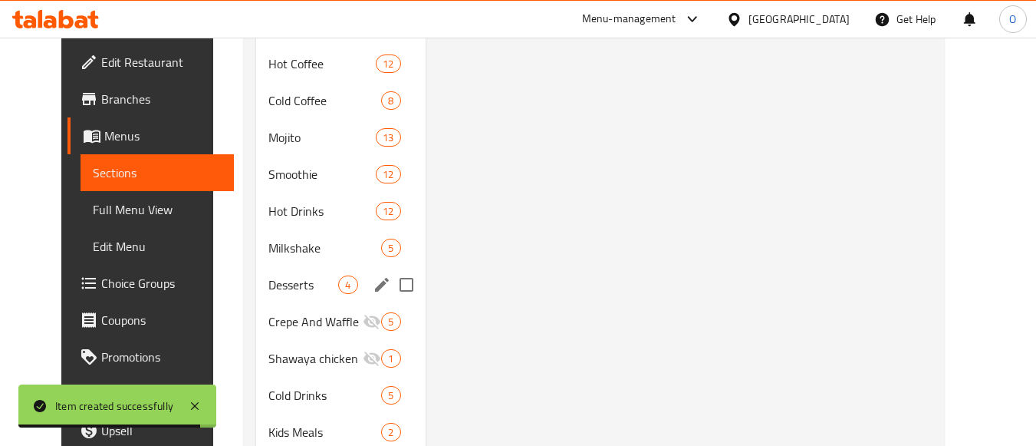
click at [281, 273] on div "Desserts 4" at bounding box center [340, 284] width 169 height 37
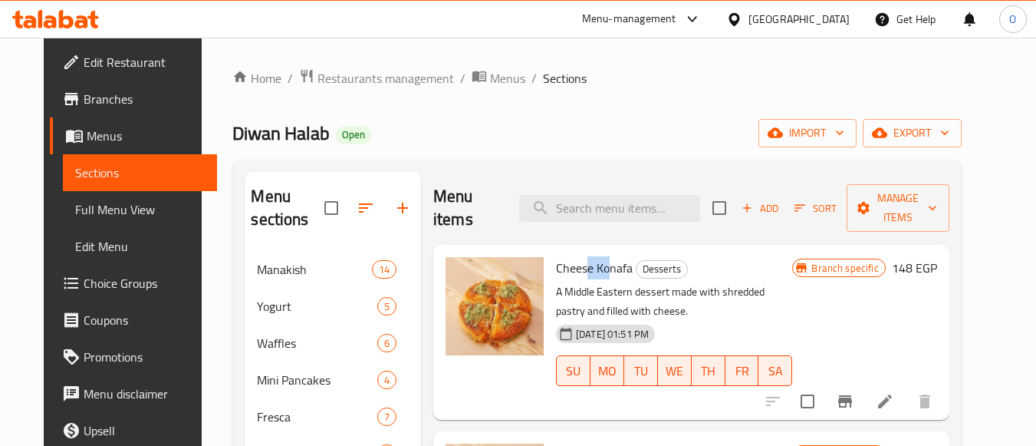
drag, startPoint x: 575, startPoint y: 239, endPoint x: 601, endPoint y: 239, distance: 26.1
click at [601, 256] on span "Cheese Konafa" at bounding box center [594, 267] width 77 height 23
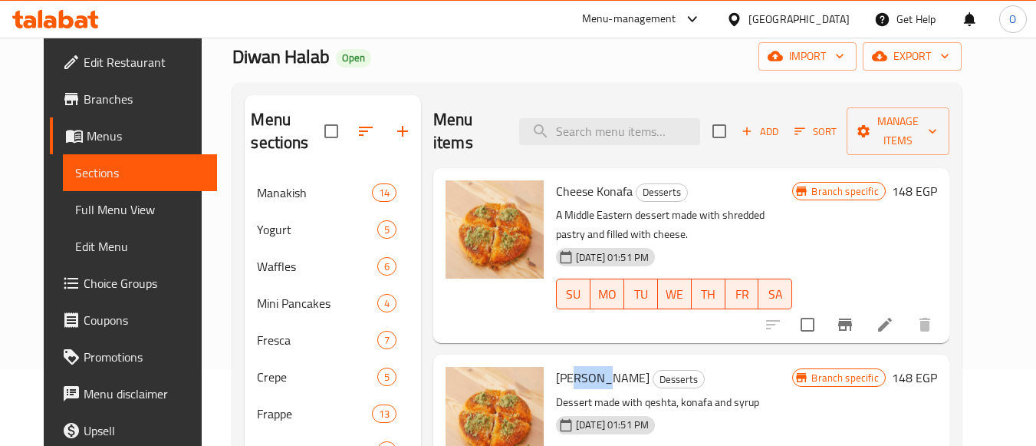
drag, startPoint x: 567, startPoint y: 355, endPoint x: 595, endPoint y: 354, distance: 27.7
click at [595, 366] on span "[PERSON_NAME]" at bounding box center [603, 377] width 94 height 23
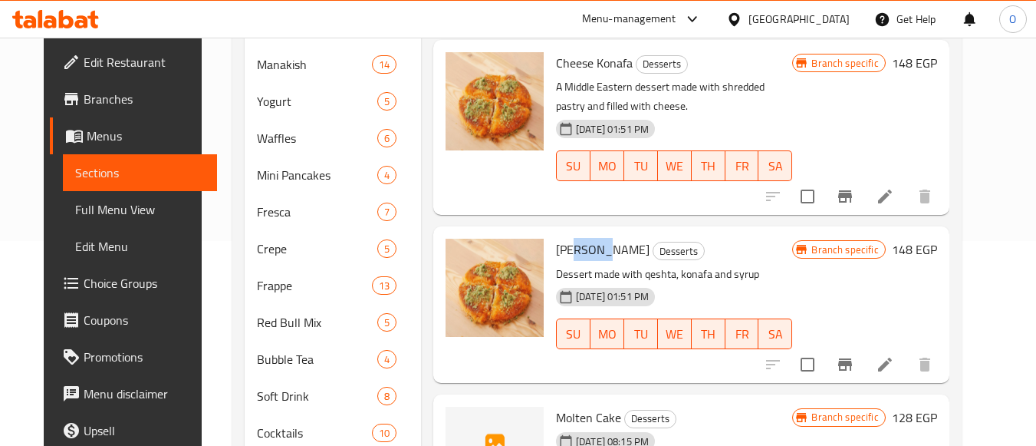
scroll to position [230, 0]
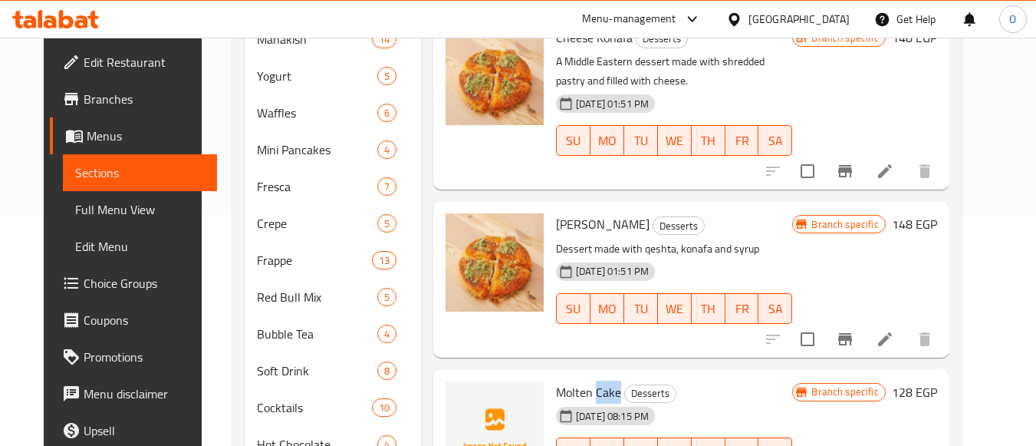
drag, startPoint x: 585, startPoint y: 365, endPoint x: 690, endPoint y: 370, distance: 104.4
click at [607, 380] on span "Molten Cake" at bounding box center [588, 391] width 65 height 23
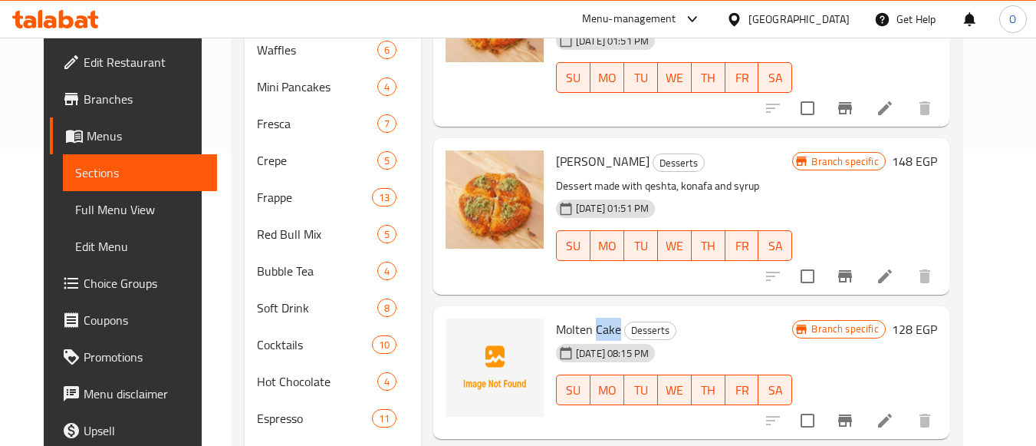
scroll to position [384, 0]
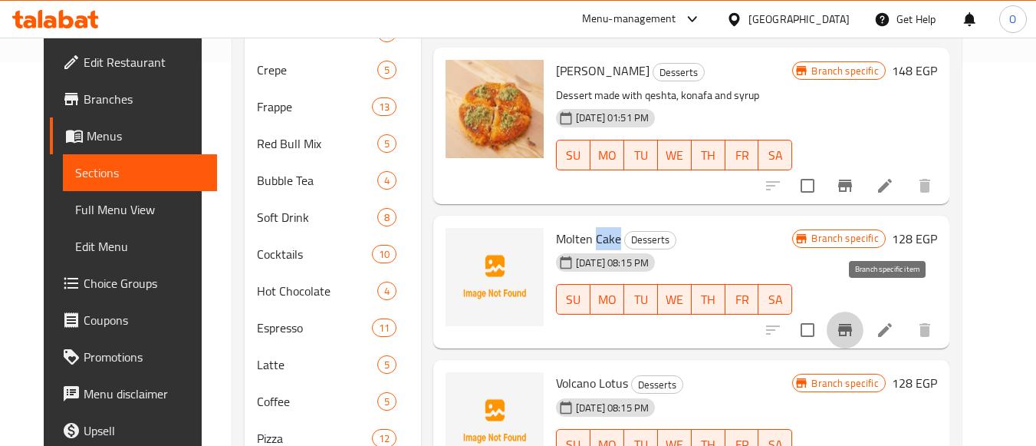
click at [855, 321] on icon "Branch-specific-item" at bounding box center [845, 330] width 18 height 18
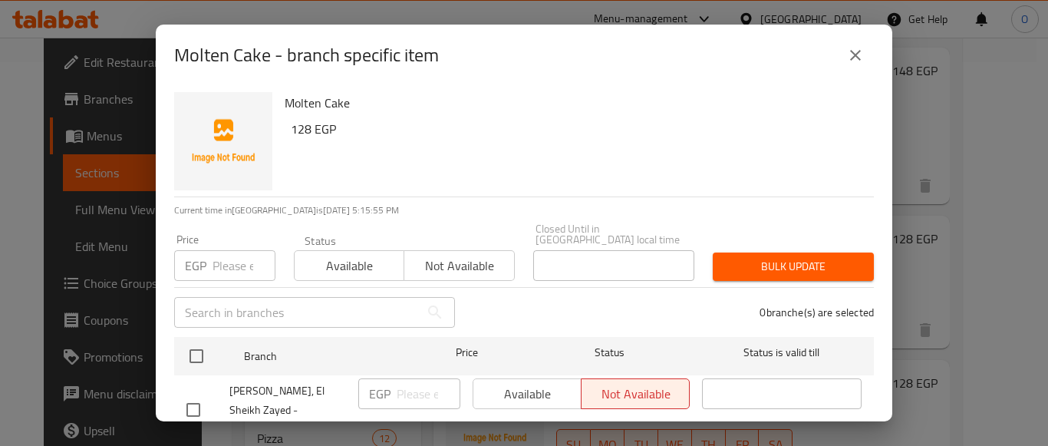
click at [855, 66] on button "close" at bounding box center [855, 55] width 37 height 37
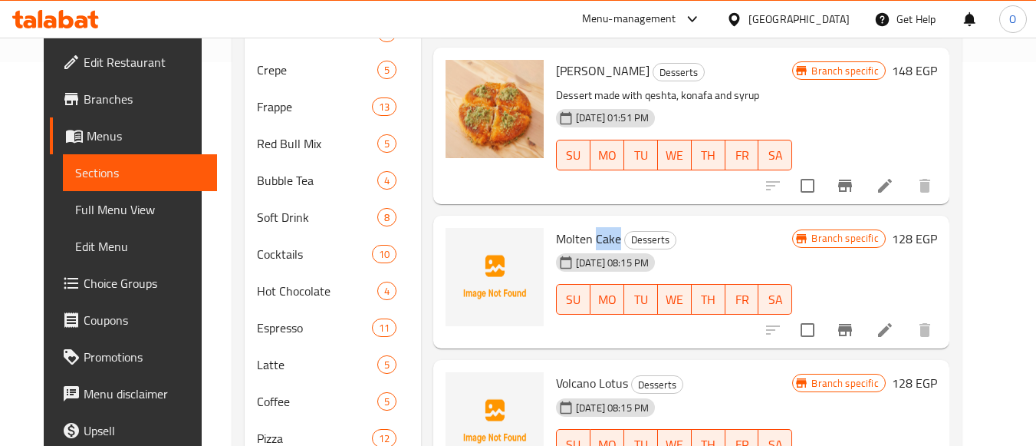
scroll to position [0, 0]
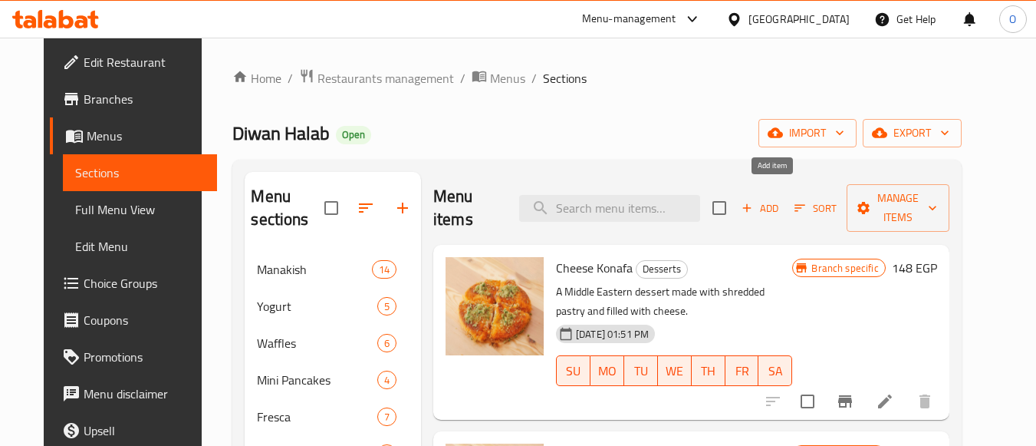
click at [779, 202] on span "Add" at bounding box center [760, 208] width 41 height 18
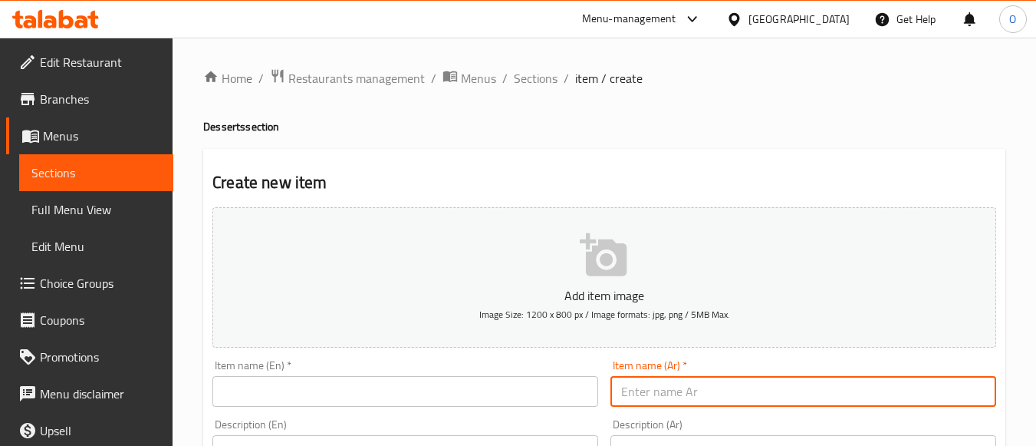
click at [736, 389] on input "text" at bounding box center [804, 391] width 386 height 31
paste input "بروانيز"
type input "بروانيز"
click at [259, 390] on input "text" at bounding box center [405, 391] width 386 height 31
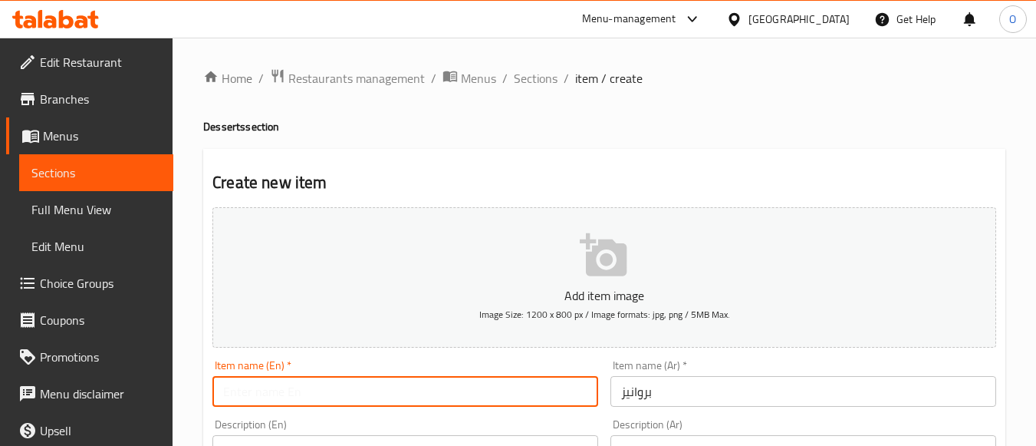
paste input "Brownies"
type input "Brownies"
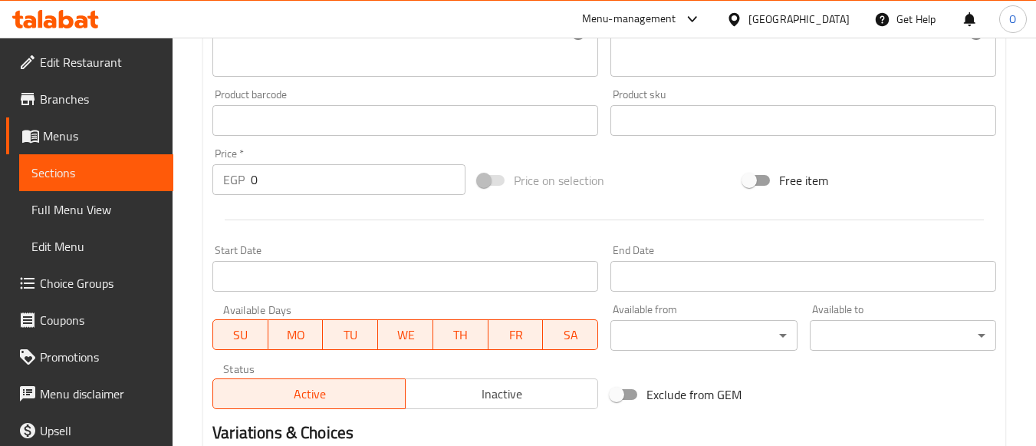
scroll to position [460, 0]
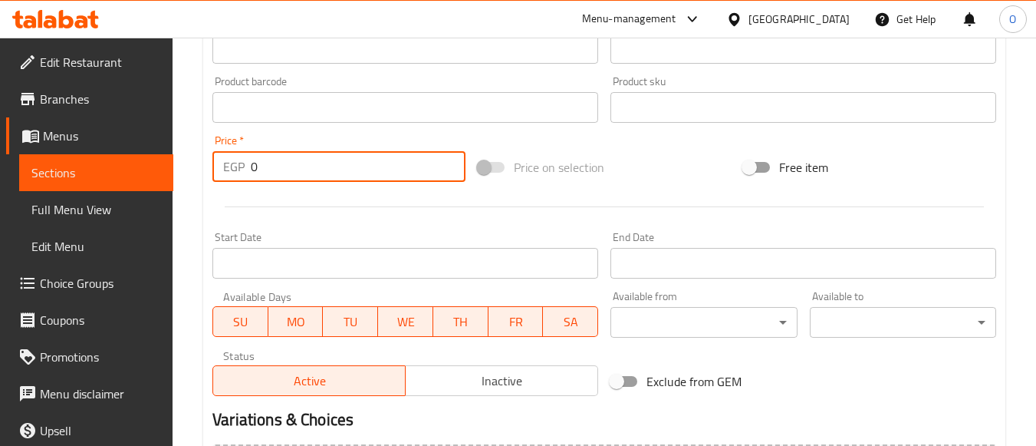
drag, startPoint x: 277, startPoint y: 162, endPoint x: 252, endPoint y: 181, distance: 31.8
click at [238, 171] on div "EGP 0 Price *" at bounding box center [338, 166] width 253 height 31
paste input "133"
type input "133"
click at [278, 189] on div at bounding box center [604, 207] width 796 height 38
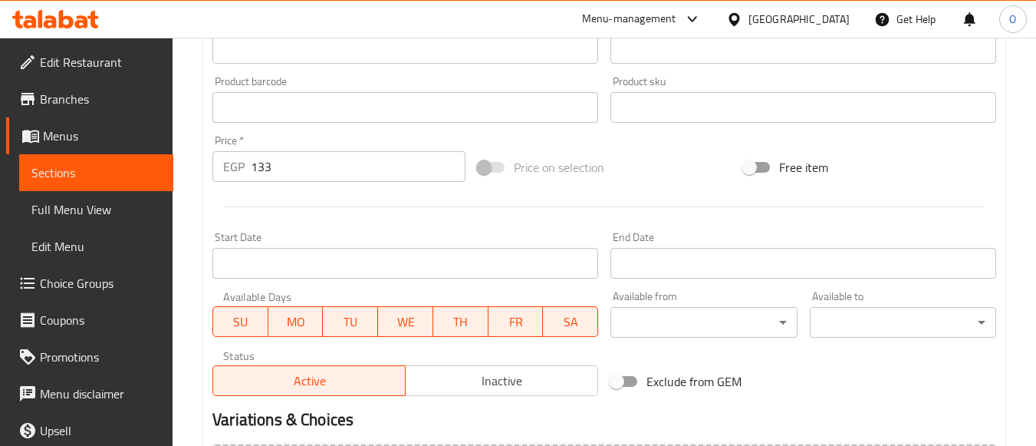
scroll to position [638, 0]
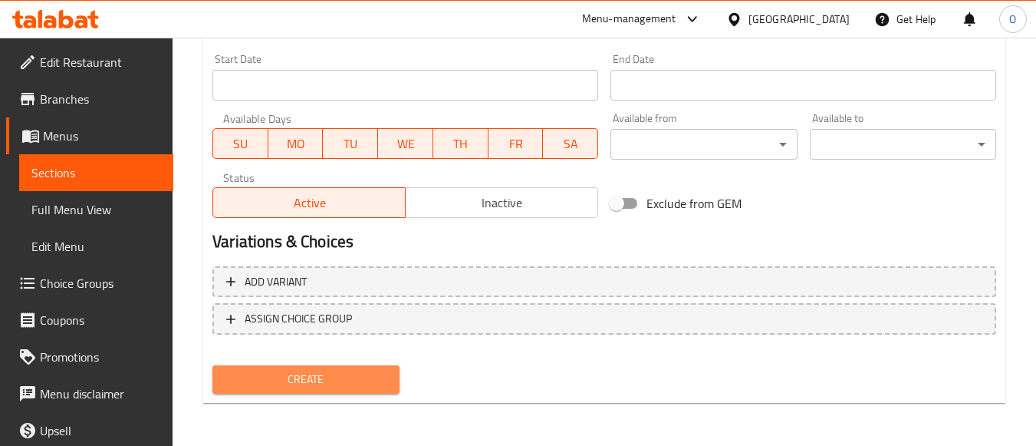
click at [305, 378] on span "Create" at bounding box center [306, 379] width 162 height 19
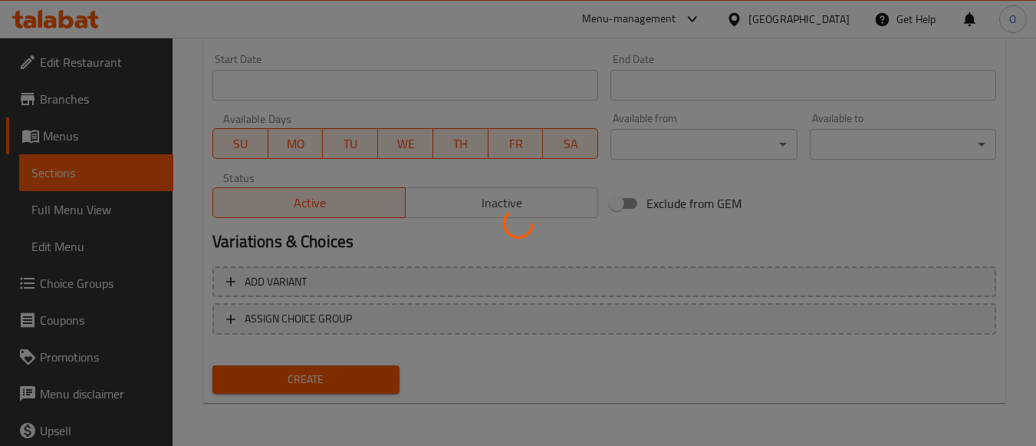
type input "0"
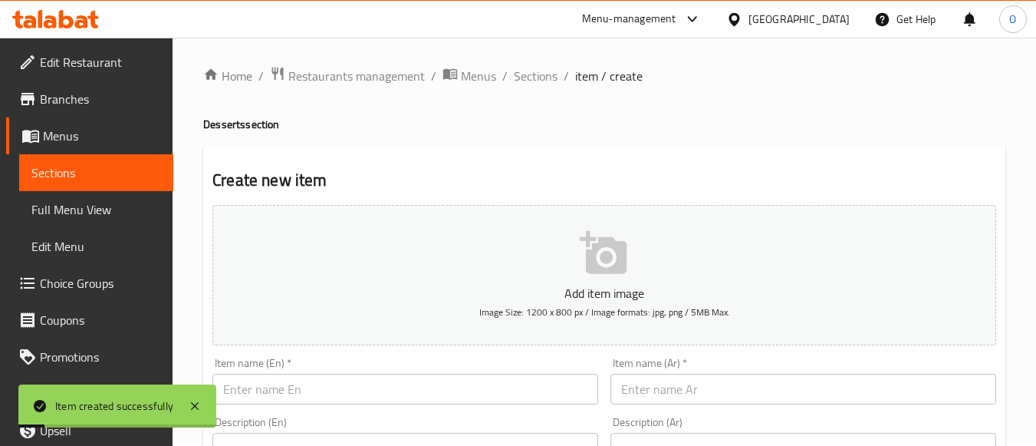
scroll to position [0, 0]
click at [525, 69] on span "Sections" at bounding box center [536, 78] width 44 height 18
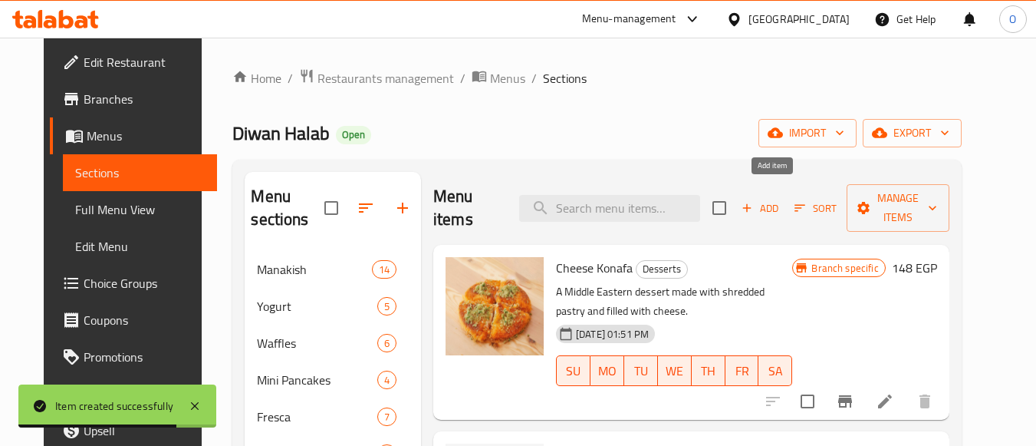
click at [781, 199] on span "Add" at bounding box center [760, 208] width 41 height 18
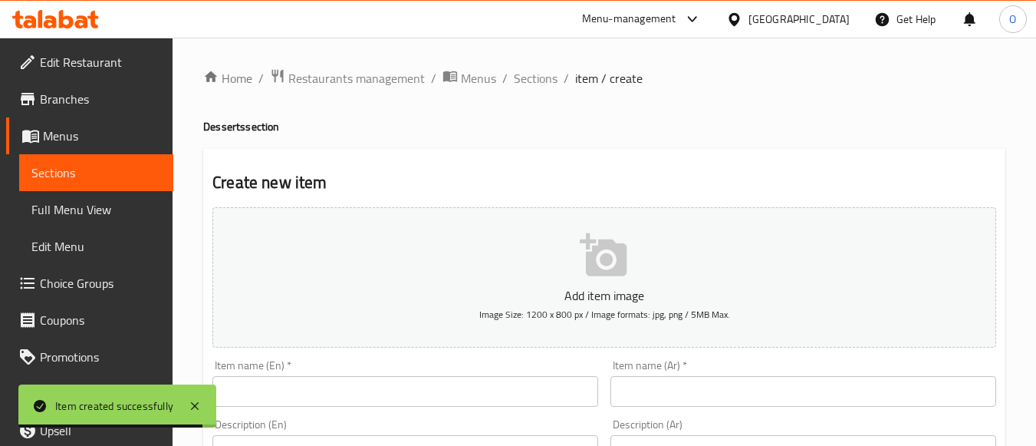
click at [525, 78] on span "Sections" at bounding box center [536, 78] width 44 height 18
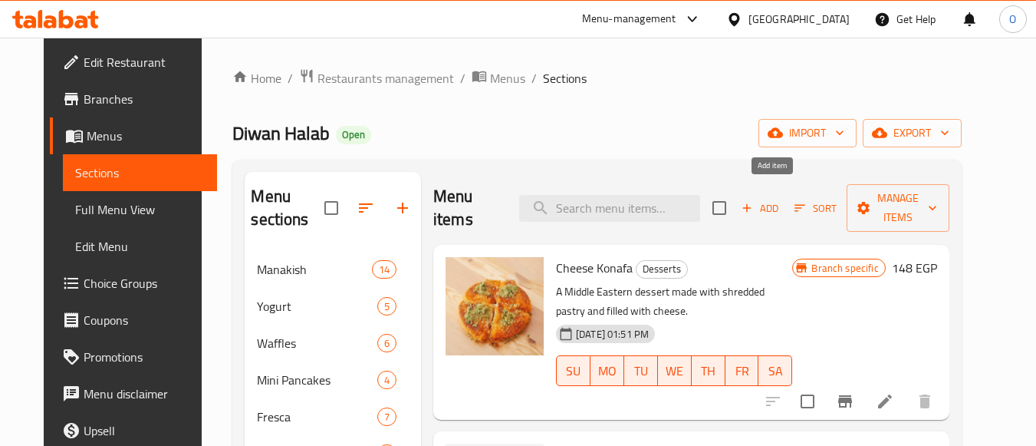
click at [773, 205] on span "Add" at bounding box center [760, 208] width 41 height 18
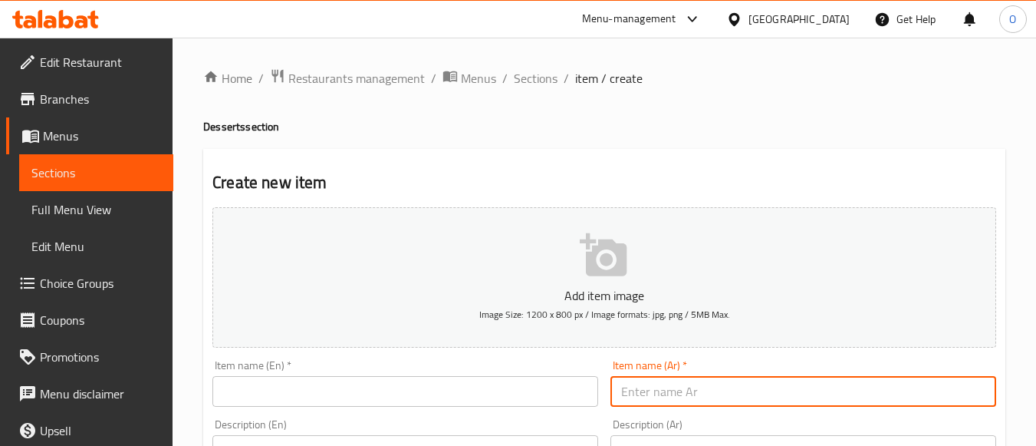
click at [730, 400] on input "text" at bounding box center [804, 391] width 386 height 31
paste input "تشيز كيك"
type input "تشيز كيك"
click at [278, 388] on input "text" at bounding box center [405, 391] width 386 height 31
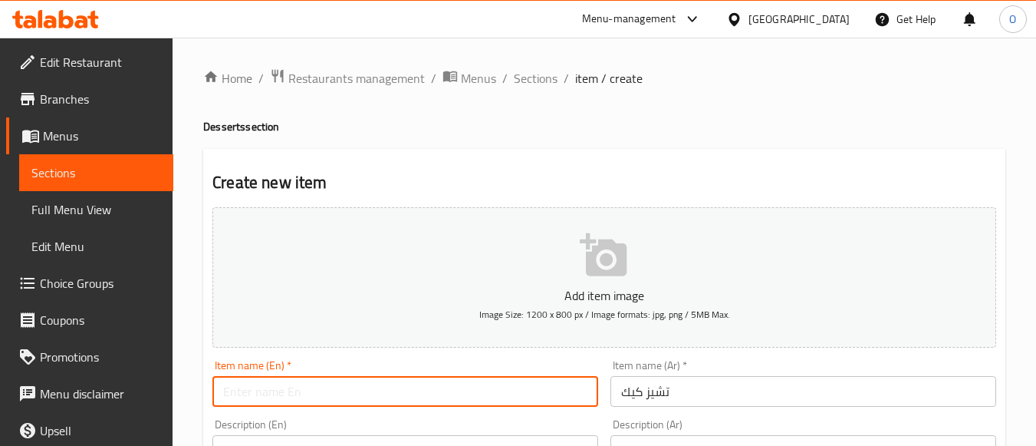
paste input "Cheesecake"
type input "Cheesecake"
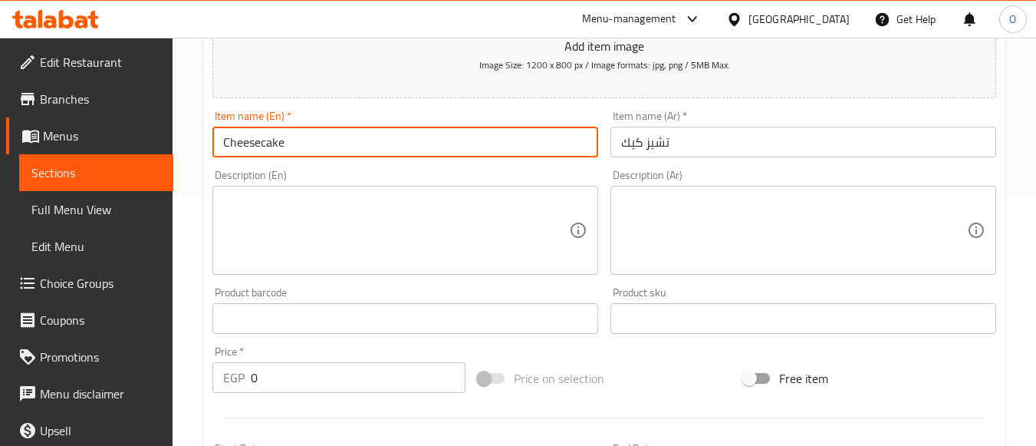
scroll to position [307, 0]
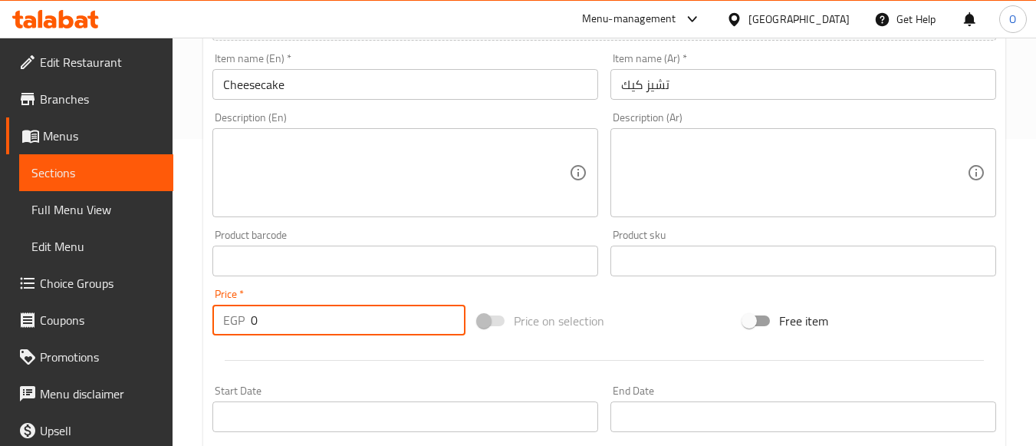
drag, startPoint x: 263, startPoint y: 315, endPoint x: 220, endPoint y: 334, distance: 47.0
click at [220, 334] on div "EGP 0 Price *" at bounding box center [338, 320] width 253 height 31
paste input "133"
type input "133"
click at [229, 336] on div "Price   * EGP 133 Price *" at bounding box center [338, 311] width 265 height 59
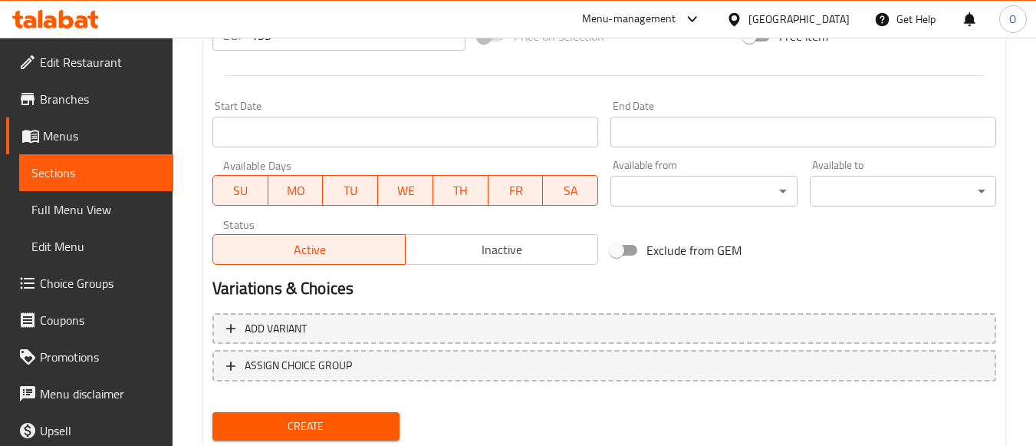
scroll to position [638, 0]
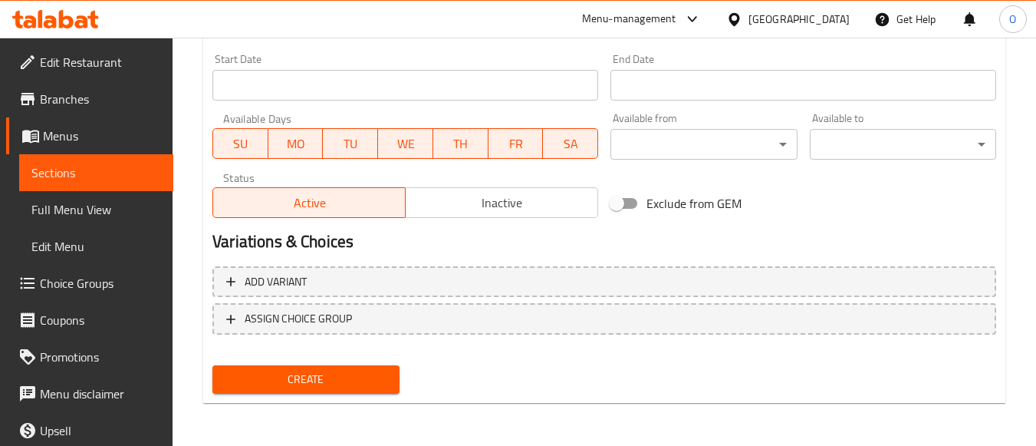
click at [252, 387] on span "Create" at bounding box center [306, 379] width 162 height 19
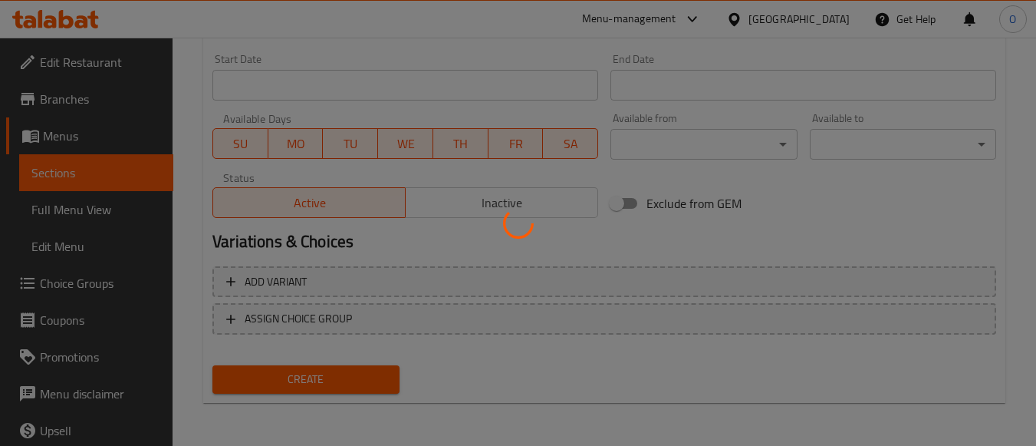
type input "0"
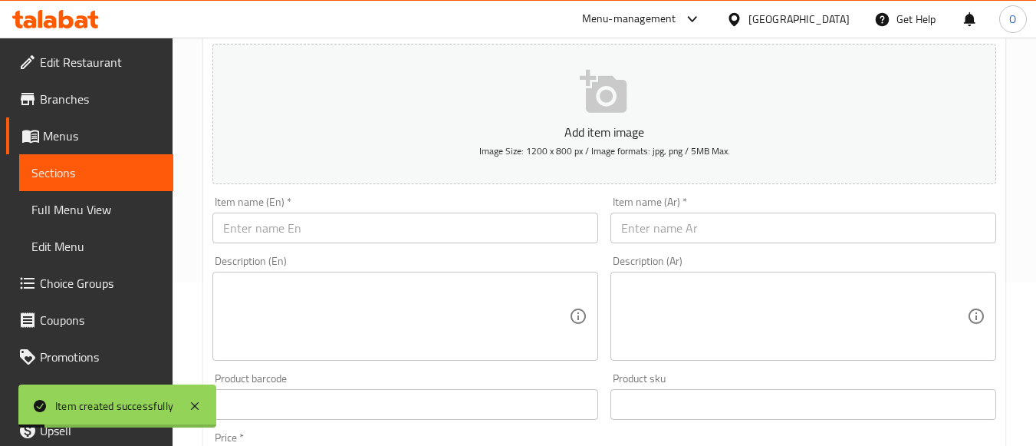
scroll to position [0, 0]
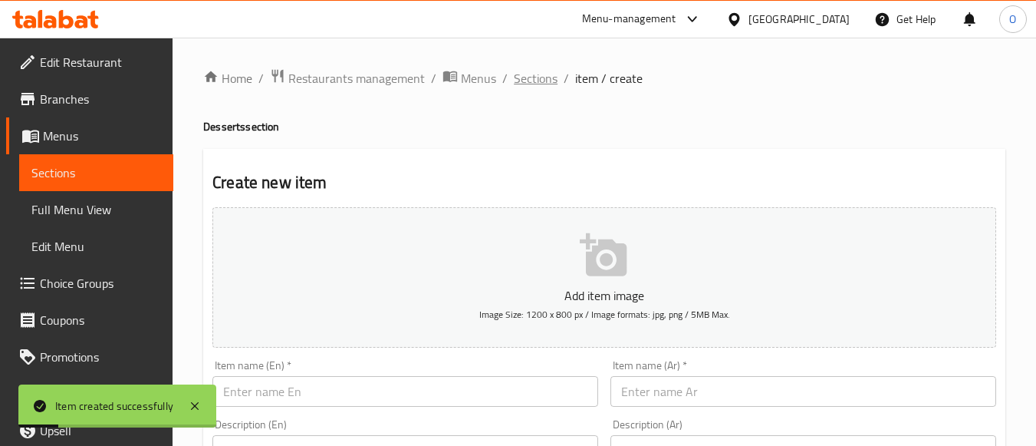
click at [536, 71] on span "Sections" at bounding box center [536, 78] width 44 height 18
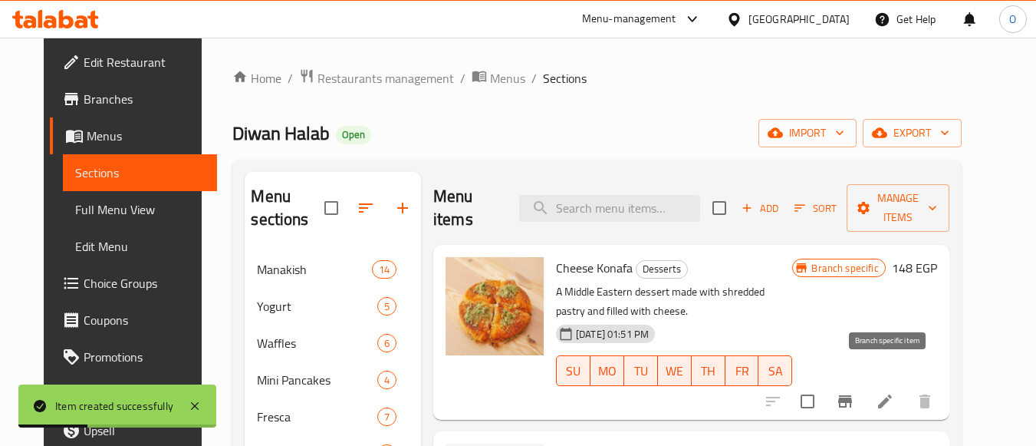
click at [855, 392] on icon "Branch-specific-item" at bounding box center [845, 401] width 18 height 18
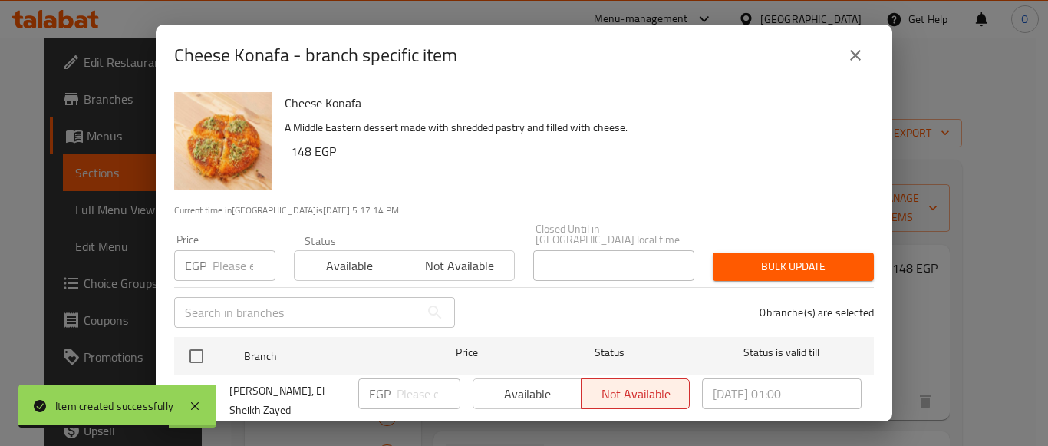
click at [849, 63] on icon "close" at bounding box center [855, 55] width 18 height 18
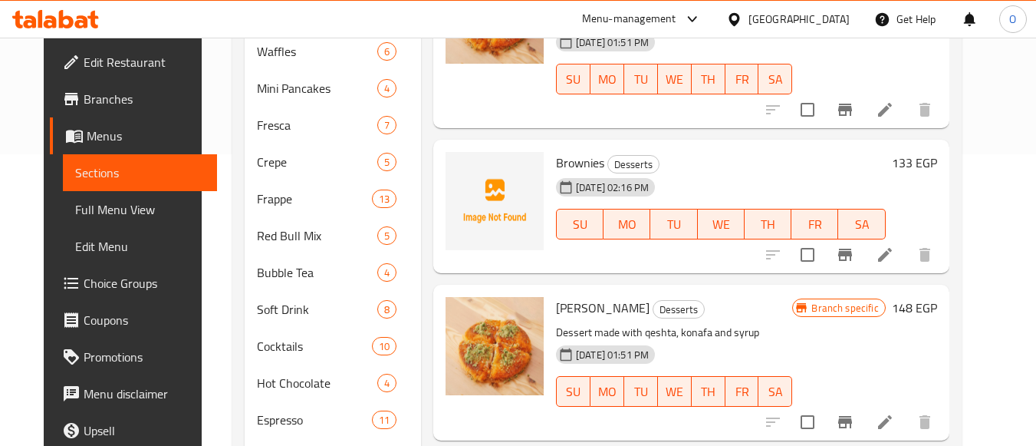
scroll to position [307, 0]
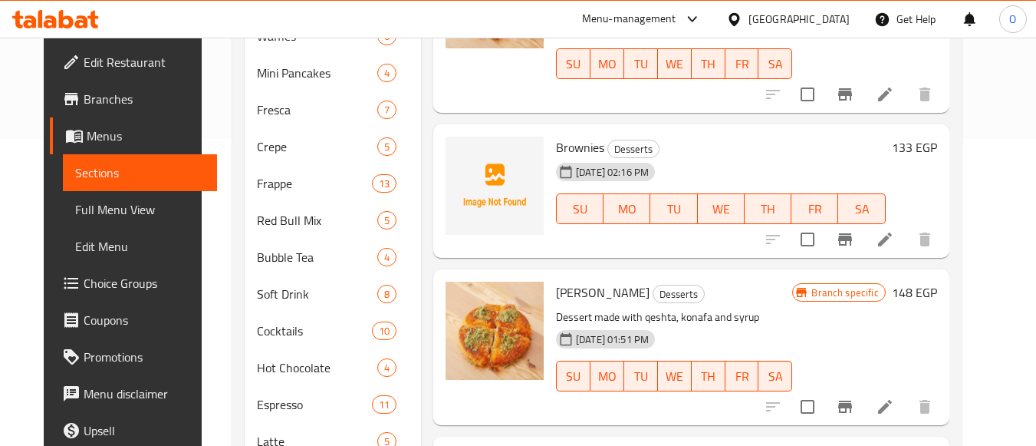
click at [604, 281] on span "[PERSON_NAME]" at bounding box center [603, 292] width 94 height 23
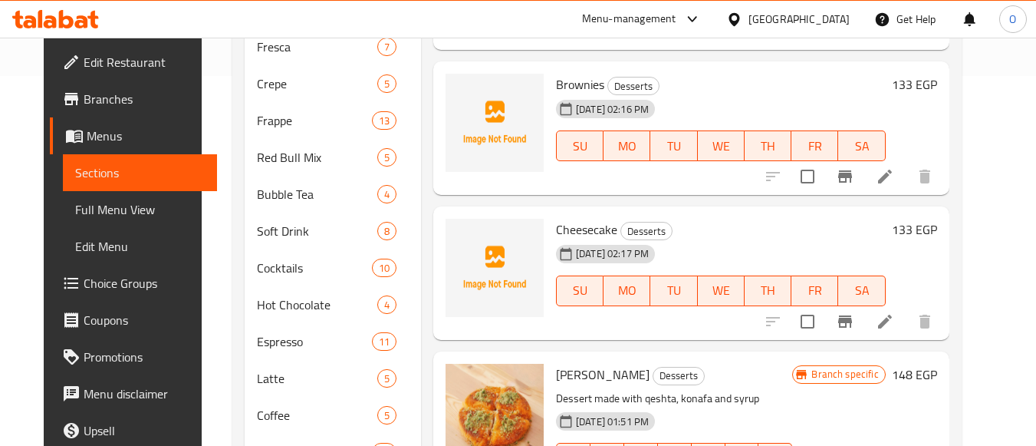
scroll to position [460, 0]
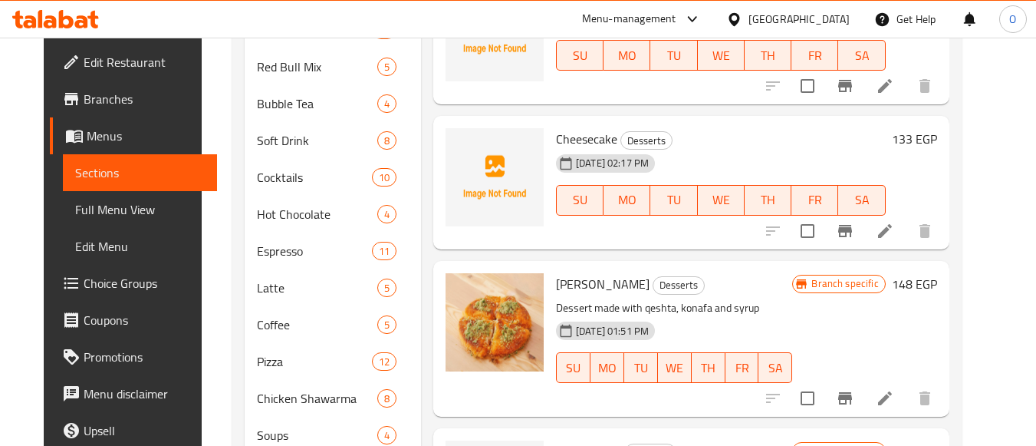
click at [864, 380] on button "Branch-specific-item" at bounding box center [845, 398] width 37 height 37
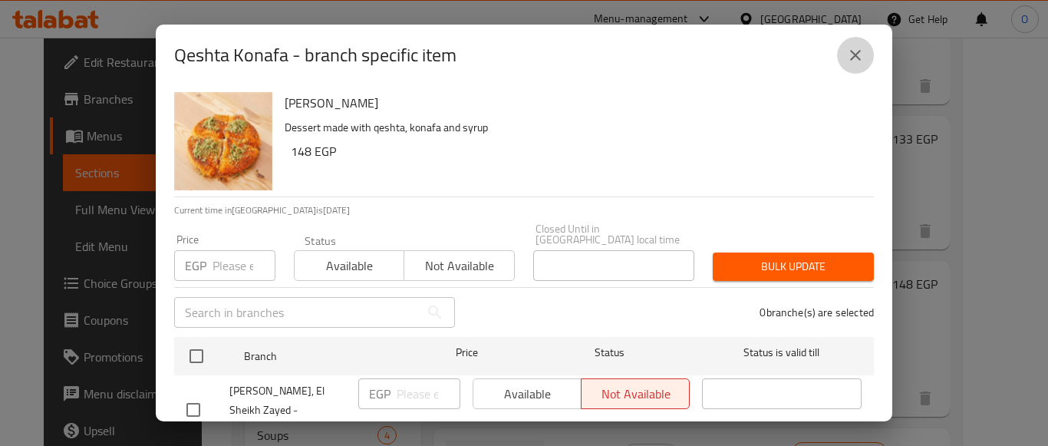
click at [858, 44] on button "close" at bounding box center [855, 55] width 37 height 37
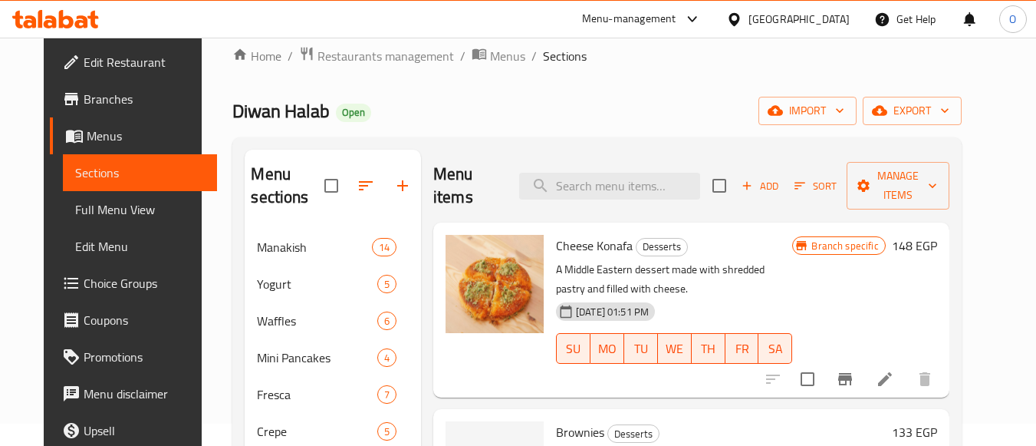
scroll to position [0, 0]
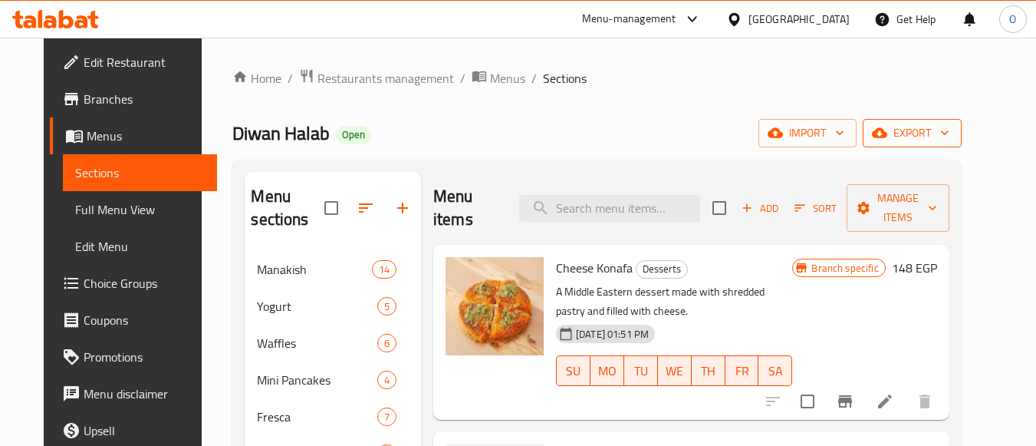
click at [950, 128] on span "export" at bounding box center [912, 133] width 74 height 19
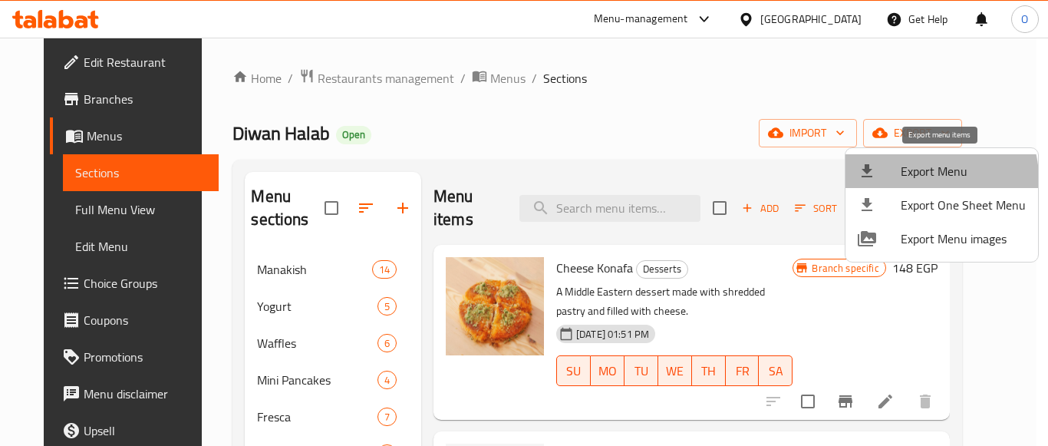
click at [931, 178] on span "Export Menu" at bounding box center [963, 171] width 125 height 18
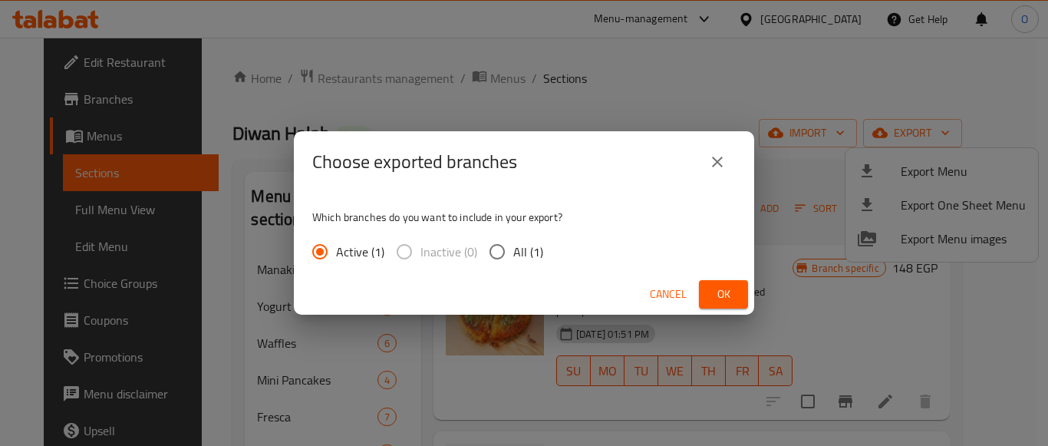
click at [732, 304] on button "Ok" at bounding box center [723, 294] width 49 height 28
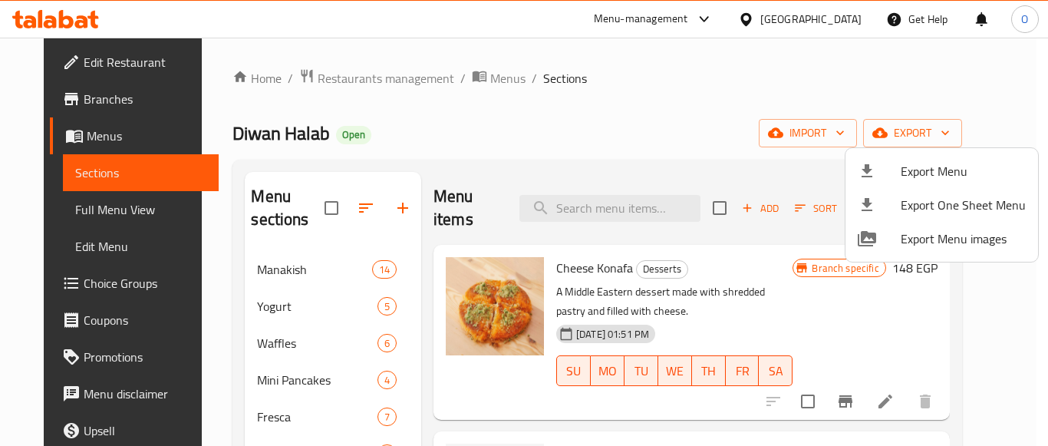
click at [350, 76] on div at bounding box center [524, 223] width 1048 height 446
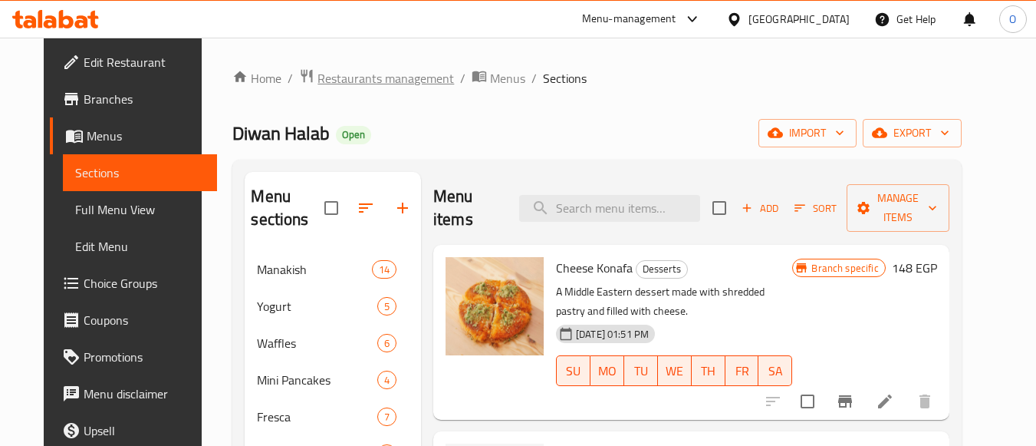
click at [355, 76] on span "Restaurants management" at bounding box center [386, 78] width 137 height 18
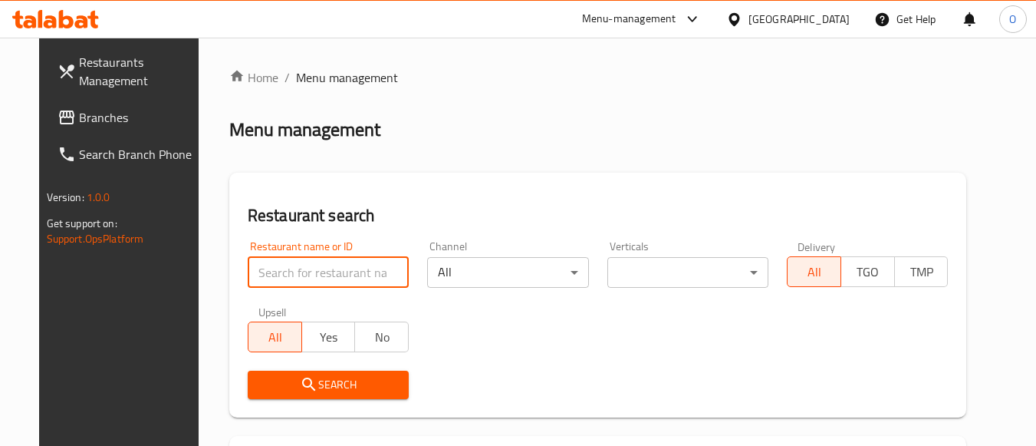
paste input "644465"
type input "644465"
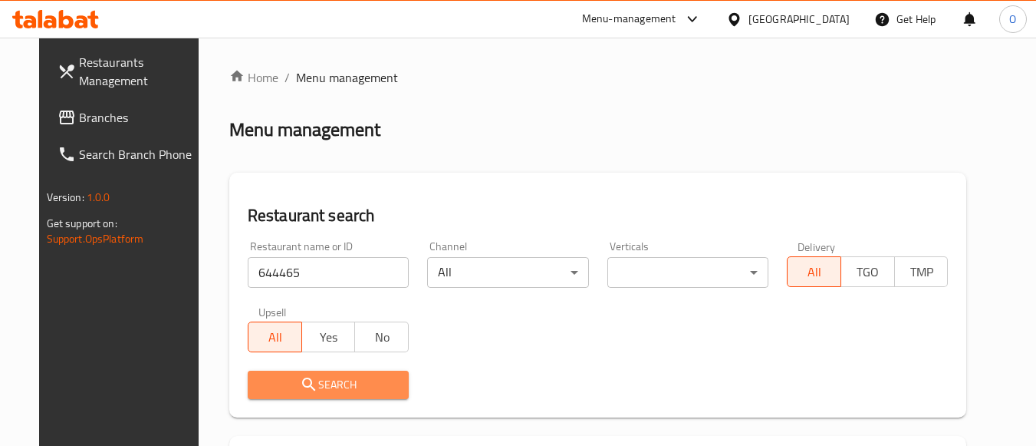
click at [300, 382] on icon "submit" at bounding box center [309, 384] width 18 height 18
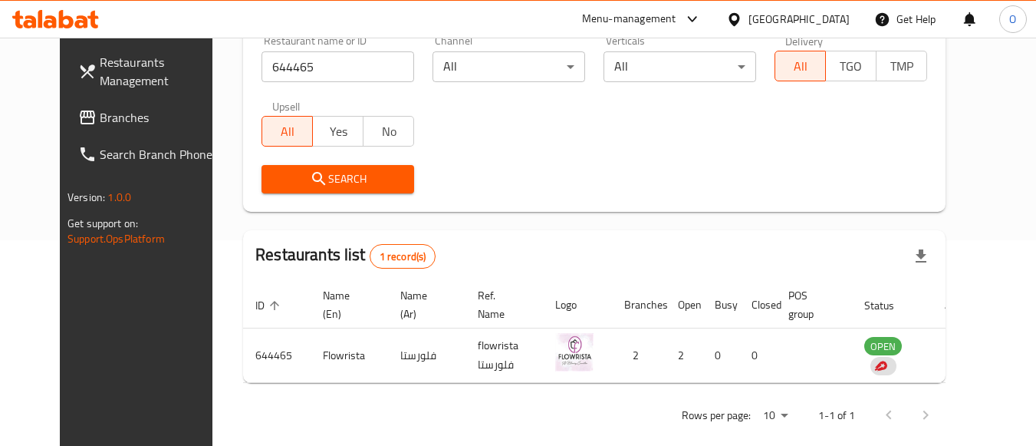
scroll to position [226, 0]
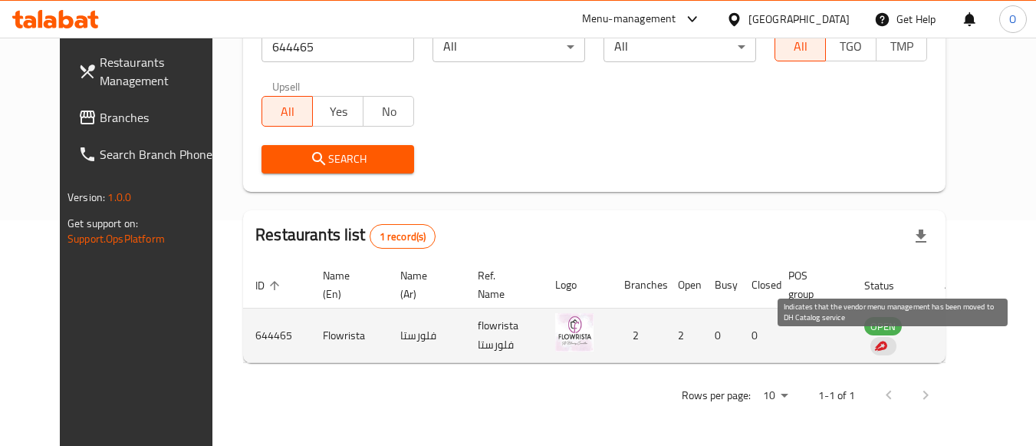
click at [881, 347] on div "enhanced table" at bounding box center [884, 346] width 26 height 18
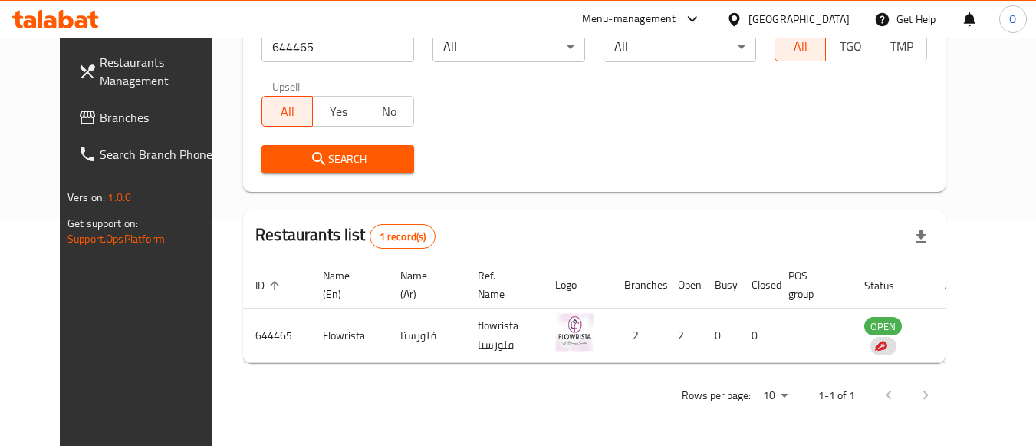
click at [677, 19] on div "Menu-management" at bounding box center [629, 19] width 94 height 18
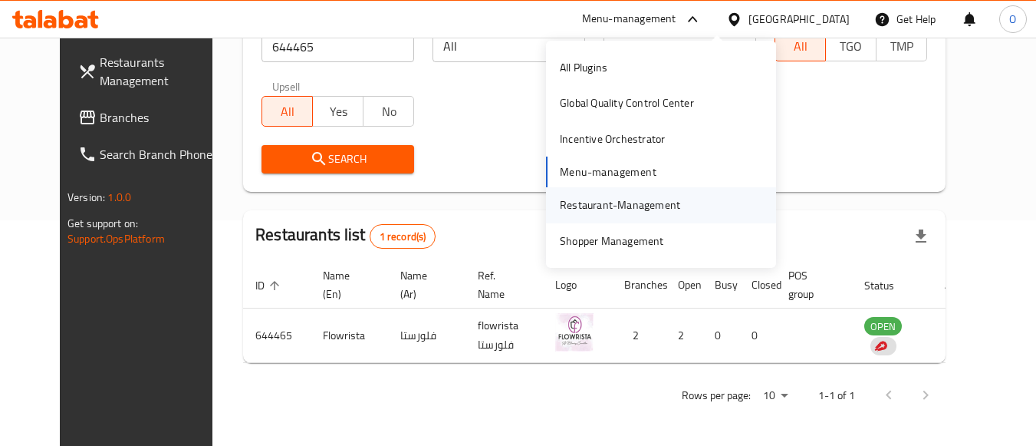
click at [618, 207] on div "Restaurant-Management" at bounding box center [620, 204] width 120 height 17
